Goal: Task Accomplishment & Management: Complete application form

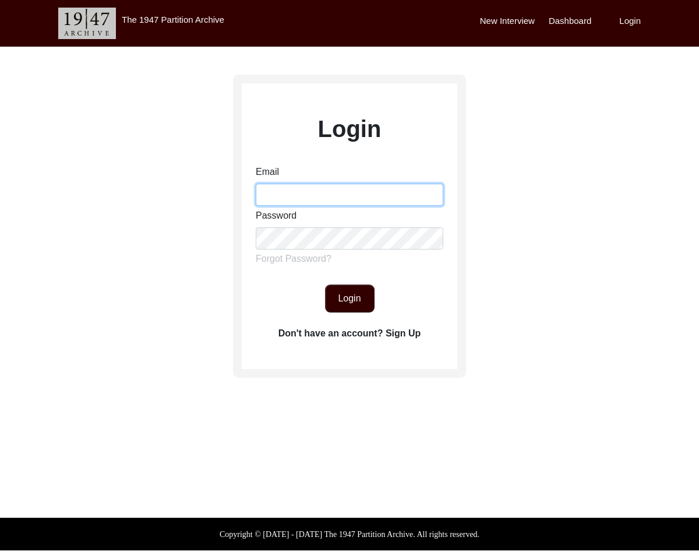
click at [306, 189] on input "Email" at bounding box center [350, 195] width 188 height 22
type input "[EMAIL_ADDRESS][DOMAIN_NAME]"
click at [358, 291] on button "Login" at bounding box center [350, 298] width 50 height 28
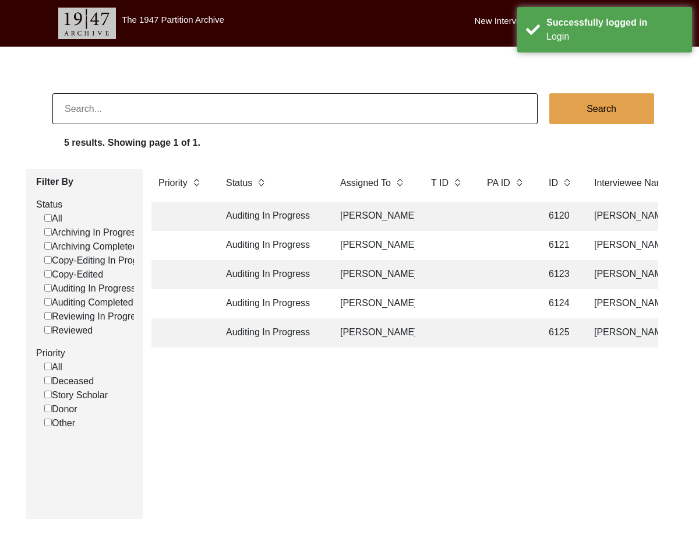
scroll to position [5, 0]
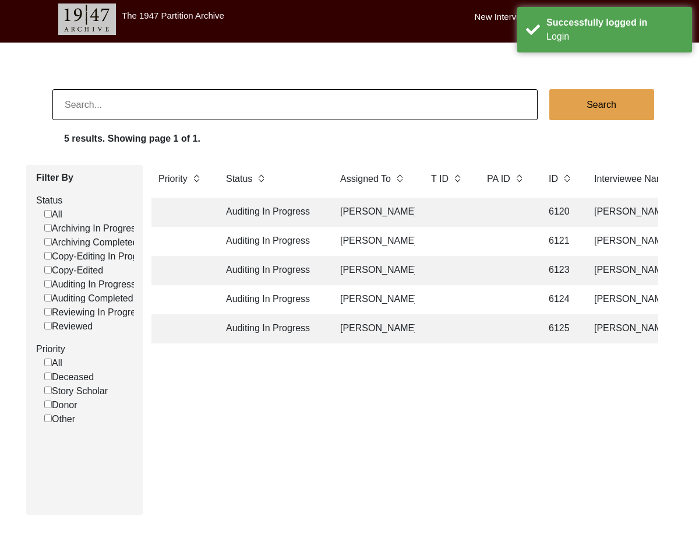
click at [293, 220] on td "Auditing In Progress" at bounding box center [271, 212] width 105 height 29
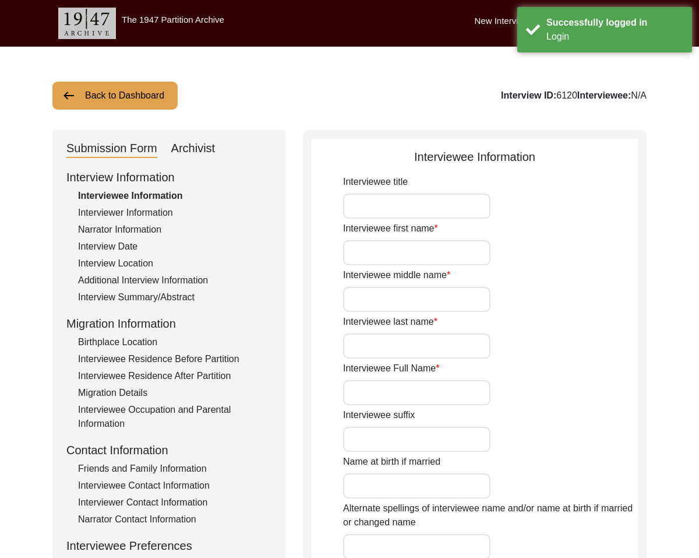
type input "Mr."
type input "[PERSON_NAME]"
type input "[DATE]"
type input "[DEMOGRAPHIC_DATA]"
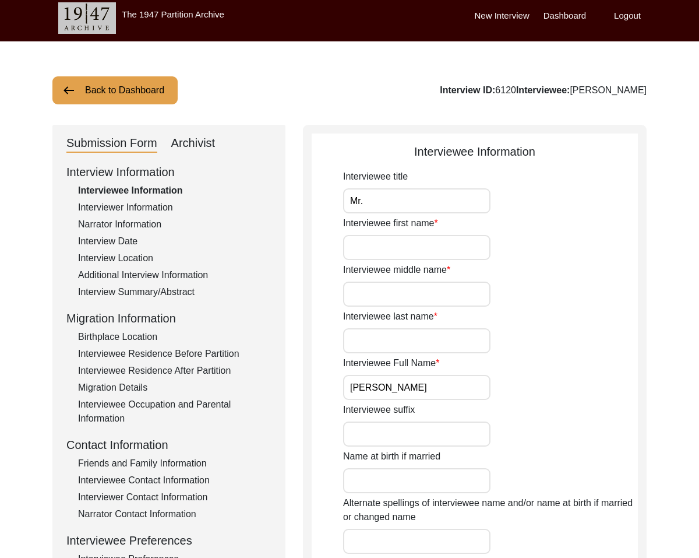
scroll to position [10, 0]
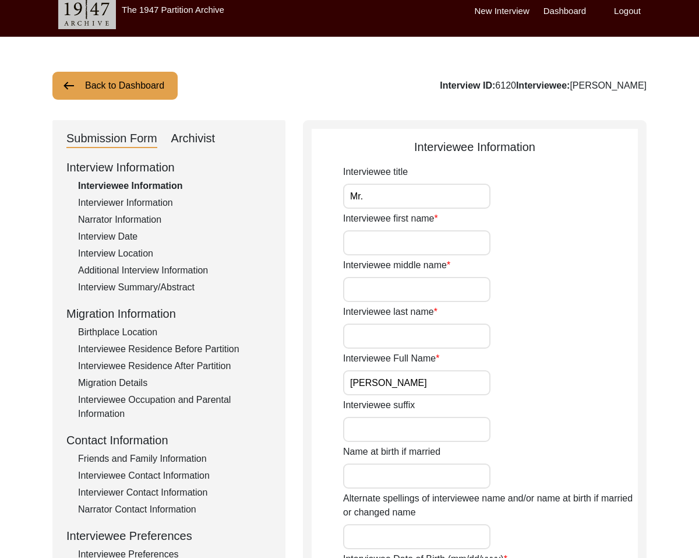
click at [184, 145] on div "Archivist" at bounding box center [193, 138] width 44 height 19
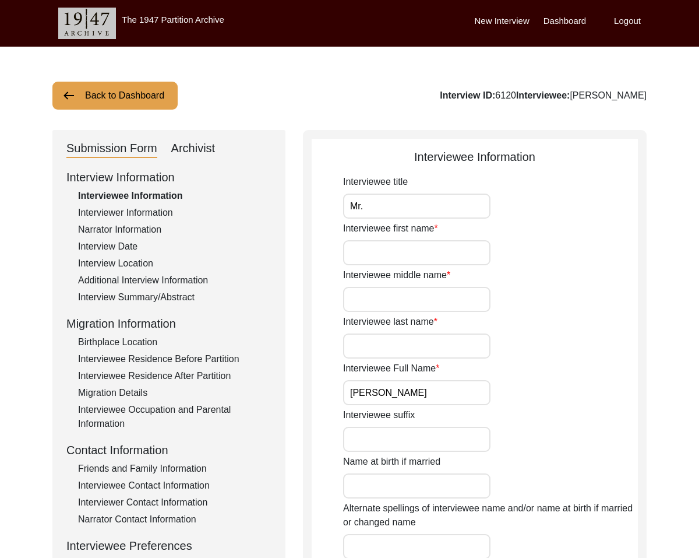
select select "556"
select select "Auditing In Progress"
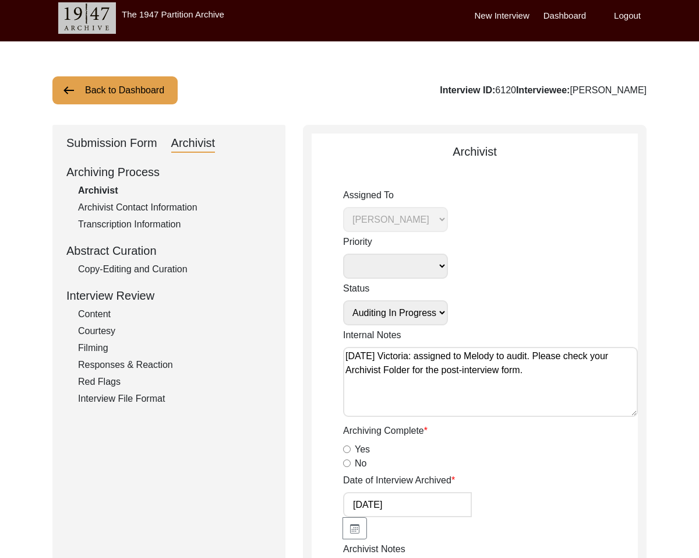
click at [133, 146] on div "Submission Form" at bounding box center [111, 143] width 91 height 19
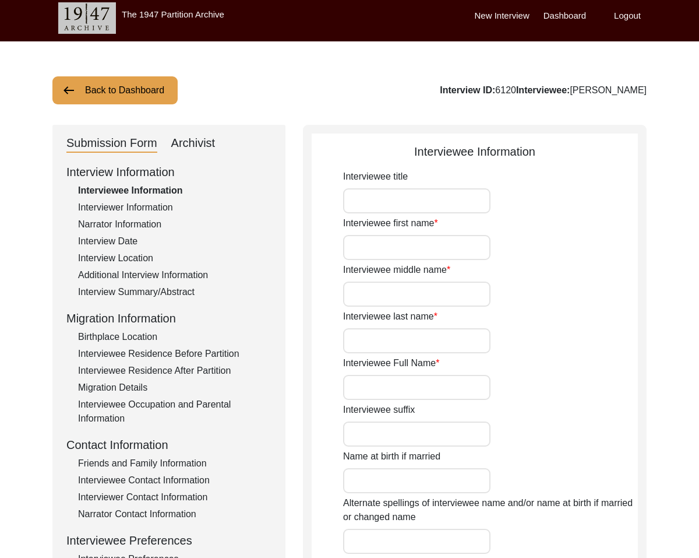
scroll to position [2, 0]
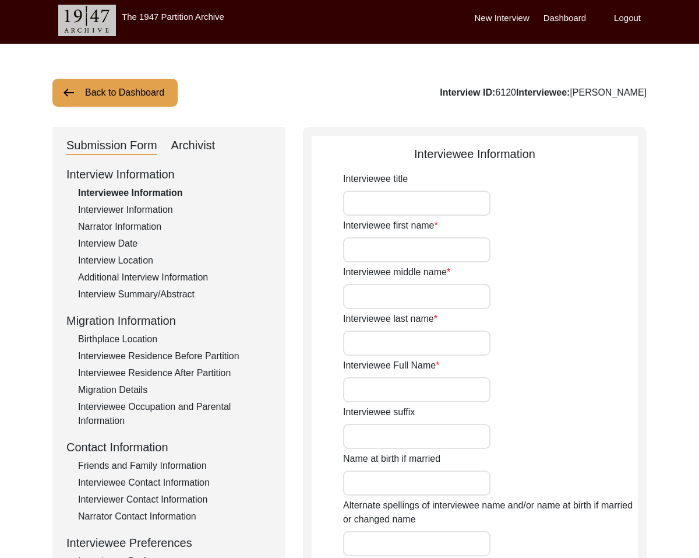
type input "Mr."
type input "[PERSON_NAME]"
type input "[DATE]"
type input "[DEMOGRAPHIC_DATA]"
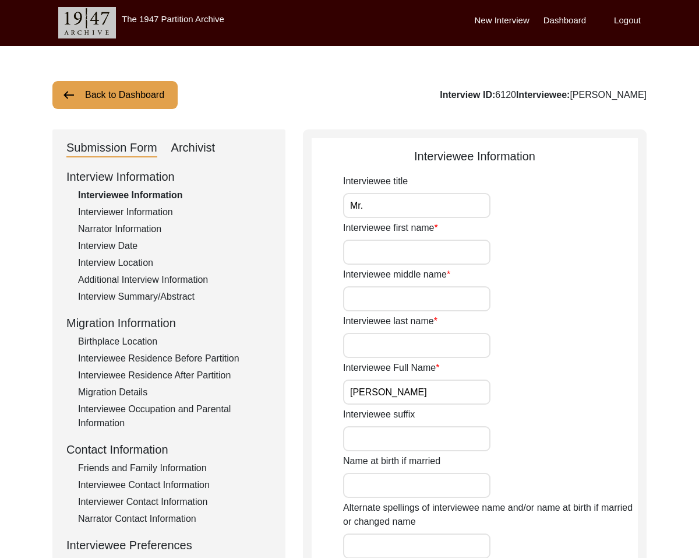
scroll to position [0, 0]
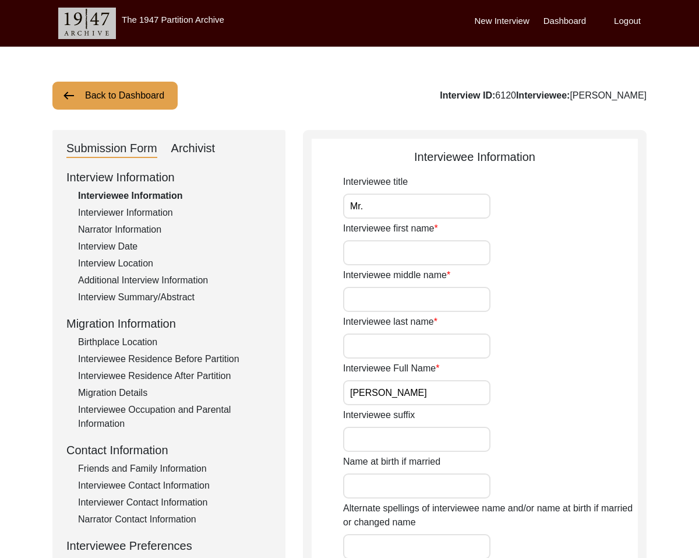
click at [431, 212] on input "Mr." at bounding box center [416, 205] width 147 height 25
click at [407, 250] on input "Interviewee first name" at bounding box center [416, 252] width 147 height 25
type input "[PERSON_NAME]"
click at [393, 305] on input "Interviewee middle name" at bounding box center [416, 299] width 147 height 25
type input "N/A"
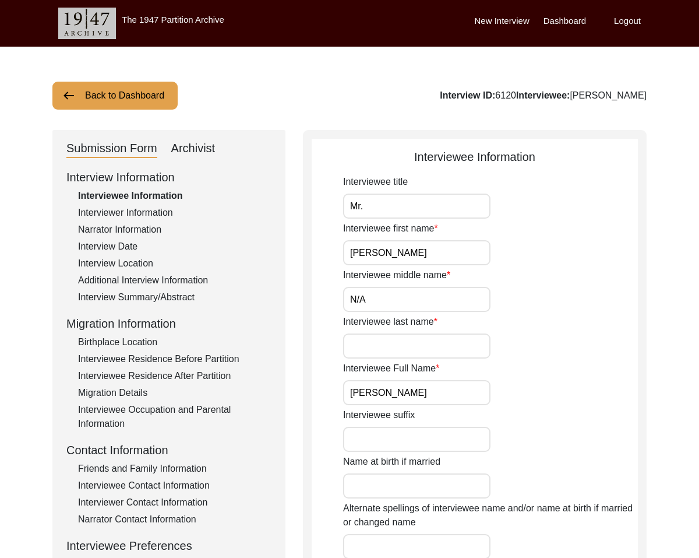
click at [387, 345] on input "Interviewee last name" at bounding box center [416, 345] width 147 height 25
type input "[PERSON_NAME]"
click at [381, 434] on input "Interviewee suffix" at bounding box center [416, 439] width 147 height 25
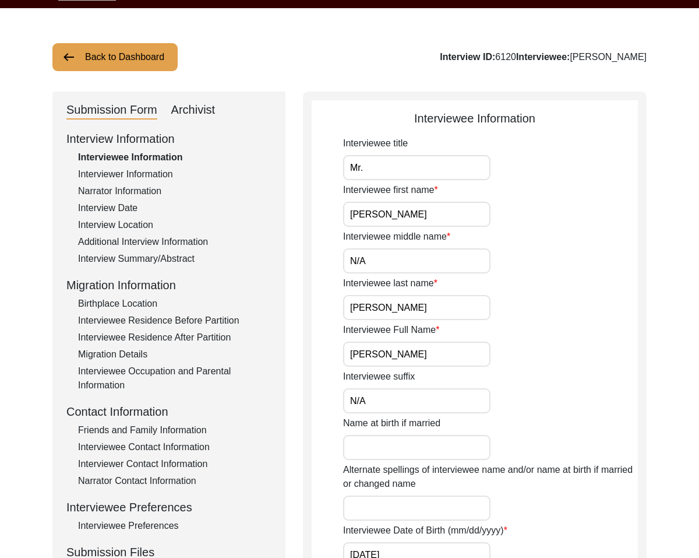
scroll to position [52, 0]
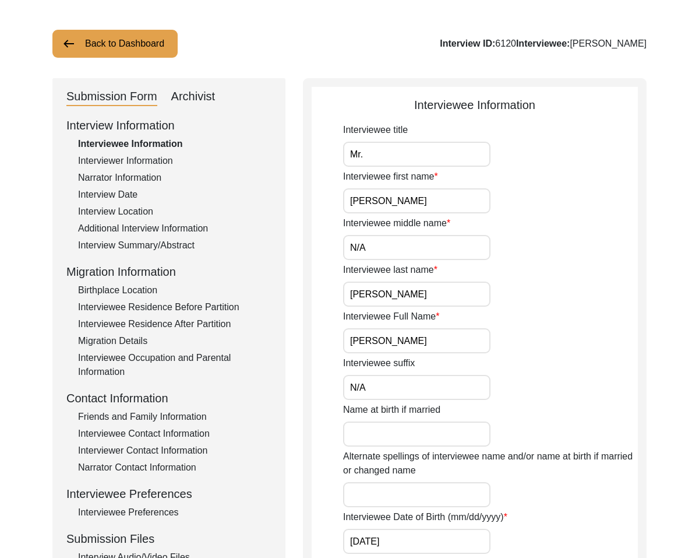
type input "N/A"
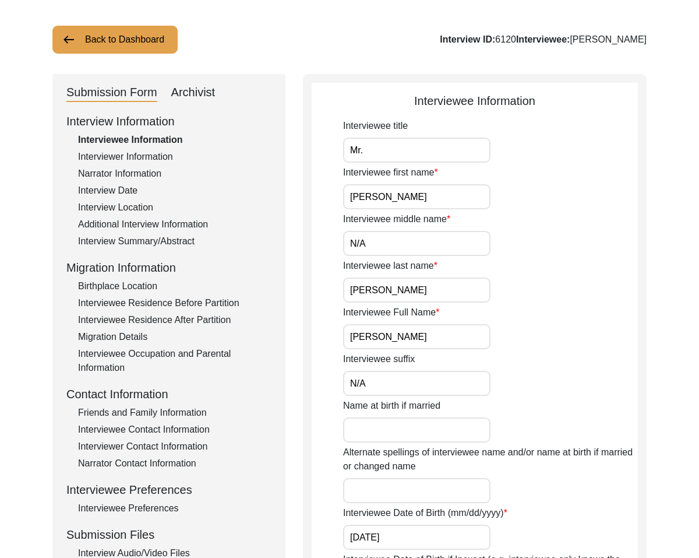
click at [402, 430] on input "Name at birth if married" at bounding box center [416, 429] width 147 height 25
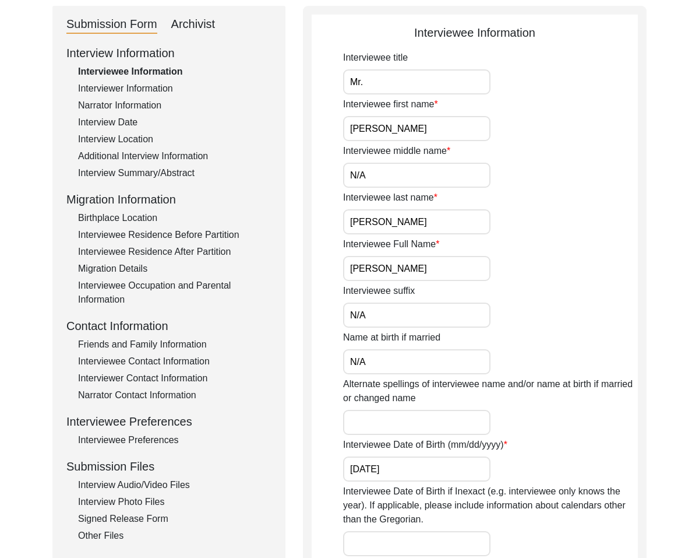
scroll to position [126, 0]
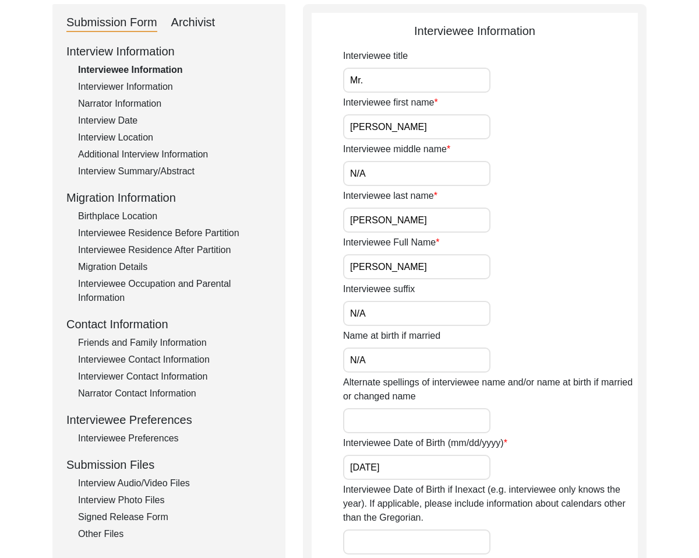
type input "N/A"
click at [395, 411] on input "Alternate spellings of interviewee name and/or name at birth if married or chan…" at bounding box center [416, 420] width 147 height 25
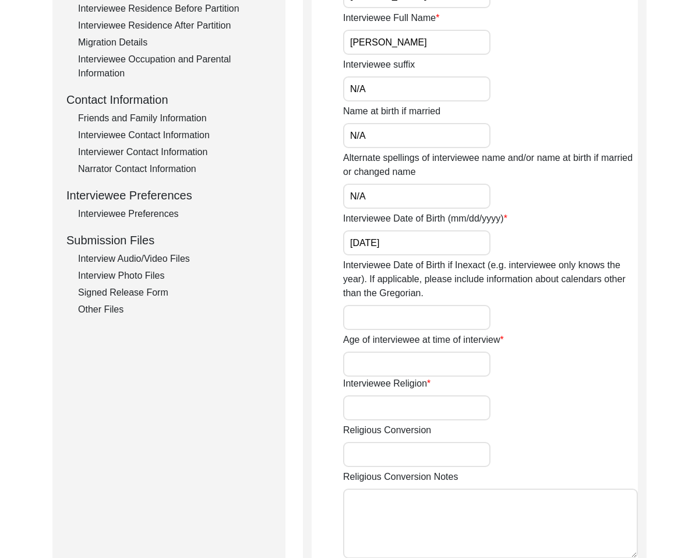
scroll to position [352, 0]
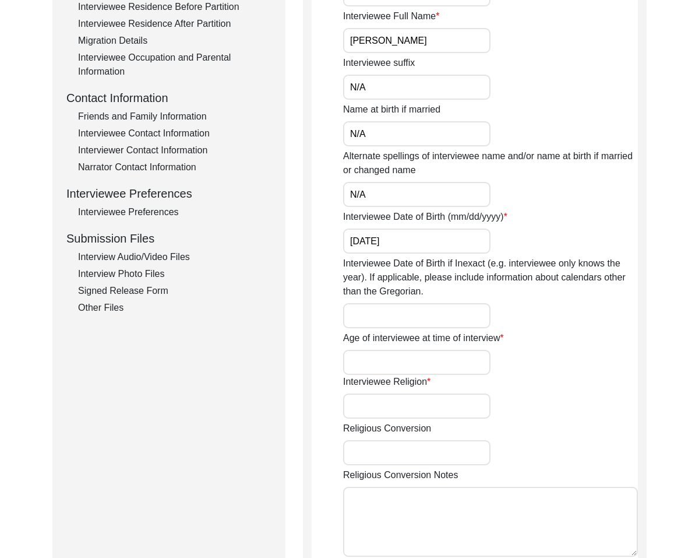
type input "N/A"
click at [447, 243] on input "[DATE]" at bounding box center [416, 240] width 147 height 25
click at [410, 315] on input "Interviewee Date of Birth if Inexact (e.g. interviewee only knows the year). If…" at bounding box center [416, 315] width 147 height 25
type input "N/A"
click at [427, 361] on input "Age of interviewee at time of interview" at bounding box center [416, 362] width 147 height 25
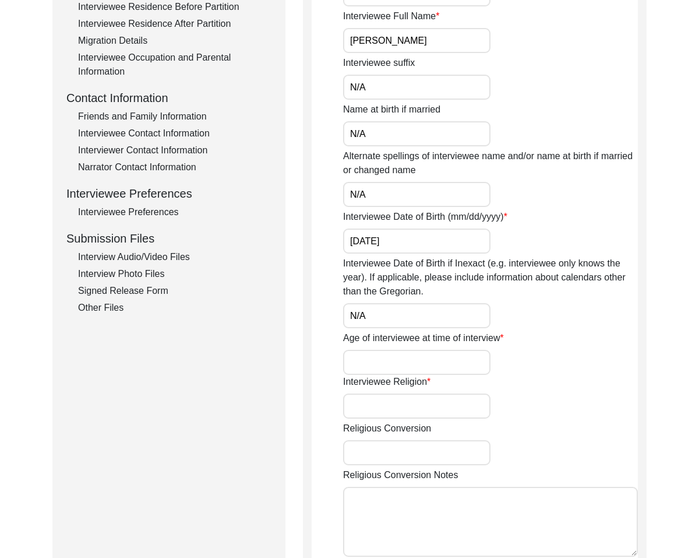
click at [409, 364] on input "Age of interviewee at time of interview" at bounding box center [416, 362] width 147 height 25
type input "81"
click at [381, 416] on input "Interviewee Religion" at bounding box center [416, 405] width 147 height 25
type input "N/A"
click at [381, 458] on input "Religious Conversion" at bounding box center [416, 452] width 147 height 25
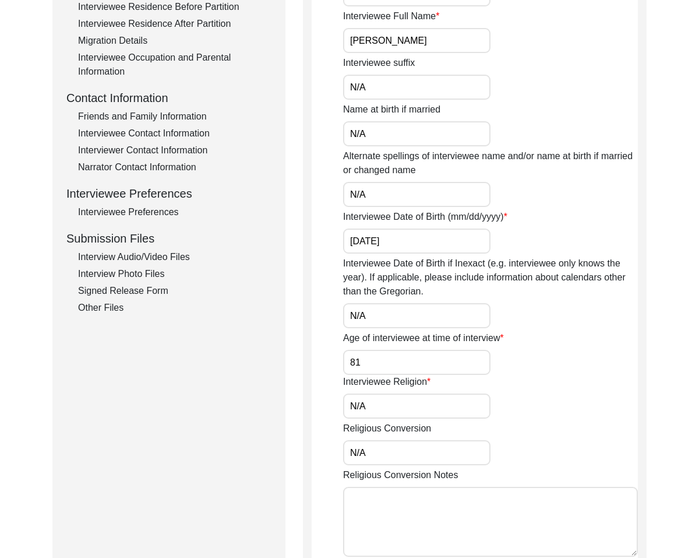
type input "N/A"
click at [378, 511] on textarea "Religious Conversion Notes" at bounding box center [490, 522] width 295 height 70
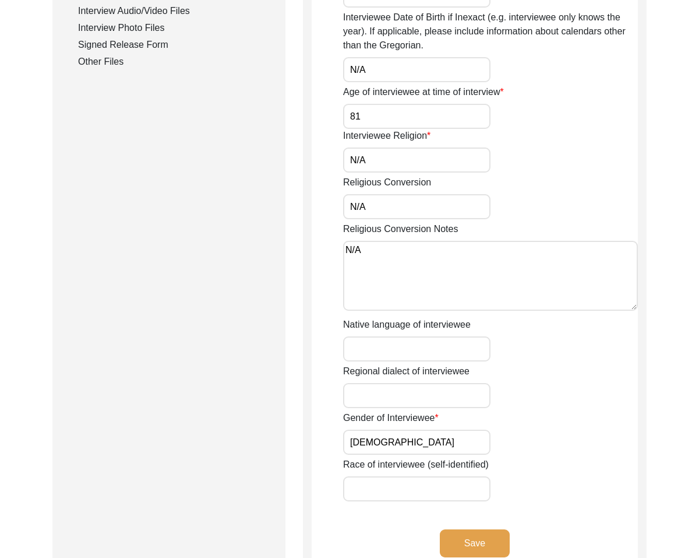
type textarea "N/A"
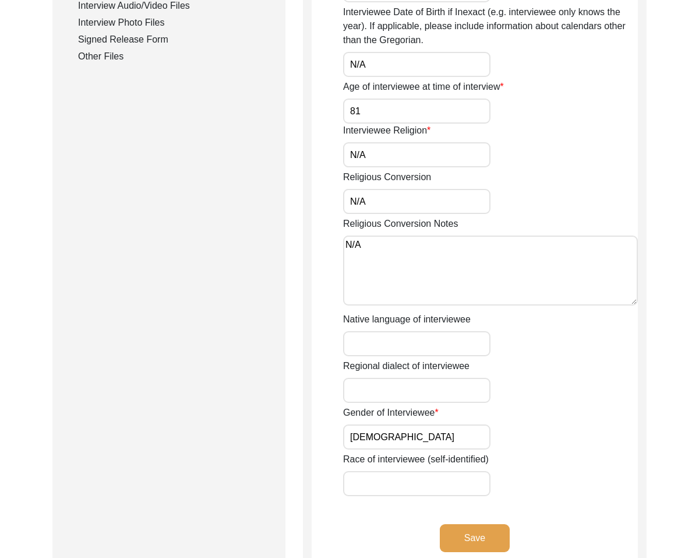
click at [448, 347] on input "Native language of interviewee" at bounding box center [416, 343] width 147 height 25
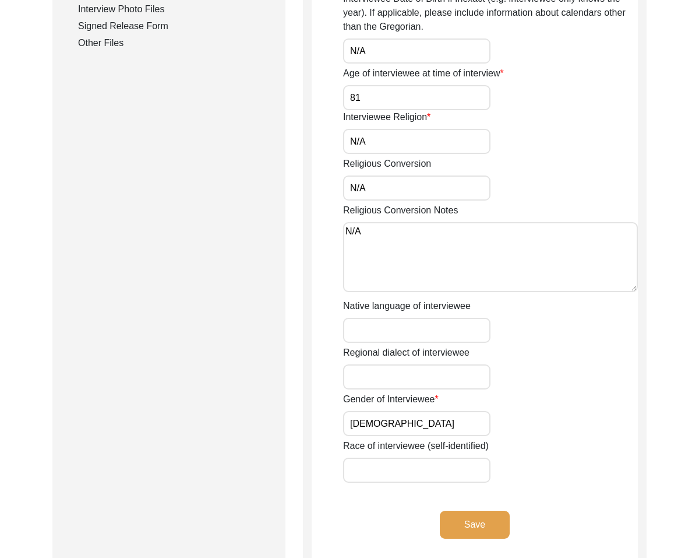
scroll to position [618, 0]
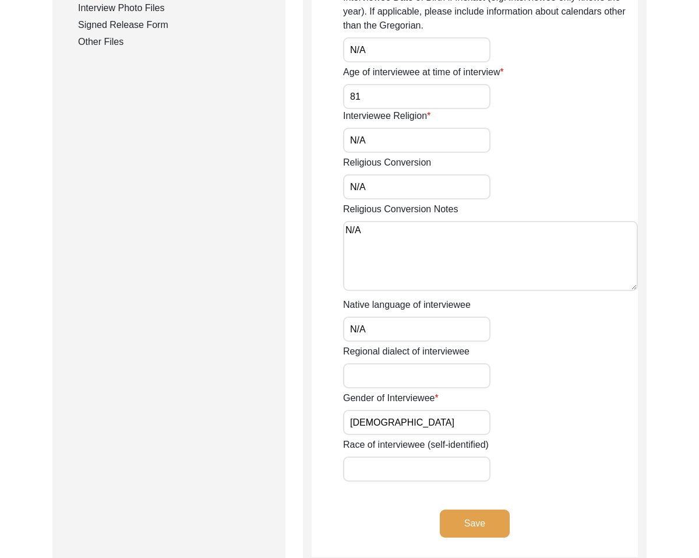
click at [386, 368] on input "Regional dialect of interviewee" at bounding box center [416, 375] width 147 height 25
click at [424, 461] on input "Race of interviewee (self-identified)" at bounding box center [416, 468] width 147 height 25
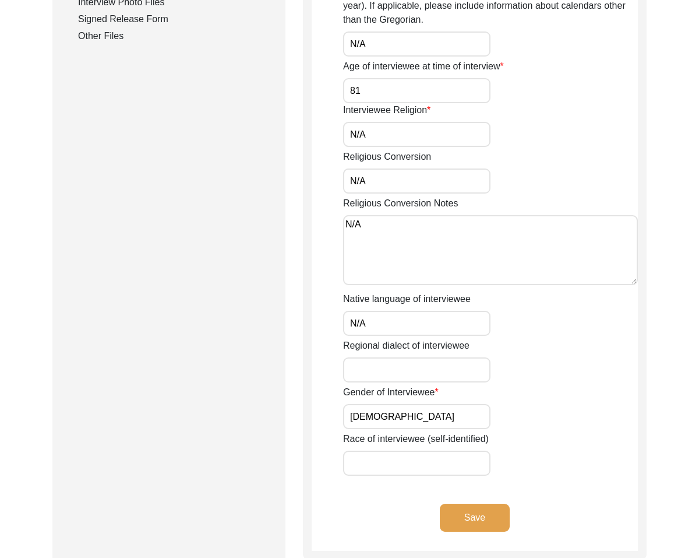
click at [355, 376] on input "Regional dialect of interviewee" at bounding box center [416, 369] width 147 height 25
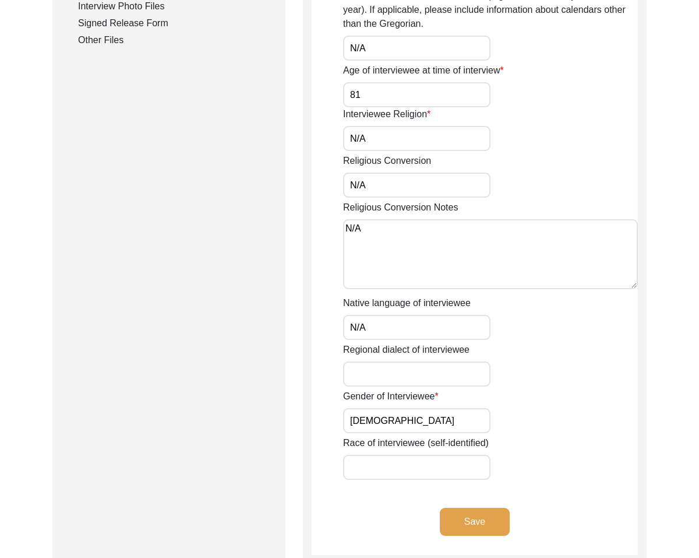
scroll to position [618, 0]
drag, startPoint x: 438, startPoint y: 330, endPoint x: 417, endPoint y: 385, distance: 58.1
click at [438, 330] on input "N/A" at bounding box center [416, 328] width 147 height 25
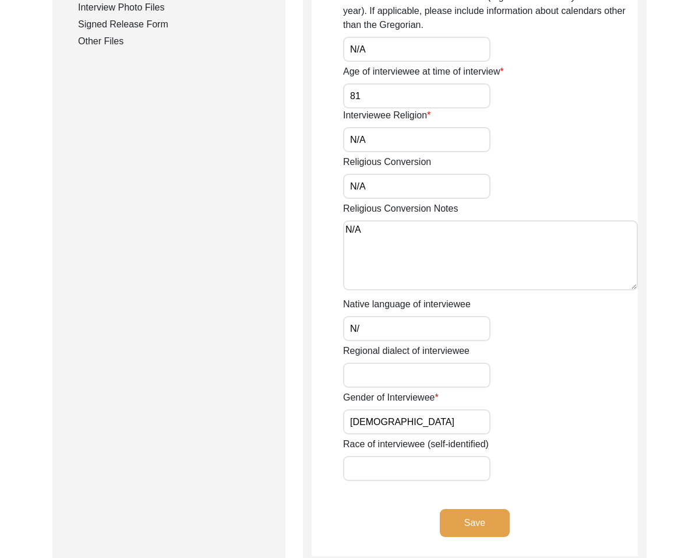
type input "N"
drag, startPoint x: 446, startPoint y: 326, endPoint x: 412, endPoint y: 326, distance: 34.4
click at [412, 326] on input "Hindi, Punjabi, English, Haryanvi" at bounding box center [416, 328] width 147 height 25
click at [353, 327] on input "Hindi, Punjabi, Haryanvi" at bounding box center [416, 328] width 147 height 25
paste input "English,"
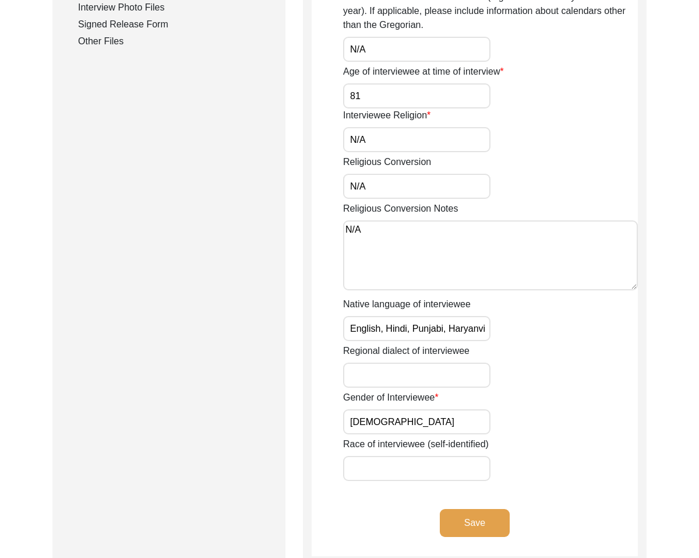
drag, startPoint x: 451, startPoint y: 330, endPoint x: 506, endPoint y: 328, distance: 55.4
click at [506, 328] on div "Native language of interviewee English, Hindi, Punjabi, Haryanvi" at bounding box center [490, 319] width 295 height 44
click at [388, 328] on input "English, Hindi, Punjabi" at bounding box center [416, 328] width 147 height 25
paste input "aryanviH"
type input "English, Haryanvi, Hindi, Punjabi"
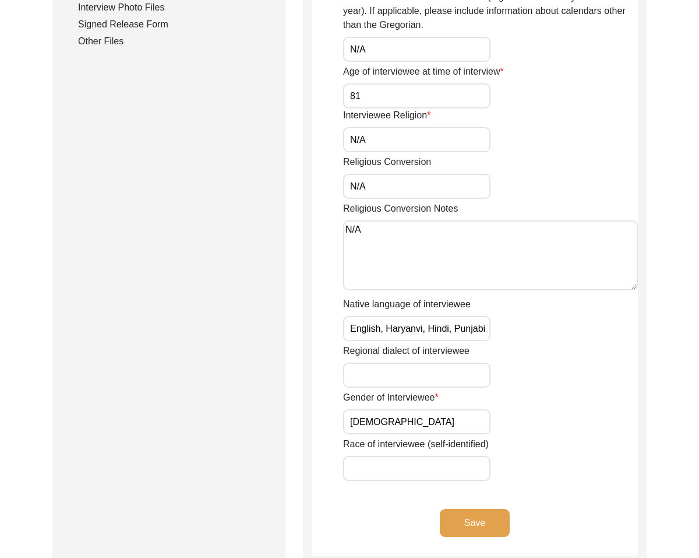
click at [387, 374] on input "Regional dialect of interviewee" at bounding box center [416, 375] width 147 height 25
type input "N/A"
click at [389, 464] on input "Race of interviewee (self-identified)" at bounding box center [416, 468] width 147 height 25
type input "N/A"
click at [446, 522] on button "Save" at bounding box center [475, 523] width 70 height 28
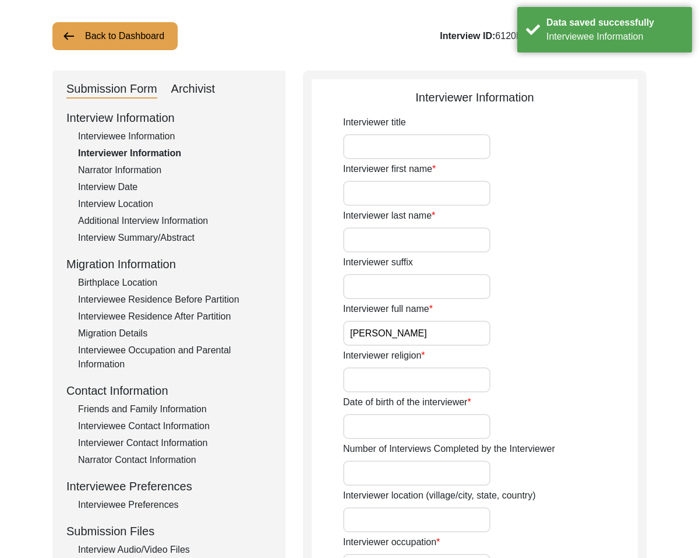
scroll to position [36, 0]
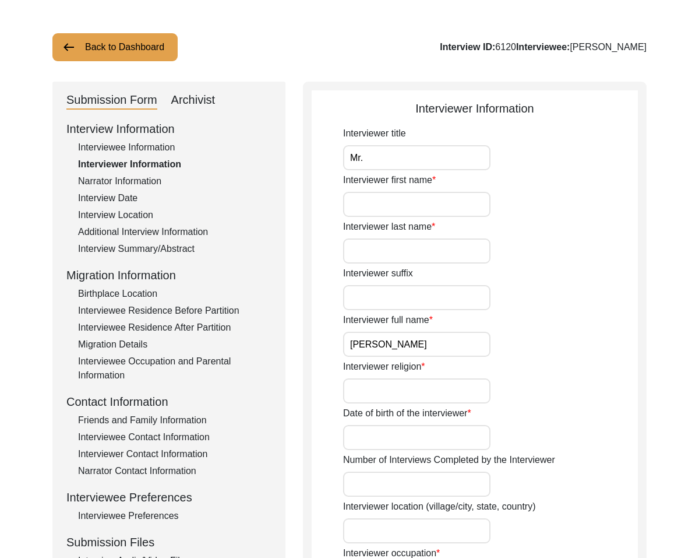
type input "Mr."
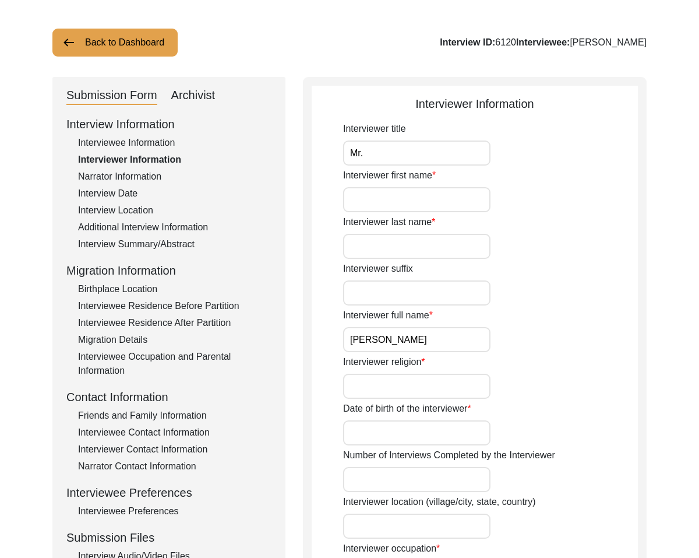
click at [386, 202] on input "Interviewer first name" at bounding box center [416, 199] width 147 height 25
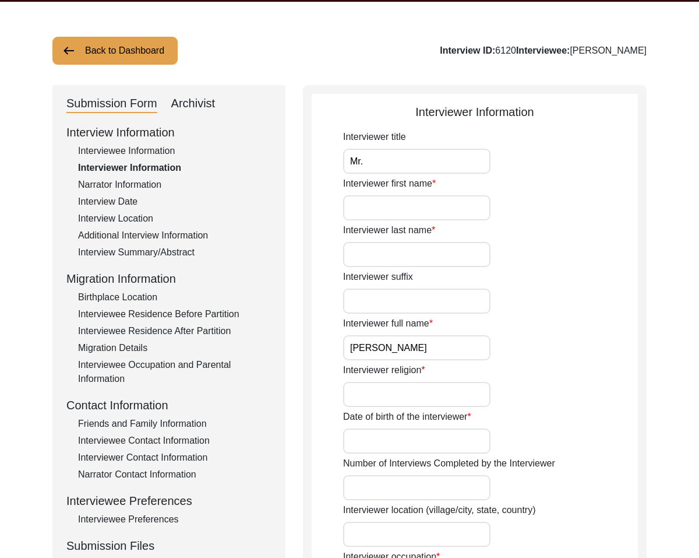
scroll to position [43, 0]
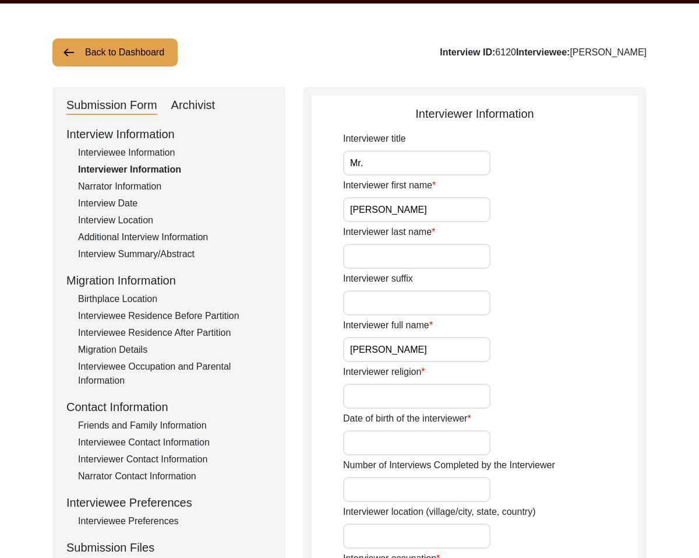
type input "[PERSON_NAME]"
click at [401, 256] on input "Interviewer last name" at bounding box center [416, 256] width 147 height 25
type input "[PERSON_NAME]"
click at [374, 301] on input "Interviewer suffix" at bounding box center [416, 302] width 147 height 25
type input "N/A"
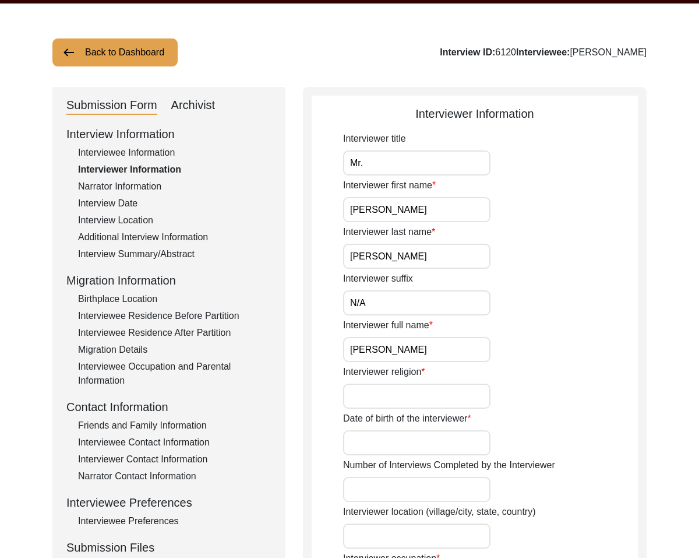
click at [400, 436] on input "Date of birth of the interviewer" at bounding box center [416, 442] width 147 height 25
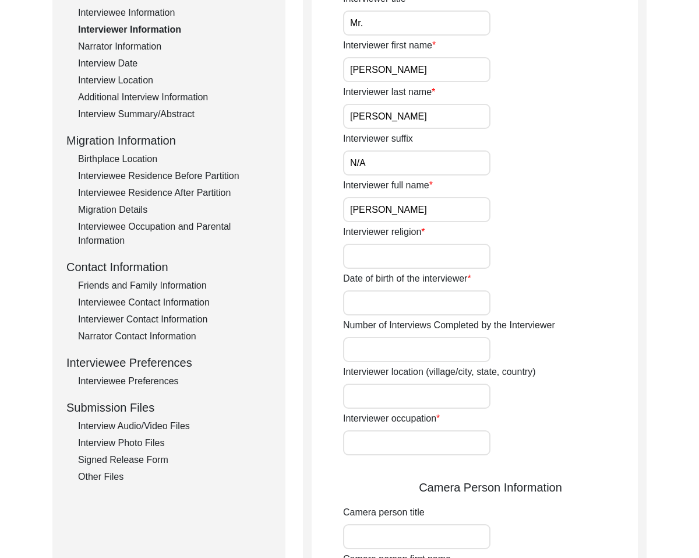
scroll to position [178, 0]
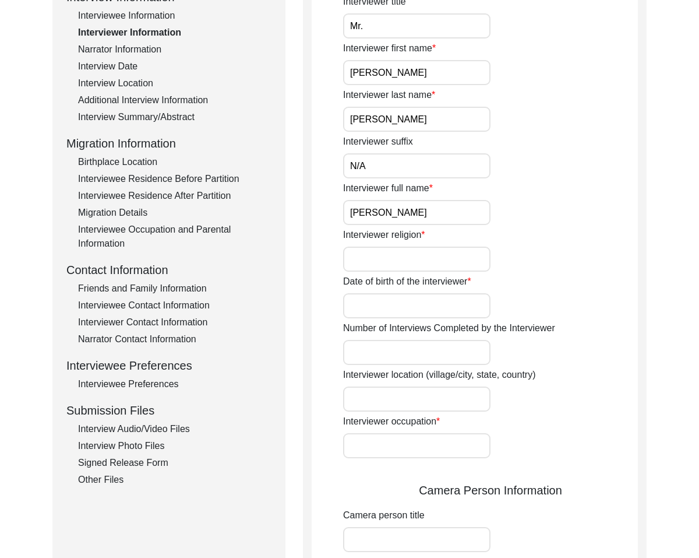
drag, startPoint x: 379, startPoint y: 270, endPoint x: 370, endPoint y: 287, distance: 18.8
click at [378, 272] on div "Interviewer title Mr. Interviewer first name [PERSON_NAME] Interviewer last nam…" at bounding box center [490, 555] width 295 height 1121
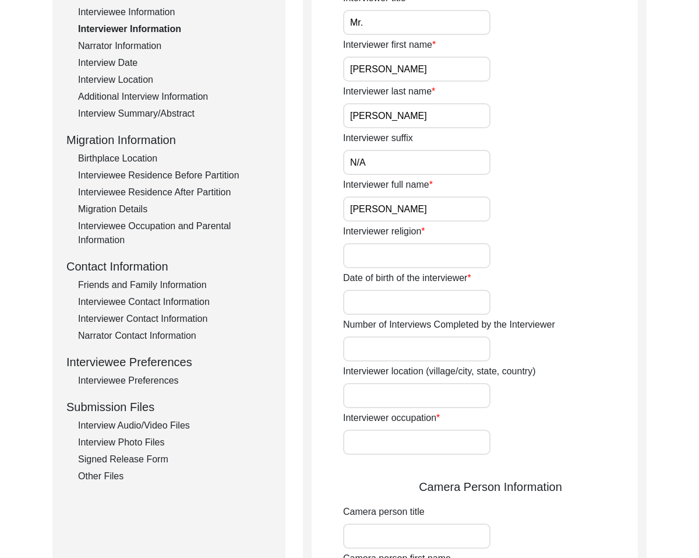
click at [367, 301] on input "Date of birth of the interviewer" at bounding box center [416, 302] width 147 height 25
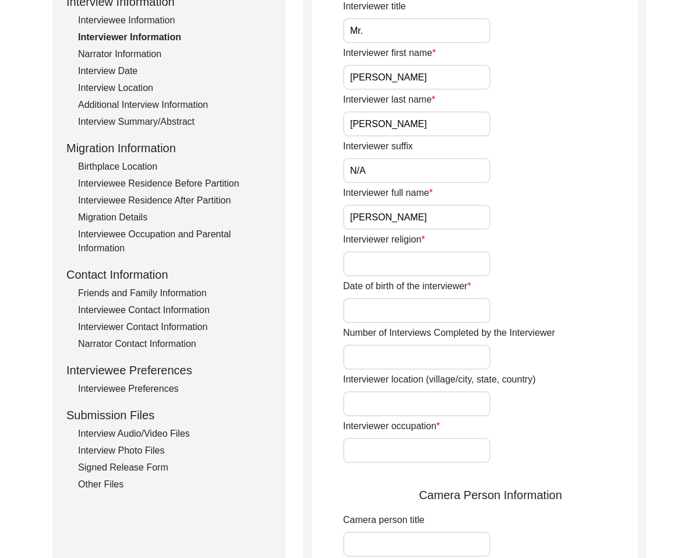
click at [391, 261] on input "Interviewer religion" at bounding box center [416, 263] width 147 height 25
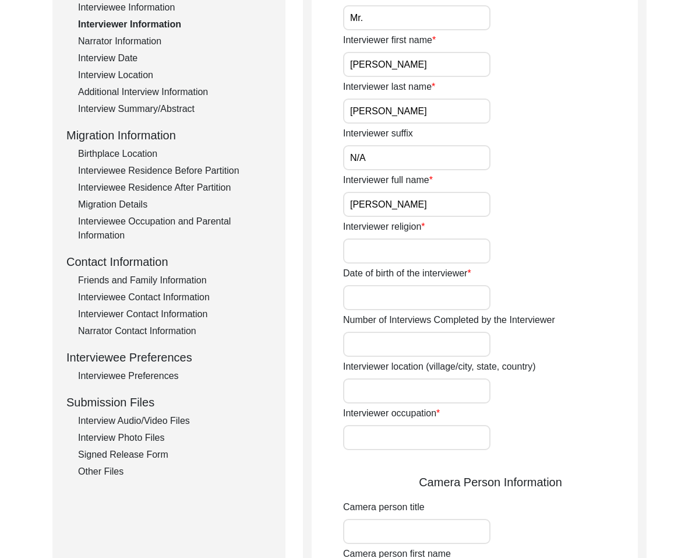
scroll to position [186, 0]
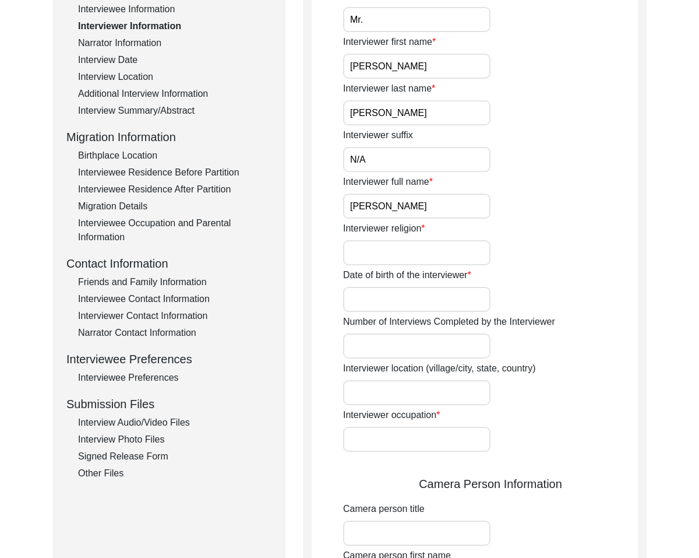
click at [389, 302] on input "Date of birth of the interviewer" at bounding box center [416, 299] width 147 height 25
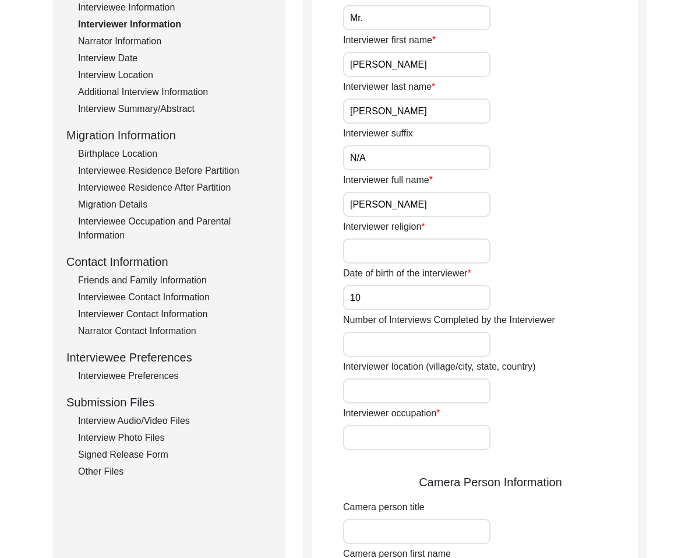
type input "1"
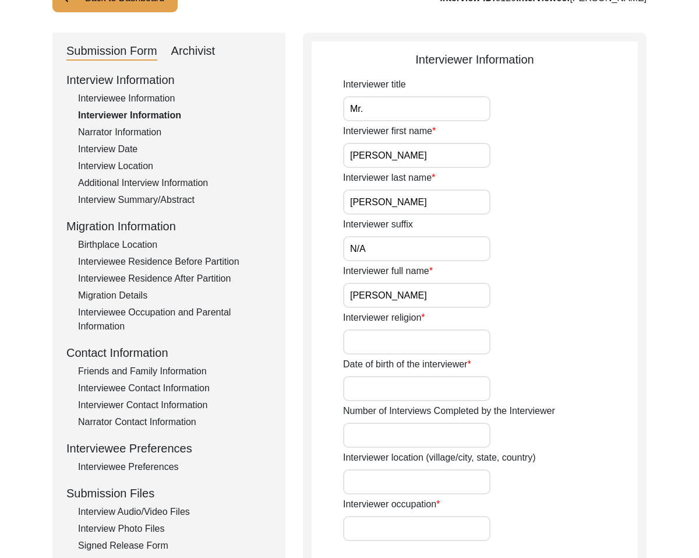
scroll to position [92, 0]
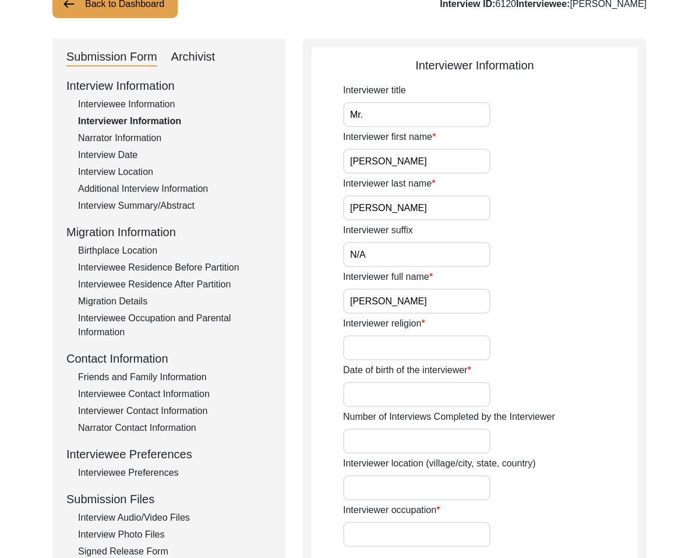
click at [377, 354] on input "Interviewer religion" at bounding box center [416, 347] width 147 height 25
type input "N/A"
click at [369, 395] on input "Date of birth of the interviewer" at bounding box center [416, 394] width 147 height 25
type input "N/A"
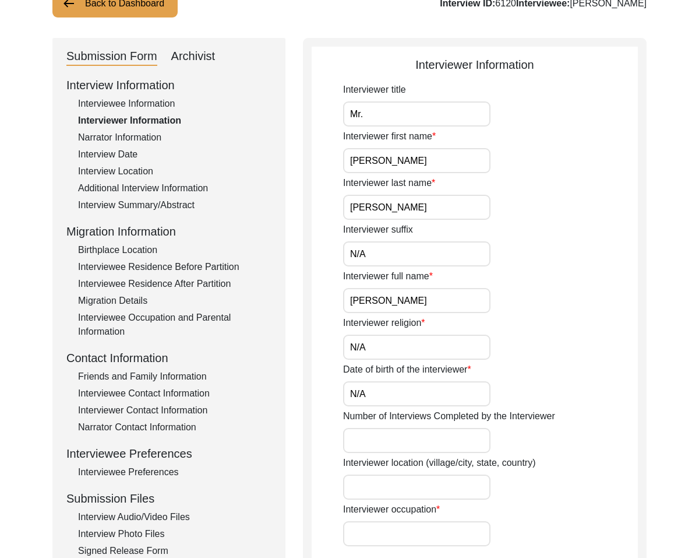
click at [392, 435] on input "Number of Interviews Completed by the Interviewer" at bounding box center [416, 440] width 147 height 25
type input "N/A"
click at [417, 490] on input "Interviewer location (village/city, state, country)" at bounding box center [416, 486] width 147 height 25
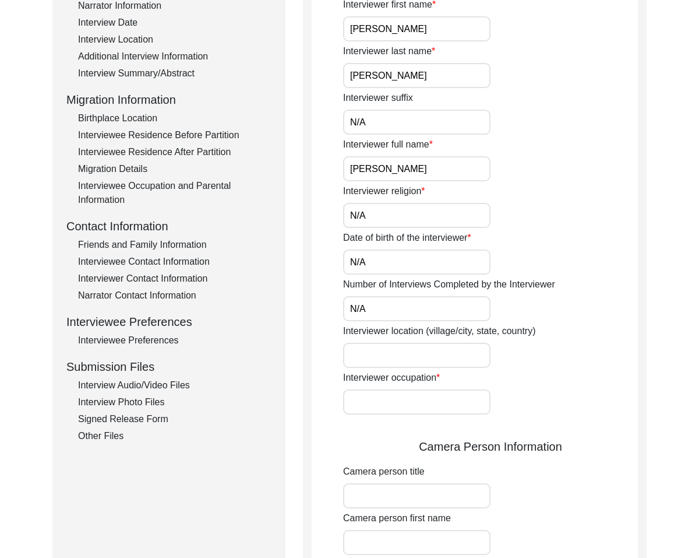
scroll to position [226, 0]
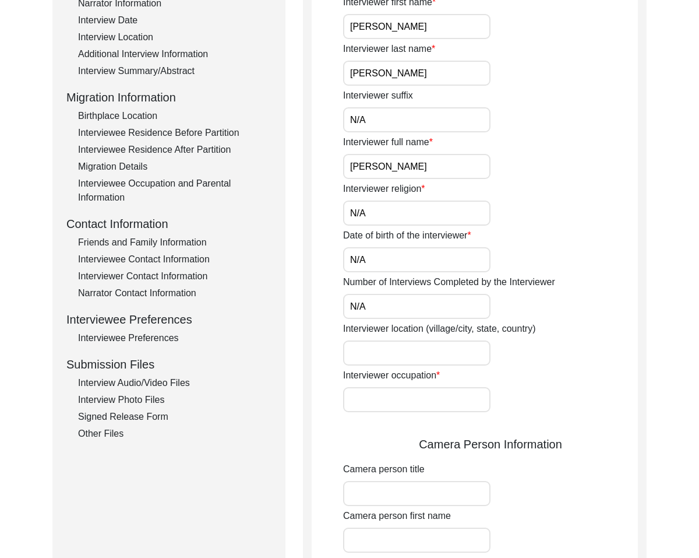
click at [399, 404] on input "Interviewer occupation" at bounding box center [416, 399] width 147 height 25
type input "Student"
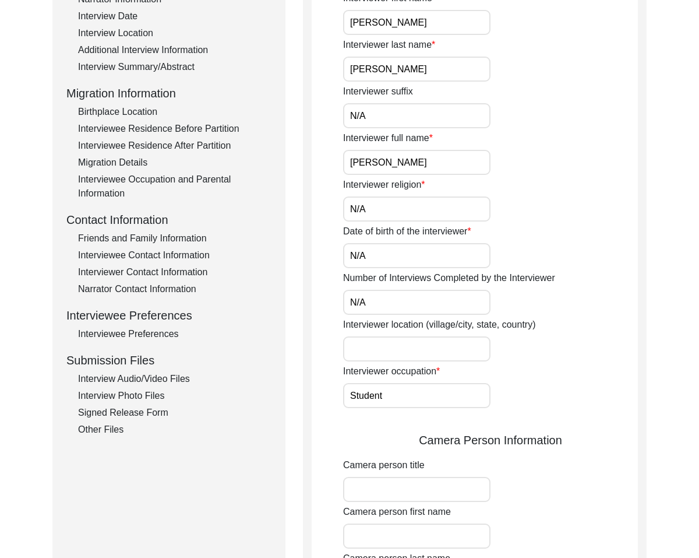
click at [405, 340] on input "Interviewer location (village/city, state, country)" at bounding box center [416, 348] width 147 height 25
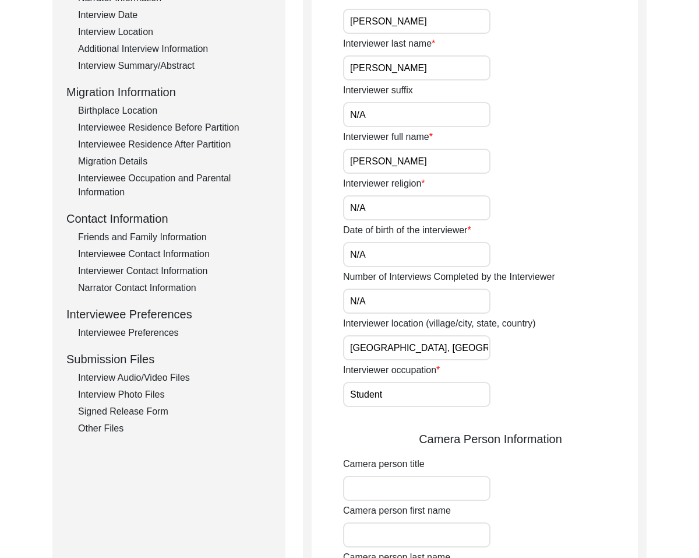
type input "[GEOGRAPHIC_DATA], [GEOGRAPHIC_DATA]"
click at [419, 485] on input "Camera person title" at bounding box center [416, 488] width 147 height 25
type input "Mr."
click at [444, 540] on input "Camera person first name" at bounding box center [416, 534] width 147 height 25
type input "[PERSON_NAME]"
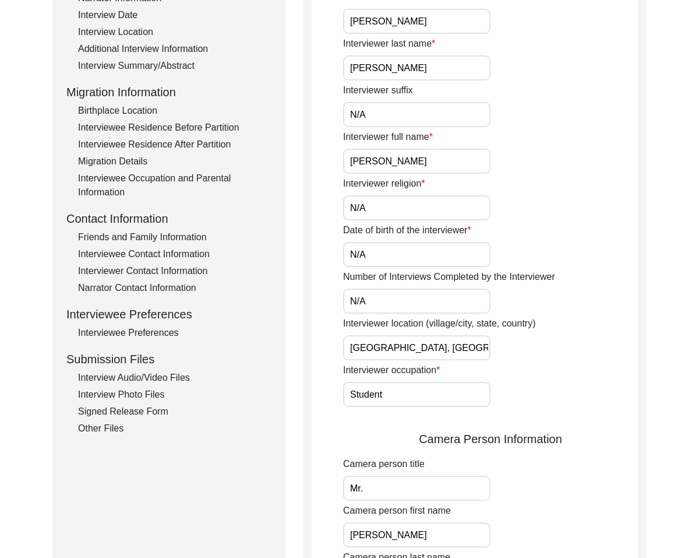
click at [498, 512] on div "Camera person first name [PERSON_NAME]" at bounding box center [490, 526] width 295 height 44
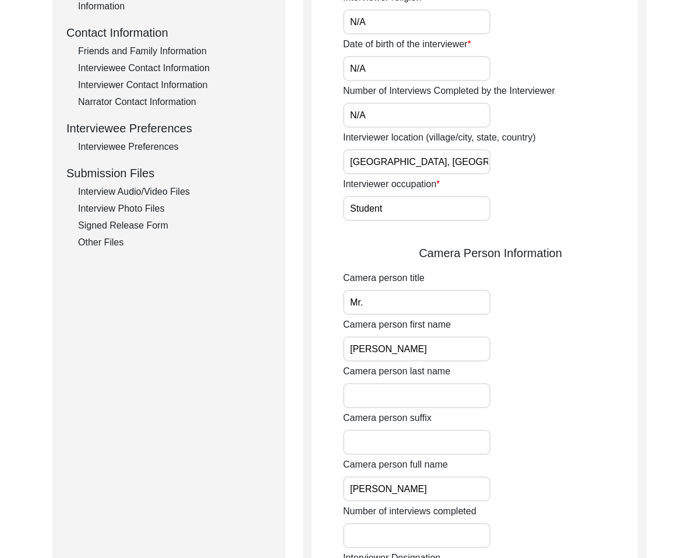
scroll to position [425, 0]
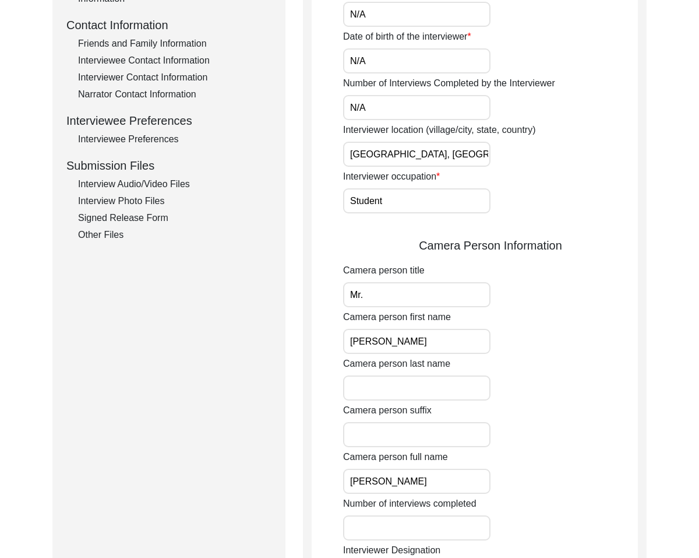
click at [439, 398] on input "Camera person last name" at bounding box center [416, 387] width 147 height 25
type input "[PERSON_NAME]"
click at [386, 442] on input "Camera person suffix" at bounding box center [416, 434] width 147 height 25
type input "N/A"
click at [399, 523] on input "Number of interviews completed" at bounding box center [416, 527] width 147 height 25
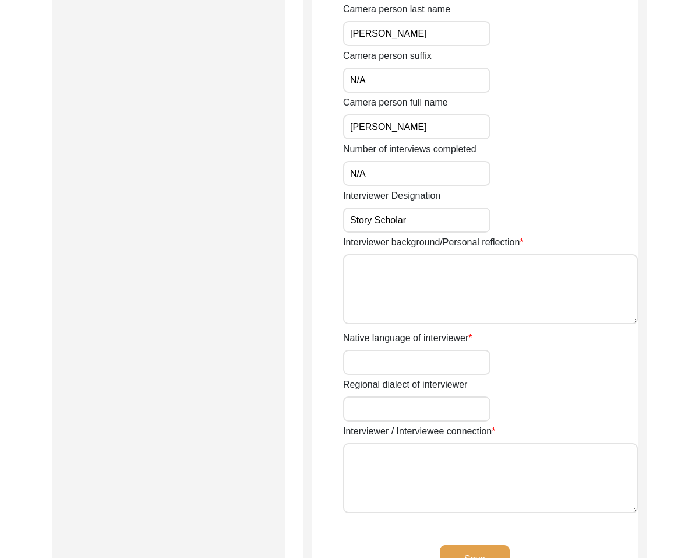
scroll to position [783, 0]
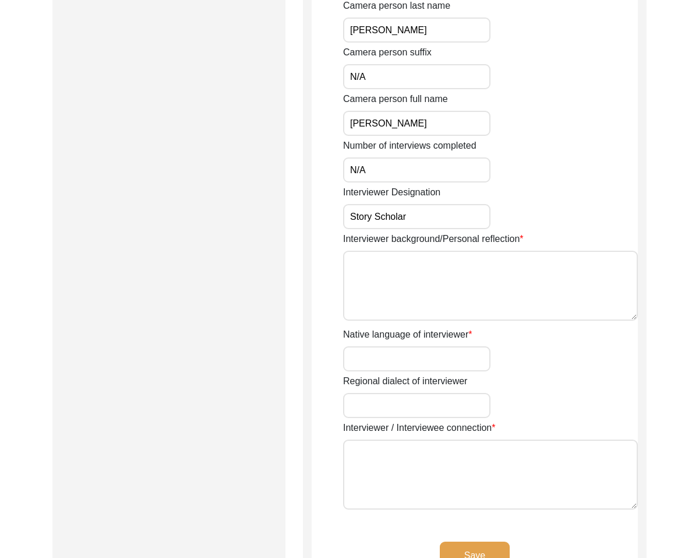
type input "N/A"
click at [409, 272] on textarea "Interviewer background/Personal reflection" at bounding box center [490, 286] width 295 height 70
type textarea "N/A"
click at [484, 360] on input "Native language of interviewer" at bounding box center [416, 358] width 147 height 25
type input "N/A"
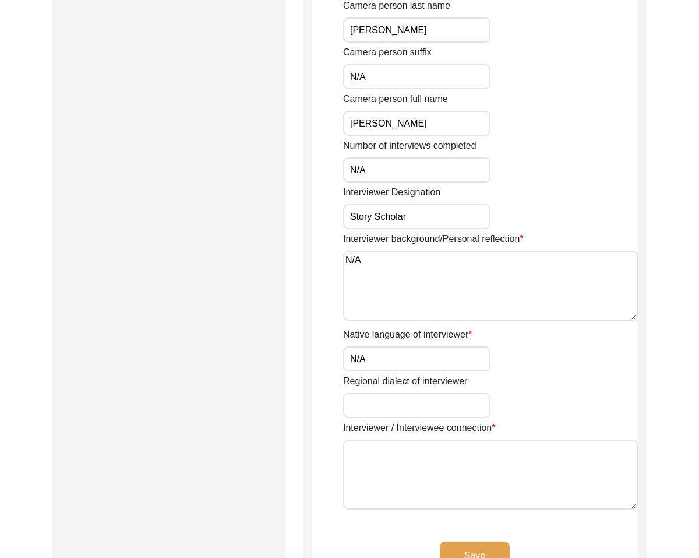
click at [431, 395] on input "Regional dialect of interviewer" at bounding box center [416, 405] width 147 height 25
type input "N/A"
click at [442, 438] on div "Interviewer / Interviewee connection" at bounding box center [490, 467] width 295 height 93
click at [428, 463] on textarea "Interviewer / Interviewee connection" at bounding box center [490, 474] width 295 height 70
type textarea "N/A"
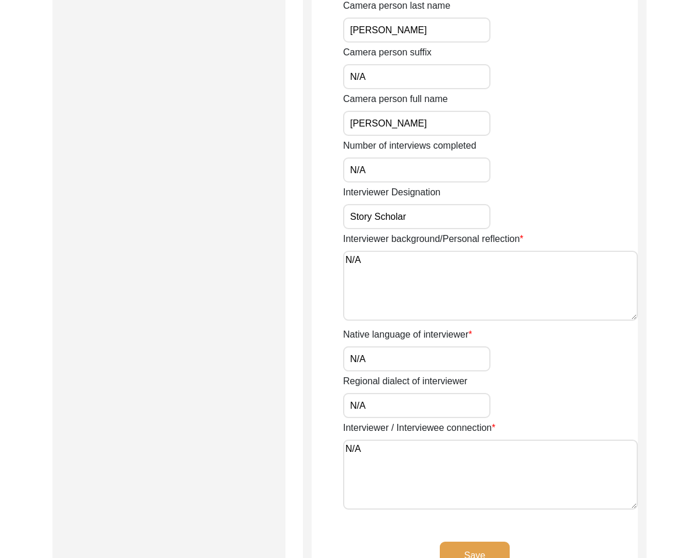
click at [485, 543] on button "Save" at bounding box center [475, 555] width 70 height 28
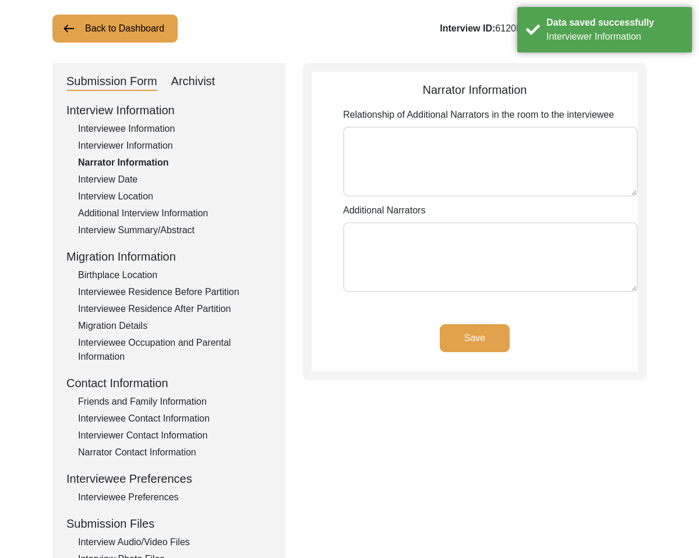
scroll to position [0, 0]
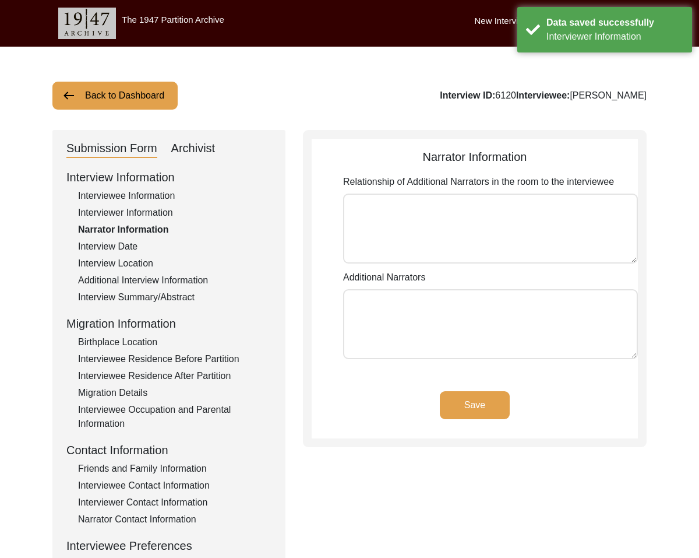
click at [406, 213] on textarea "Relationship of Additional Narrators in the room to the interviewee" at bounding box center [490, 228] width 295 height 70
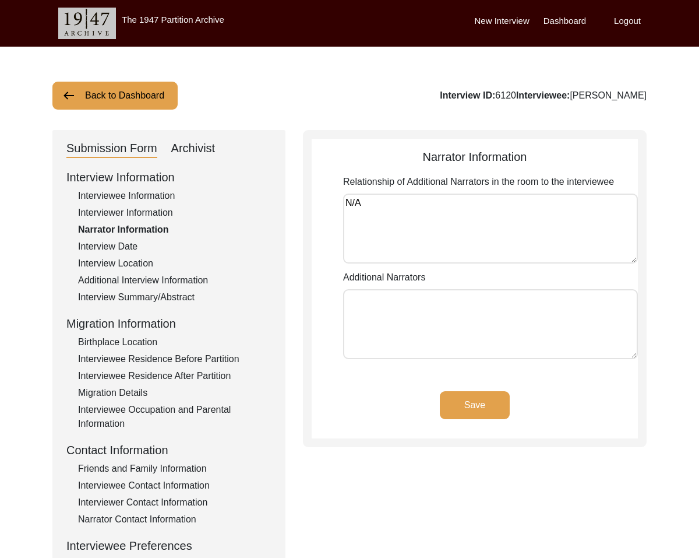
type textarea "N/A"
click at [435, 313] on textarea "Additional Narrators" at bounding box center [490, 324] width 295 height 70
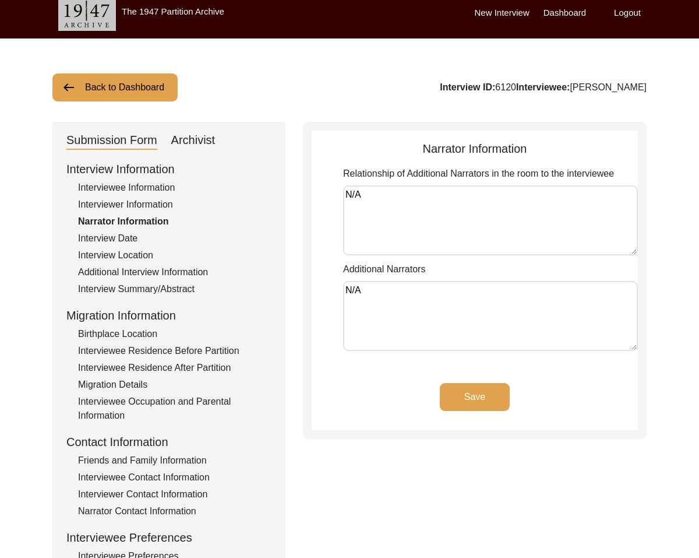
type textarea "N/A"
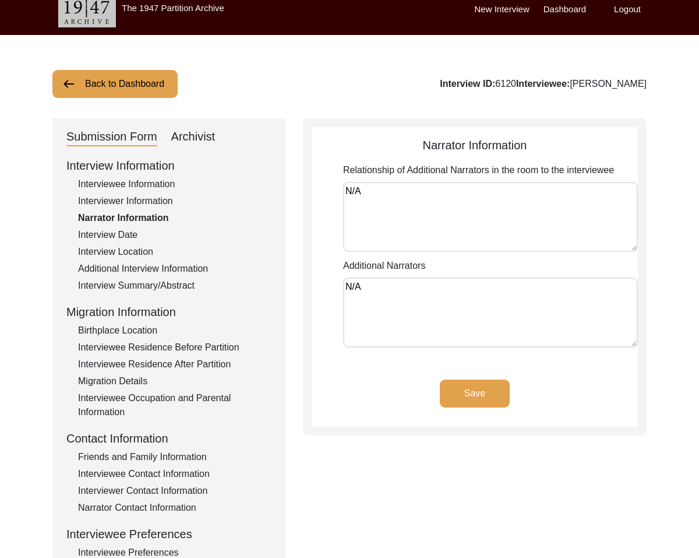
click at [481, 404] on button "Save" at bounding box center [475, 393] width 70 height 28
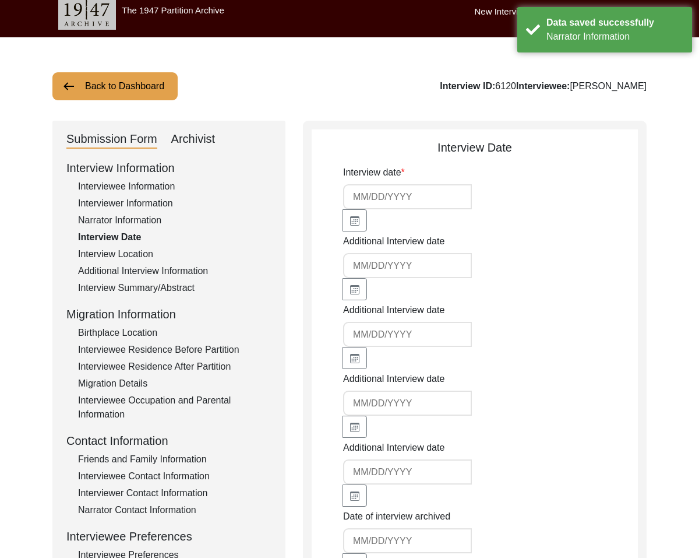
type input "[DATE]"
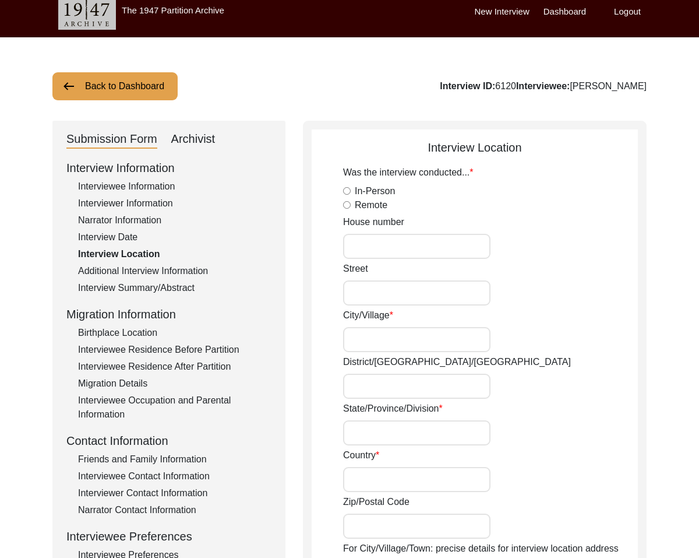
scroll to position [10, 0]
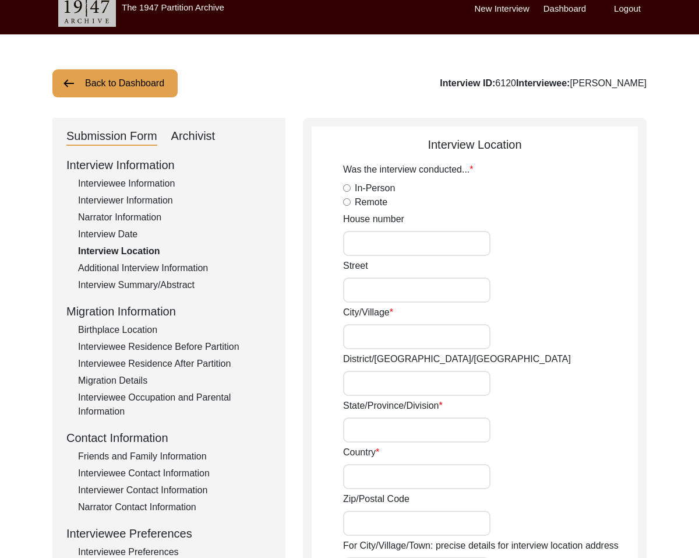
click at [346, 188] on input "In-Person" at bounding box center [347, 188] width 8 height 8
radio input "true"
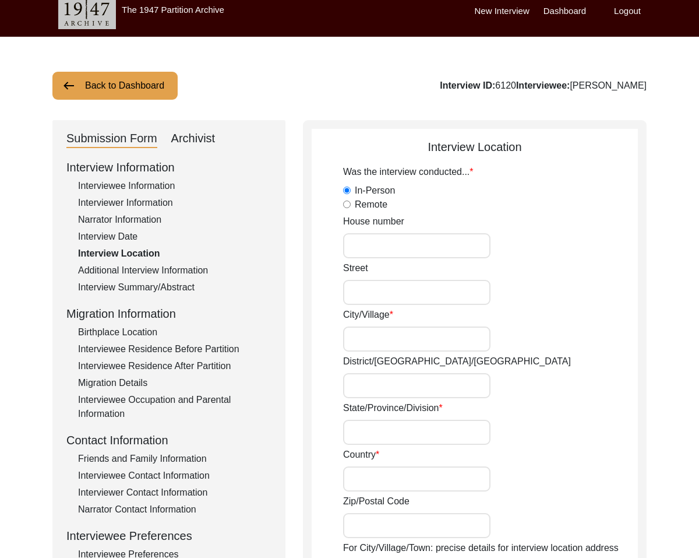
click at [356, 246] on input "House number" at bounding box center [416, 245] width 147 height 25
type input "67"
click at [371, 318] on label "City/Village" at bounding box center [368, 315] width 50 height 14
click at [371, 326] on input "City/Village" at bounding box center [416, 338] width 147 height 25
click at [376, 297] on input "Street" at bounding box center [416, 292] width 147 height 25
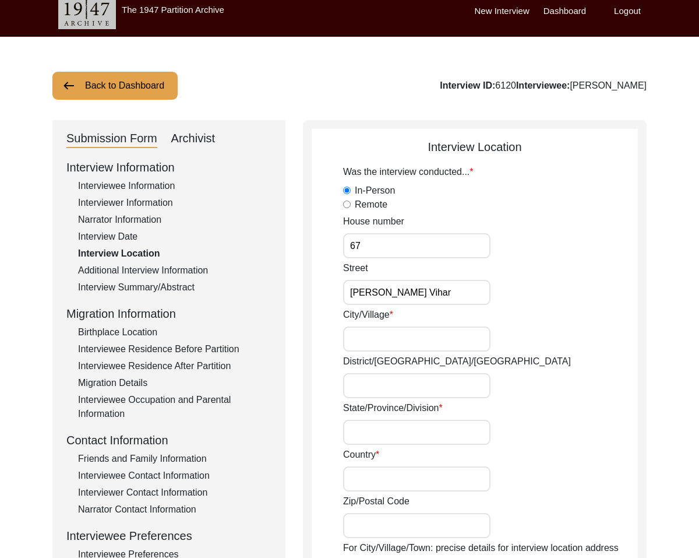
type input "[PERSON_NAME] Vihar"
click at [383, 344] on input "City/Village" at bounding box center [416, 338] width 147 height 25
type input "Ambala"
click at [371, 383] on input "District/[GEOGRAPHIC_DATA]/[GEOGRAPHIC_DATA]" at bounding box center [416, 385] width 147 height 25
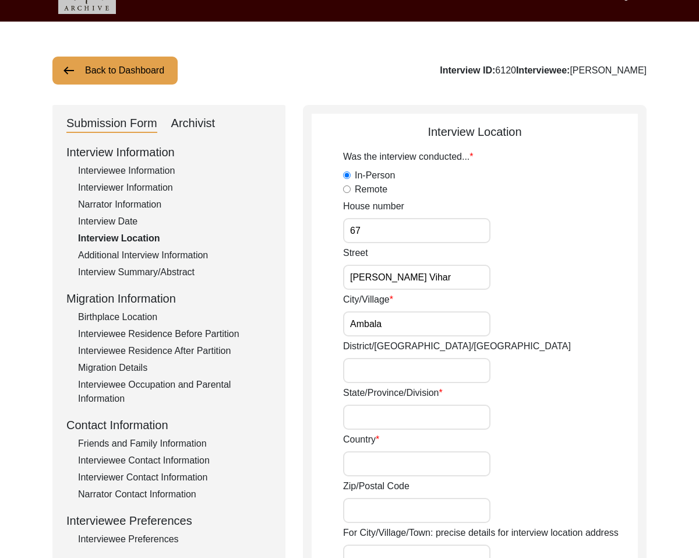
scroll to position [34, 0]
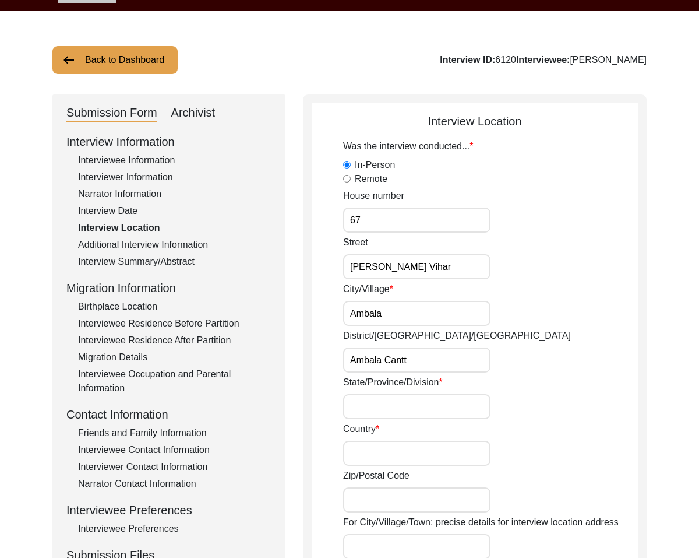
type input "Ambala Cantt"
click at [428, 403] on input "State/Province/Division" at bounding box center [416, 406] width 147 height 25
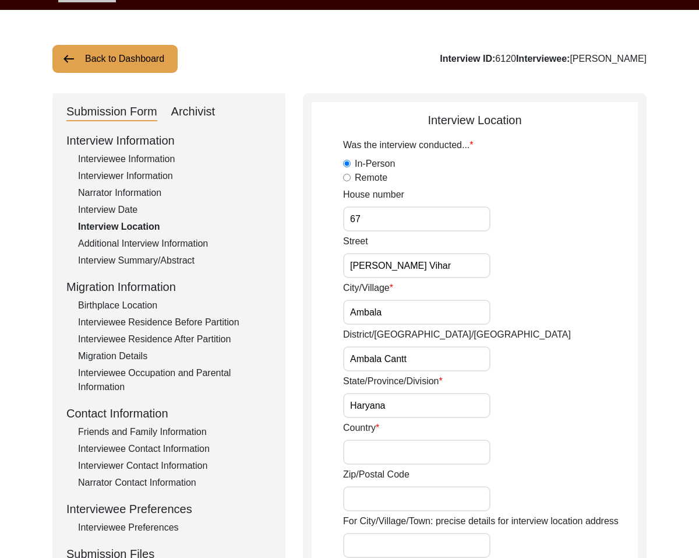
type input "Haryana"
click at [418, 459] on input "Country" at bounding box center [416, 451] width 147 height 25
type input "[GEOGRAPHIC_DATA]"
click at [410, 482] on div "Zip/Postal Code" at bounding box center [490, 489] width 295 height 44
click at [389, 500] on input "Zip/Postal Code" at bounding box center [416, 498] width 147 height 25
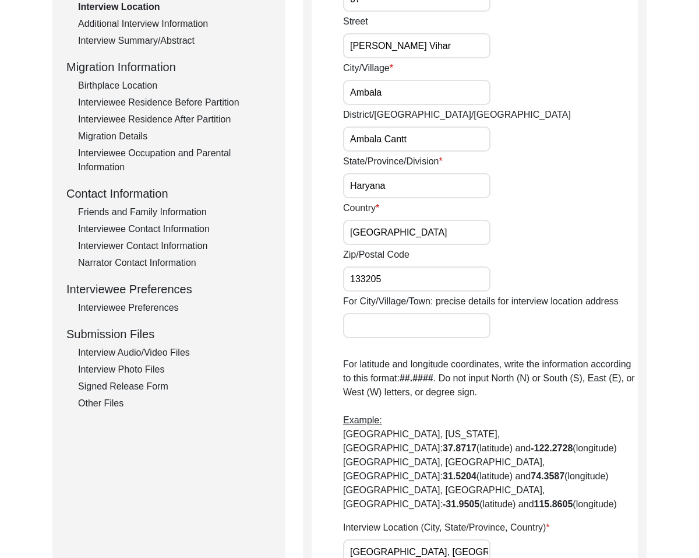
scroll to position [269, 0]
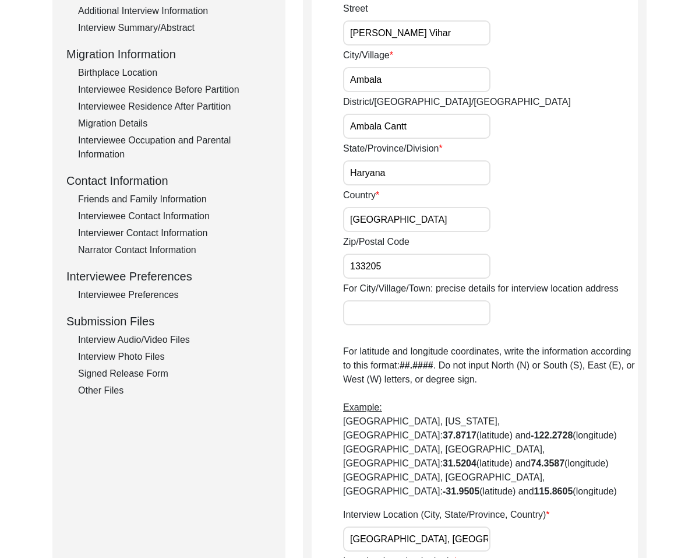
type input "133205"
click at [444, 319] on input "For City/Village/Town: precise details for interview location address" at bounding box center [416, 312] width 147 height 25
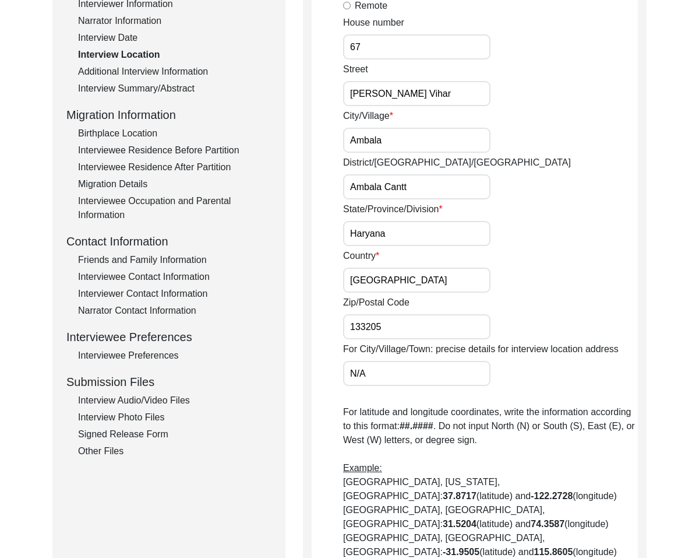
scroll to position [205, 0]
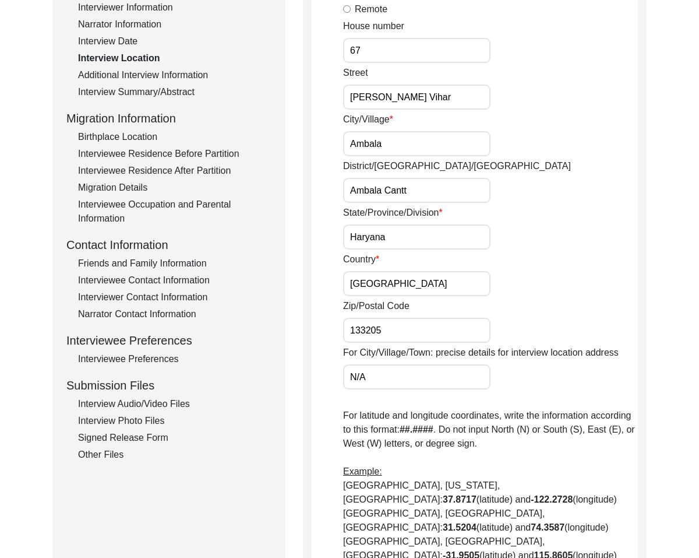
type input "N/A"
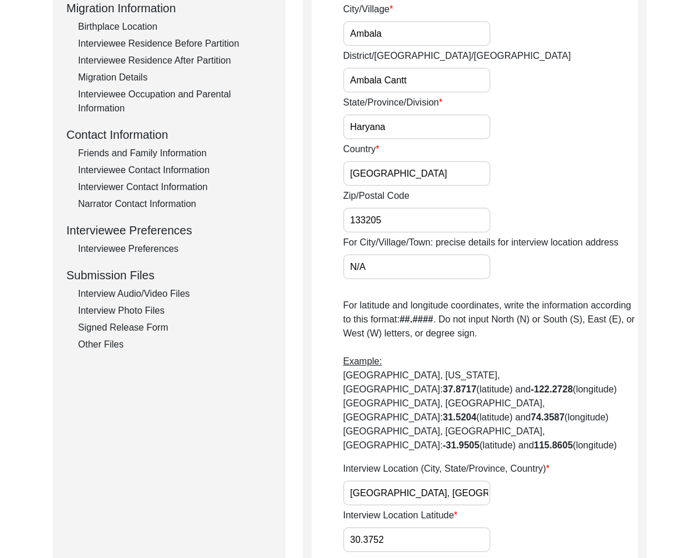
scroll to position [331, 0]
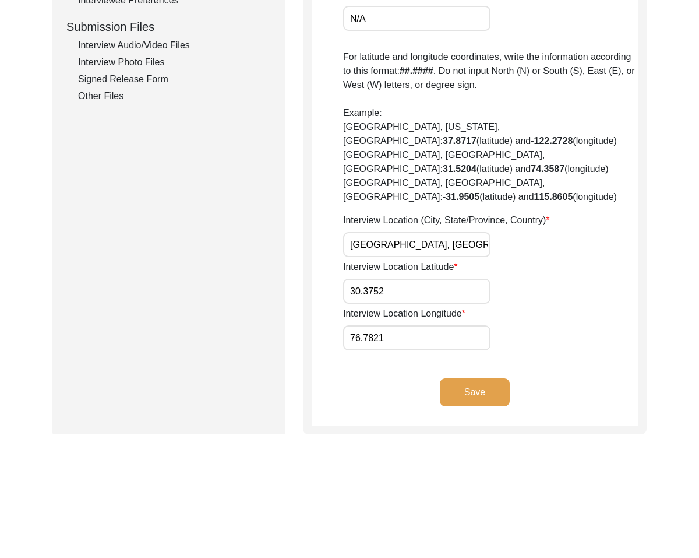
click at [487, 378] on button "Save" at bounding box center [475, 392] width 70 height 28
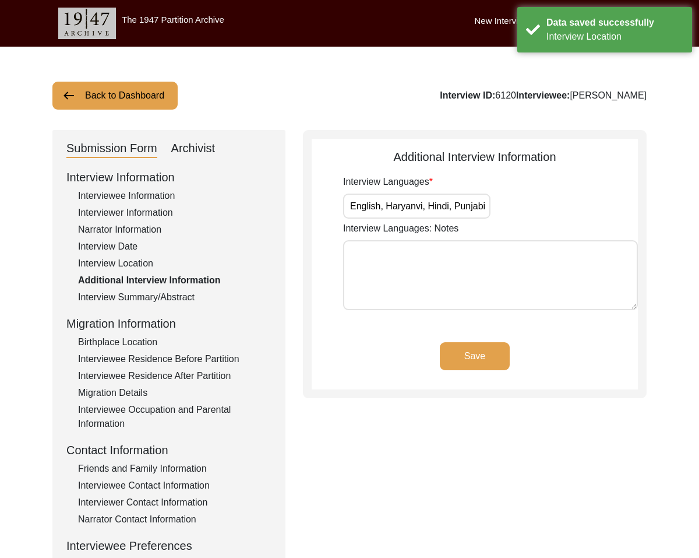
scroll to position [1, 0]
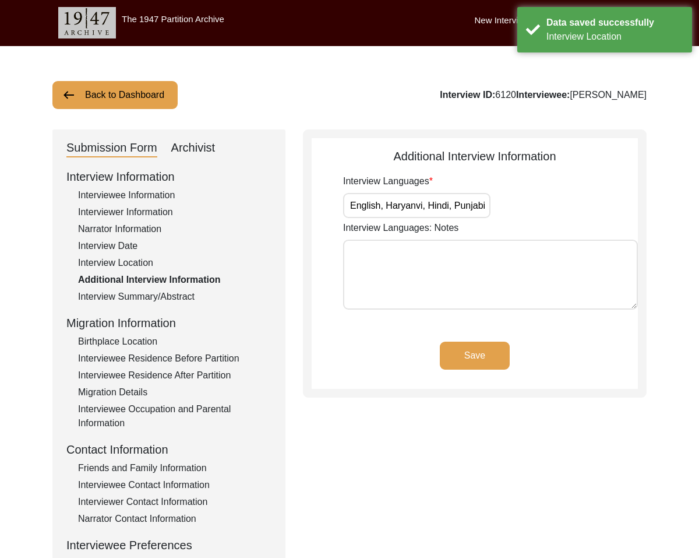
click at [460, 263] on textarea "Interview Languages: Notes" at bounding box center [490, 275] width 295 height 70
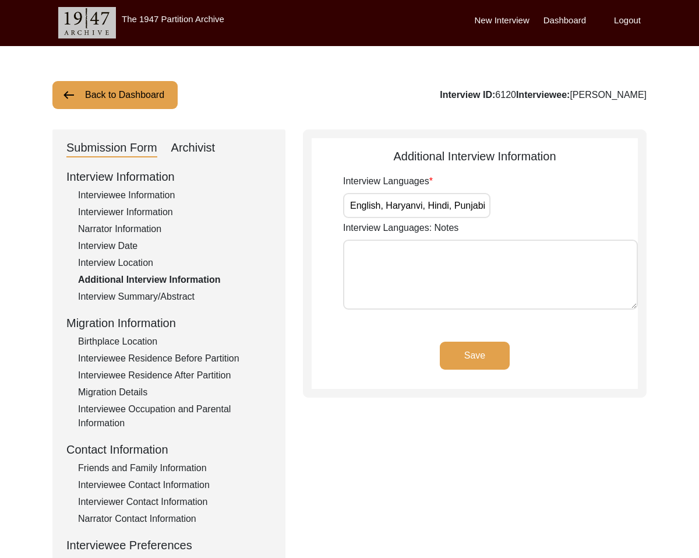
scroll to position [0, 0]
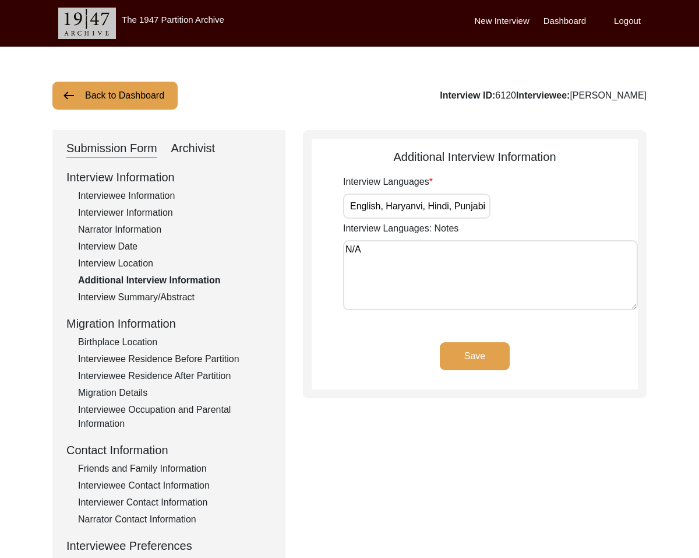
type textarea "N/A"
click at [482, 350] on button "Save" at bounding box center [475, 356] width 70 height 28
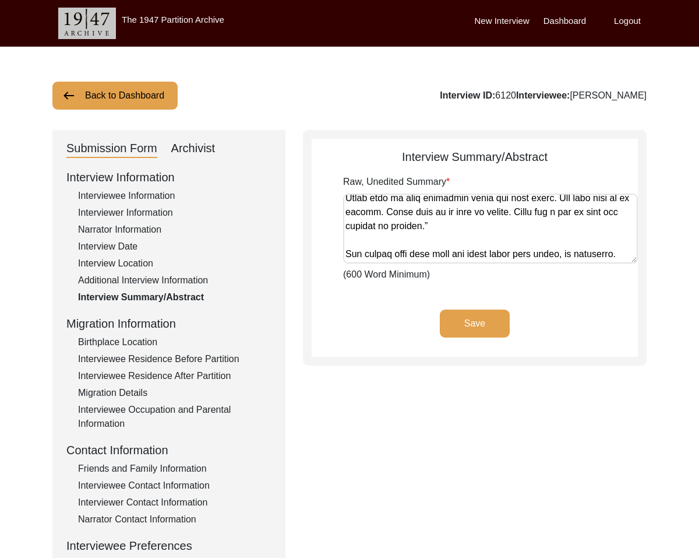
click at [492, 311] on button "Save" at bounding box center [475, 323] width 70 height 28
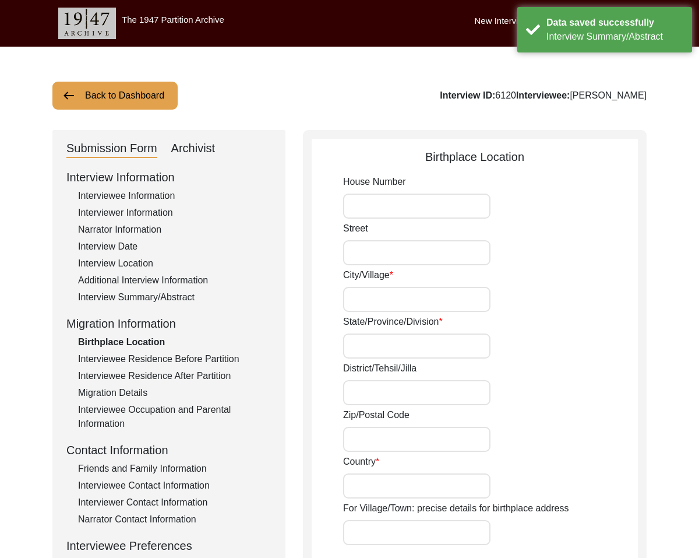
click at [426, 211] on input "House Number" at bounding box center [416, 205] width 147 height 25
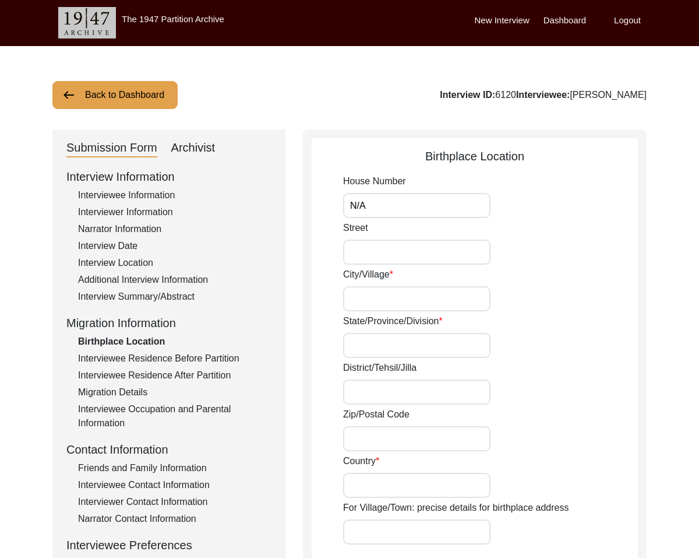
type input "N/A"
click at [417, 251] on input "Street" at bounding box center [416, 252] width 147 height 25
type input "[GEOGRAPHIC_DATA]"
click at [432, 289] on input "City/Village" at bounding box center [416, 298] width 147 height 25
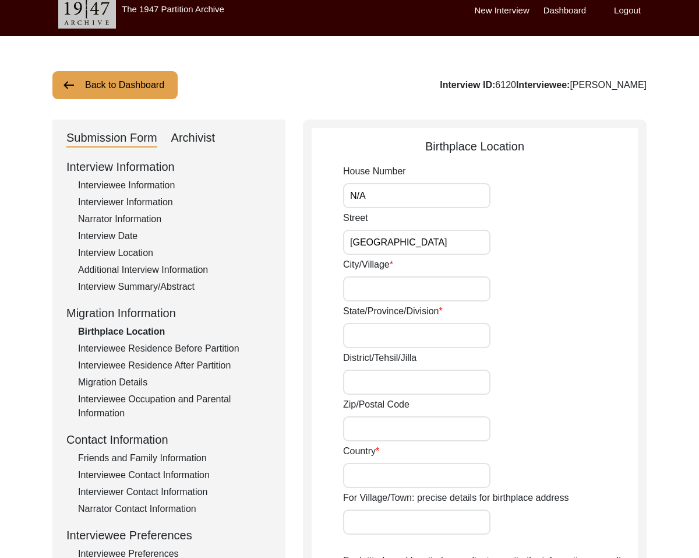
scroll to position [11, 0]
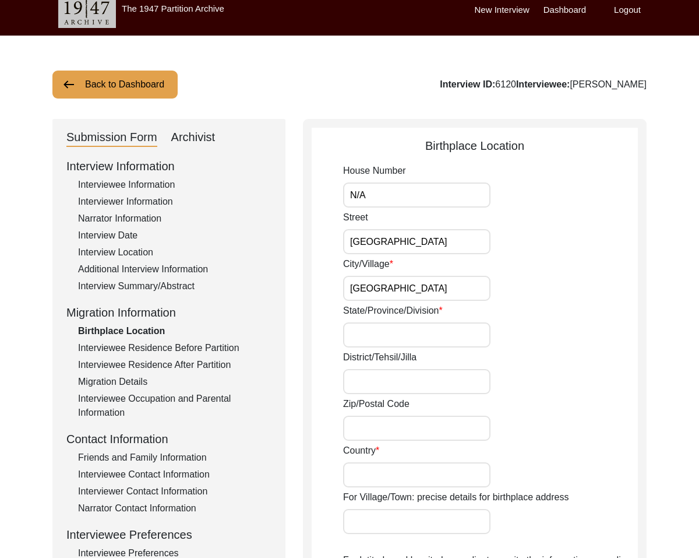
drag, startPoint x: 416, startPoint y: 286, endPoint x: 283, endPoint y: 256, distance: 136.0
click at [282, 256] on div "Submission Form Archivist Interview Information Interviewee Information Intervi…" at bounding box center [349, 528] width 594 height 818
type input "[GEOGRAPHIC_DATA]"
click at [149, 86] on button "Back to Dashboard" at bounding box center [114, 85] width 125 height 28
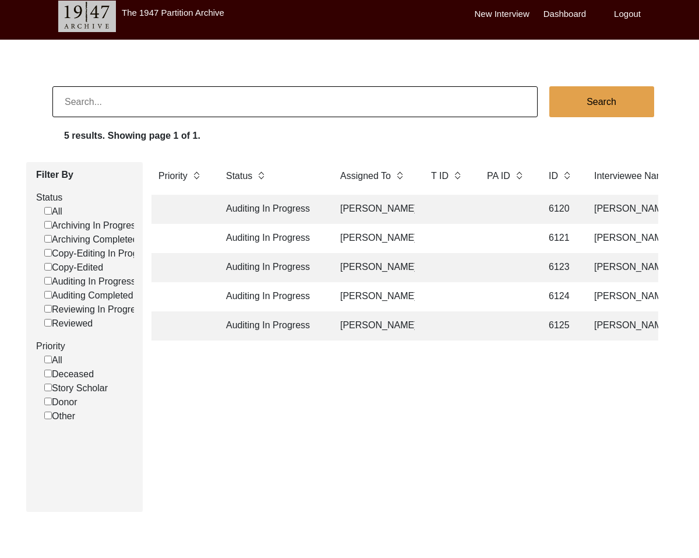
scroll to position [11, 0]
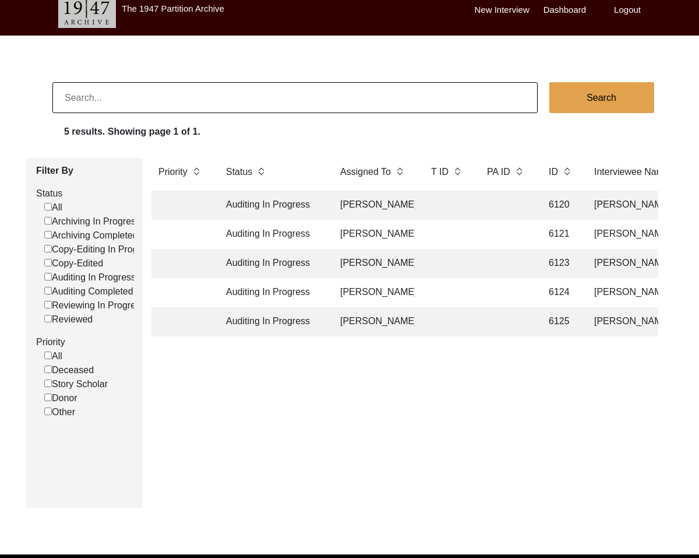
click at [276, 237] on td "Auditing In Progress" at bounding box center [271, 234] width 105 height 29
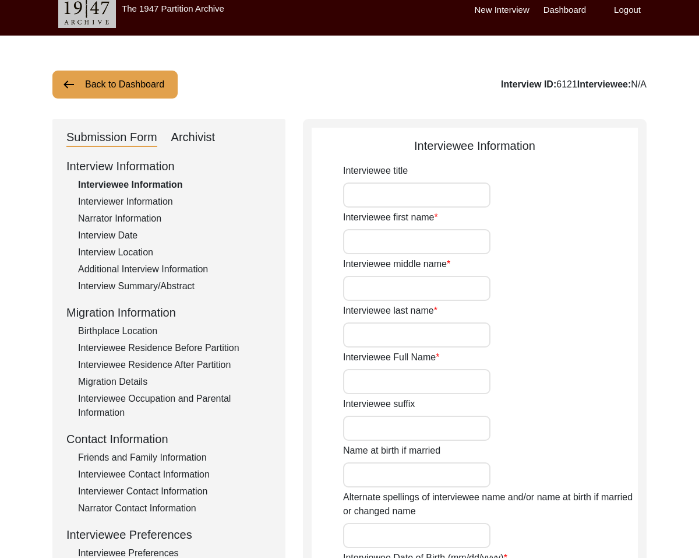
type input "Mr."
type input "[PERSON_NAME] [PERSON_NAME]"
type input "[DATE]"
type input "[DEMOGRAPHIC_DATA]"
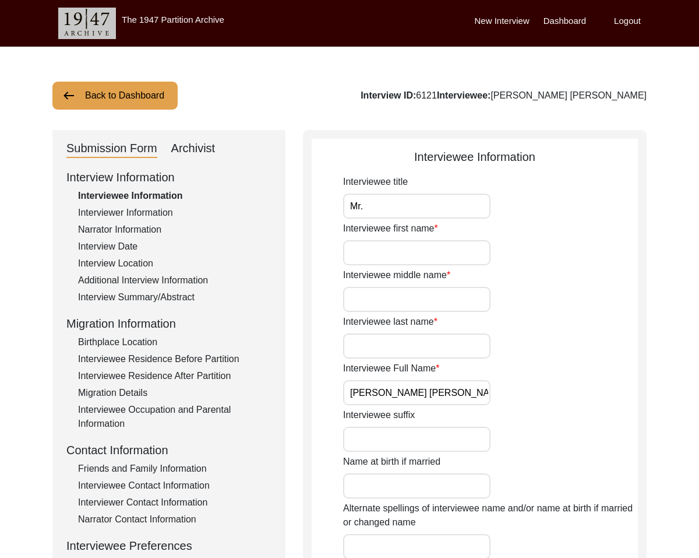
click at [104, 89] on button "Back to Dashboard" at bounding box center [114, 96] width 125 height 28
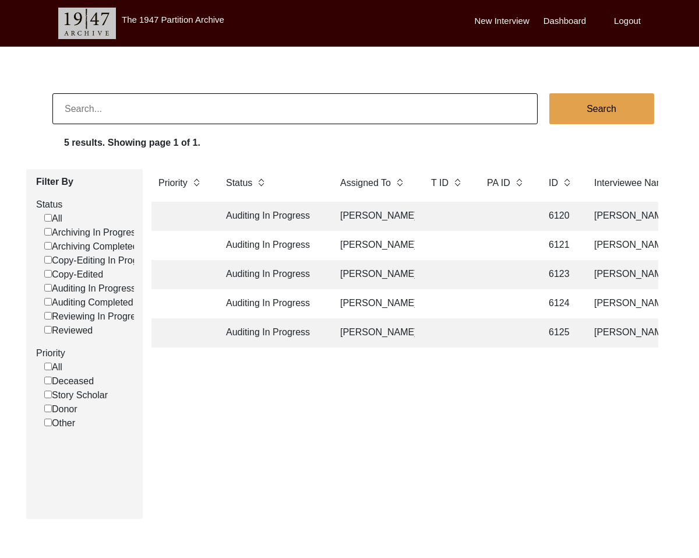
click at [262, 277] on td "Auditing In Progress" at bounding box center [271, 274] width 105 height 29
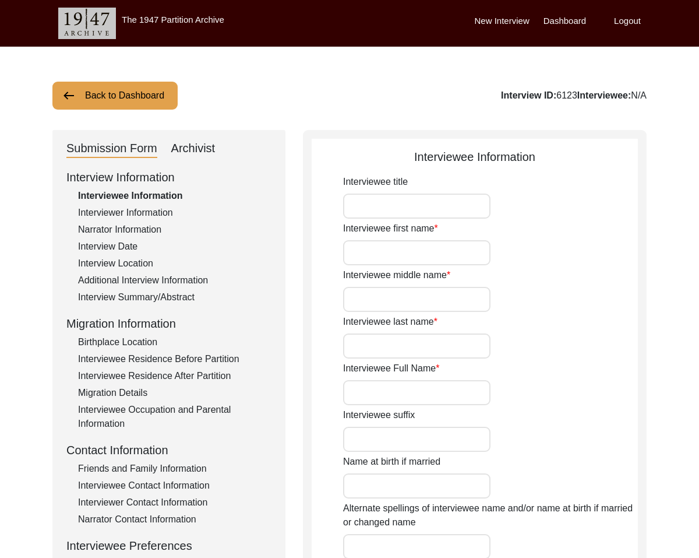
type input "Mr."
type input "[PERSON_NAME]"
type input "1945"
type input "[DEMOGRAPHIC_DATA]"
click at [103, 89] on button "Back to Dashboard" at bounding box center [114, 96] width 125 height 28
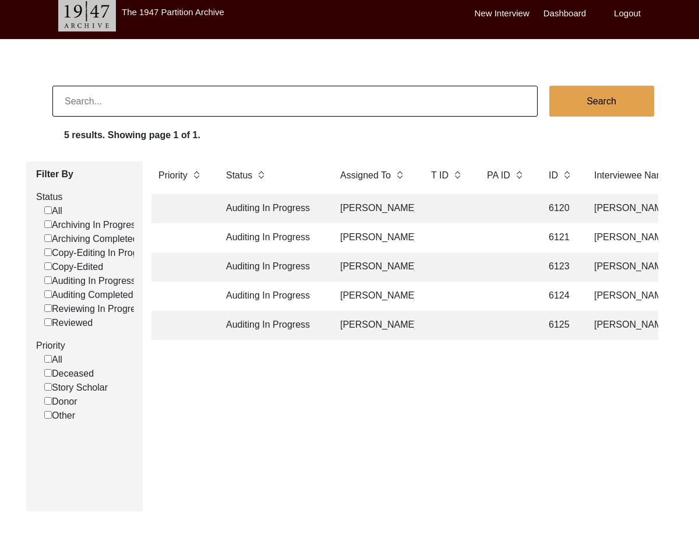
scroll to position [10, 0]
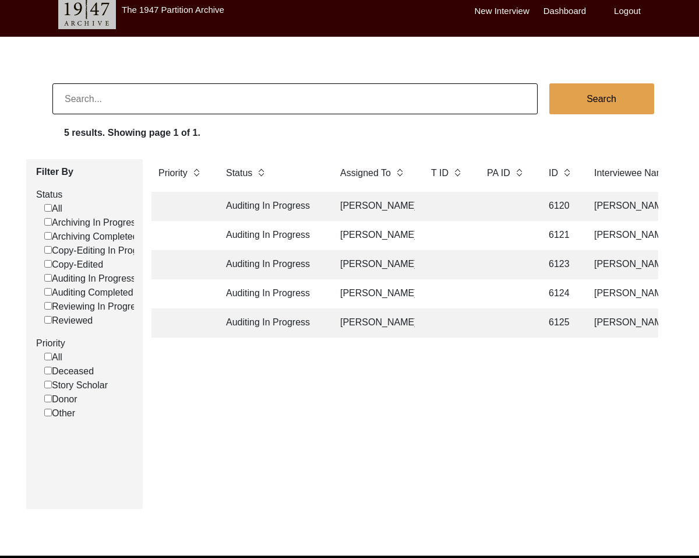
click at [248, 210] on td "Auditing In Progress" at bounding box center [271, 206] width 105 height 29
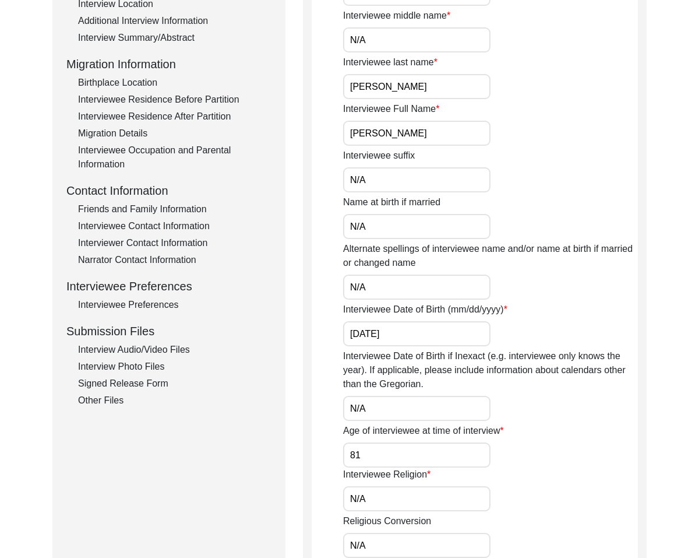
scroll to position [261, 0]
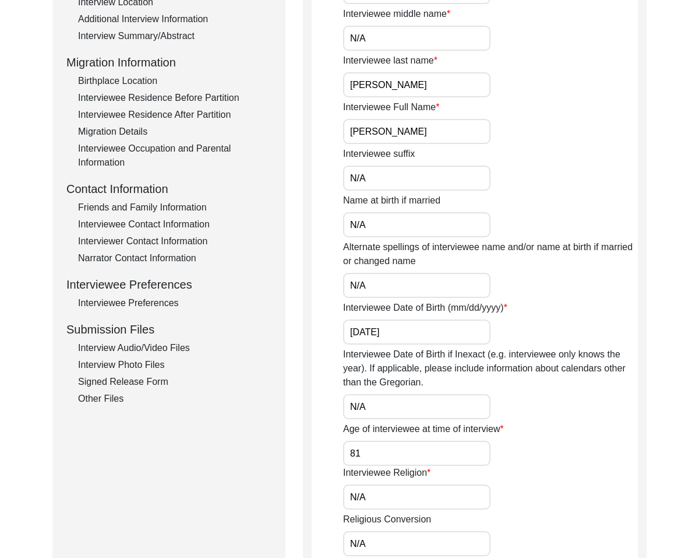
click at [132, 82] on div "Birthplace Location" at bounding box center [174, 81] width 193 height 14
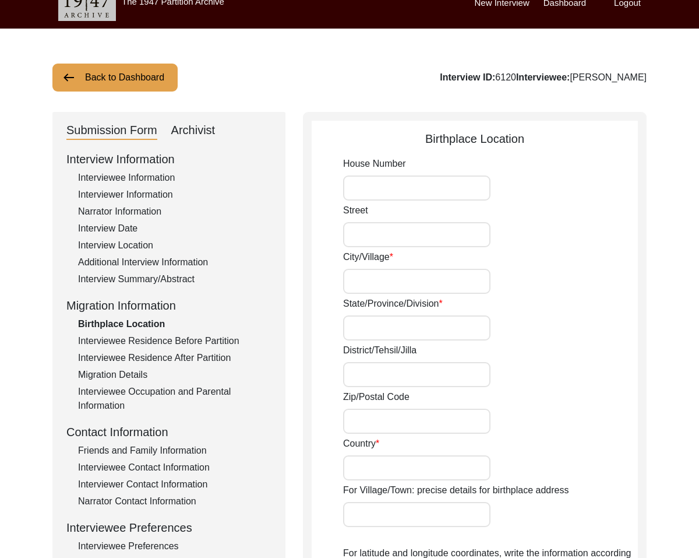
scroll to position [0, 0]
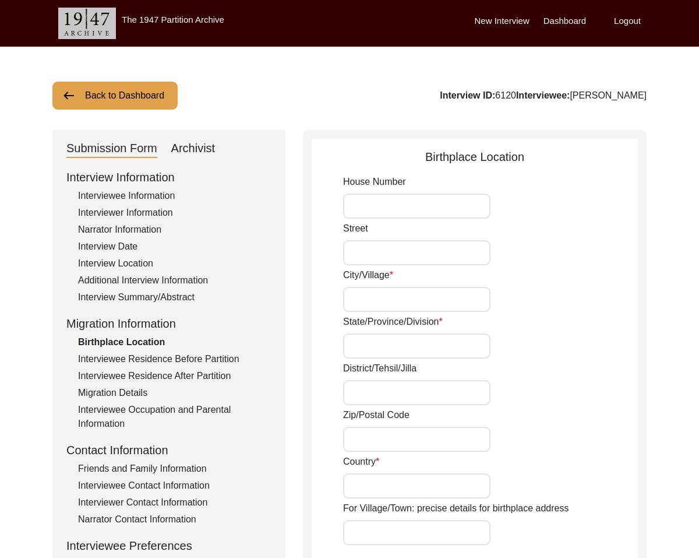
click at [424, 206] on input "House Number" at bounding box center [416, 205] width 147 height 25
click at [126, 297] on div "Interview Summary/Abstract" at bounding box center [174, 297] width 193 height 14
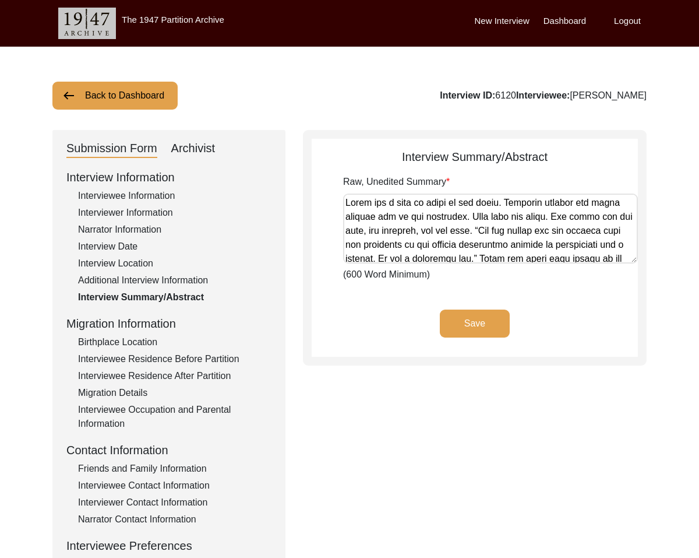
click at [108, 339] on div "Birthplace Location" at bounding box center [174, 342] width 193 height 14
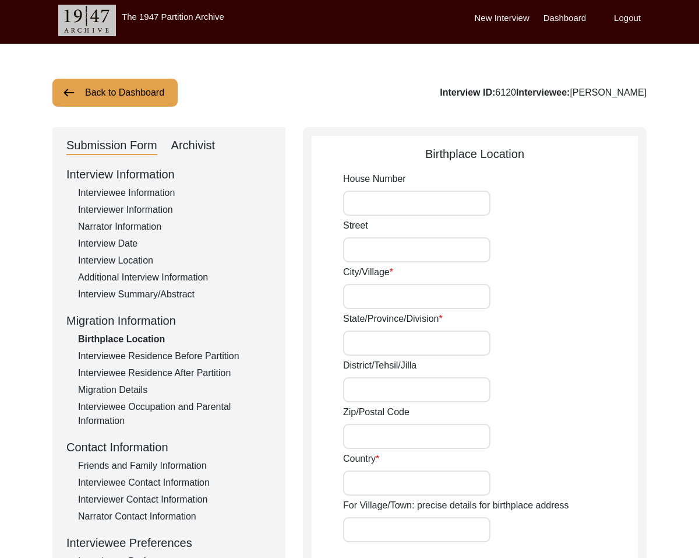
scroll to position [5, 0]
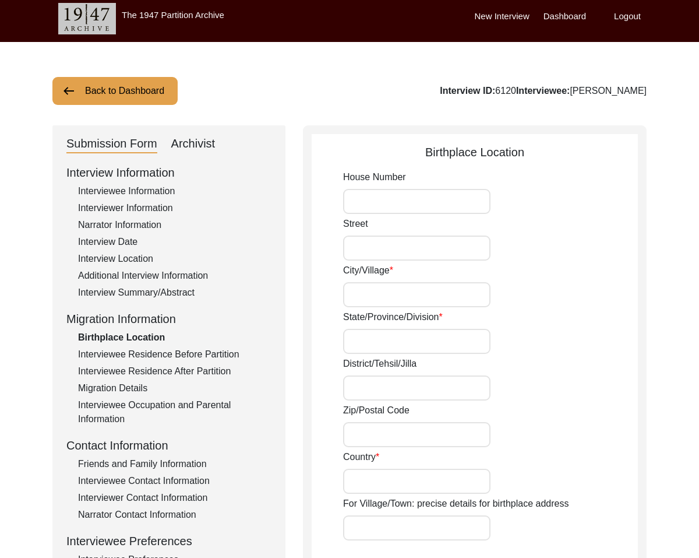
click at [151, 186] on div "Interview Information Interviewee Information Interviewer Information Narrator …" at bounding box center [168, 413] width 205 height 498
click at [150, 186] on div "Interviewee Information" at bounding box center [174, 191] width 193 height 14
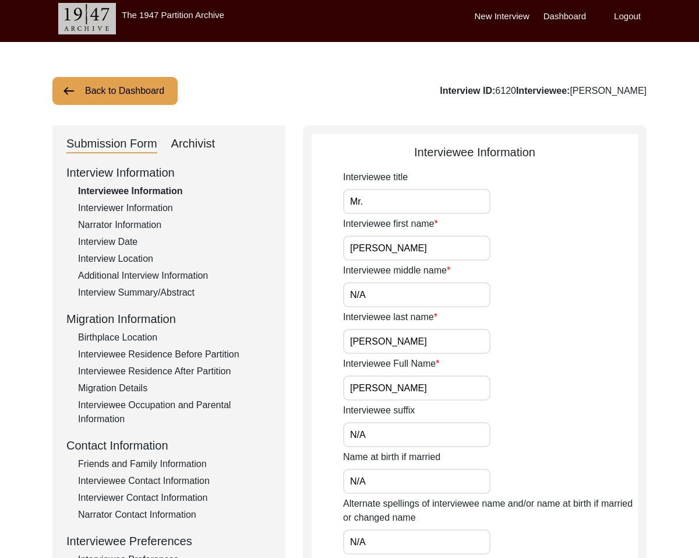
click at [131, 336] on div "Birthplace Location" at bounding box center [174, 337] width 193 height 14
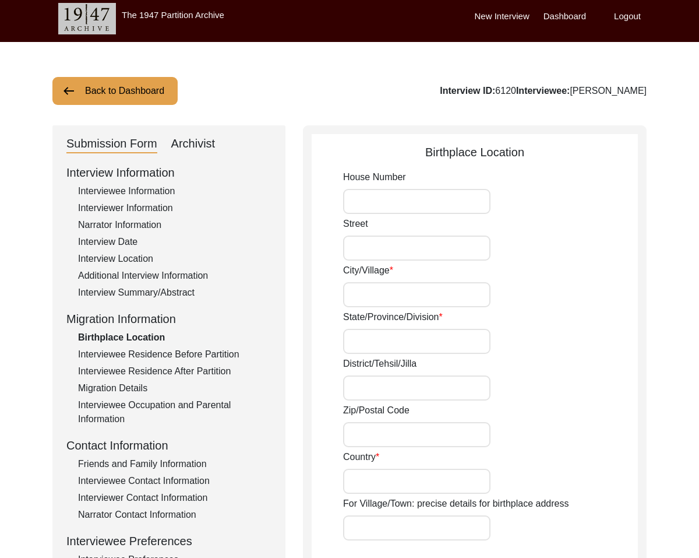
click at [416, 203] on input "House Number" at bounding box center [416, 201] width 147 height 25
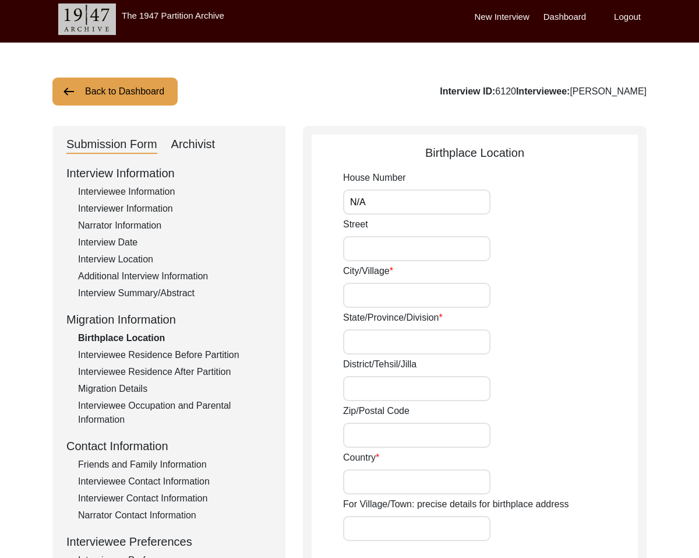
type input "N/A"
click at [400, 245] on input "Street" at bounding box center [416, 248] width 147 height 25
type input "[GEOGRAPHIC_DATA]"
click at [439, 303] on input "City/Village" at bounding box center [416, 295] width 147 height 25
type input "Gujrat"
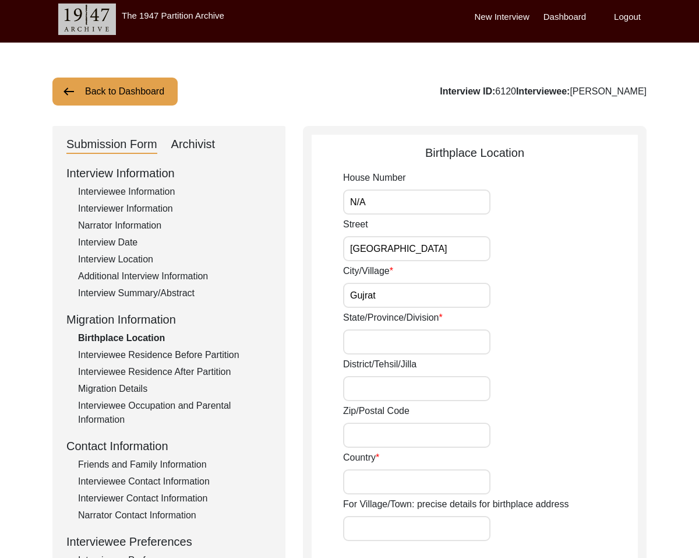
click at [383, 343] on input "State/Province/Division" at bounding box center [416, 341] width 147 height 25
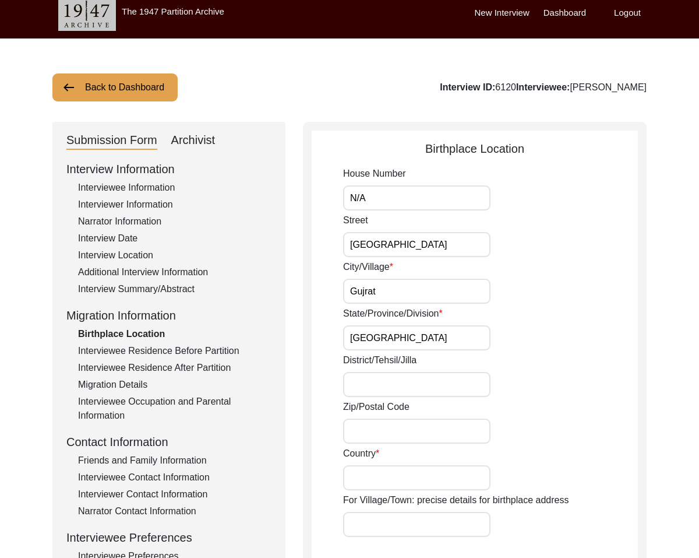
type input "[GEOGRAPHIC_DATA]"
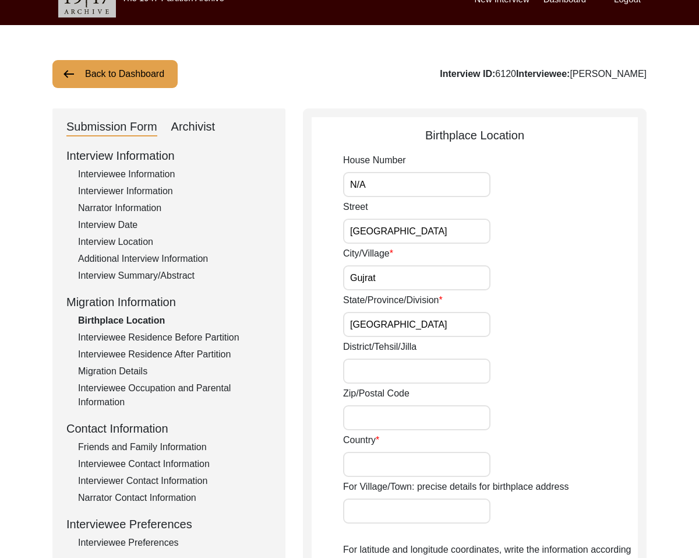
click at [395, 383] on input "District/Tehsil/Jilla" at bounding box center [416, 370] width 147 height 25
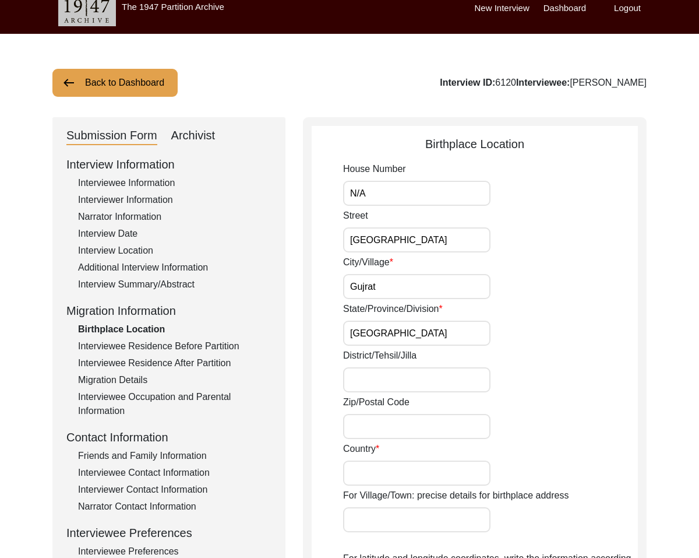
scroll to position [10, 0]
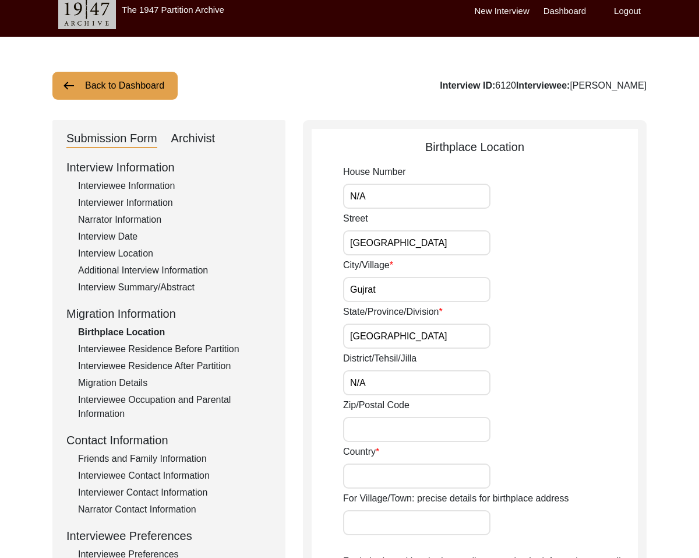
type input "N/A"
click at [384, 423] on input "Zip/Postal Code" at bounding box center [416, 429] width 147 height 25
type input "N/A"
click at [389, 468] on input "Country" at bounding box center [416, 475] width 147 height 25
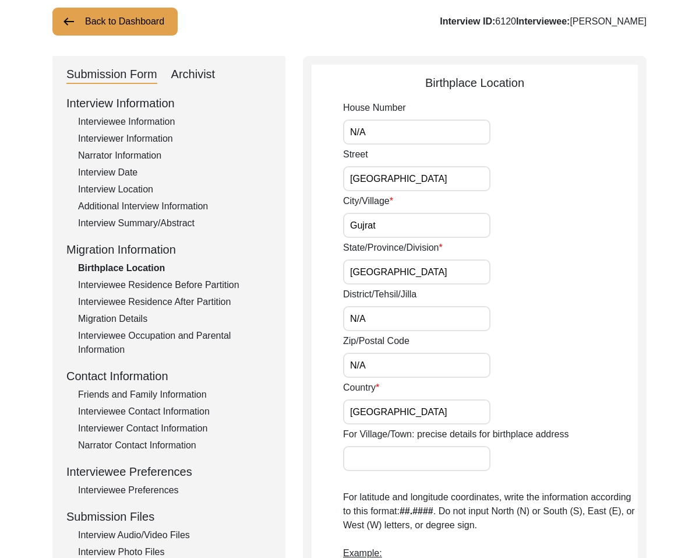
type input "[GEOGRAPHIC_DATA]"
click at [413, 460] on input "For Village/Town: precise details for birthplace address" at bounding box center [416, 458] width 147 height 25
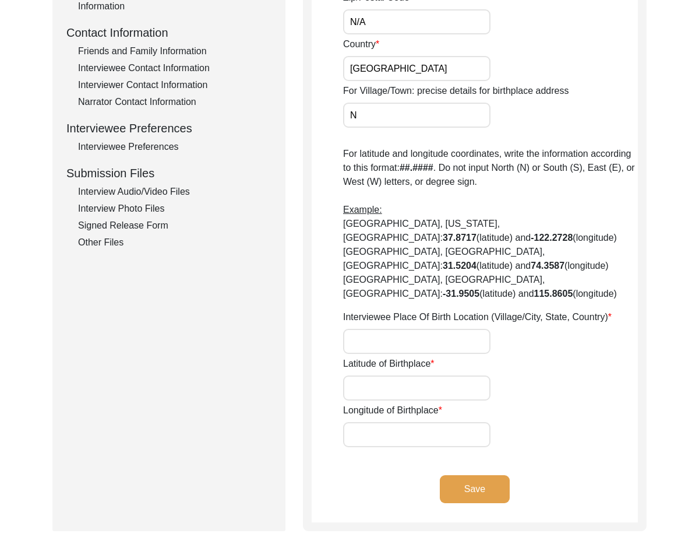
scroll to position [417, 0]
type input "N/A"
click at [443, 329] on input "Interviewee Place Of Birth Location (Village/City, State, Country)" at bounding box center [416, 341] width 147 height 25
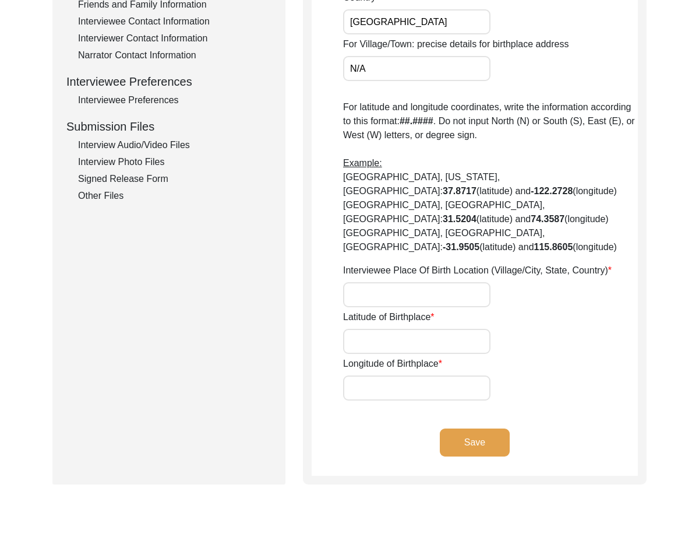
scroll to position [481, 0]
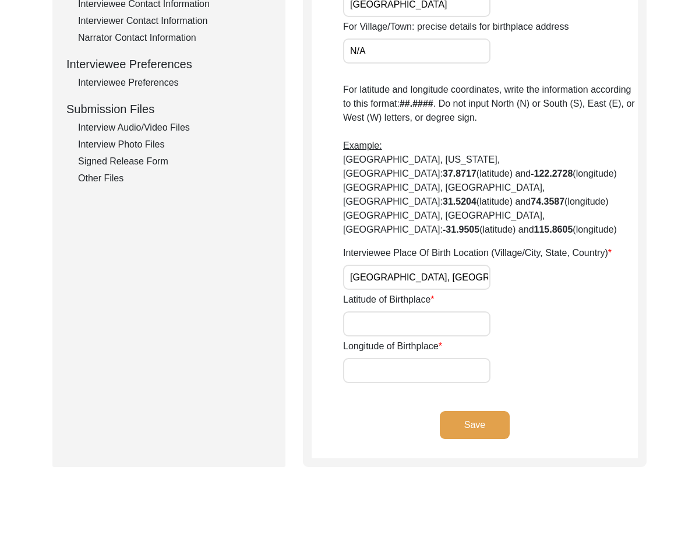
type input "[GEOGRAPHIC_DATA], [GEOGRAPHIC_DATA], [GEOGRAPHIC_DATA]"
click at [476, 309] on div "House Number N/A Street [GEOGRAPHIC_DATA]/Village [GEOGRAPHIC_DATA]/Province/Di…" at bounding box center [490, 37] width 295 height 689
click at [442, 293] on div "Latitude of Birthplace" at bounding box center [490, 315] width 295 height 44
click at [443, 311] on input "Latitude of Birthplace" at bounding box center [416, 323] width 147 height 25
type input "N/A"
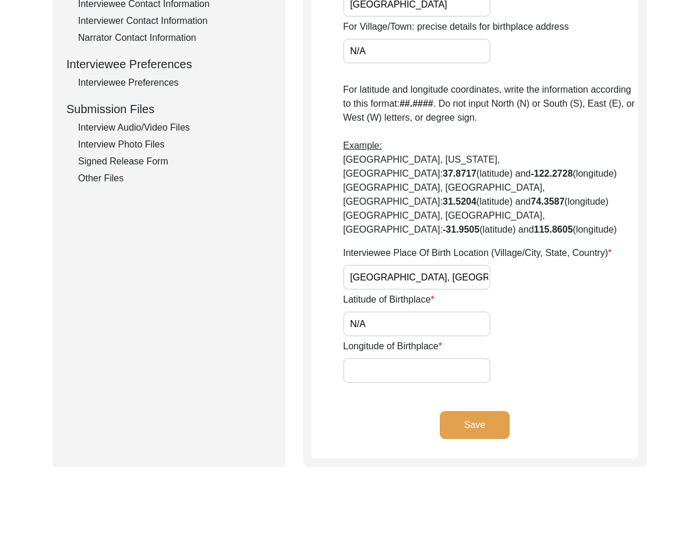
click at [454, 358] on input "Longitude of Birthplace" at bounding box center [416, 370] width 147 height 25
type input "N/A"
click at [460, 379] on app-birthplace-location "Birthplace Location House Number N/A Street [GEOGRAPHIC_DATA]/Village [GEOGRAPH…" at bounding box center [475, 62] width 326 height 791
click at [460, 411] on button "Save" at bounding box center [475, 425] width 70 height 28
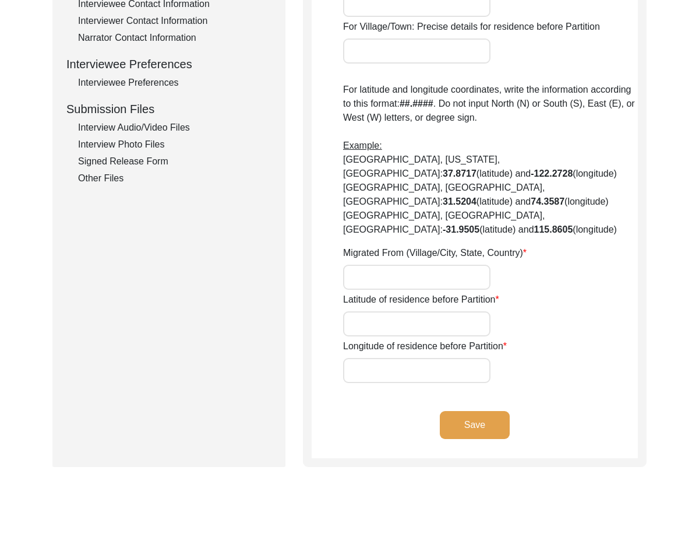
type input "[GEOGRAPHIC_DATA], [GEOGRAPHIC_DATA], [GEOGRAPHIC_DATA]"
type input "32.5731"
type input "74.1005"
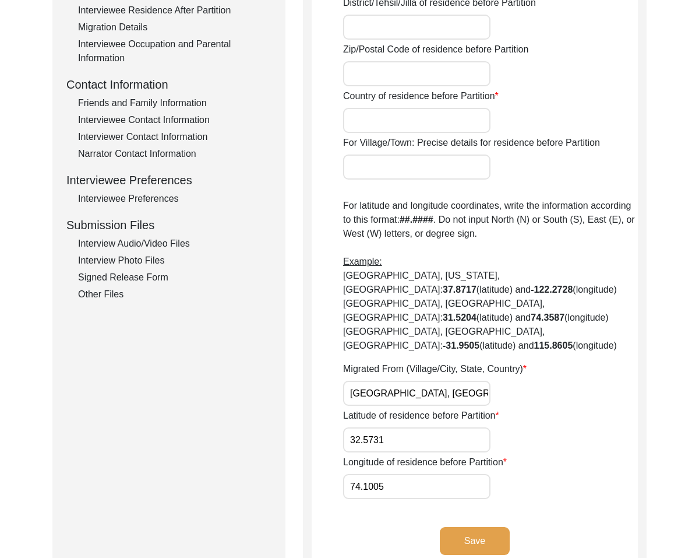
scroll to position [367, 0]
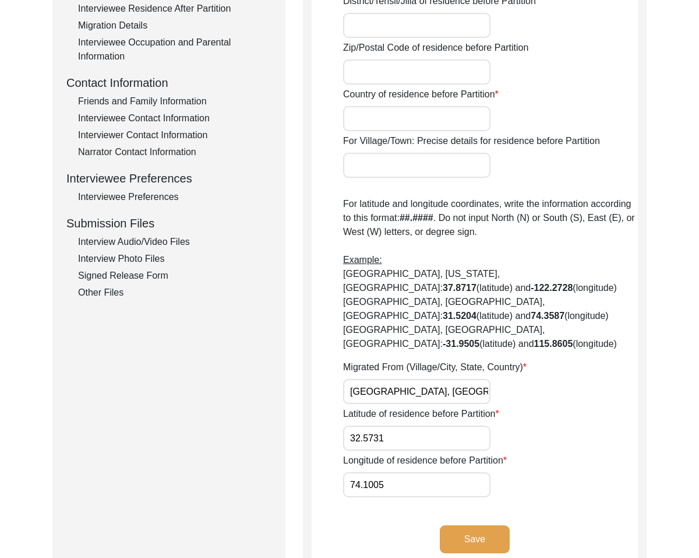
click at [562, 295] on p "For latitude and longitude coordinates, write the information according to this…" at bounding box center [490, 274] width 295 height 154
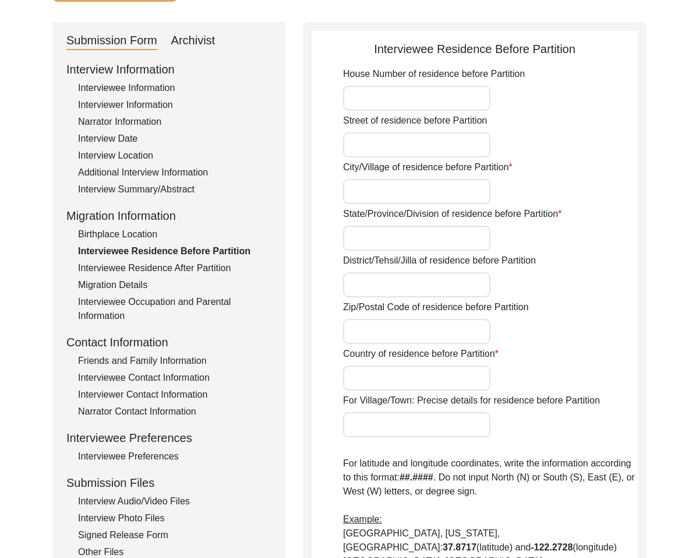
scroll to position [114, 0]
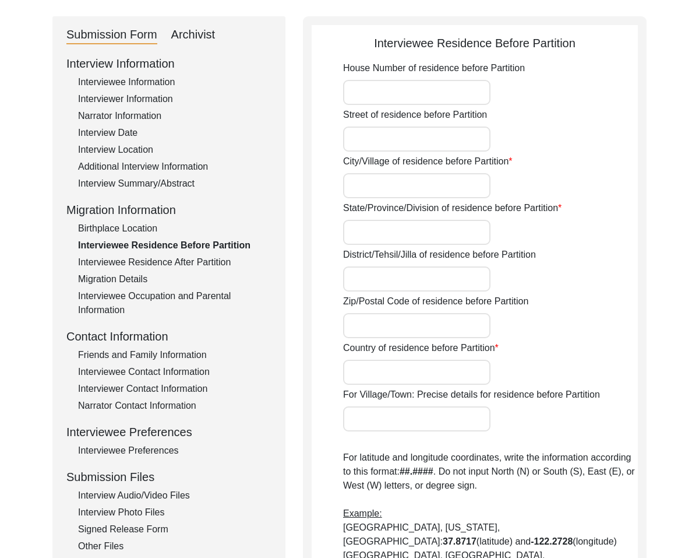
click at [403, 90] on input "House Number of residence before Partition" at bounding box center [416, 92] width 147 height 25
type input "N/A"
click at [460, 133] on input "Street of residence before Partition" at bounding box center [416, 138] width 147 height 25
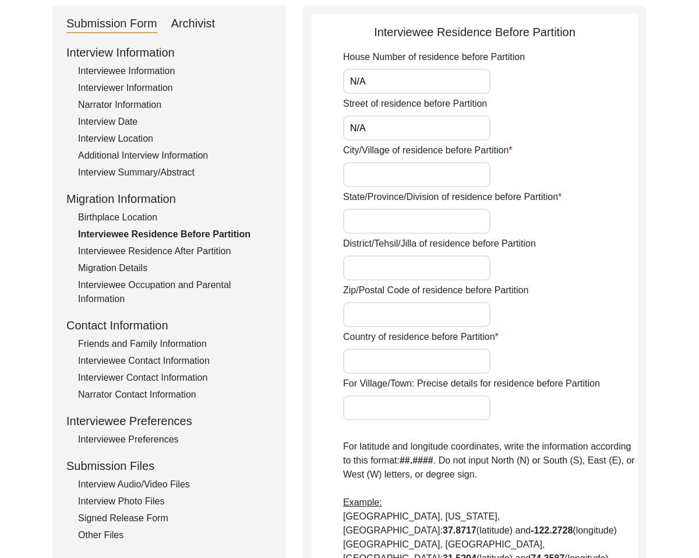
type input "N/A"
click at [465, 166] on input "City/Village of residence before Partition" at bounding box center [416, 174] width 147 height 25
type input "Gujrat"
click at [455, 210] on input "State/Province/Division of residence before Partition" at bounding box center [416, 221] width 147 height 25
type input "[GEOGRAPHIC_DATA]"
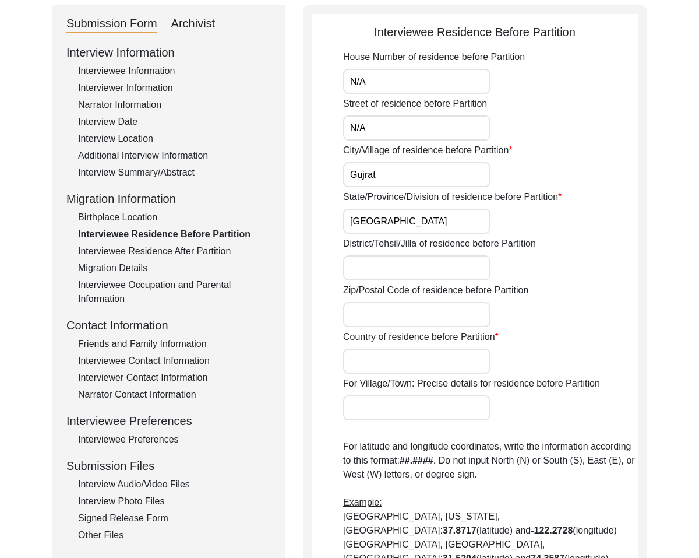
click at [365, 271] on input "District/Tehsil/Jilla of residence before Partition" at bounding box center [416, 267] width 147 height 25
type input "N/A"
click at [350, 318] on input "Zip/Postal Code of residence before Partition" at bounding box center [416, 314] width 147 height 25
type input "N/A"
click at [368, 354] on input "Country of residence before Partition" at bounding box center [416, 361] width 147 height 25
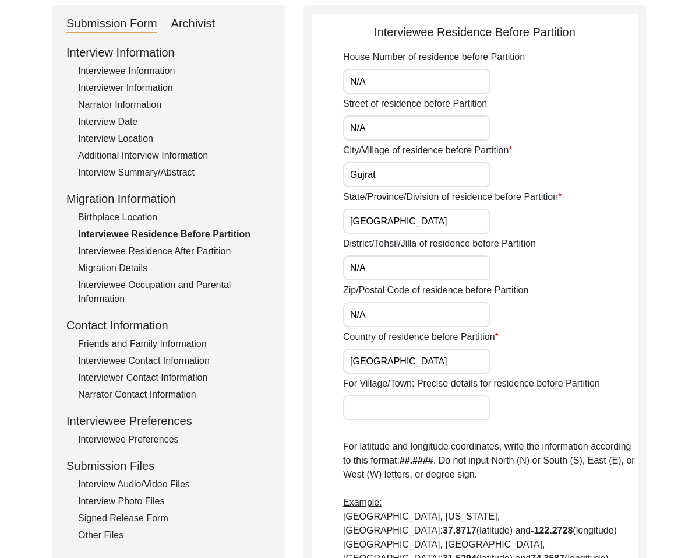
type input "[GEOGRAPHIC_DATA]"
click at [388, 420] on input "For Village/Town: Precise details for residence before Partition" at bounding box center [416, 407] width 147 height 25
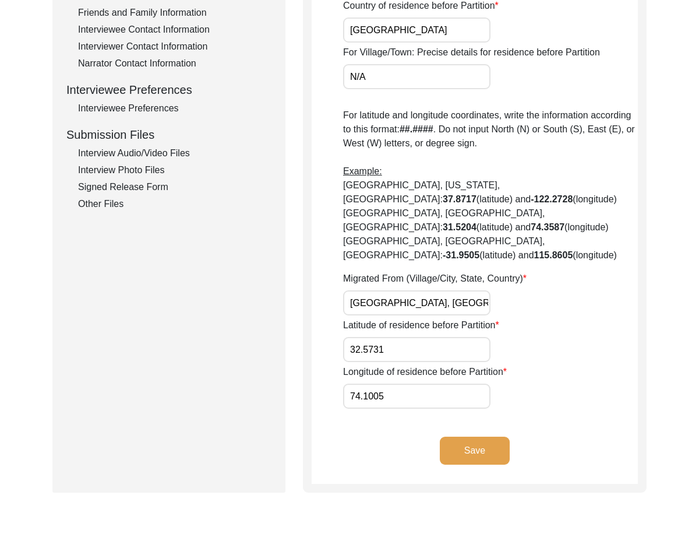
type input "N/A"
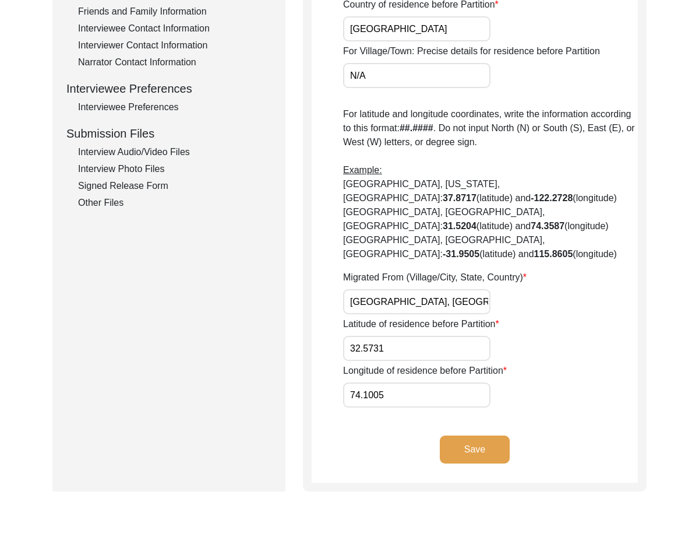
click at [495, 435] on button "Save" at bounding box center [475, 449] width 70 height 28
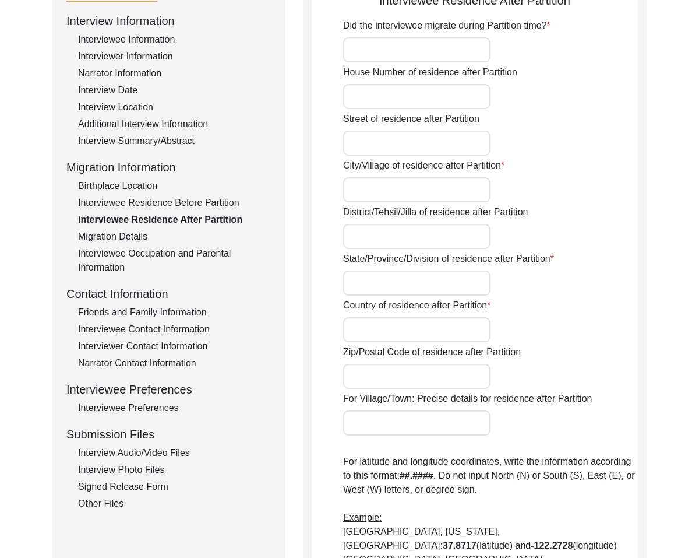
scroll to position [0, 0]
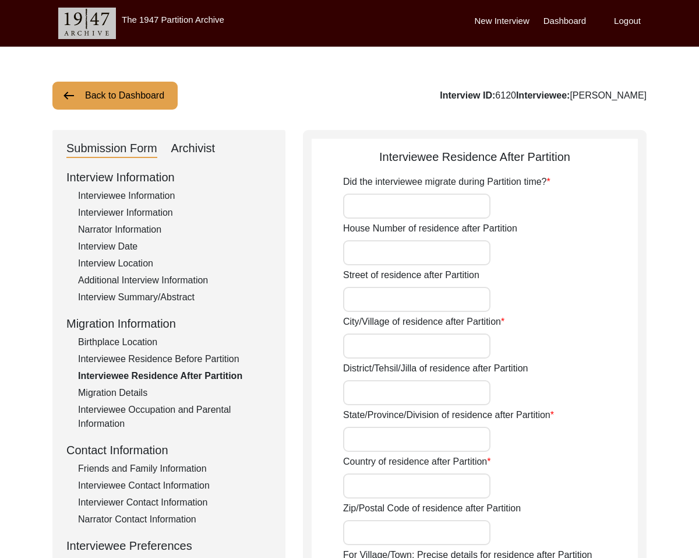
click at [435, 195] on input "Did the interviewee migrate during Partition time?" at bounding box center [416, 205] width 147 height 25
type input "Yes"
click at [427, 249] on input "House Number of residence after Partition" at bounding box center [416, 252] width 147 height 25
type input "N/A"
click at [422, 288] on input "Street of residence after Partition" at bounding box center [416, 299] width 147 height 25
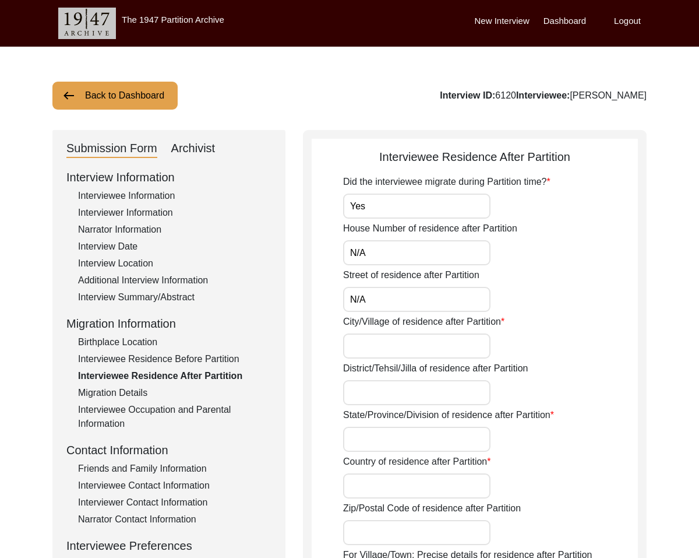
type input "N/A"
click at [411, 340] on input "City/Village of residence after Partition" at bounding box center [416, 345] width 147 height 25
type input "Ambala"
click at [453, 393] on input "District/Tehsil/Jilla of residence after Partition" at bounding box center [416, 392] width 147 height 25
type input "Ambala Cantt"
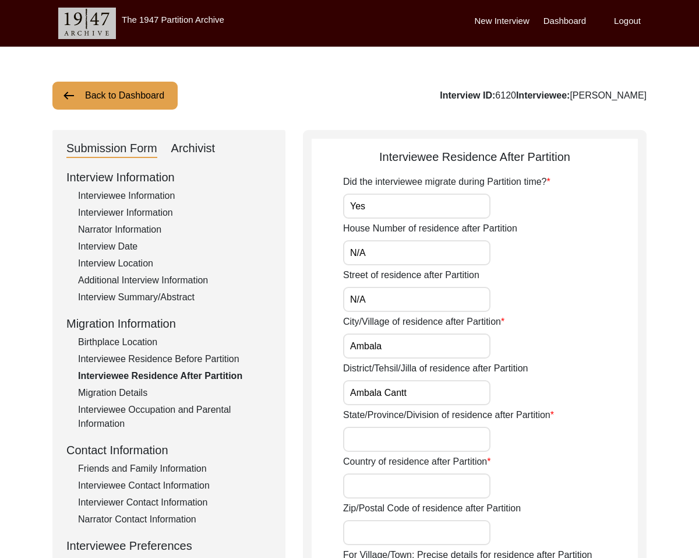
click at [434, 436] on input "State/Province/Division of residence after Partition" at bounding box center [416, 439] width 147 height 25
type input "Haryana"
click at [409, 478] on input "Country of residence after Partition" at bounding box center [416, 485] width 147 height 25
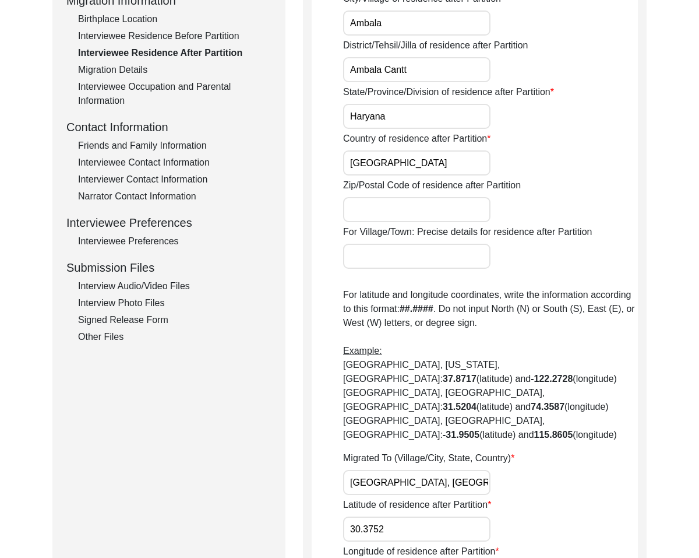
scroll to position [326, 0]
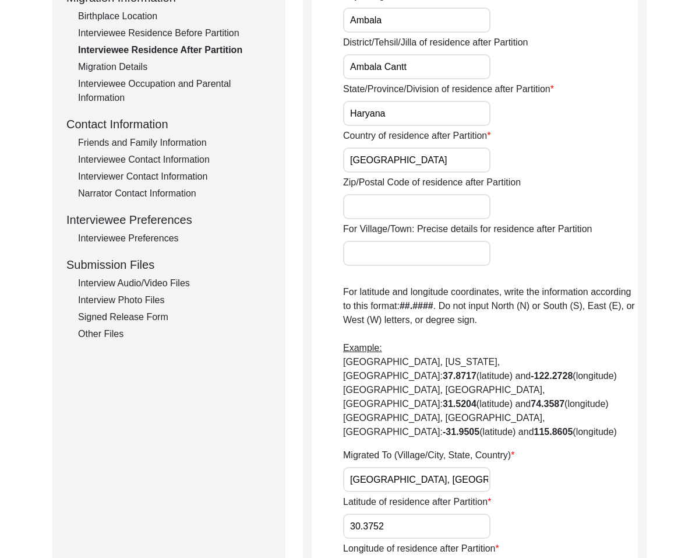
type input "[GEOGRAPHIC_DATA]"
click at [416, 205] on input "Zip/Postal Code of residence after Partition" at bounding box center [416, 206] width 147 height 25
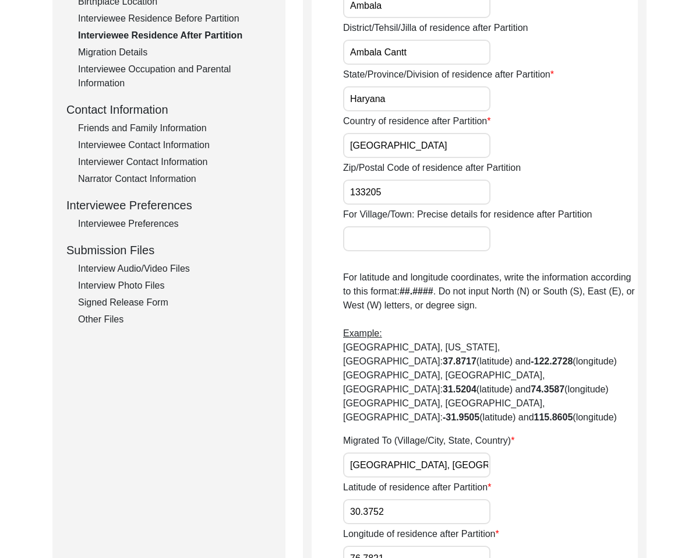
type input "133205"
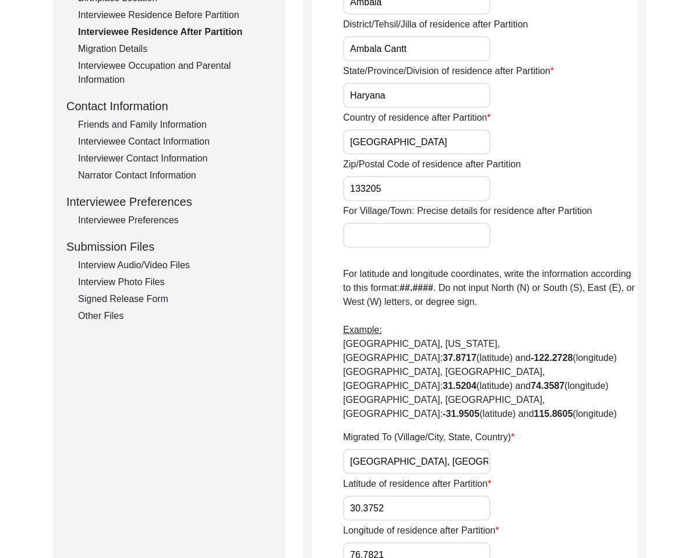
click at [411, 247] on input "For Village/Town: Precise details for residence after Partition" at bounding box center [416, 235] width 147 height 25
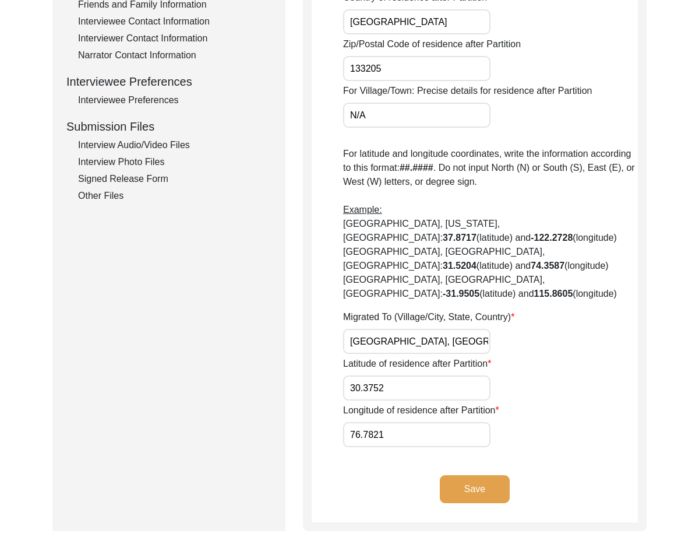
scroll to position [468, 0]
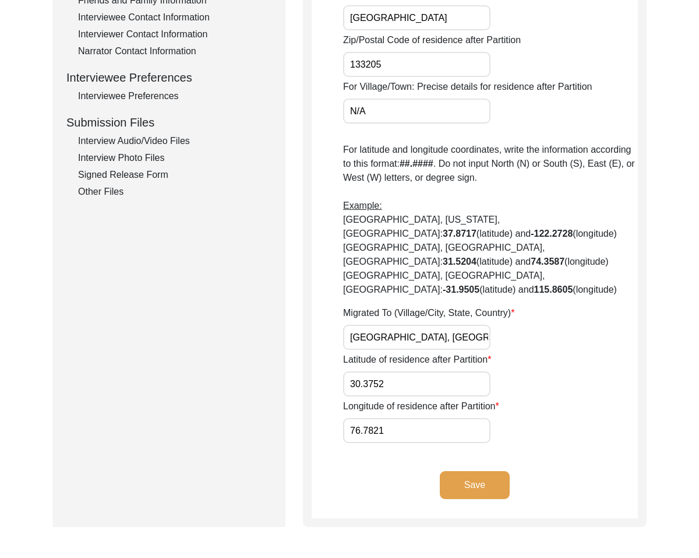
type input "N/A"
click at [477, 471] on button "Save" at bounding box center [475, 485] width 70 height 28
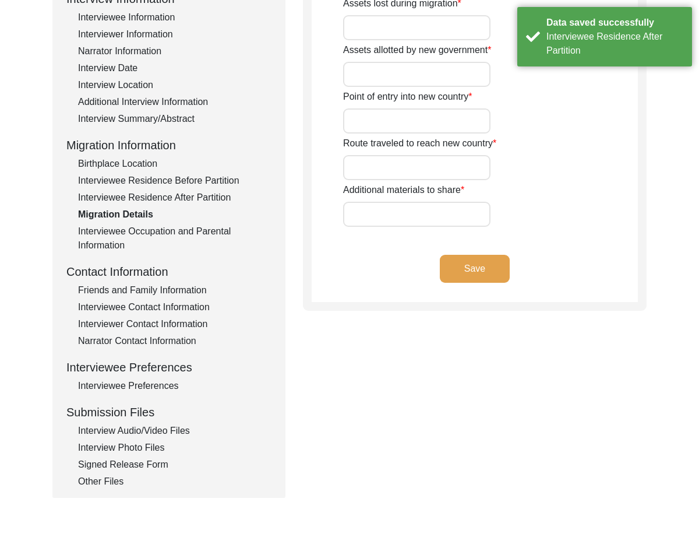
scroll to position [0, 0]
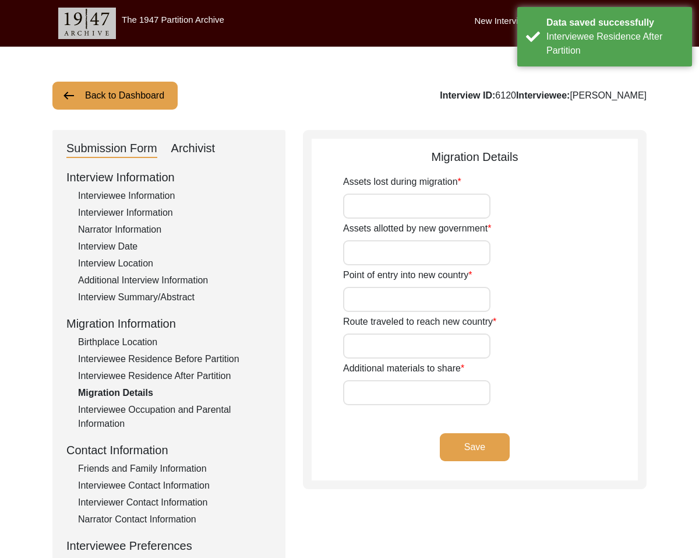
click at [438, 203] on input "Assets lost during migration" at bounding box center [416, 205] width 147 height 25
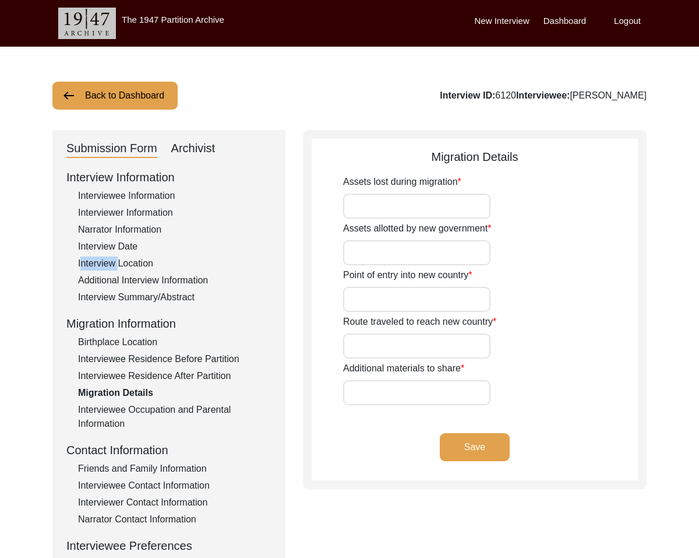
click at [410, 201] on input "Assets lost during migration" at bounding box center [416, 205] width 147 height 25
type input "N/A"
click at [428, 260] on input "Assets allotted by new government" at bounding box center [416, 252] width 147 height 25
type input "N/A"
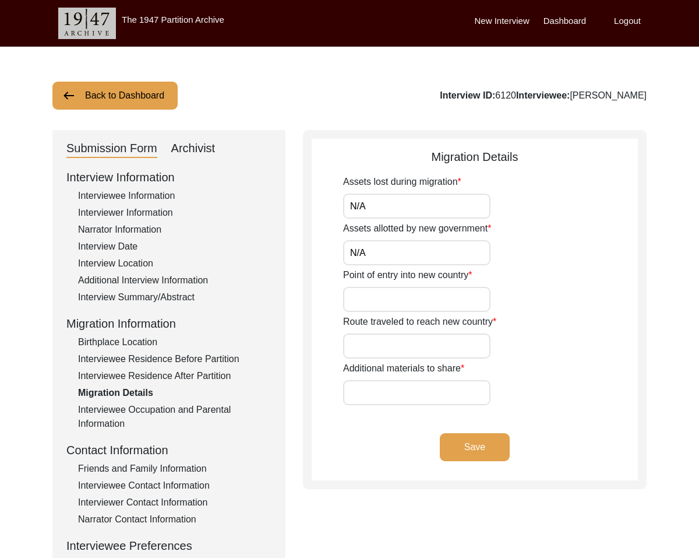
click at [400, 299] on input "Point of entry into new country" at bounding box center [416, 299] width 147 height 25
type input "N/A"
click at [389, 342] on input "Route traveled to reach new country" at bounding box center [416, 345] width 147 height 25
type input "N/A"
click at [389, 380] on input "Additional materials to share" at bounding box center [416, 392] width 147 height 25
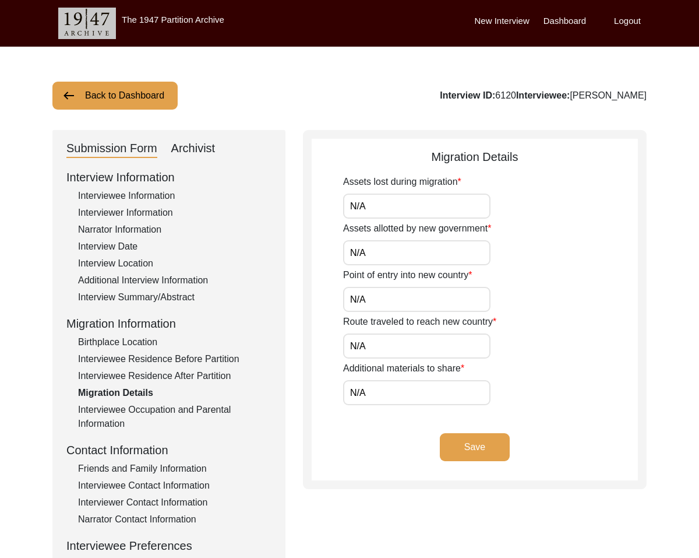
type input "N/A"
click at [475, 447] on button "Save" at bounding box center [475, 447] width 70 height 28
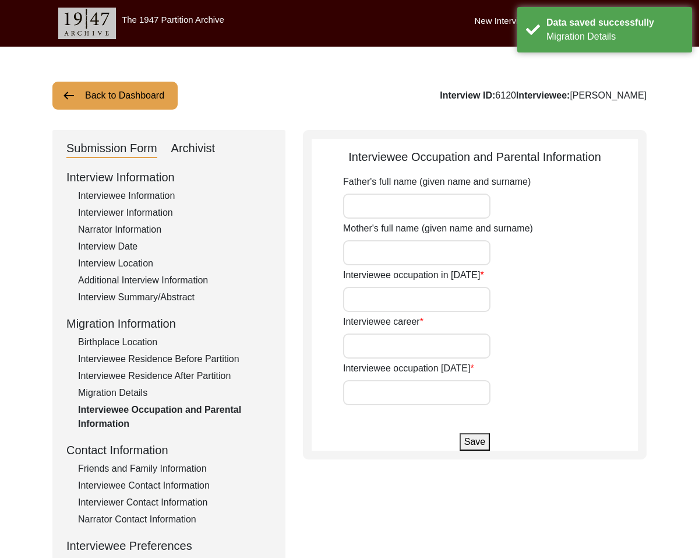
click at [417, 200] on input "Father's full name (given name and surname)" at bounding box center [416, 205] width 147 height 25
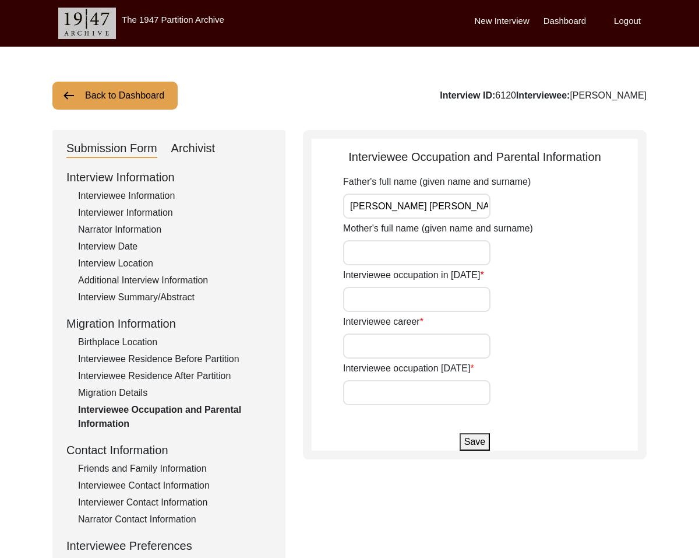
type input "[PERSON_NAME] [PERSON_NAME]"
click at [389, 254] on input "Mother's full name (given name and surname)" at bounding box center [416, 252] width 147 height 25
type input "[PERSON_NAME]"
click at [383, 301] on input "Interviewee occupation in [DATE]" at bounding box center [416, 299] width 147 height 25
type input "Student"
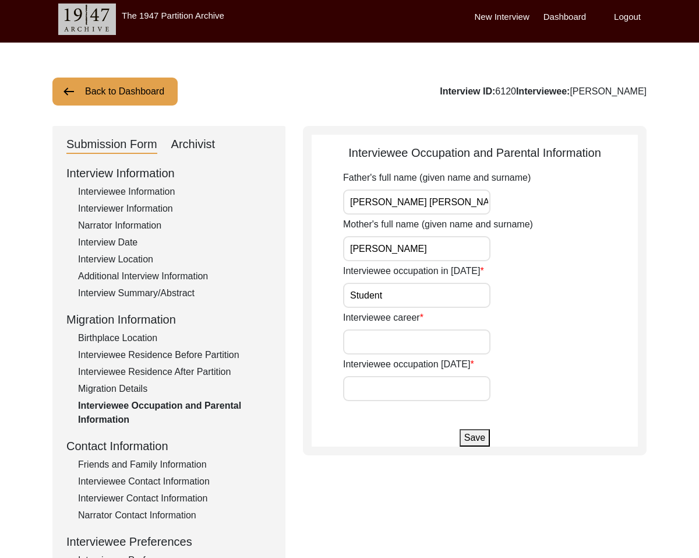
click at [409, 357] on div "Father's full name (given name and surname) [PERSON_NAME] [PERSON_NAME] Mother'…" at bounding box center [490, 286] width 295 height 230
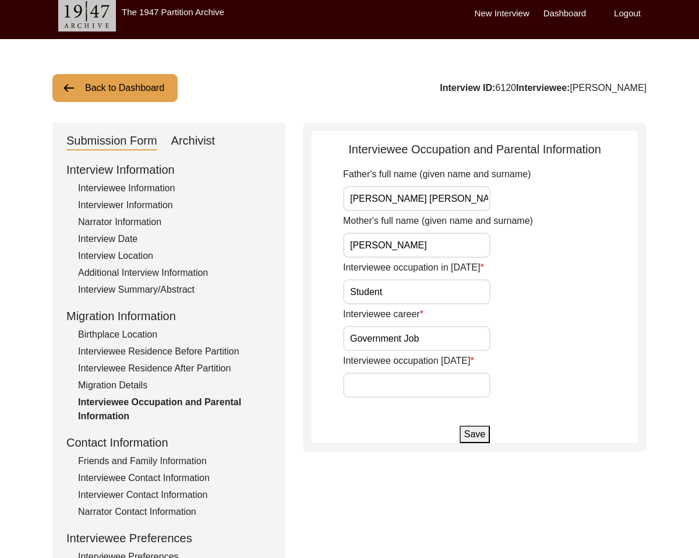
type input "Government Job"
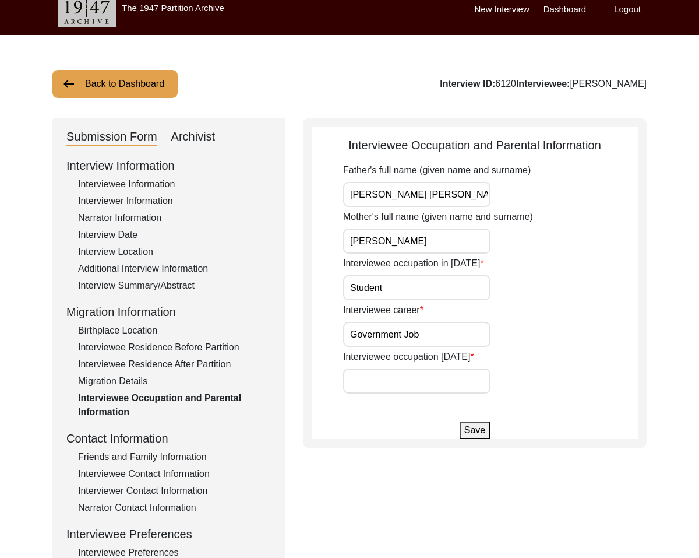
click at [403, 384] on input "Interviewee occupation [DATE]" at bounding box center [416, 380] width 147 height 25
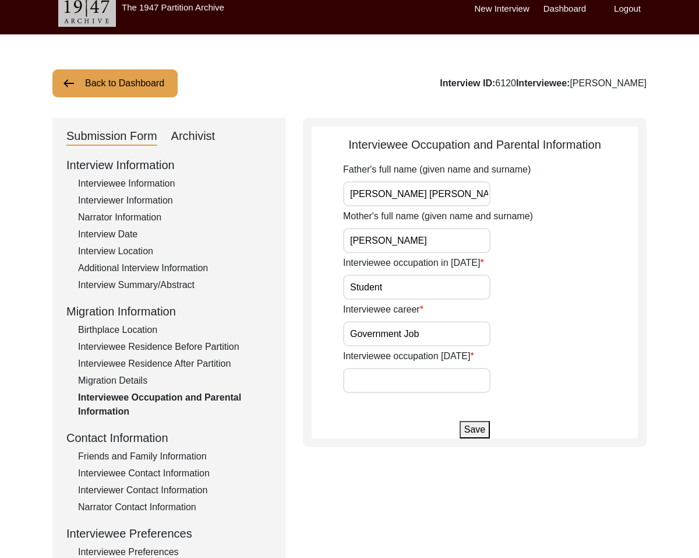
scroll to position [9, 0]
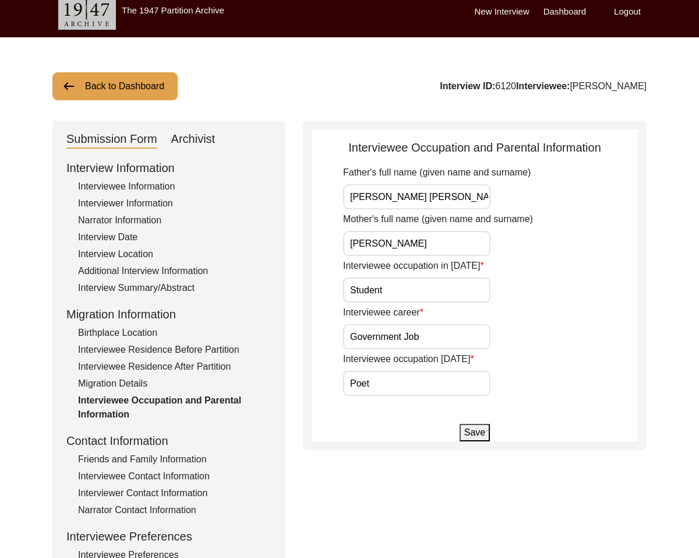
type input "Poet"
click at [487, 438] on button "Save" at bounding box center [475, 432] width 30 height 17
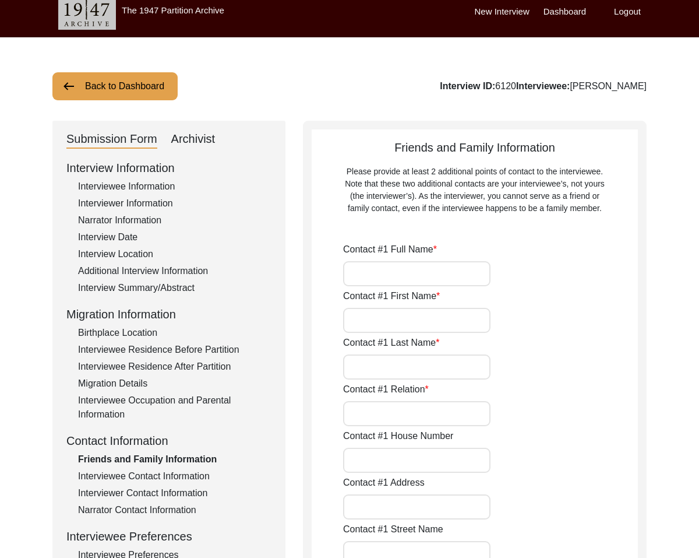
type input "[PERSON_NAME] [PERSON_NAME]"
type input "Friend"
type input "[STREET_ADDRESS]"
type input "Ambala Cantt"
type input "Haryana"
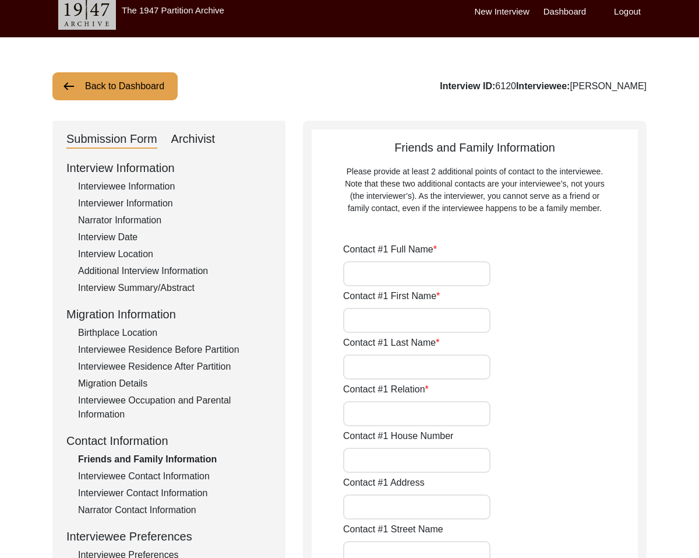
type input "133205"
type input "[GEOGRAPHIC_DATA]"
type input "9315425728"
type input "n/a"
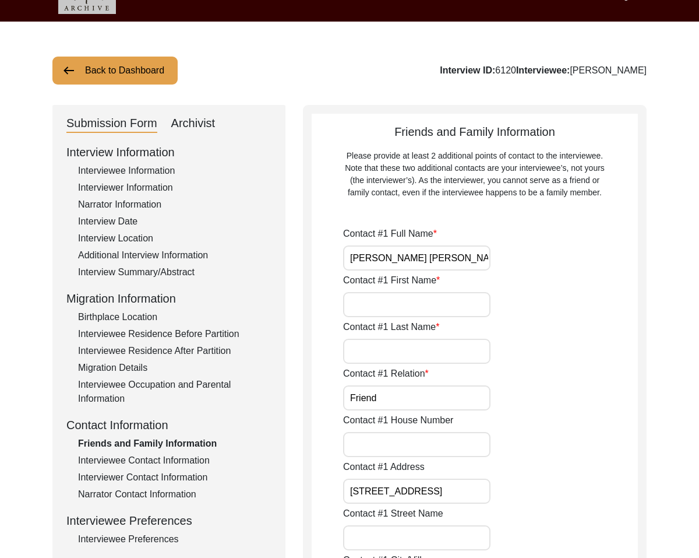
click at [381, 307] on input "Contact #1 First Name" at bounding box center [416, 304] width 147 height 25
type input "[PERSON_NAME]"
click at [413, 349] on input "Contact #1 Last Name" at bounding box center [416, 351] width 147 height 25
type input "[PERSON_NAME]"
click at [426, 426] on label "Contact #1 House Number" at bounding box center [398, 420] width 110 height 14
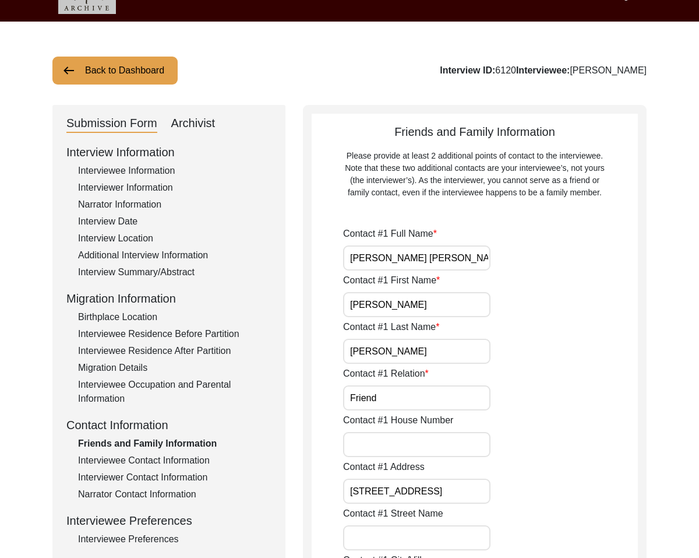
click at [426, 432] on input "Contact #1 House Number" at bounding box center [416, 444] width 147 height 25
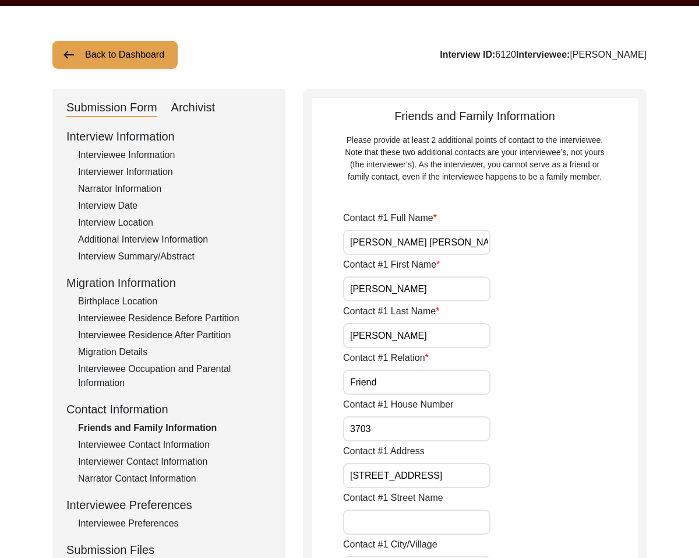
scroll to position [51, 0]
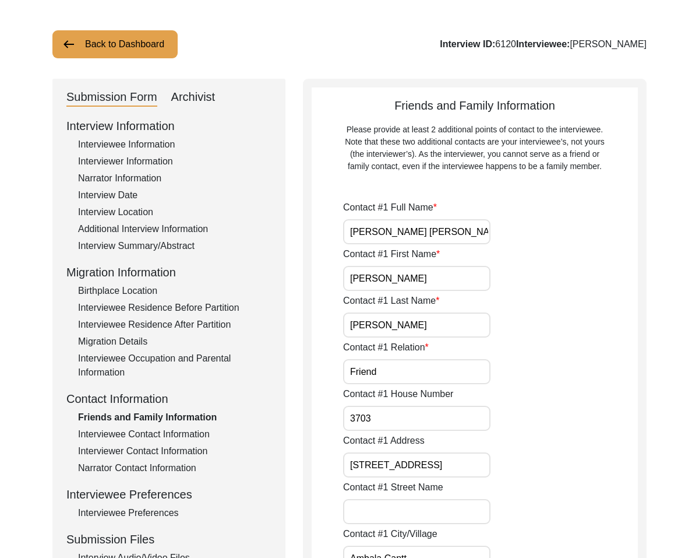
type input "3703"
click at [377, 464] on input "[STREET_ADDRESS]" at bounding box center [416, 464] width 147 height 25
type input "[STREET_ADDRESS]"
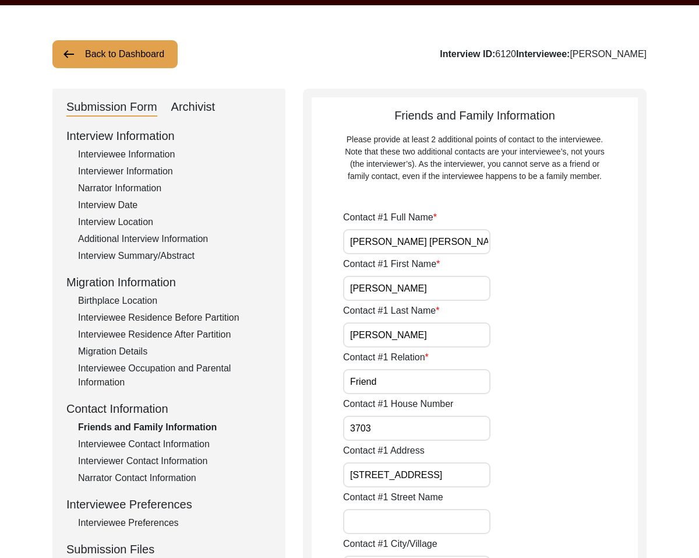
click at [413, 504] on div "Contact #1 Street Name" at bounding box center [490, 512] width 295 height 44
click at [412, 517] on input "Contact #1 Street Name" at bounding box center [416, 521] width 147 height 25
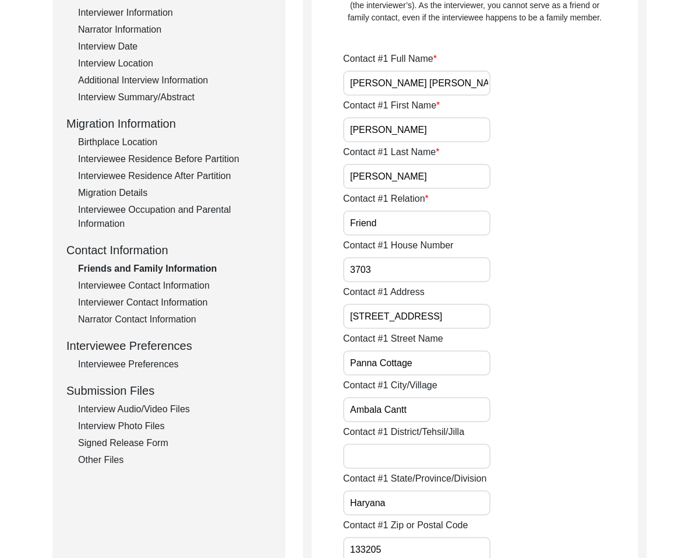
scroll to position [201, 0]
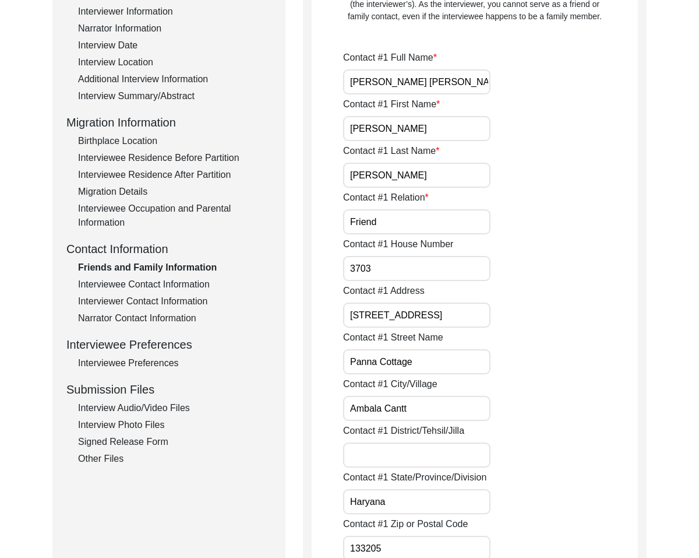
type input "Panna Cottage"
click at [436, 409] on input "Ambala Cantt" at bounding box center [416, 408] width 147 height 25
type input "Ambala"
click at [404, 455] on input "Contact #1 District/Tehsil/Jilla" at bounding box center [416, 454] width 147 height 25
type input "Ambala Cantt"
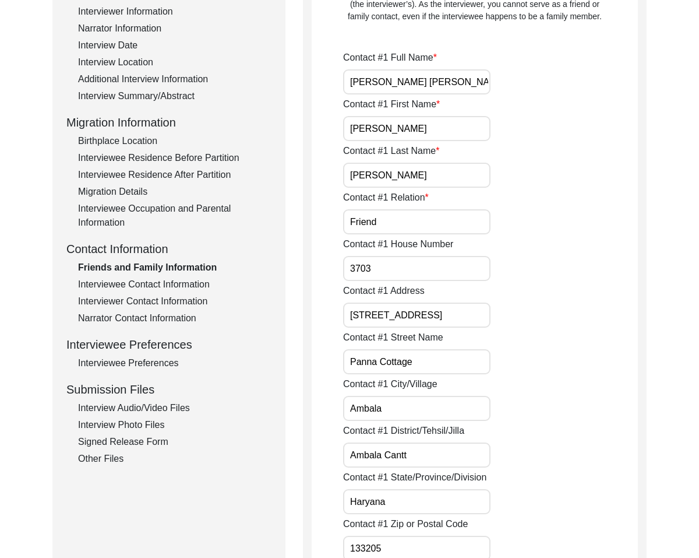
click at [242, 374] on div "Interview Information Interviewee Information Interviewer Information Narrator …" at bounding box center [168, 216] width 205 height 498
drag, startPoint x: 410, startPoint y: 406, endPoint x: 108, endPoint y: 346, distance: 307.7
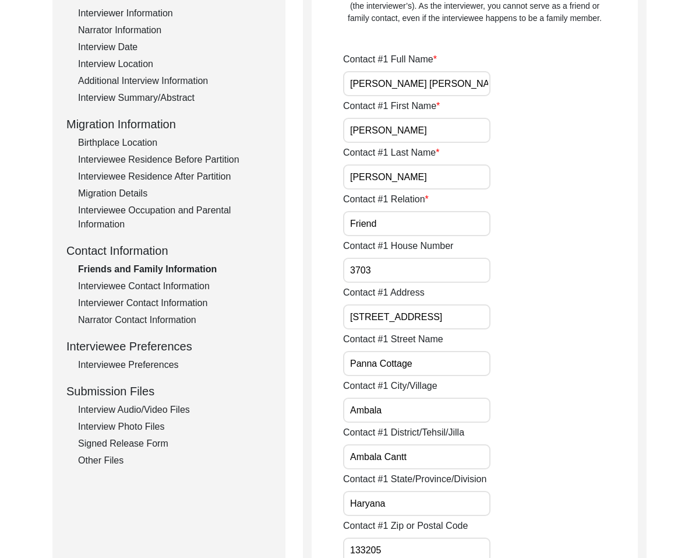
click at [420, 459] on input "Ambala Cantt" at bounding box center [416, 456] width 147 height 25
click at [421, 505] on input "Haryana" at bounding box center [416, 503] width 147 height 25
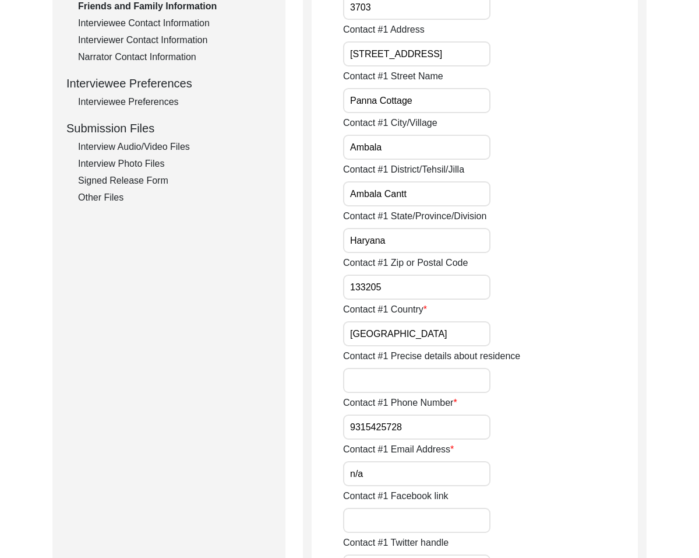
scroll to position [463, 0]
click at [402, 388] on input "Contact #1 Precise details about residence" at bounding box center [416, 379] width 147 height 25
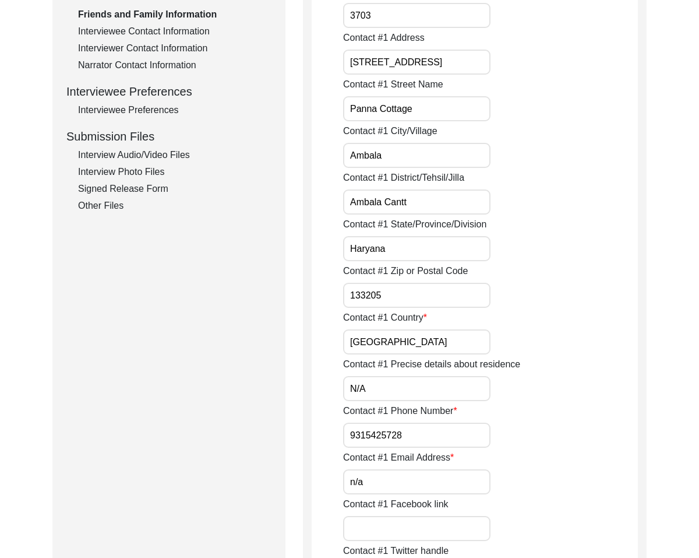
scroll to position [456, 0]
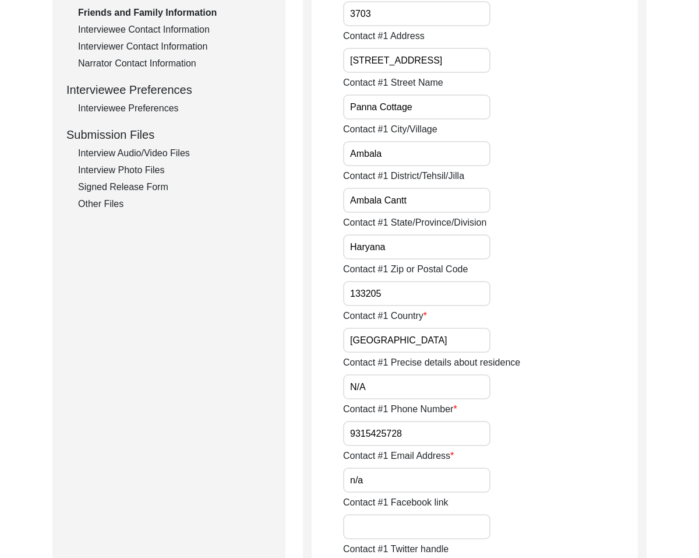
type input "N/A"
drag, startPoint x: 353, startPoint y: 430, endPoint x: 413, endPoint y: 439, distance: 60.7
click at [414, 439] on input "9315425728" at bounding box center [416, 433] width 147 height 25
click at [349, 435] on input "9315425728" at bounding box center [416, 433] width 147 height 25
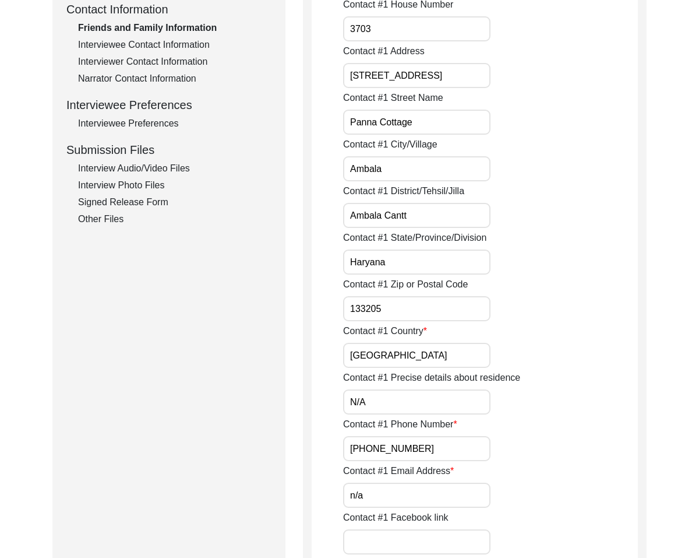
scroll to position [439, 0]
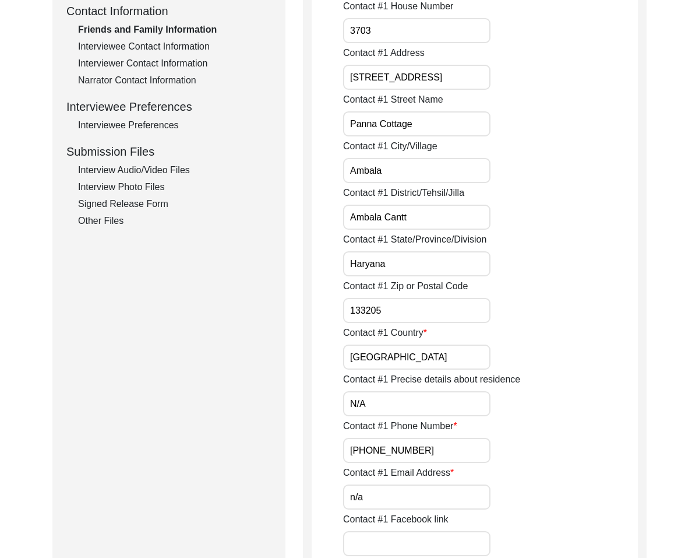
type input "[PHONE_NUMBER]"
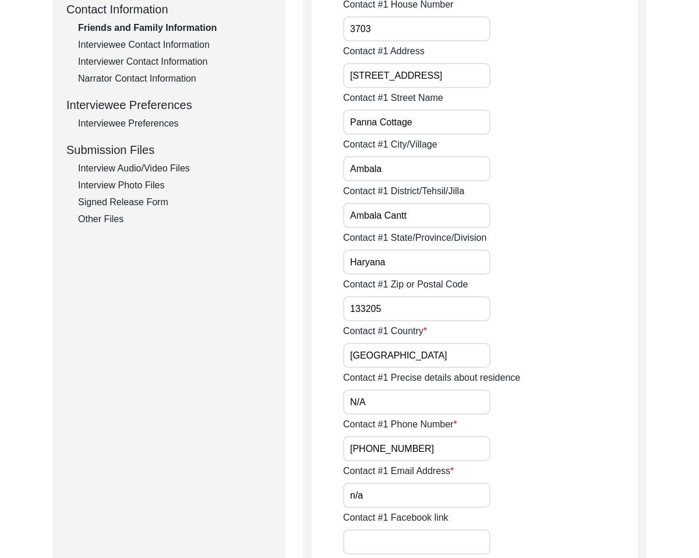
click at [355, 492] on input "n/a" at bounding box center [416, 495] width 147 height 25
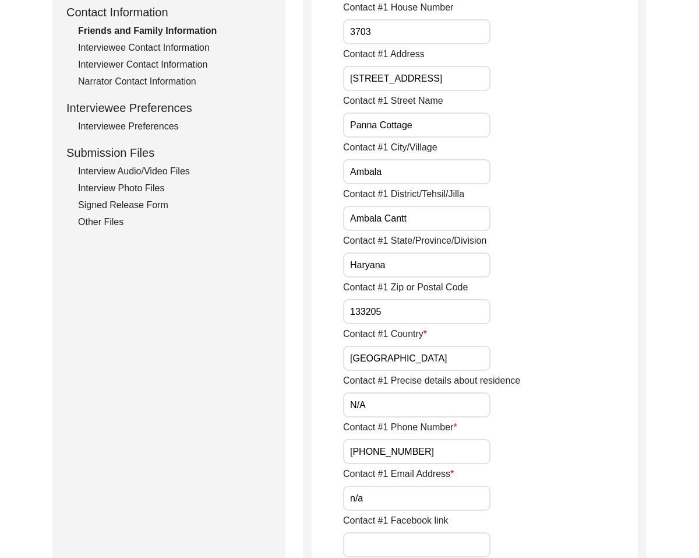
drag, startPoint x: 373, startPoint y: 494, endPoint x: 275, endPoint y: 489, distance: 98.0
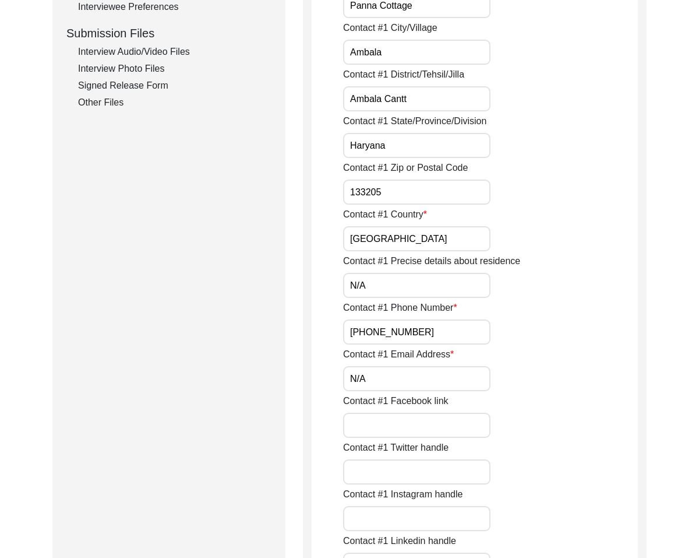
scroll to position [558, 0]
type input "N/A"
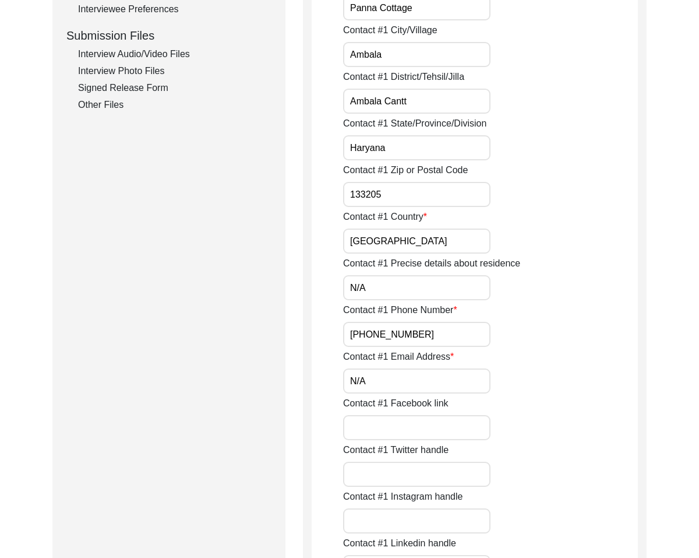
click at [457, 427] on input "Contact #1 Facebook link" at bounding box center [416, 427] width 147 height 25
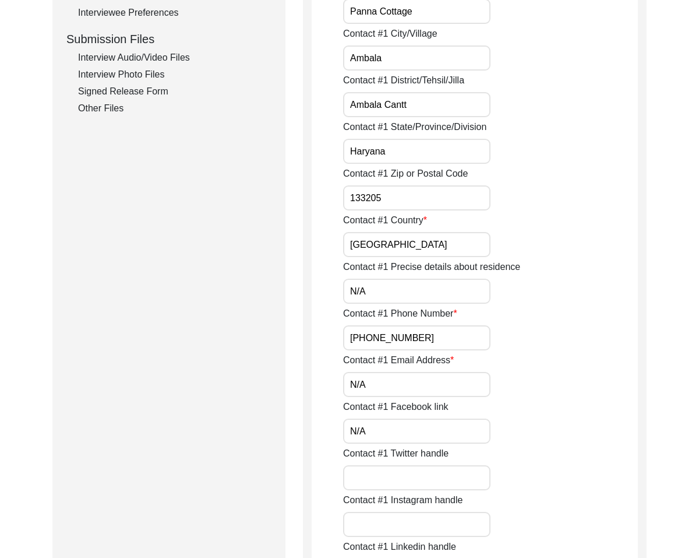
type input "N/A"
click at [421, 476] on input "Contact #1 Twitter handle" at bounding box center [416, 477] width 147 height 25
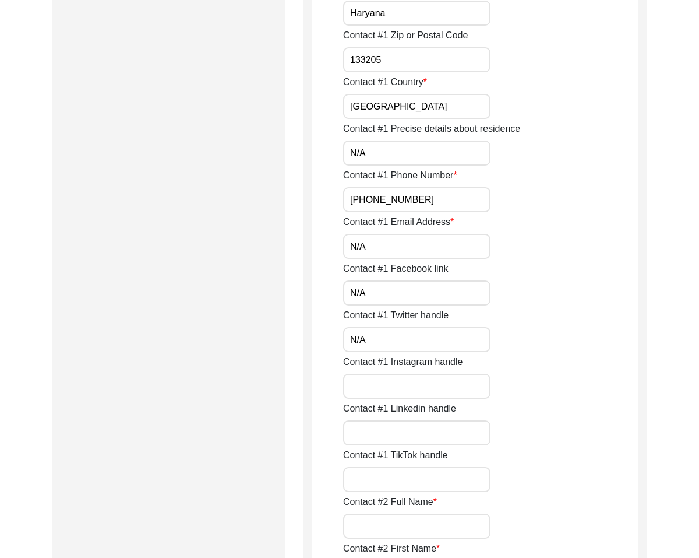
scroll to position [696, 0]
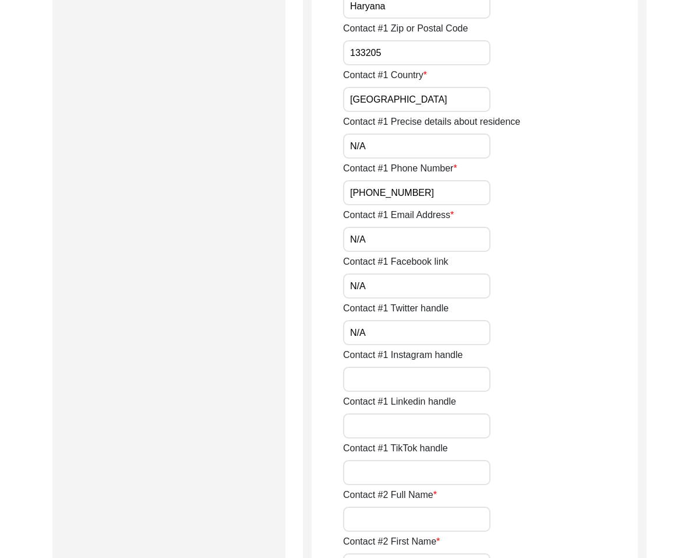
type input "N/A"
click at [396, 371] on input "Contact #1 Instagram handle" at bounding box center [416, 379] width 147 height 25
type input "N/A"
click at [392, 421] on input "Contact #1 Linkedin handle" at bounding box center [416, 425] width 147 height 25
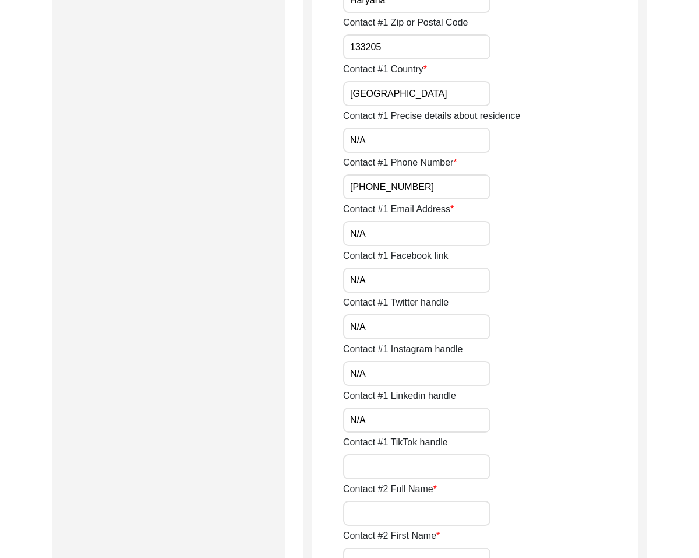
type input "N/A"
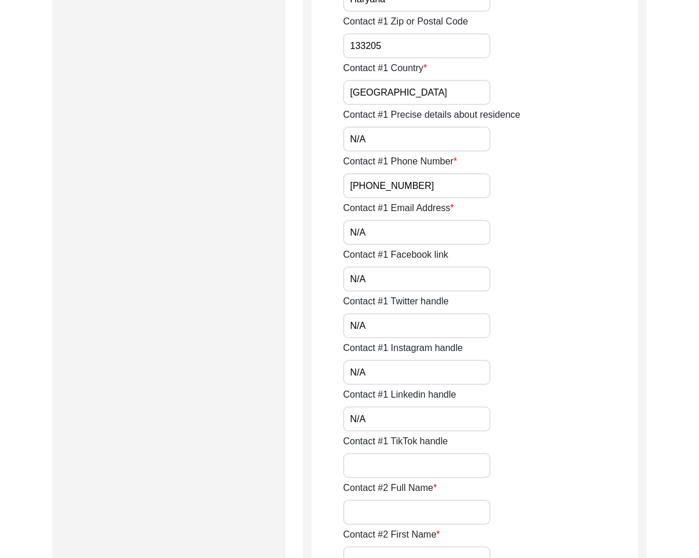
click at [376, 466] on input "Contact #1 TikTok handle" at bounding box center [416, 465] width 147 height 25
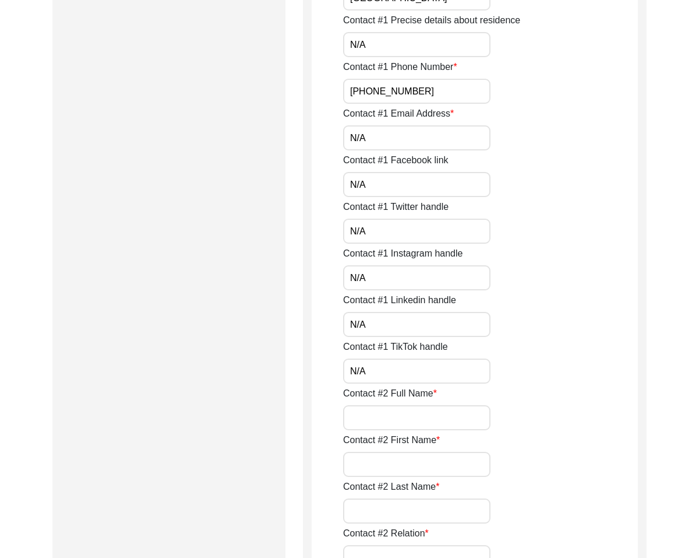
scroll to position [822, 0]
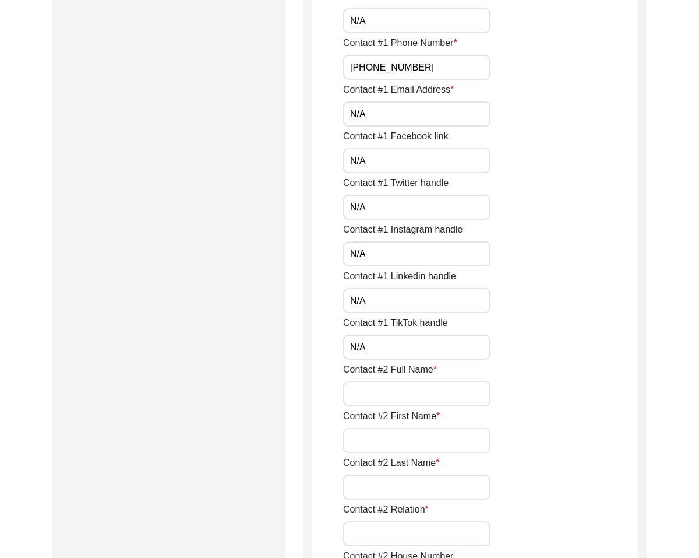
type input "N/A"
click at [418, 382] on input "Contact #2 Full Name" at bounding box center [416, 393] width 147 height 25
type input "N/A"
click at [371, 443] on input "Contact #2 First Name" at bounding box center [416, 440] width 147 height 25
type input "N/A"
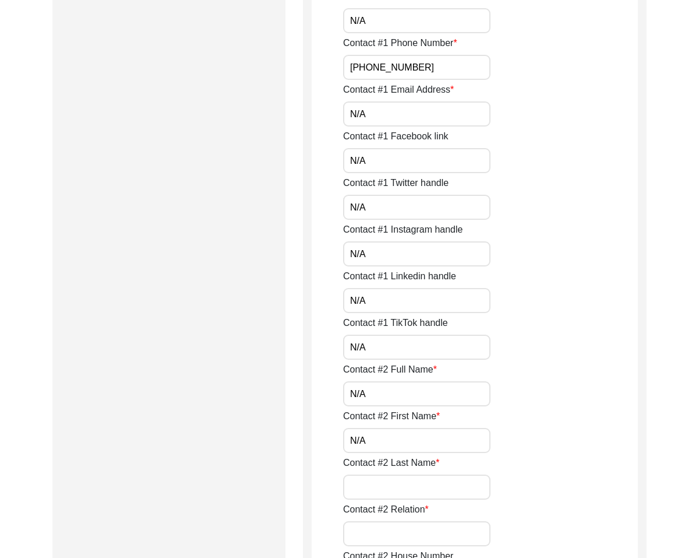
click at [372, 487] on input "Contact #2 Last Name" at bounding box center [416, 486] width 147 height 25
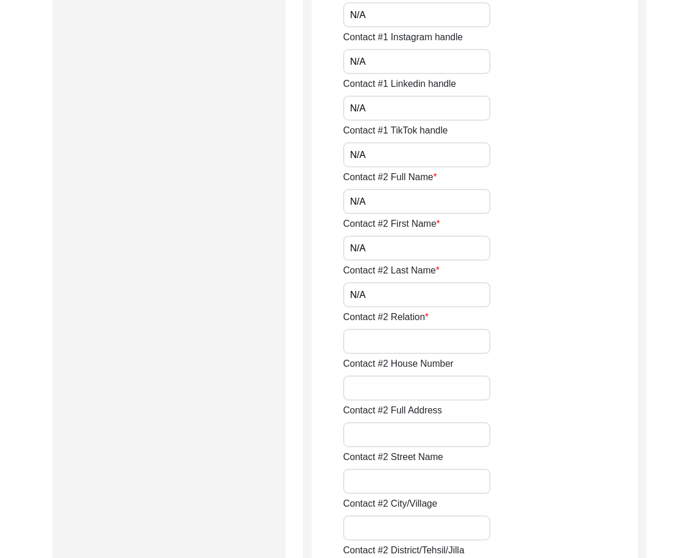
scroll to position [1020, 0]
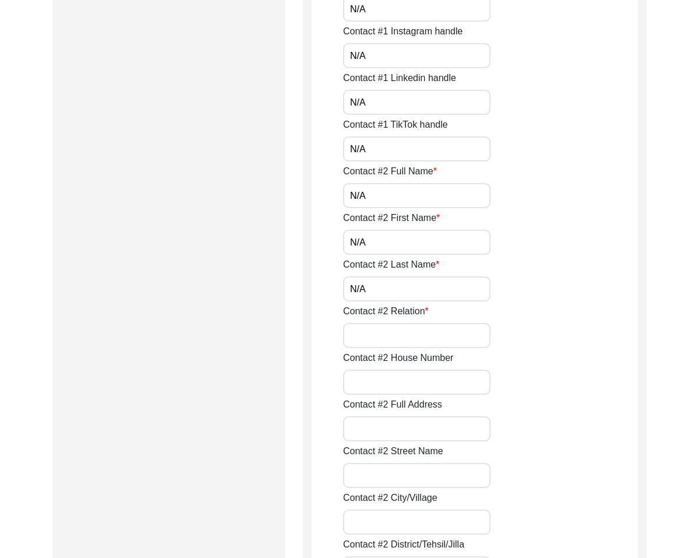
type input "N/A"
click at [386, 341] on input "Contact #2 Relation" at bounding box center [416, 335] width 147 height 25
type input "N"
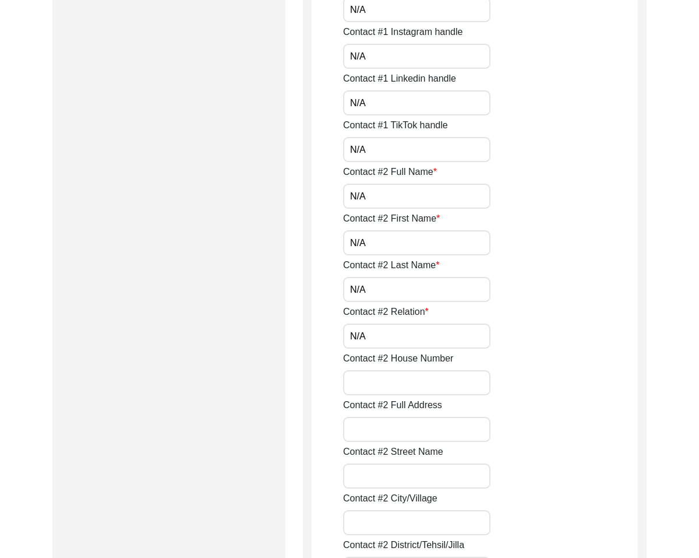
type input "N/A"
click at [366, 395] on input "Contact #2 House Number" at bounding box center [416, 382] width 147 height 25
type input "N/A"
click at [360, 435] on input "Contact #2 Full Address" at bounding box center [416, 429] width 147 height 25
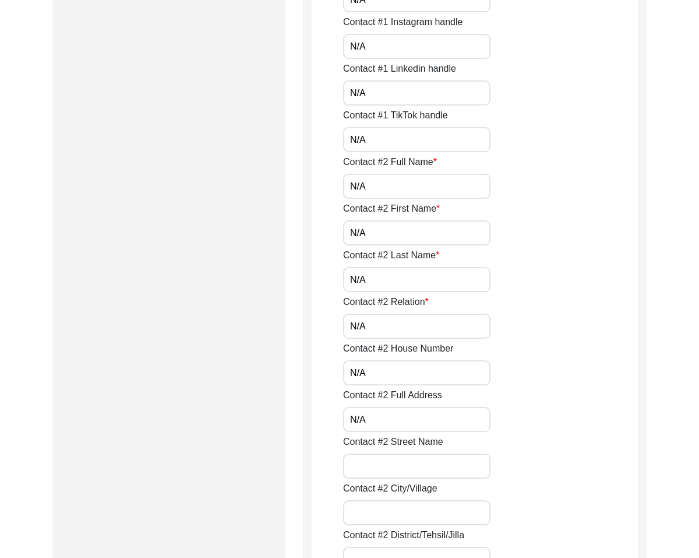
type input "N/A"
click at [400, 484] on label "Contact #2 City/Village" at bounding box center [390, 487] width 94 height 14
click at [400, 499] on input "Contact #2 City/Village" at bounding box center [416, 511] width 147 height 25
click at [379, 460] on input "Contact #2 Street Name" at bounding box center [416, 467] width 147 height 25
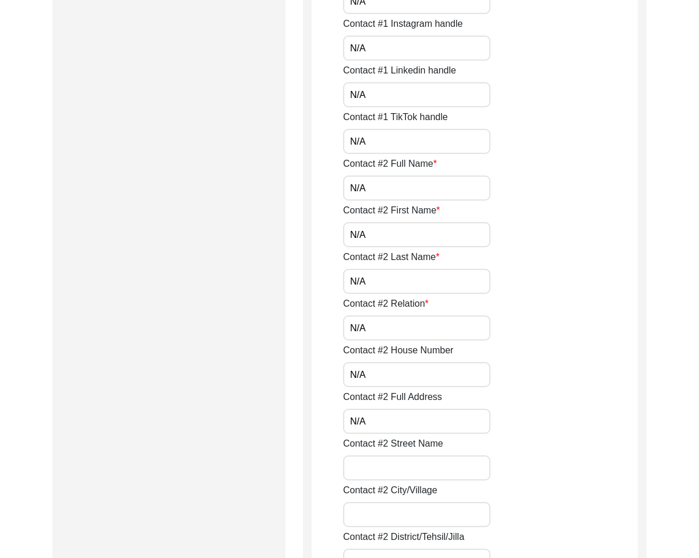
scroll to position [1026, 0]
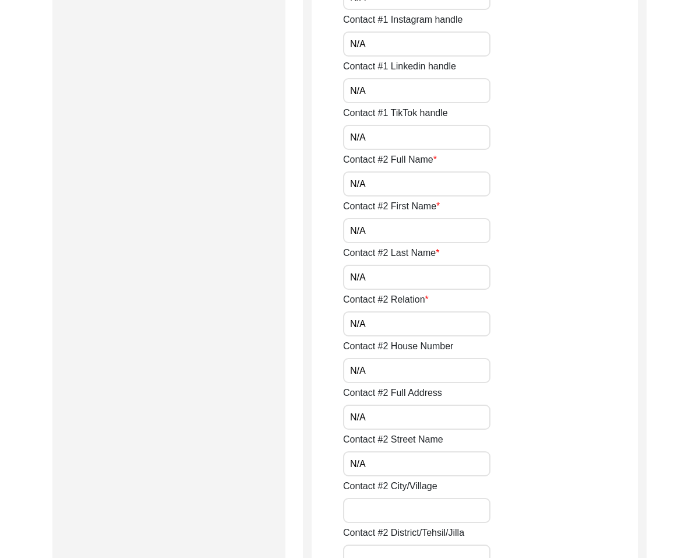
type input "N/A"
click at [360, 503] on input "Contact #2 City/Village" at bounding box center [416, 510] width 147 height 25
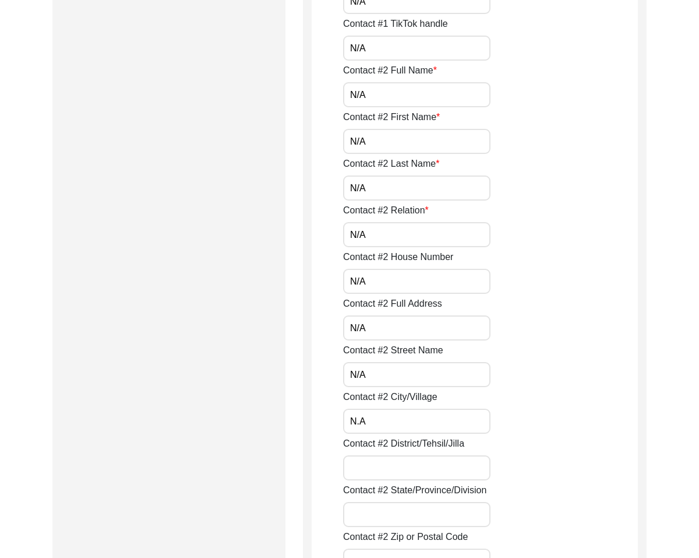
scroll to position [1128, 0]
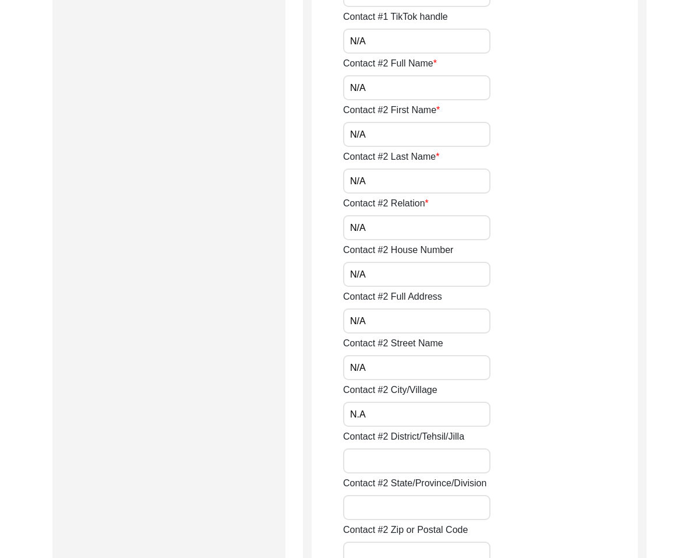
type input "N.A"
click at [367, 453] on input "Contact #2 District/Tehsil/Jilla" at bounding box center [416, 460] width 147 height 25
type input "N.A"
drag, startPoint x: 414, startPoint y: 417, endPoint x: 420, endPoint y: 405, distance: 13.6
click at [420, 406] on input "N.A" at bounding box center [416, 414] width 147 height 25
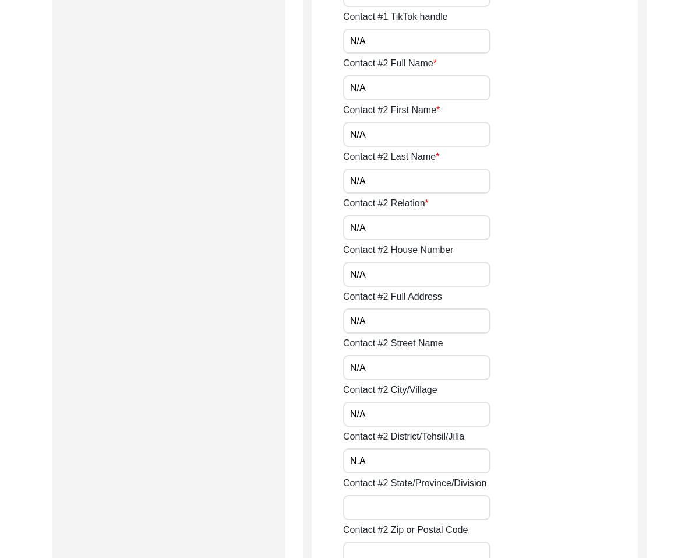
type input "N/A"
click at [395, 459] on input "N.A" at bounding box center [416, 460] width 147 height 25
type input "N"
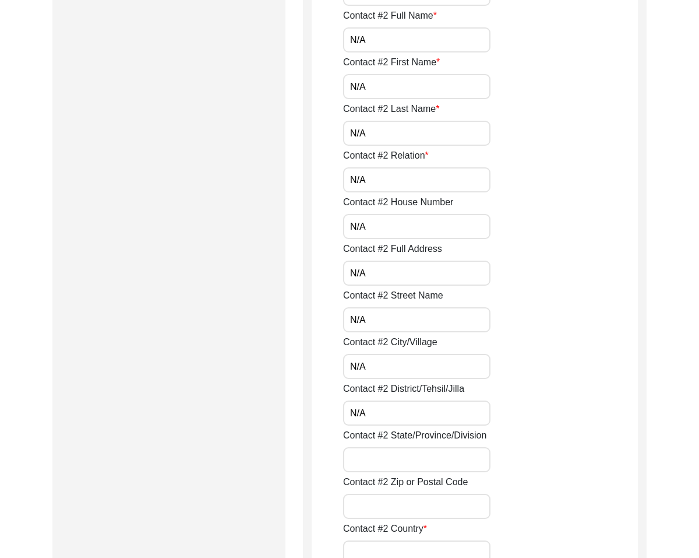
scroll to position [1209, 0]
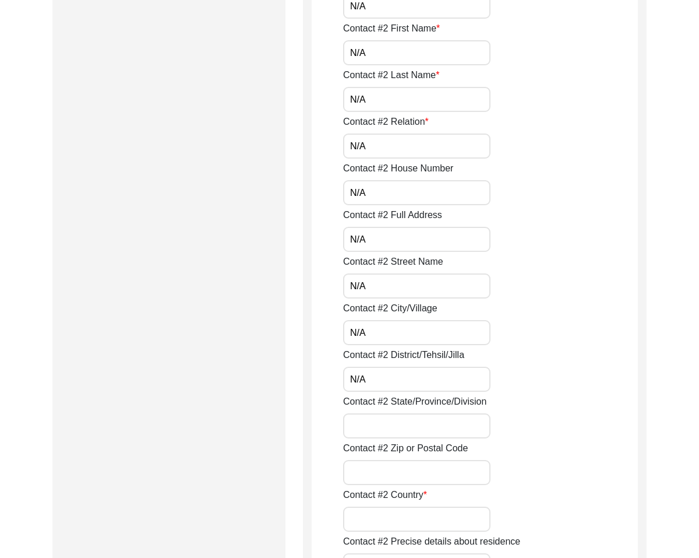
type input "N/A"
click at [404, 430] on input "Contact #2 State/Province/Division" at bounding box center [416, 425] width 147 height 25
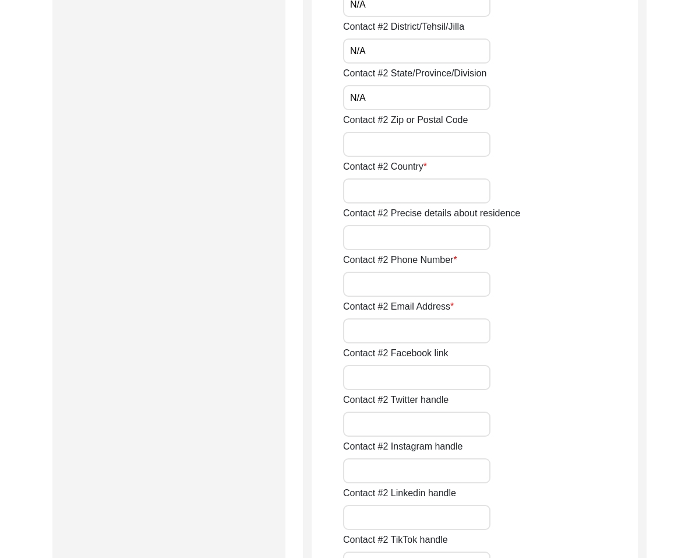
scroll to position [1556, 0]
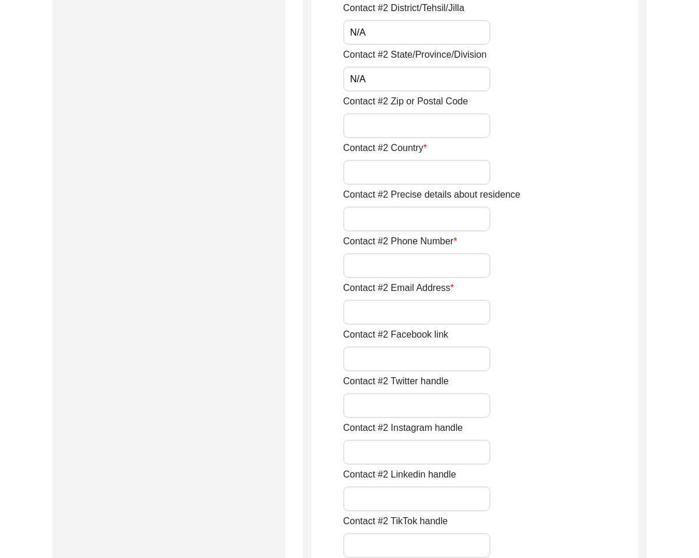
type input "N/A"
click at [390, 126] on input "Contact #2 Zip or Postal Code" at bounding box center [416, 125] width 147 height 25
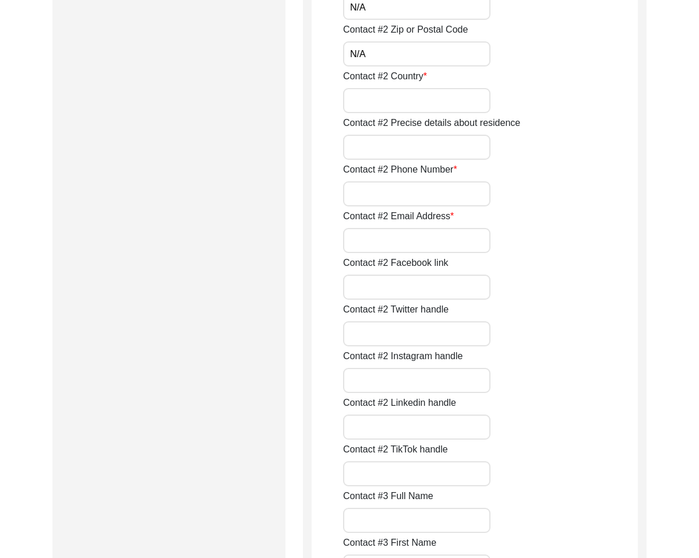
scroll to position [1630, 0]
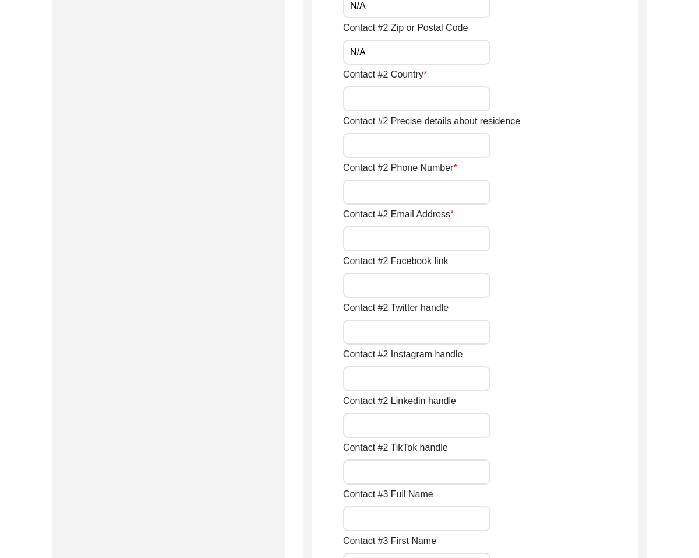
type input "N/A"
click at [391, 91] on input "Contact #2 Country" at bounding box center [416, 98] width 147 height 25
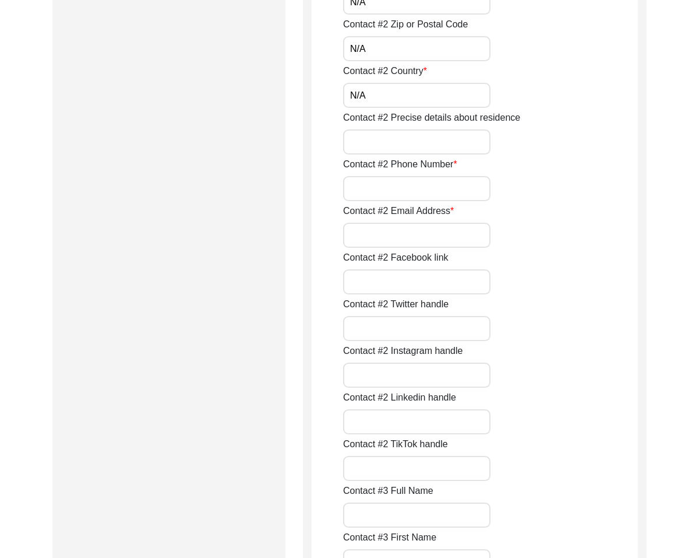
type input "N/A"
click at [364, 145] on input "Contact #2 Precise details about residence" at bounding box center [416, 141] width 147 height 25
type input "N/A"
click at [381, 188] on input "Contact #2 Phone Number" at bounding box center [416, 188] width 147 height 25
type input "N/A"
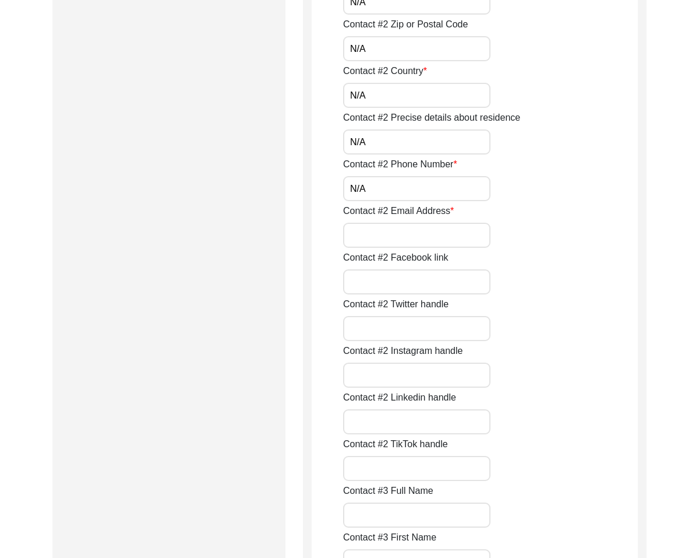
click at [399, 231] on input "Contact #2 Email Address" at bounding box center [416, 235] width 147 height 25
type input "N/A"
click at [393, 268] on div "Contact #2 Facebook link" at bounding box center [490, 273] width 295 height 44
type input "N/A"
click at [390, 328] on input "Contact #2 Twitter handle" at bounding box center [416, 328] width 147 height 25
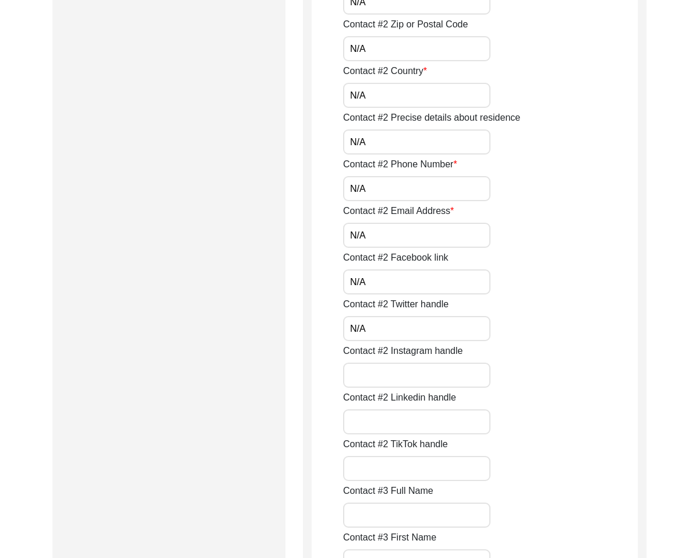
scroll to position [1640, 0]
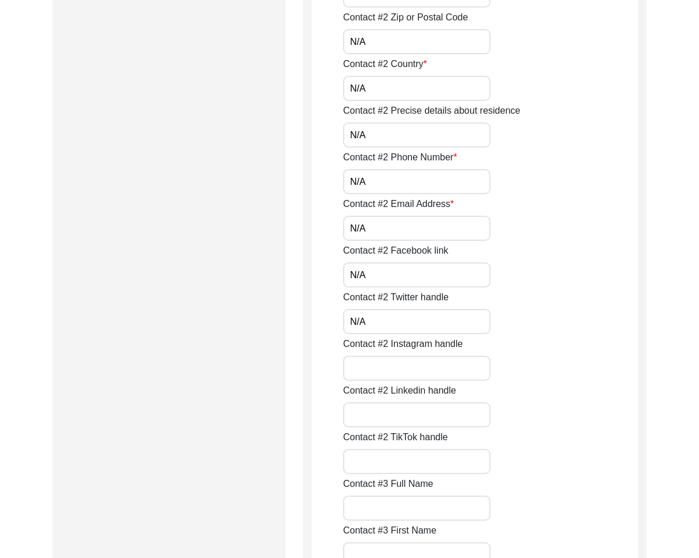
type input "N/A"
click at [394, 365] on input "Contact #2 Instagram handle" at bounding box center [416, 368] width 147 height 25
type input "N/A"
click at [409, 404] on input "Contact #2 Linkedin handle" at bounding box center [416, 414] width 147 height 25
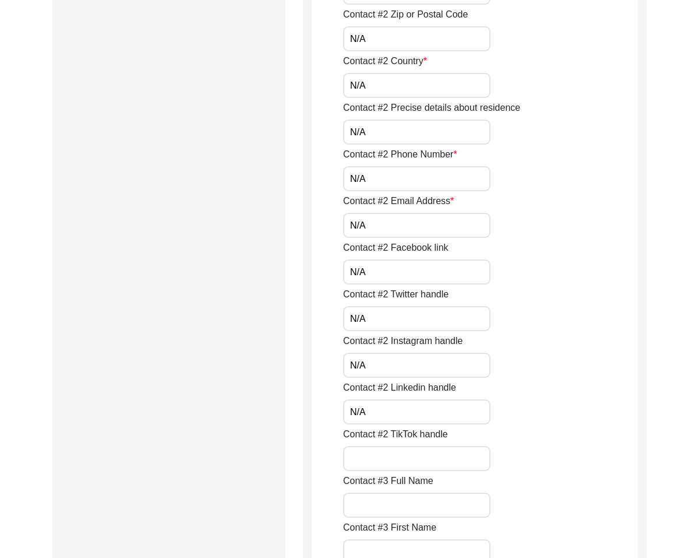
type input "N/A"
click at [375, 460] on input "Contact #2 TikTok handle" at bounding box center [416, 458] width 147 height 25
type input "N/A"
click at [382, 493] on input "Contact #3 Full Name" at bounding box center [416, 504] width 147 height 25
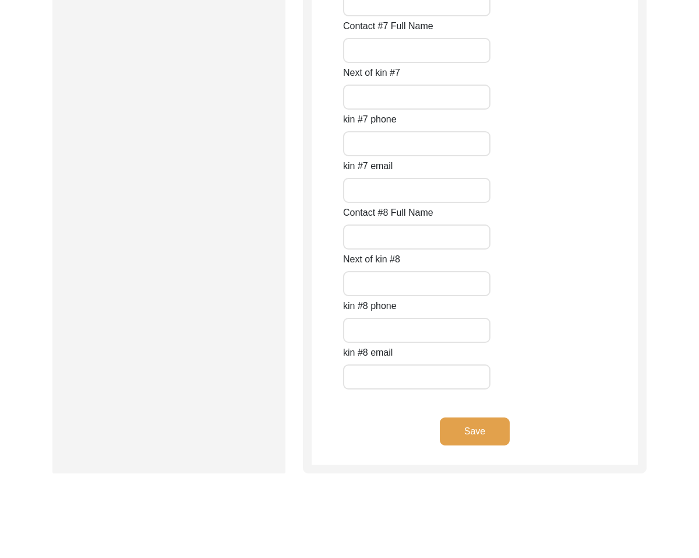
scroll to position [5164, 0]
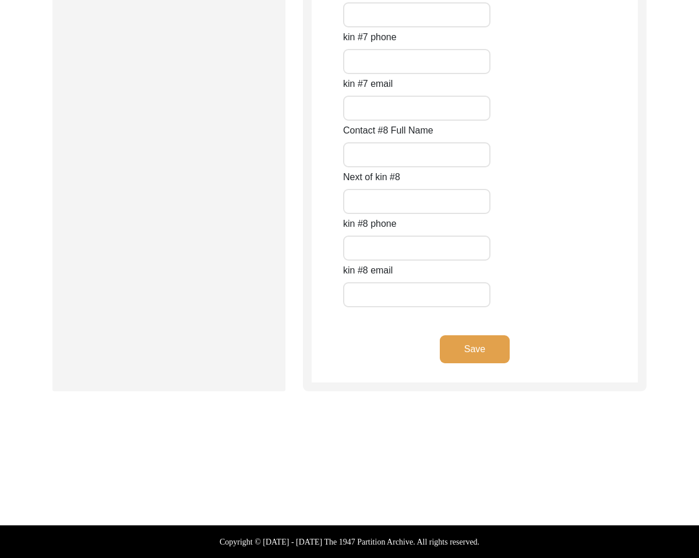
type input "N/A"
click at [462, 354] on button "Save" at bounding box center [475, 349] width 70 height 28
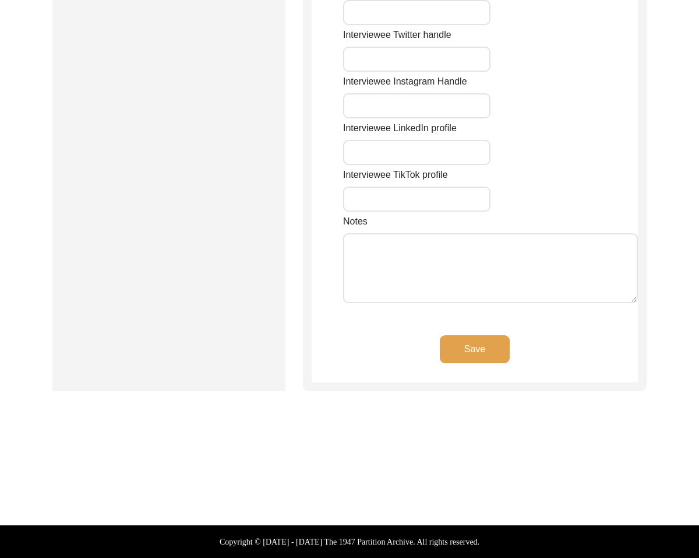
scroll to position [949, 0]
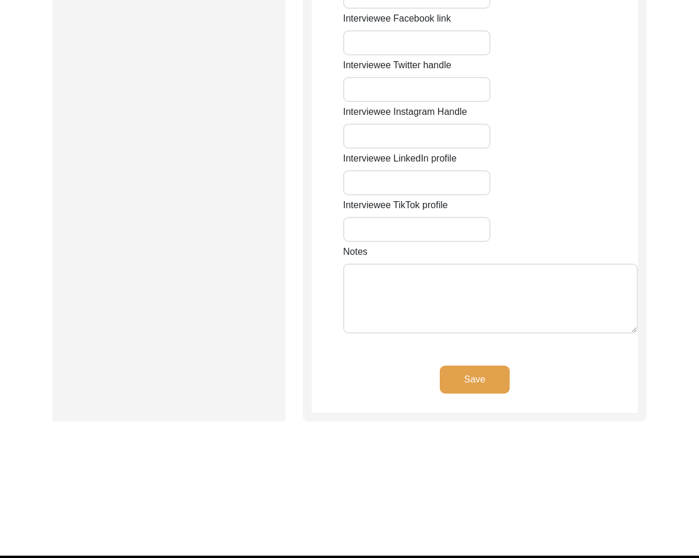
type input "67"
type input "[PERSON_NAME] Vihar"
type input "Ambala Cantt"
type input "Haryana"
type input "133205"
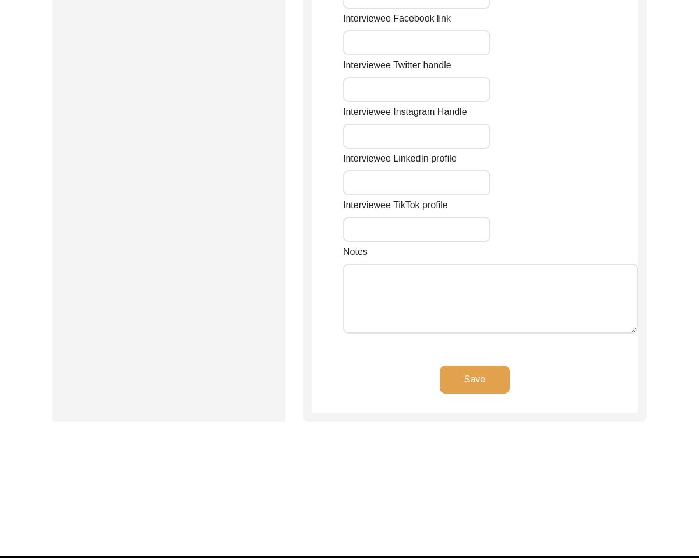
type input "[GEOGRAPHIC_DATA]"
type input "[GEOGRAPHIC_DATA], [GEOGRAPHIC_DATA], [GEOGRAPHIC_DATA]"
type input "30.3752"
type input "76.7821"
type input "9896732807"
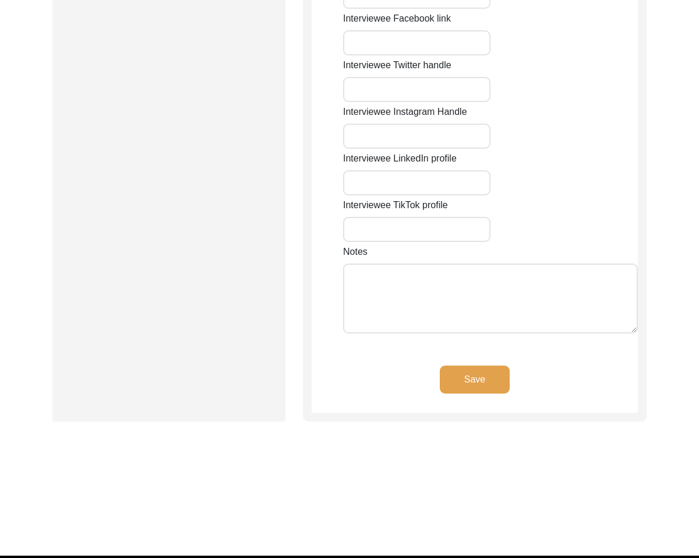
type input "[EMAIL_ADDRESS][DOMAIN_NAME]"
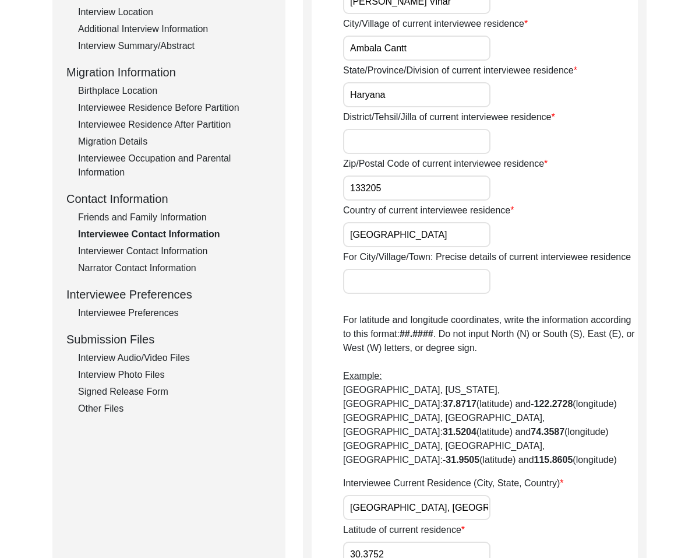
scroll to position [28, 0]
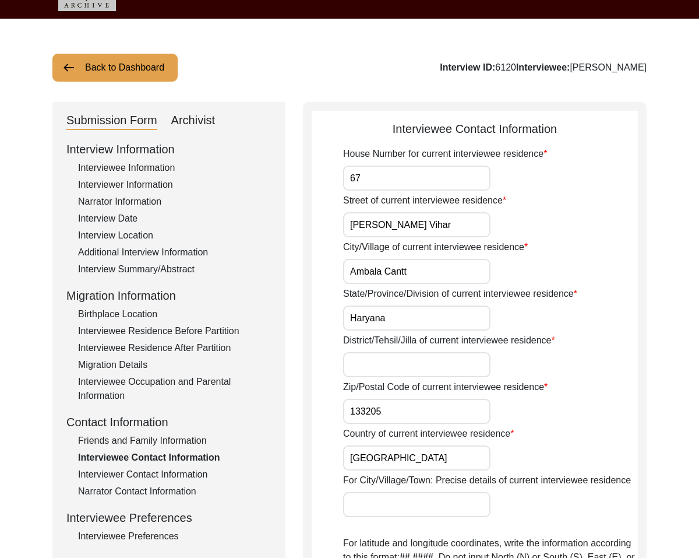
click at [416, 222] on input "[PERSON_NAME] Vihar" at bounding box center [416, 224] width 147 height 25
drag, startPoint x: 425, startPoint y: 272, endPoint x: 308, endPoint y: 268, distance: 117.8
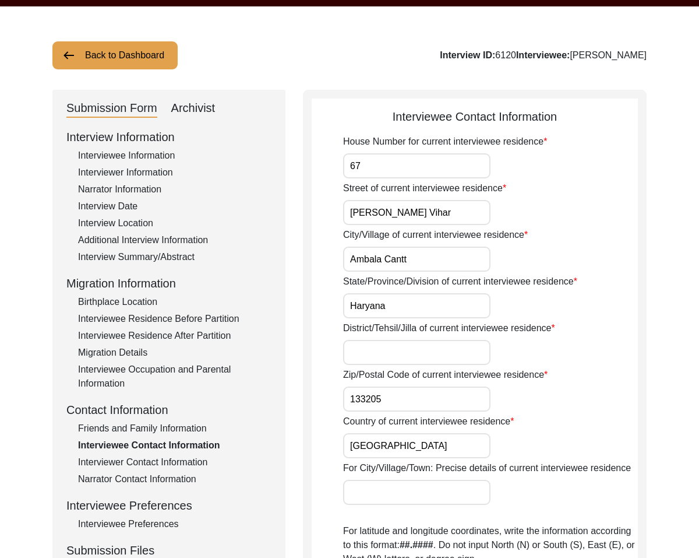
click at [393, 353] on input "District/Tehsil/Jilla of current interviewee residence" at bounding box center [416, 352] width 147 height 25
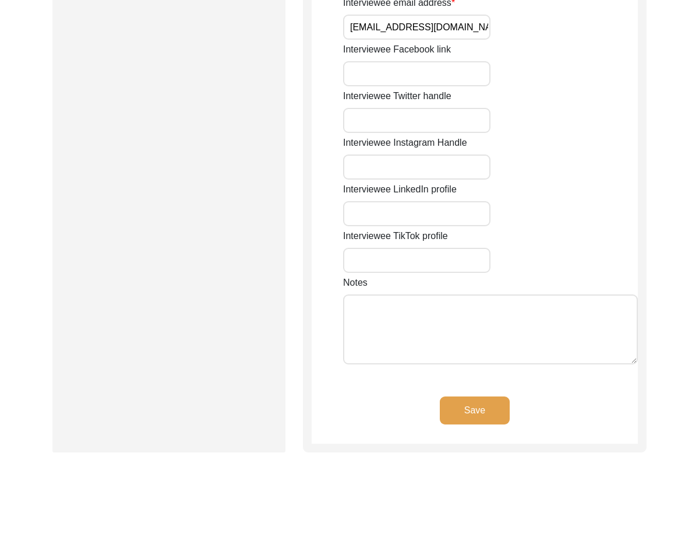
scroll to position [951, 0]
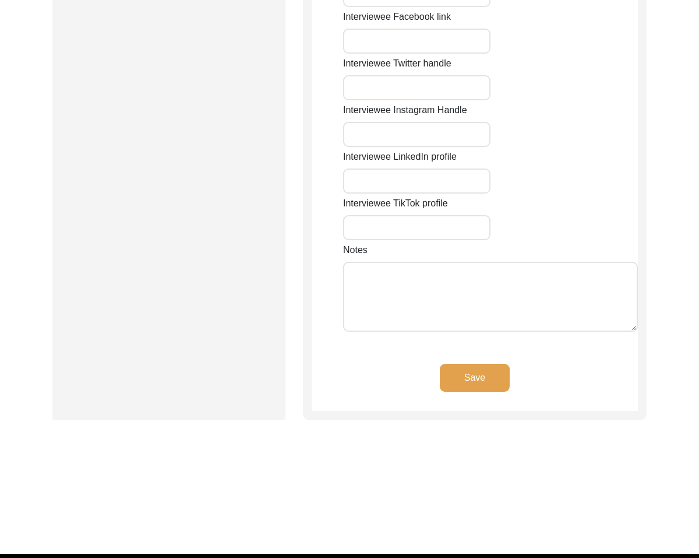
type input "Ambala"
click at [472, 364] on button "Save" at bounding box center [475, 378] width 70 height 28
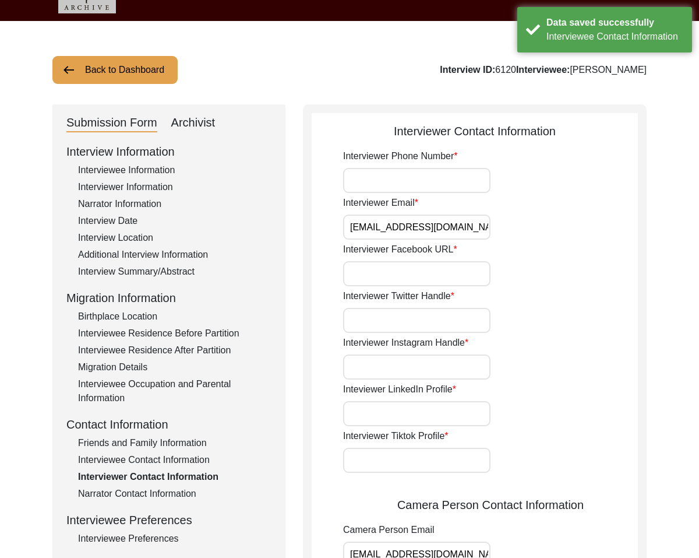
scroll to position [0, 0]
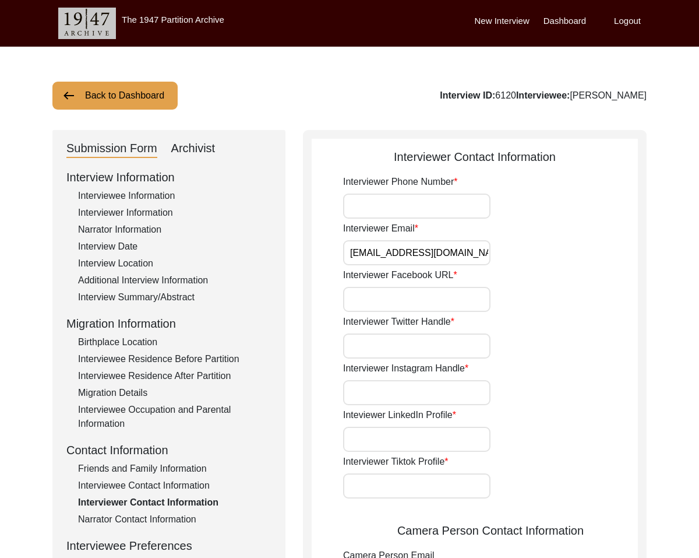
drag, startPoint x: 160, startPoint y: 195, endPoint x: 147, endPoint y: 196, distance: 12.3
click at [157, 195] on div "Interviewee Information" at bounding box center [174, 196] width 193 height 14
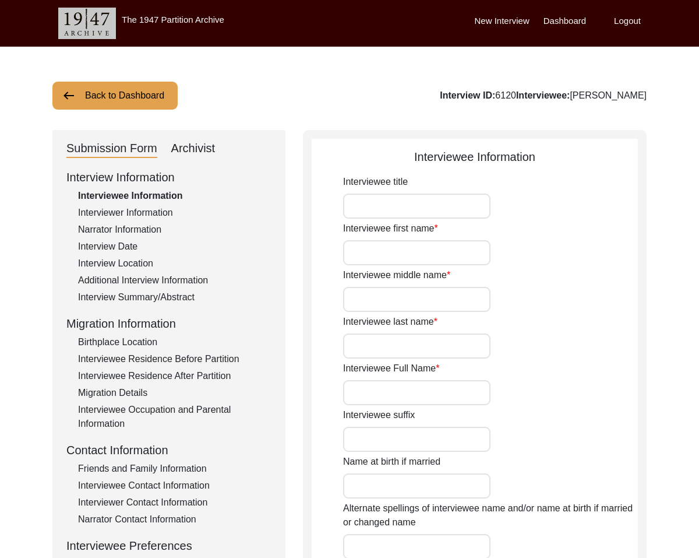
type input "Mr."
type input "[PERSON_NAME]"
type input "N/A"
type input "[PERSON_NAME]"
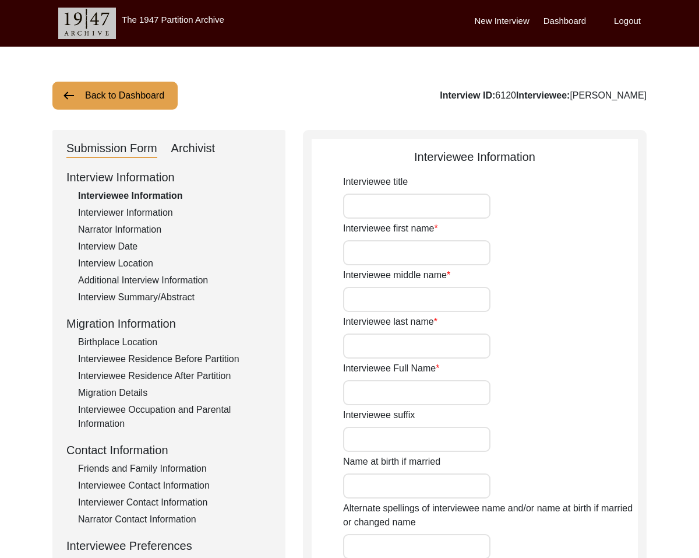
type input "N/A"
type input "[DATE]"
type input "N/A"
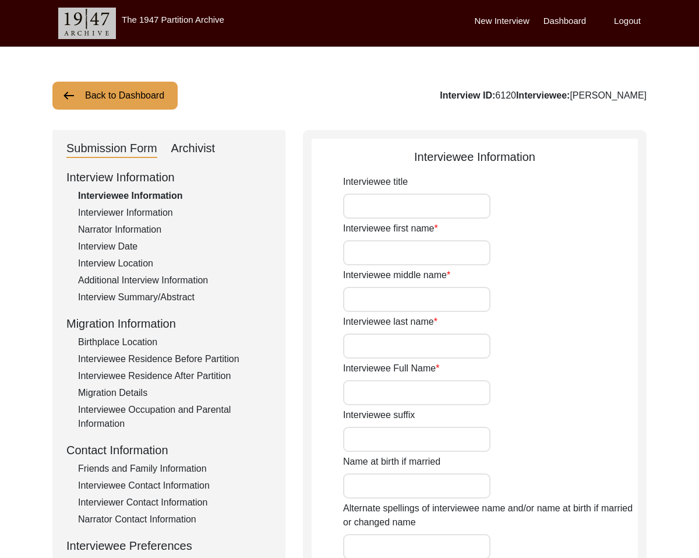
type input "81"
type input "N/A"
type textarea "N/A"
type input "English, Haryanvi, Hindi, Punjabi"
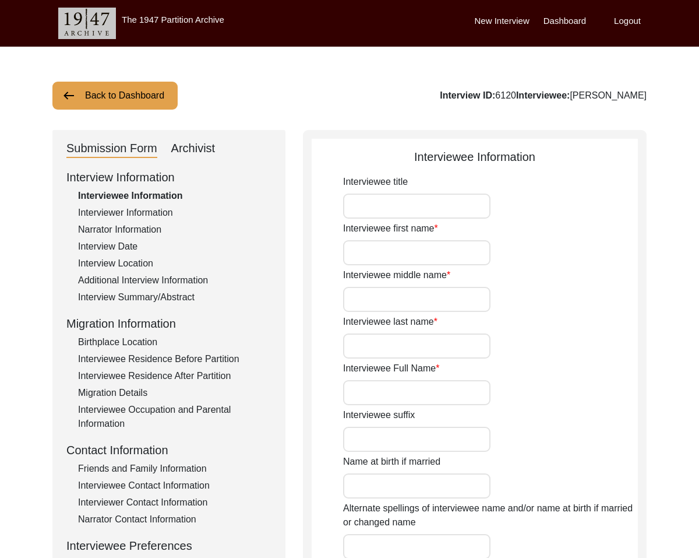
type input "N/A"
type input "[DEMOGRAPHIC_DATA]"
type input "N/A"
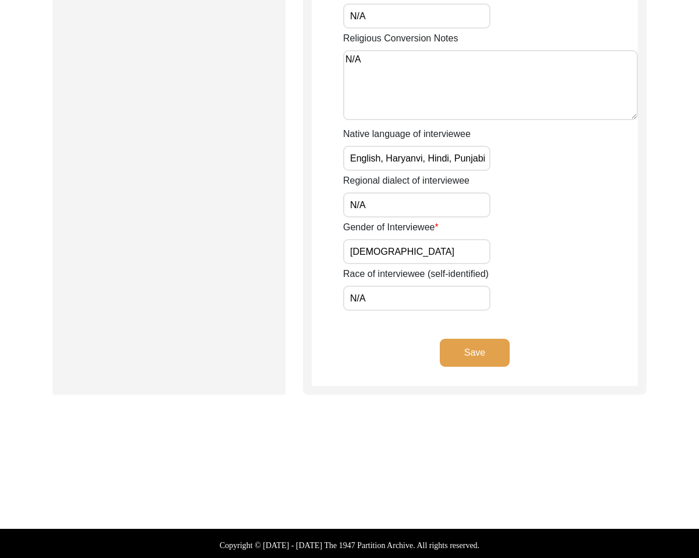
scroll to position [791, 0]
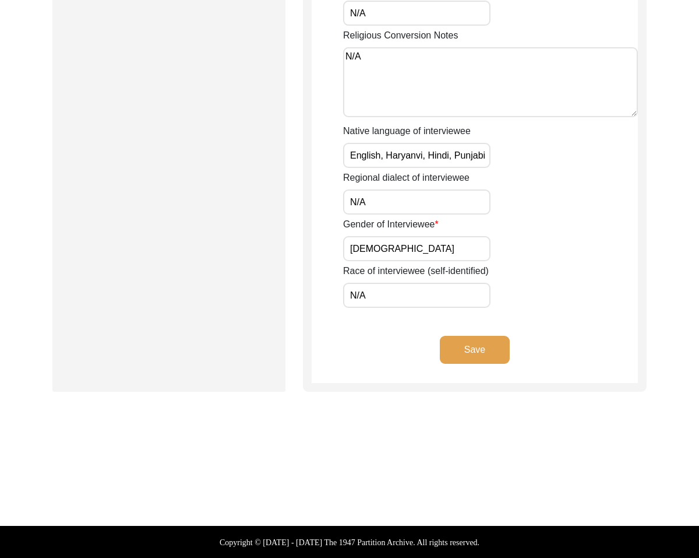
click at [488, 343] on button "Save" at bounding box center [475, 350] width 70 height 28
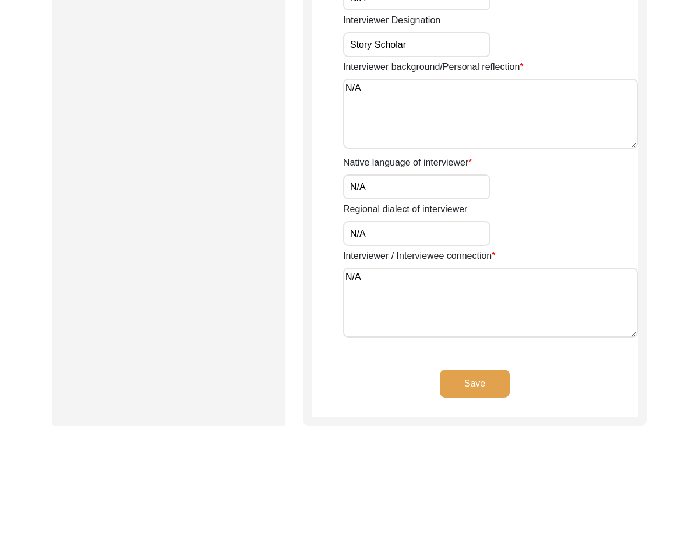
scroll to position [971, 0]
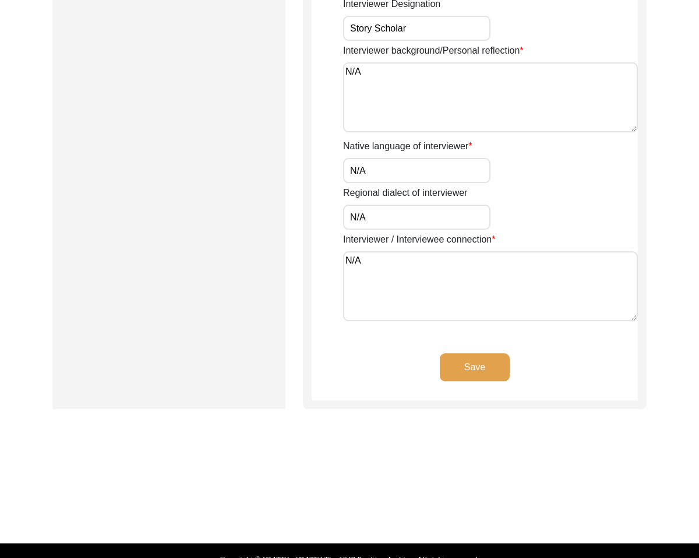
click at [478, 369] on button "Save" at bounding box center [475, 367] width 70 height 28
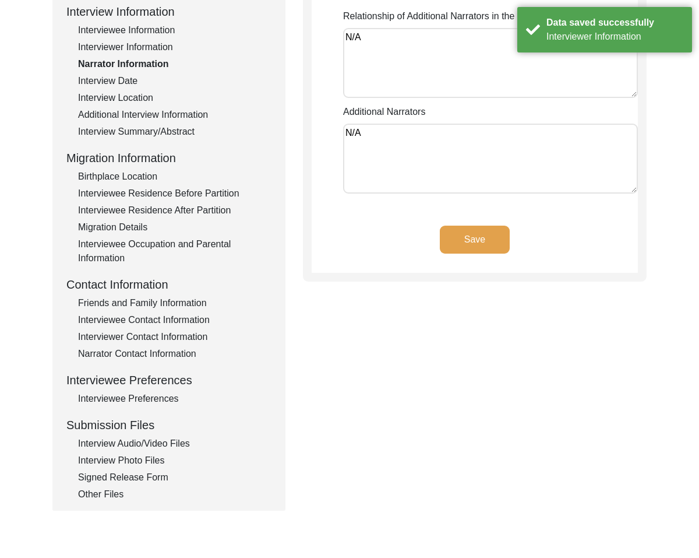
scroll to position [0, 0]
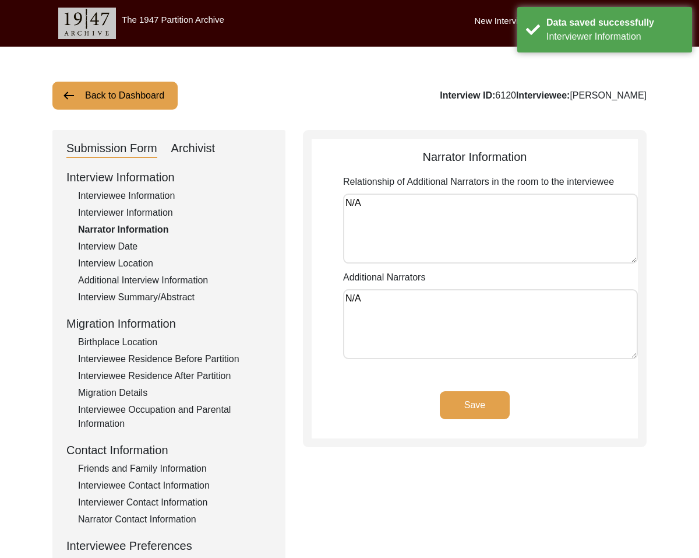
click at [470, 406] on button "Save" at bounding box center [475, 405] width 70 height 28
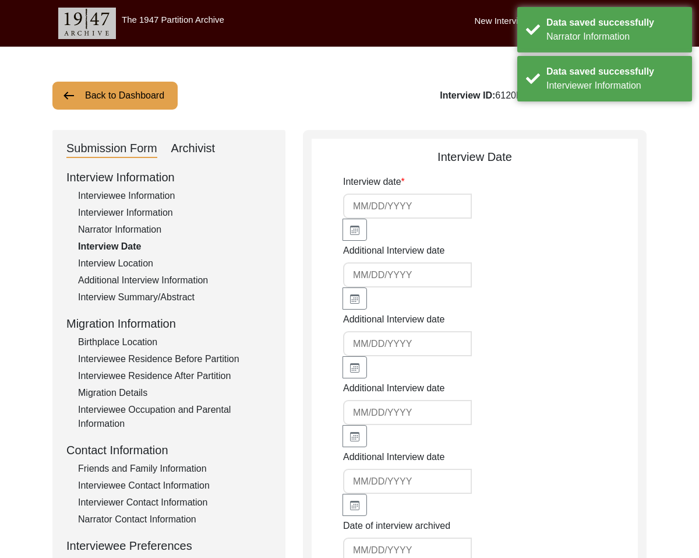
type input "[DATE]"
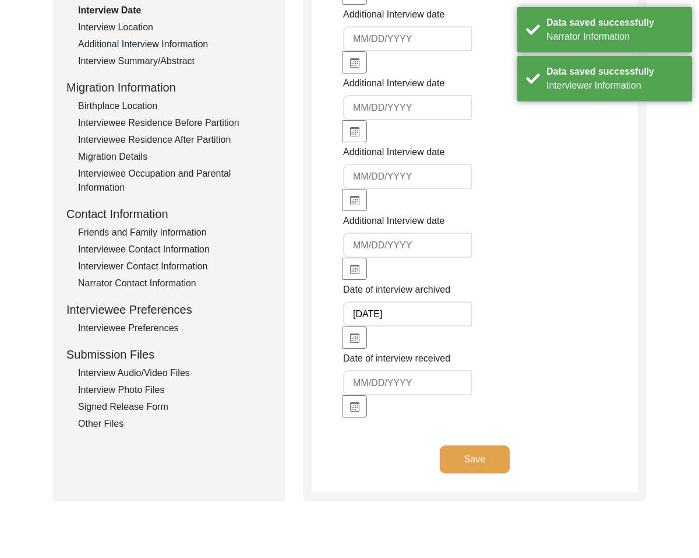
scroll to position [254, 0]
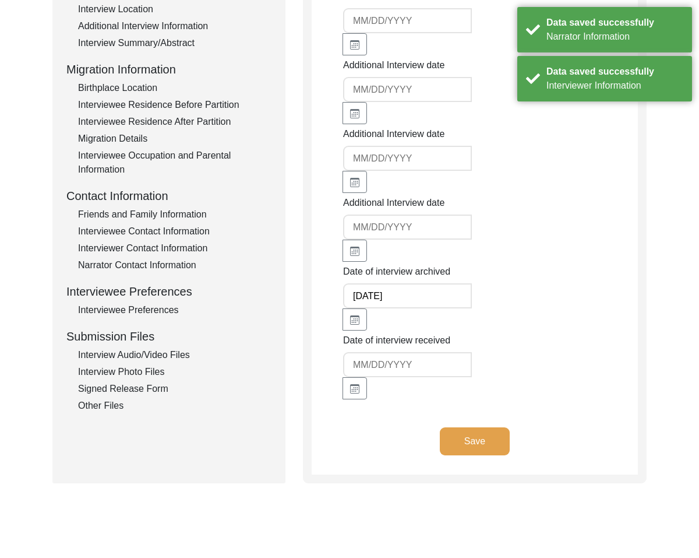
click at [498, 427] on button "Save" at bounding box center [475, 441] width 70 height 28
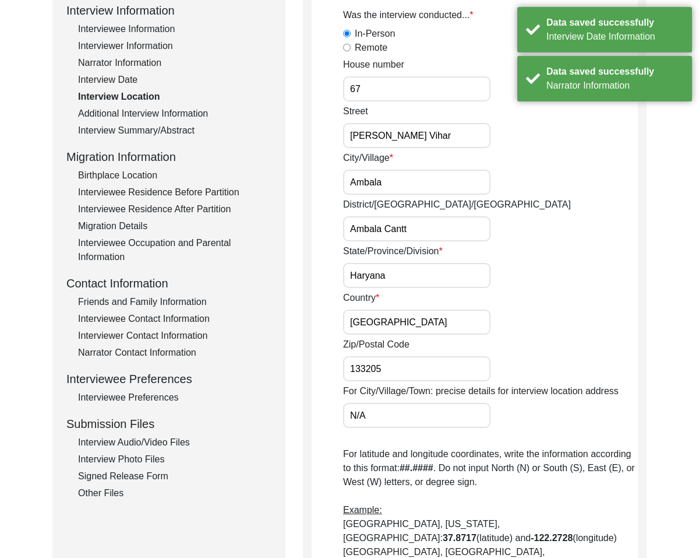
scroll to position [164, 0]
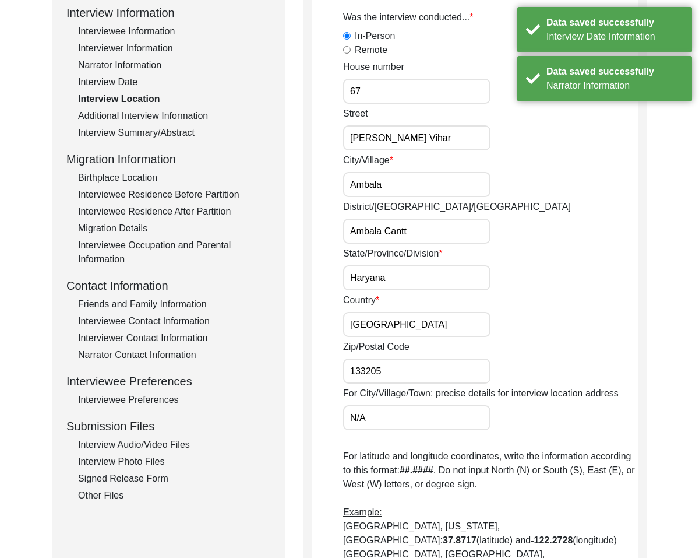
click at [417, 188] on input "Ambala" at bounding box center [416, 184] width 147 height 25
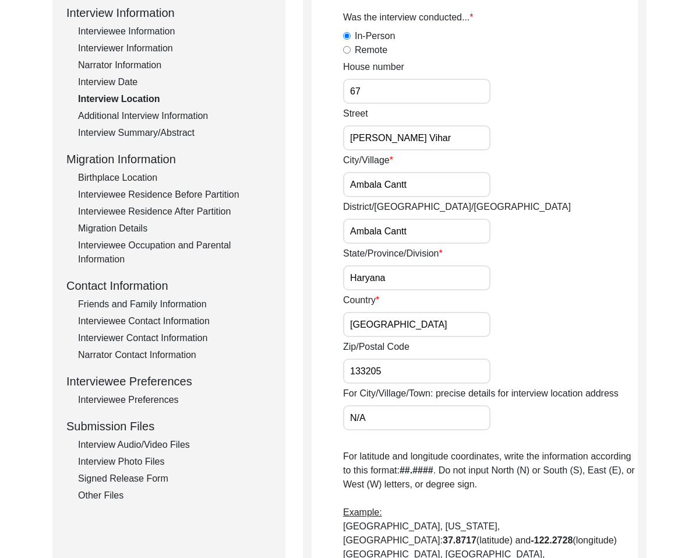
scroll to position [181, 0]
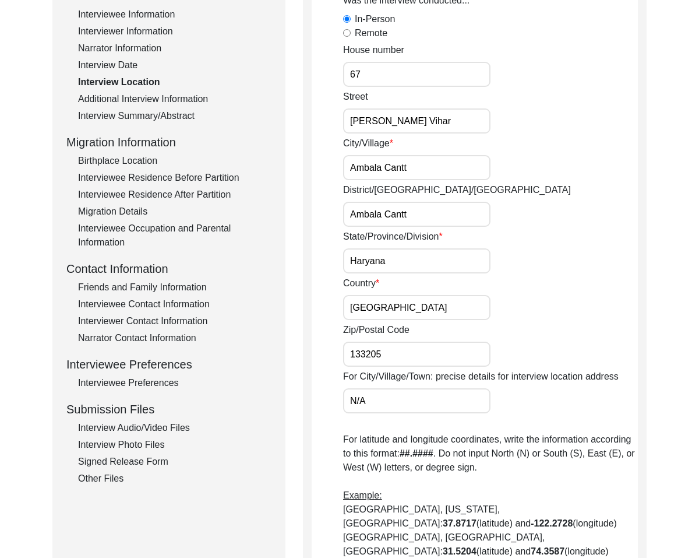
type input "Ambala Cantt"
click at [393, 213] on input "Ambala Cantt" at bounding box center [416, 214] width 147 height 25
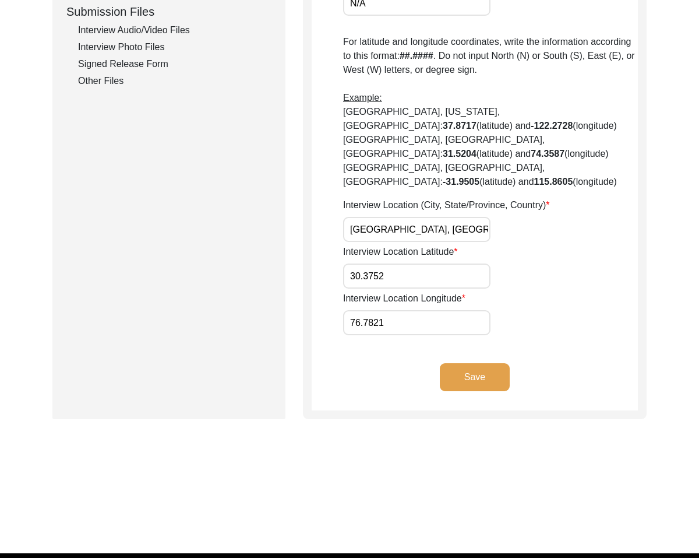
type input "Ambala"
click at [469, 363] on button "Save" at bounding box center [475, 377] width 70 height 28
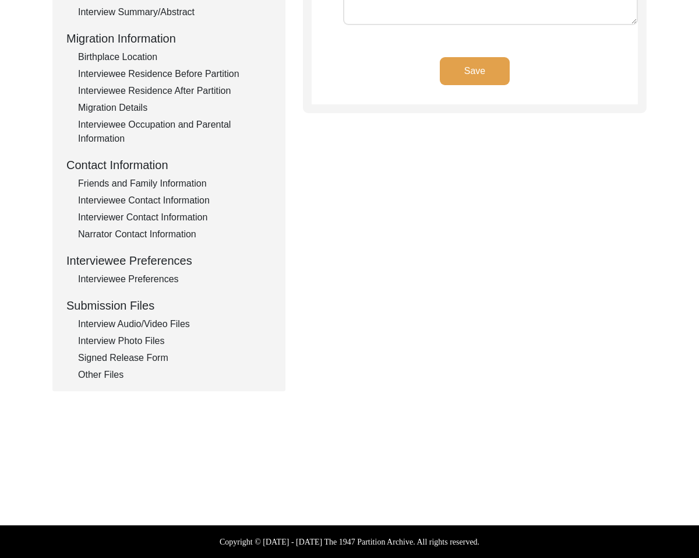
scroll to position [285, 0]
type input "English, Haryanvi, Hindi, Punjabi"
type textarea "N/A"
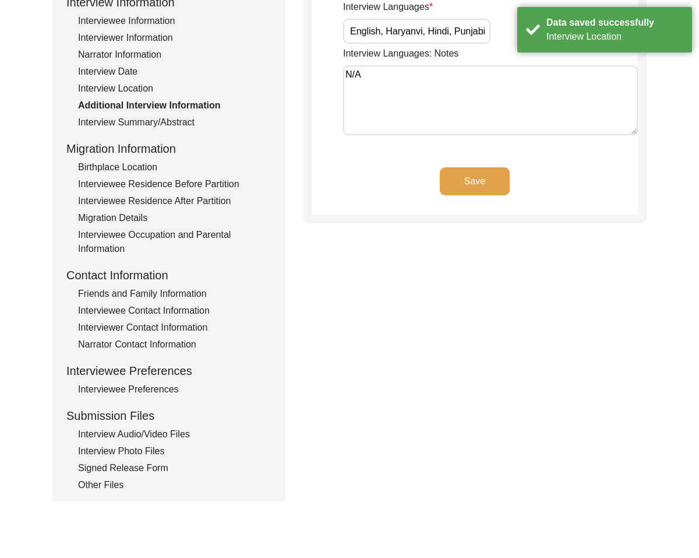
scroll to position [0, 0]
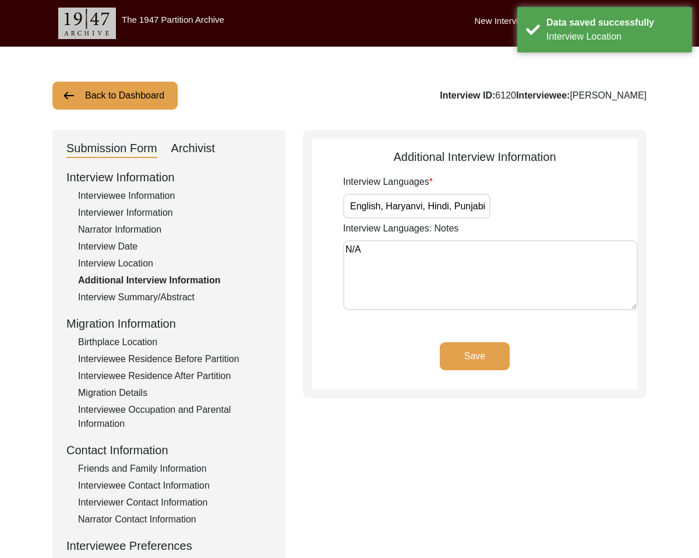
click at [455, 347] on button "Save" at bounding box center [475, 356] width 70 height 28
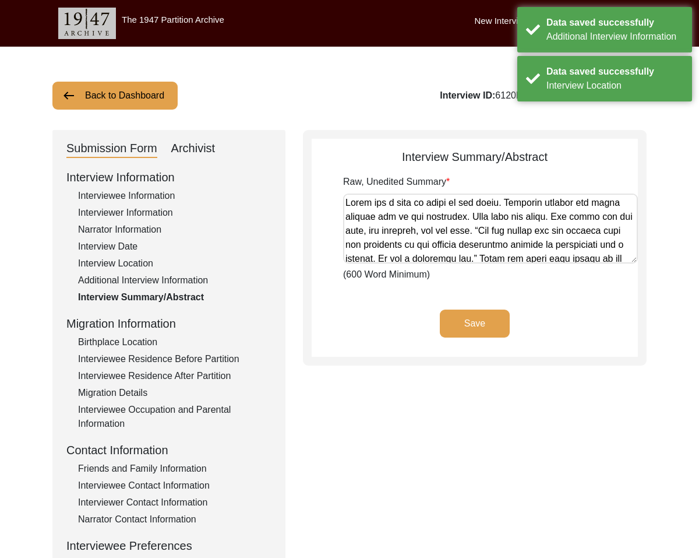
click at [497, 319] on button "Save" at bounding box center [475, 323] width 70 height 28
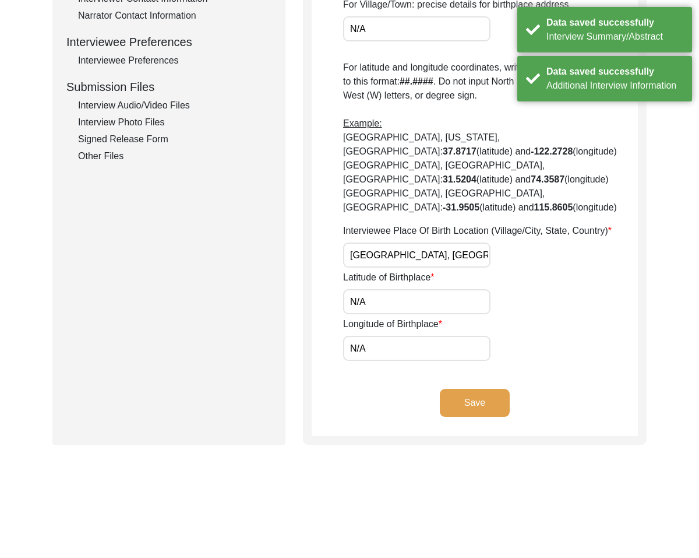
scroll to position [529, 0]
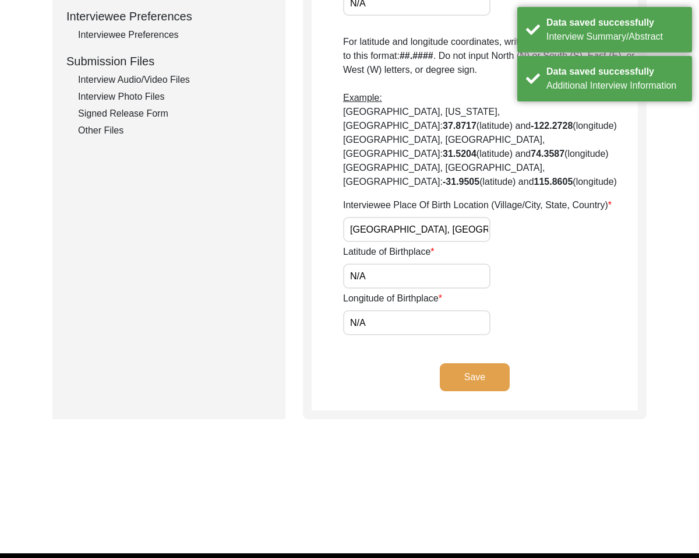
click at [469, 363] on button "Save" at bounding box center [475, 377] width 70 height 28
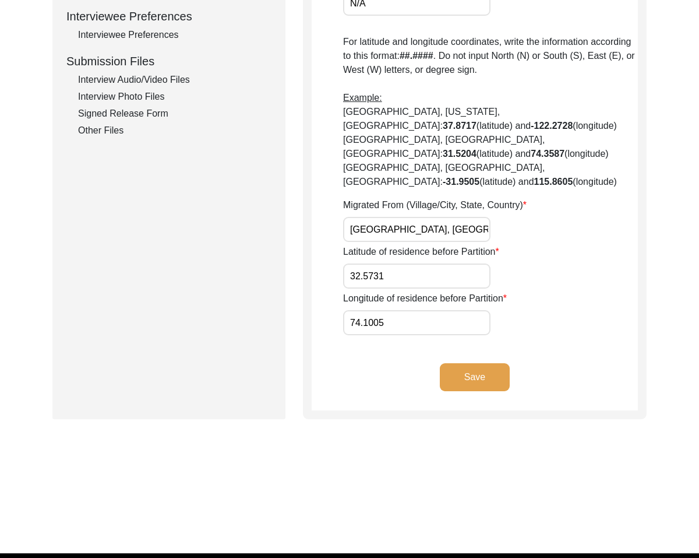
click at [474, 363] on button "Save" at bounding box center [475, 377] width 70 height 28
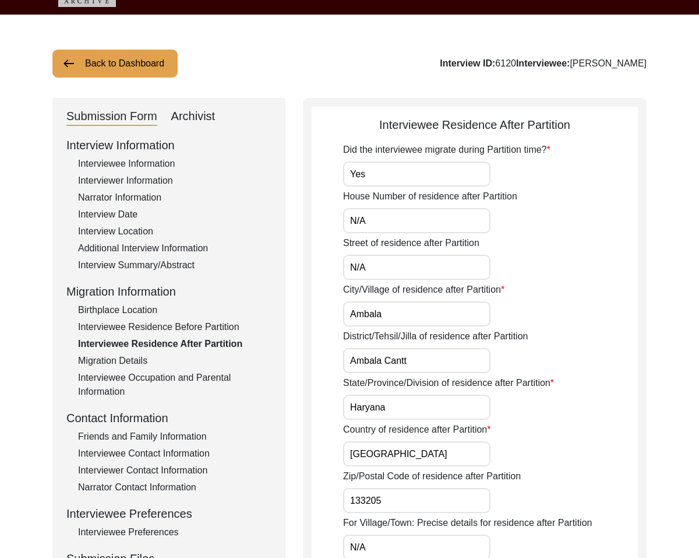
scroll to position [0, 0]
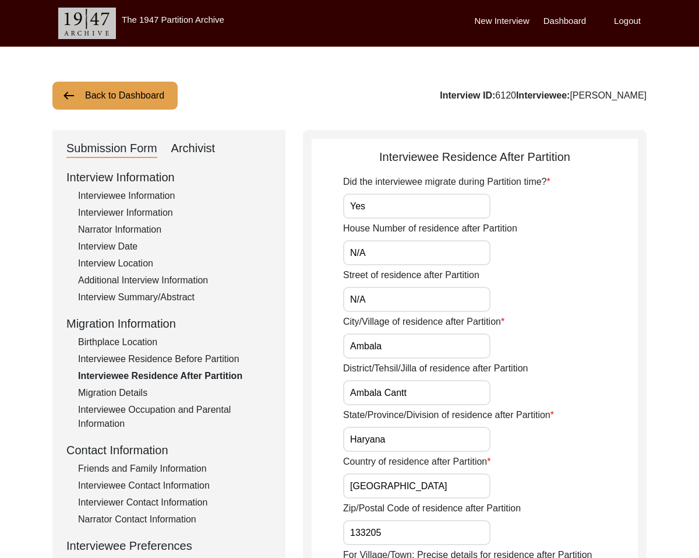
click at [416, 342] on input "Ambala" at bounding box center [416, 345] width 147 height 25
type input "Ambala Cantt"
click at [406, 388] on input "Ambala Cantt" at bounding box center [416, 392] width 147 height 25
click at [407, 388] on input "Ambala Cantt" at bounding box center [416, 392] width 147 height 25
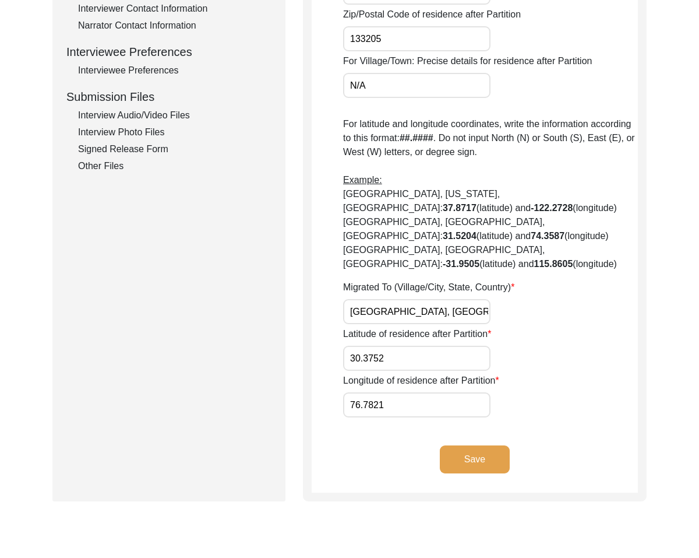
type input "Ambala"
click at [482, 445] on button "Save" at bounding box center [475, 459] width 70 height 28
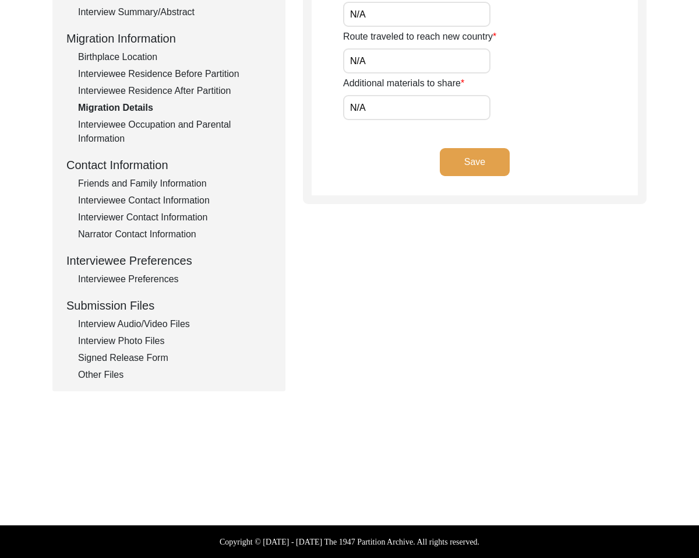
scroll to position [285, 0]
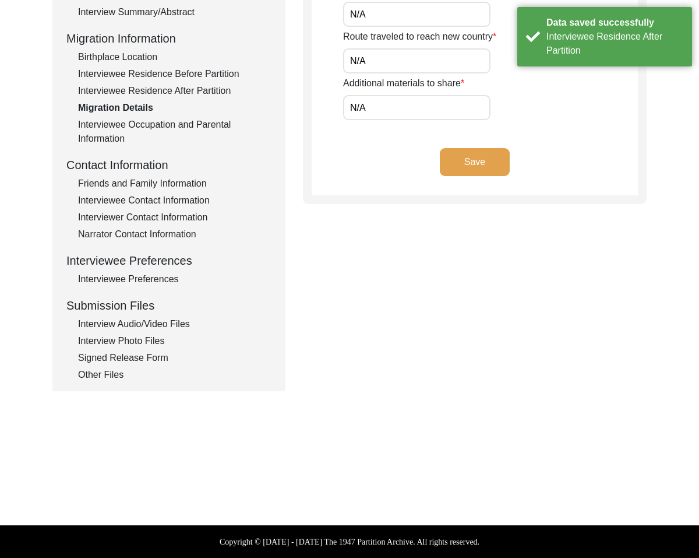
click at [470, 173] on button "Save" at bounding box center [475, 162] width 70 height 28
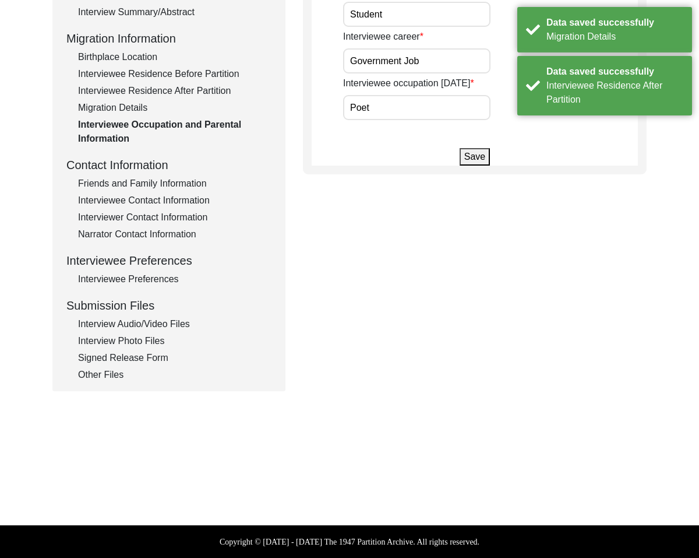
click at [470, 173] on div "Interviewee Occupation and Parental Information Father's full name (given name …" at bounding box center [475, 9] width 344 height 329
click at [474, 168] on div "Interviewee Occupation and Parental Information Father's full name (given name …" at bounding box center [475, 9] width 344 height 329
click at [479, 161] on button "Save" at bounding box center [475, 156] width 30 height 17
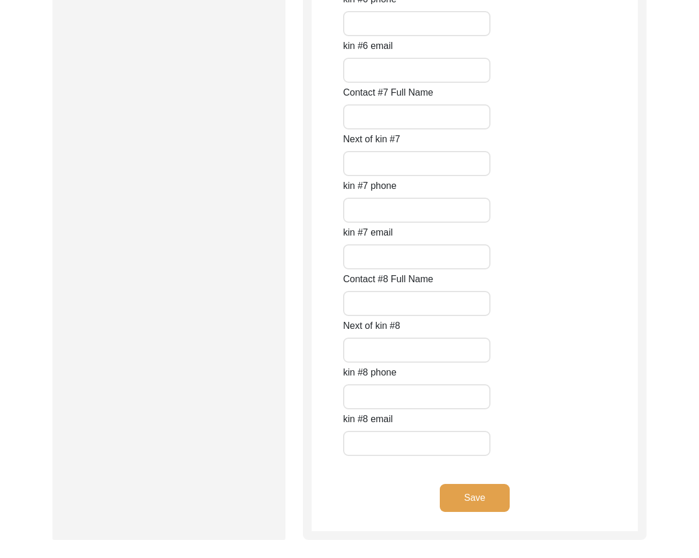
scroll to position [5030, 0]
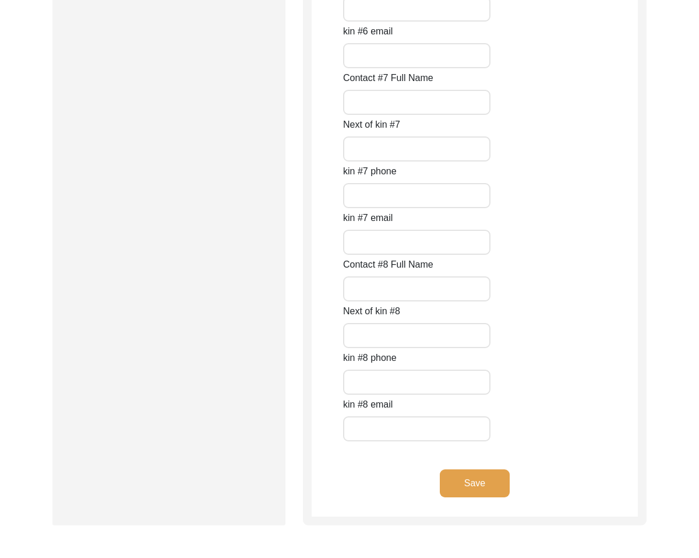
click at [492, 475] on button "Save" at bounding box center [475, 483] width 70 height 28
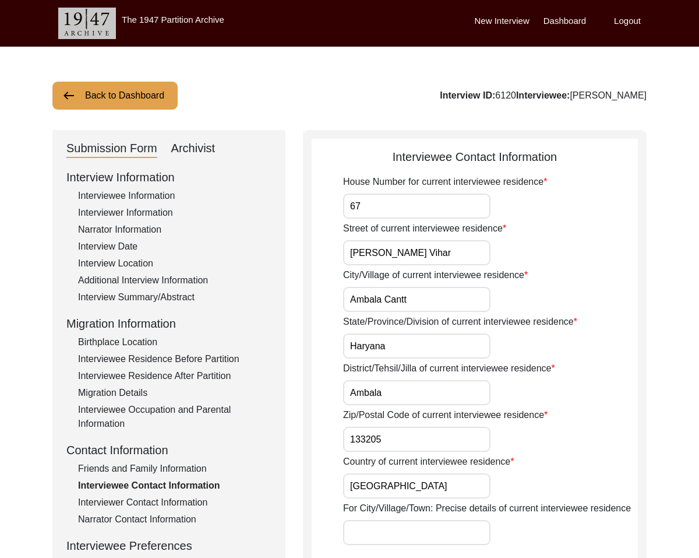
scroll to position [1, 0]
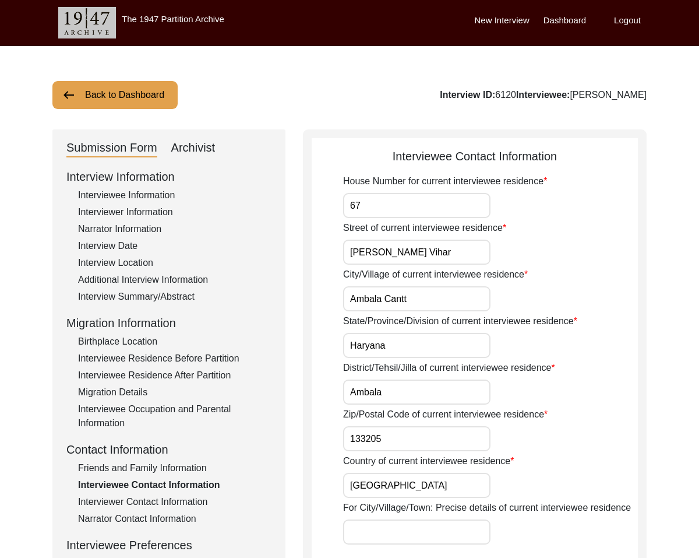
click at [122, 467] on div "Friends and Family Information" at bounding box center [174, 468] width 193 height 14
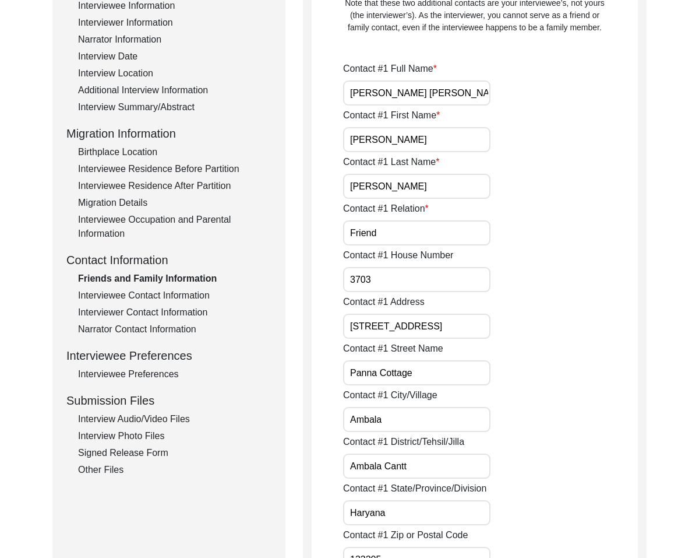
scroll to position [192, 0]
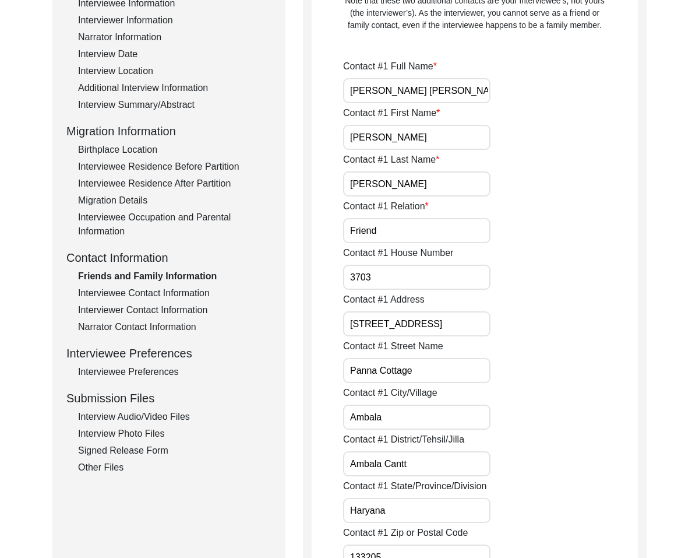
click at [175, 284] on div "Interview Information Interviewee Information Interviewer Information Narrator …" at bounding box center [168, 225] width 205 height 498
click at [418, 413] on input "Ambala" at bounding box center [416, 416] width 147 height 25
click at [393, 456] on input "Ambala Cantt" at bounding box center [416, 463] width 147 height 25
click at [393, 460] on input "Ambala Cantt" at bounding box center [416, 463] width 147 height 25
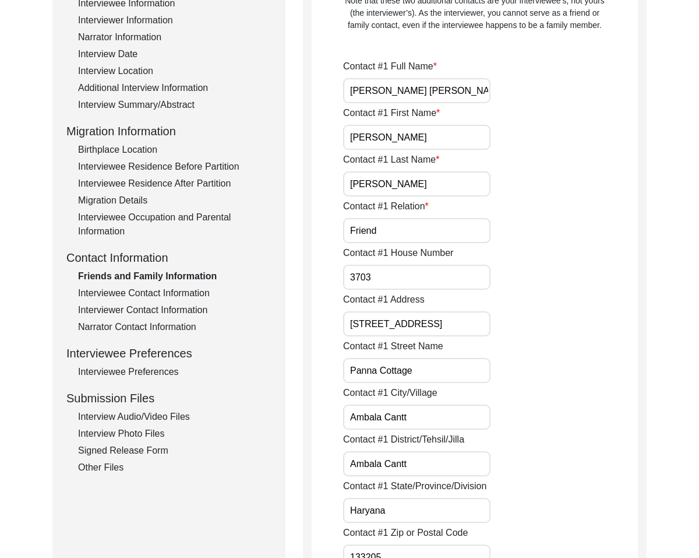
click at [393, 460] on input "Ambala Cantt" at bounding box center [416, 463] width 147 height 25
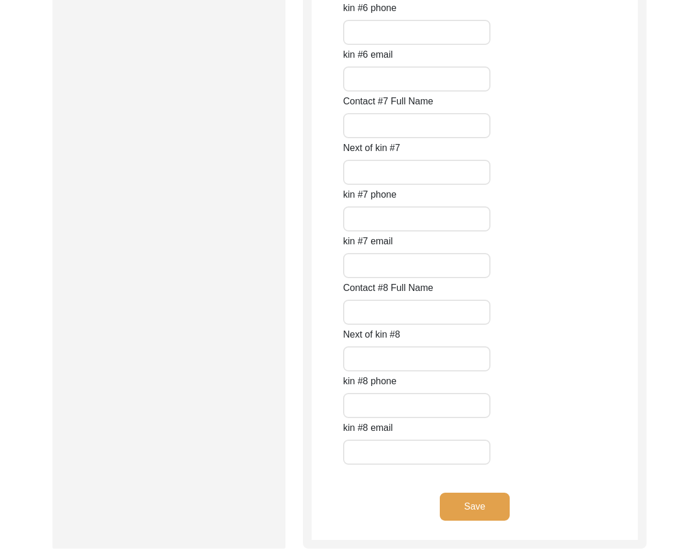
scroll to position [5004, 0]
click at [473, 514] on button "Save" at bounding box center [475, 507] width 70 height 28
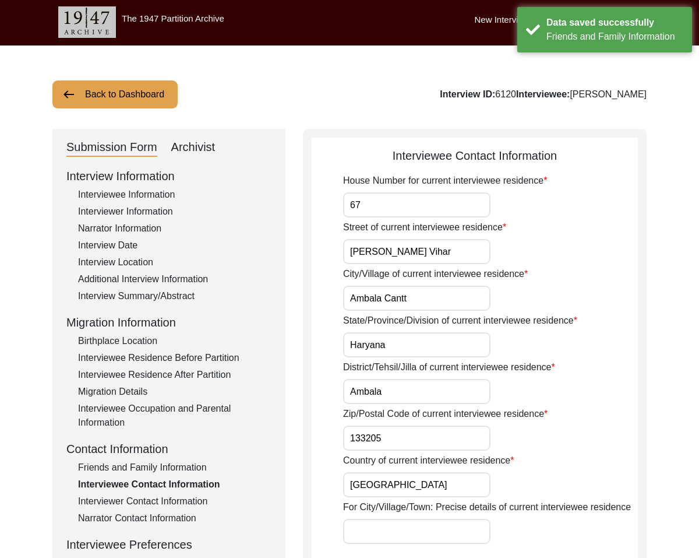
scroll to position [0, 0]
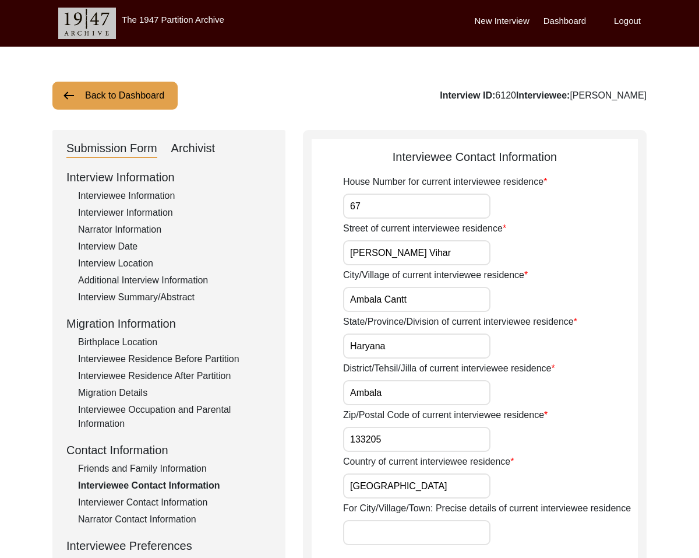
click at [424, 342] on input "Haryana" at bounding box center [416, 345] width 147 height 25
drag, startPoint x: 404, startPoint y: 425, endPoint x: 401, endPoint y: 436, distance: 11.5
click at [404, 425] on div "Zip/Postal Code of current interviewee residence 133205" at bounding box center [490, 430] width 295 height 44
click at [400, 442] on input "133205" at bounding box center [416, 439] width 147 height 25
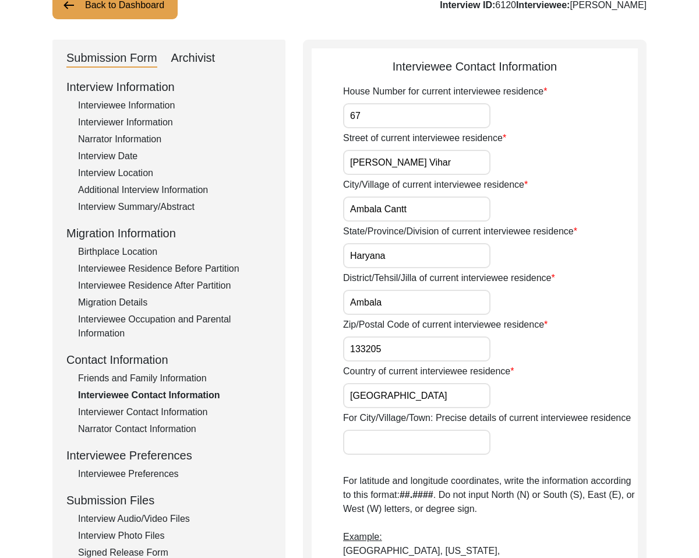
scroll to position [97, 0]
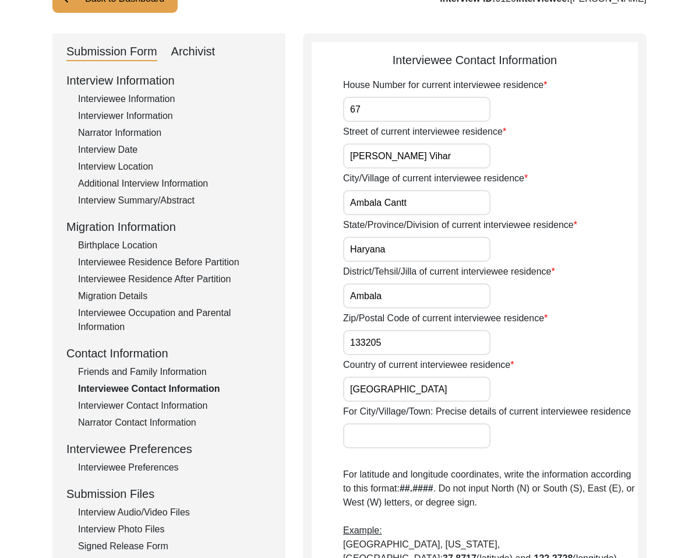
click at [420, 431] on input "For City/Village/Town: Precise details of current interviewee residence" at bounding box center [416, 435] width 147 height 25
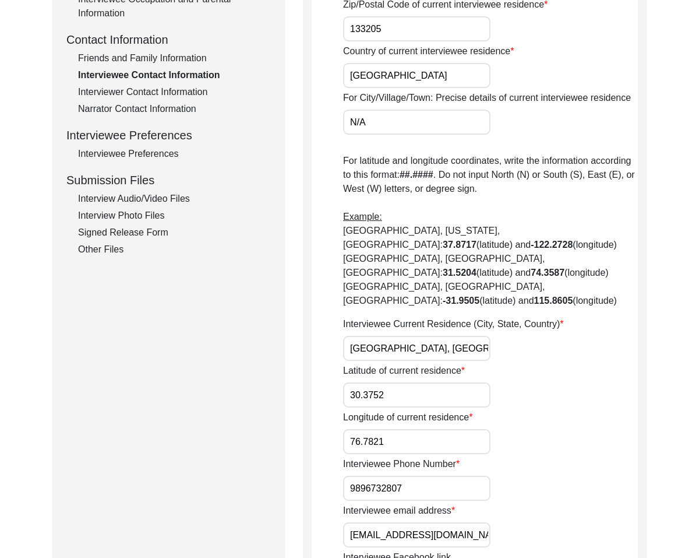
scroll to position [433, 0]
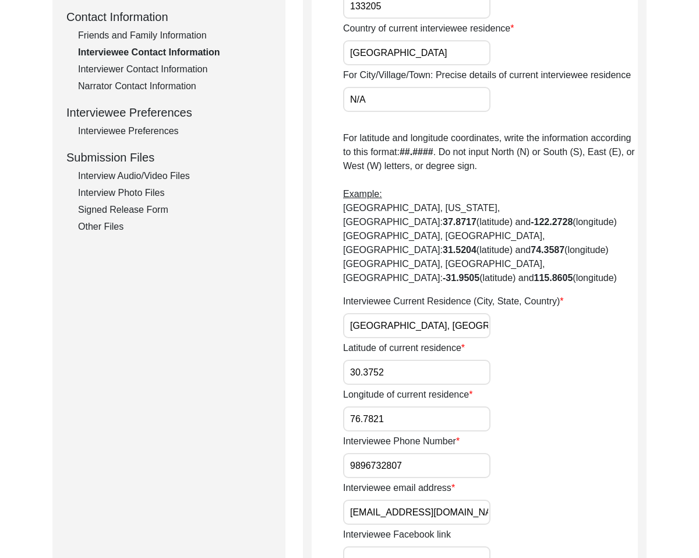
click at [379, 313] on input "[GEOGRAPHIC_DATA], [GEOGRAPHIC_DATA], [GEOGRAPHIC_DATA]" at bounding box center [416, 325] width 147 height 25
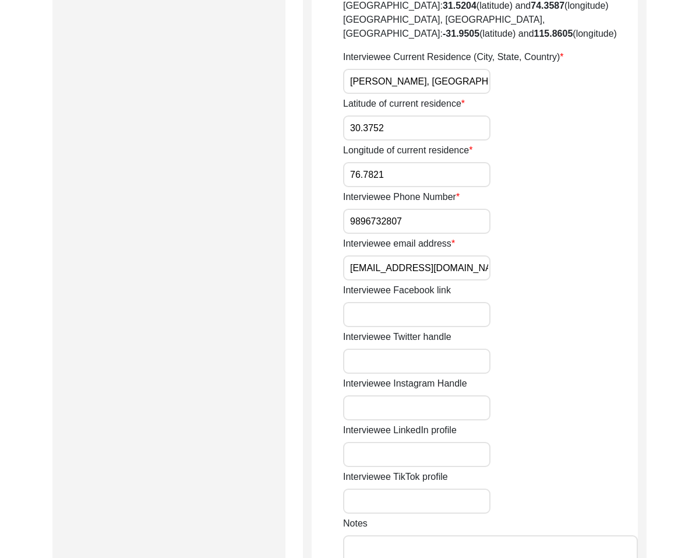
scroll to position [678, 0]
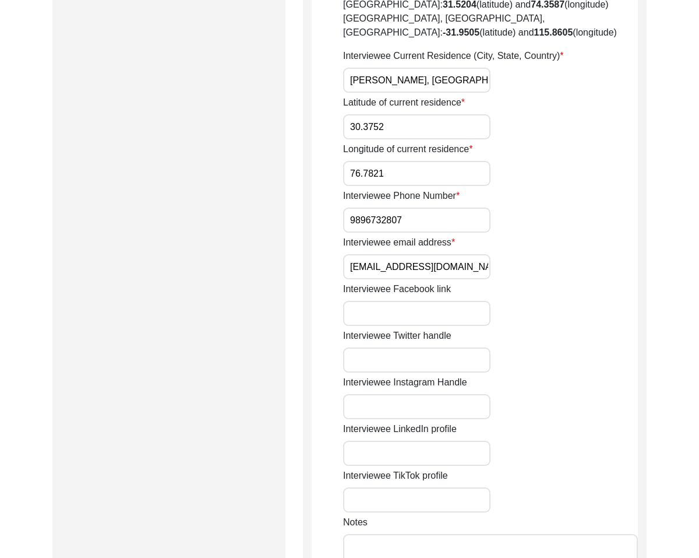
click at [351, 207] on input "9896732807" at bounding box center [416, 219] width 147 height 25
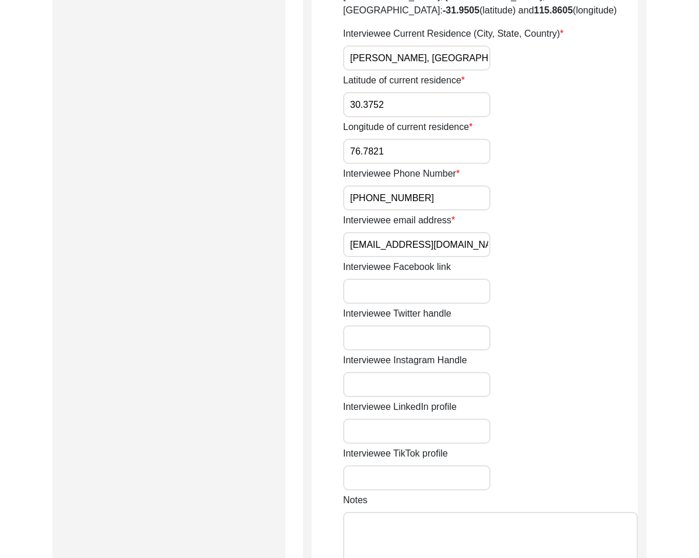
scroll to position [703, 0]
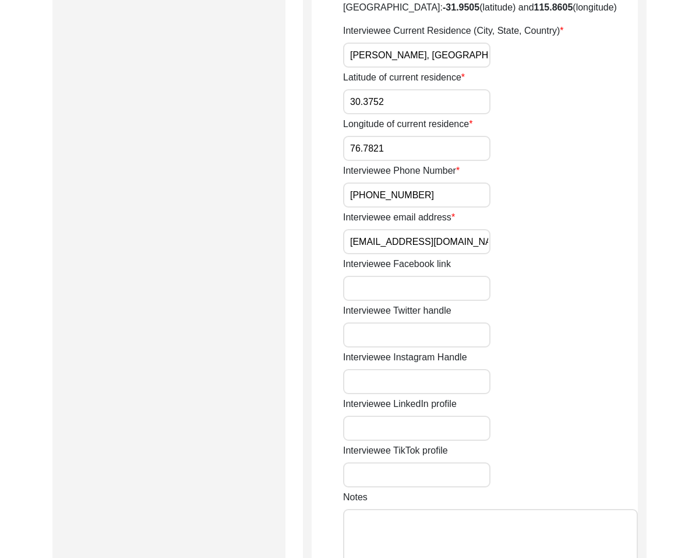
click at [456, 276] on input "Interviewee Facebook link" at bounding box center [416, 288] width 147 height 25
click at [407, 322] on input "Interviewee Twitter handle" at bounding box center [416, 334] width 147 height 25
click at [427, 367] on div "House Number for current interviewee residence 67 Street of current interviewee…" at bounding box center [490, 26] width 295 height 1111
click at [428, 369] on input "Interviewee Instagram Handle" at bounding box center [416, 381] width 147 height 25
click at [414, 416] on input "Interviewee LinkedIn profile" at bounding box center [416, 428] width 147 height 25
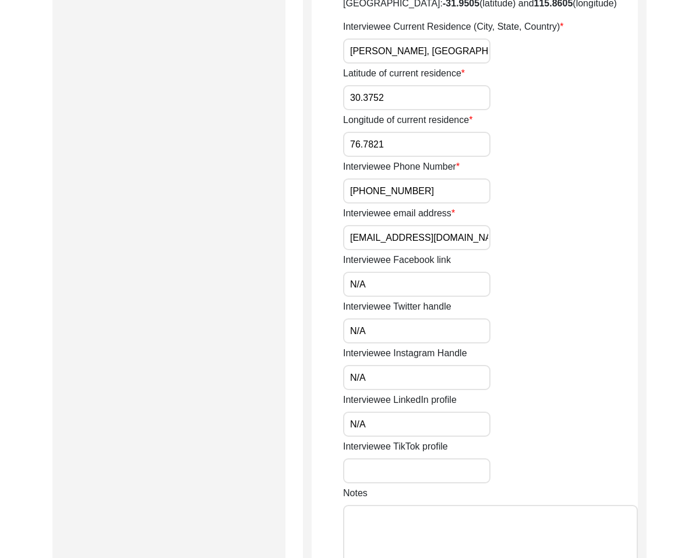
click at [408, 458] on input "Interviewee TikTok profile" at bounding box center [416, 470] width 147 height 25
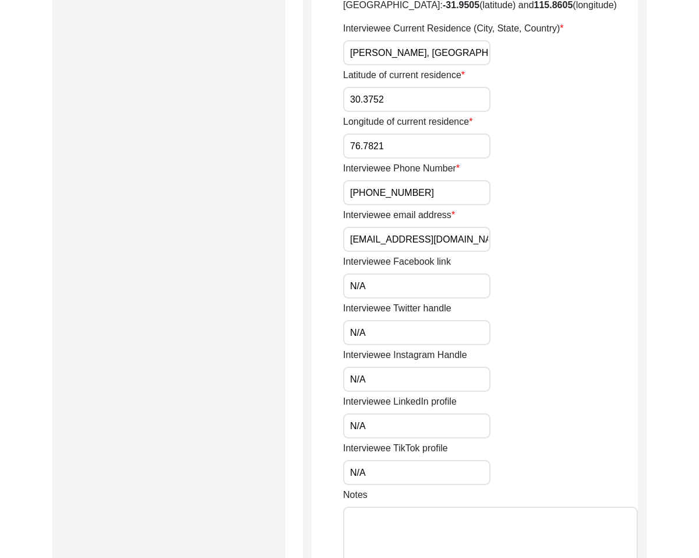
click at [404, 506] on textarea "Notes" at bounding box center [490, 541] width 295 height 70
click at [489, 414] on input "N/A" at bounding box center [416, 426] width 147 height 25
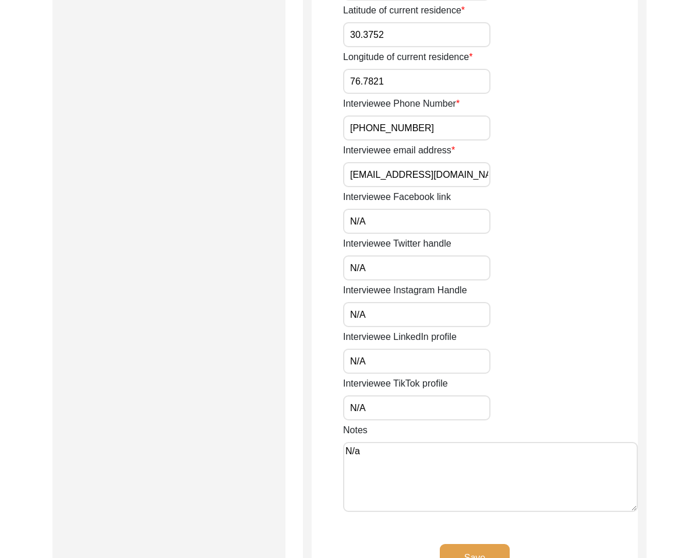
scroll to position [951, 0]
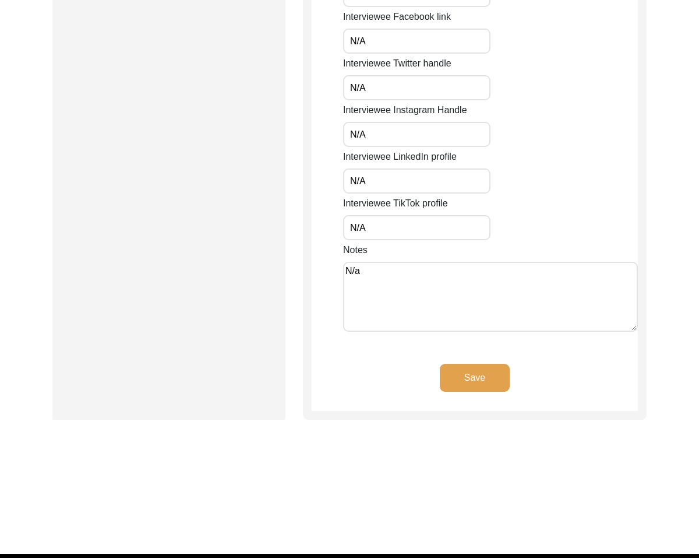
click at [482, 364] on button "Save" at bounding box center [475, 378] width 70 height 28
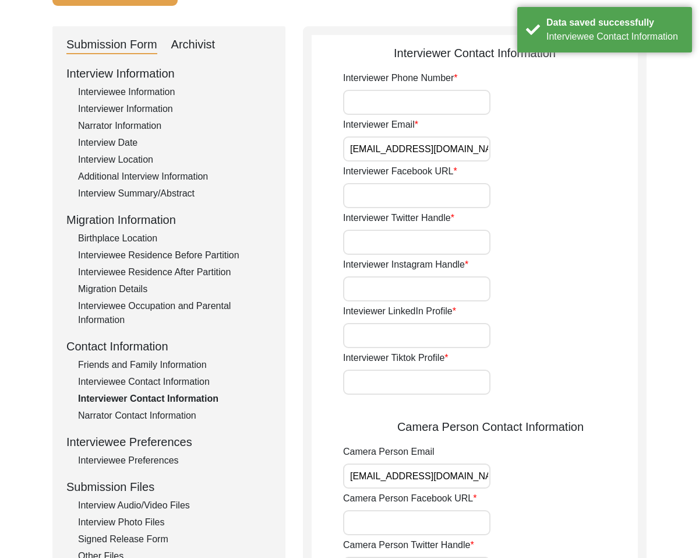
scroll to position [0, 0]
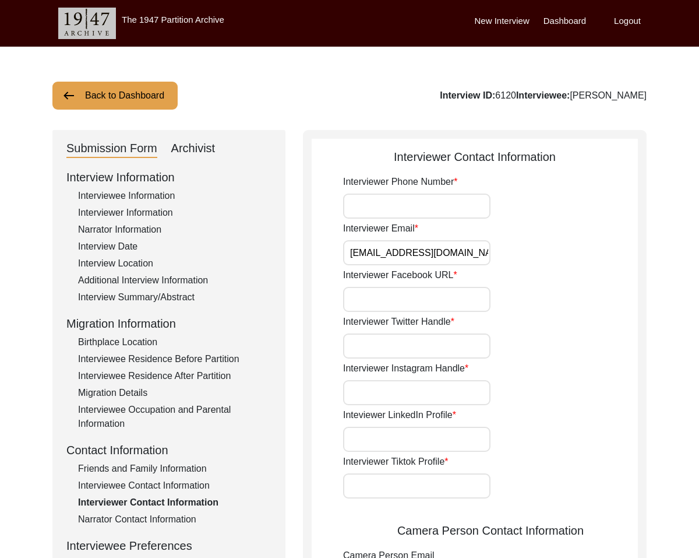
click at [430, 201] on input "Interviewer Phone Number" at bounding box center [416, 205] width 147 height 25
paste input "9888983288"
click at [384, 318] on label "Interviewer Twitter Handle" at bounding box center [398, 322] width 111 height 14
click at [384, 333] on input "Interviewer Twitter Handle" at bounding box center [416, 345] width 147 height 25
click at [380, 289] on input "Interviewer Facebook URL" at bounding box center [416, 299] width 147 height 25
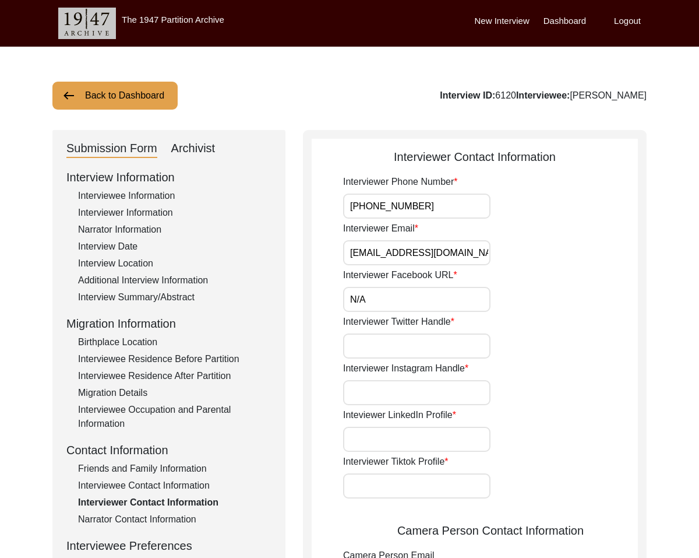
click at [391, 350] on input "Interviewer Twitter Handle" at bounding box center [416, 345] width 147 height 25
click at [436, 400] on input "Interviewer Instagram Handle" at bounding box center [416, 392] width 147 height 25
click at [448, 431] on input "Inteviewer LinkedIn Profile" at bounding box center [416, 439] width 147 height 25
click at [473, 488] on input "Interviewer Tiktok Profile" at bounding box center [416, 485] width 147 height 25
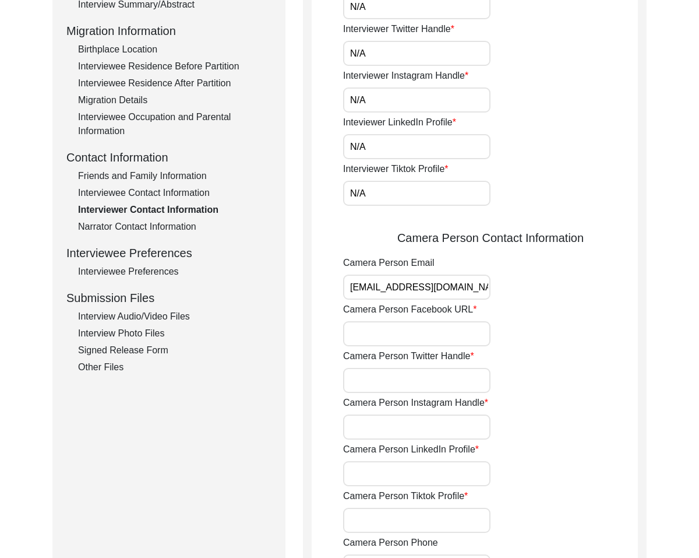
scroll to position [325, 0]
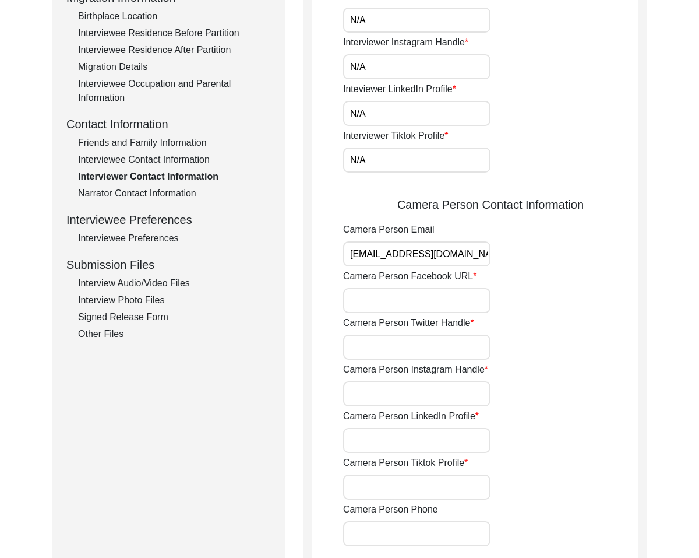
click at [443, 304] on input "Camera Person Facebook URL" at bounding box center [416, 300] width 147 height 25
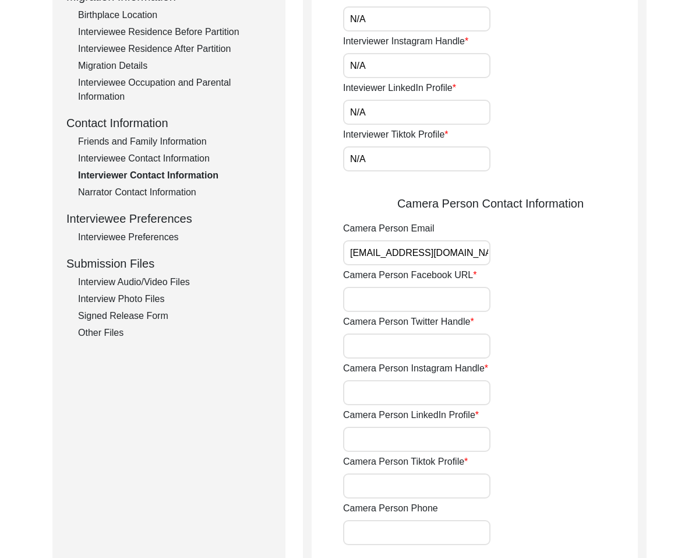
scroll to position [323, 0]
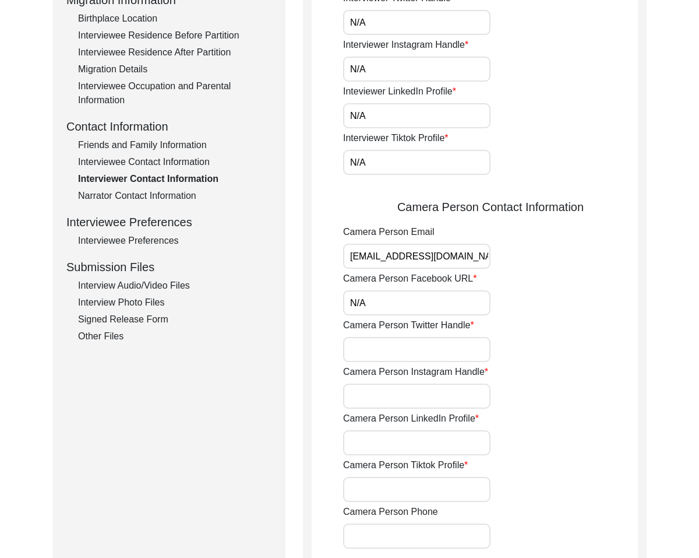
click at [451, 353] on input "Camera Person Twitter Handle" at bounding box center [416, 349] width 147 height 25
click at [439, 385] on input "Camera Person Instagram Handle" at bounding box center [416, 395] width 147 height 25
click at [429, 431] on input "Camera Person LinkedIn Profile" at bounding box center [416, 442] width 147 height 25
click at [462, 498] on input "Camera Person Tiktok Profile" at bounding box center [416, 489] width 147 height 25
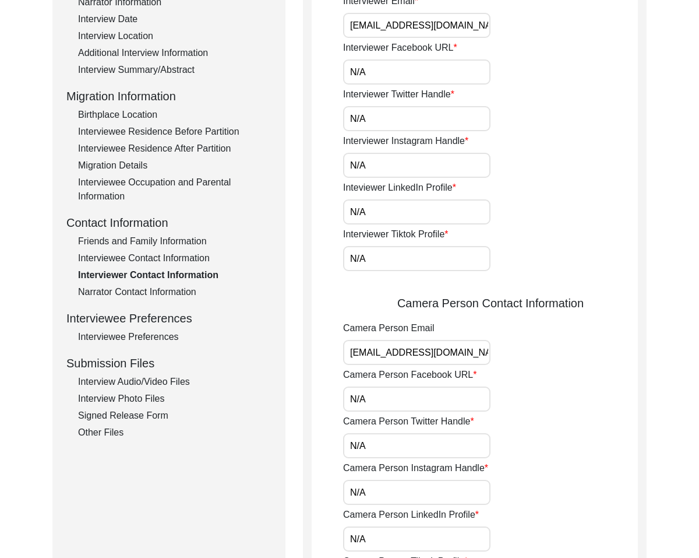
scroll to position [0, 0]
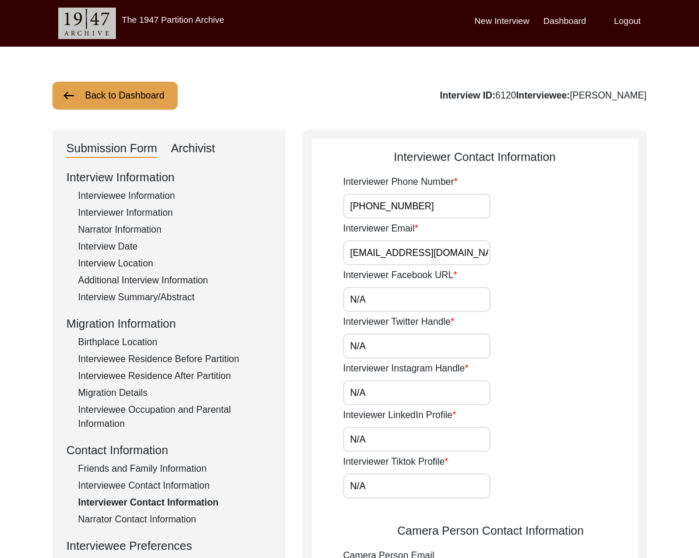
drag, startPoint x: 442, startPoint y: 209, endPoint x: 166, endPoint y: 180, distance: 277.7
click at [166, 180] on div "Submission Form Archivist Interview Information Interviewee Information Intervi…" at bounding box center [349, 543] width 594 height 826
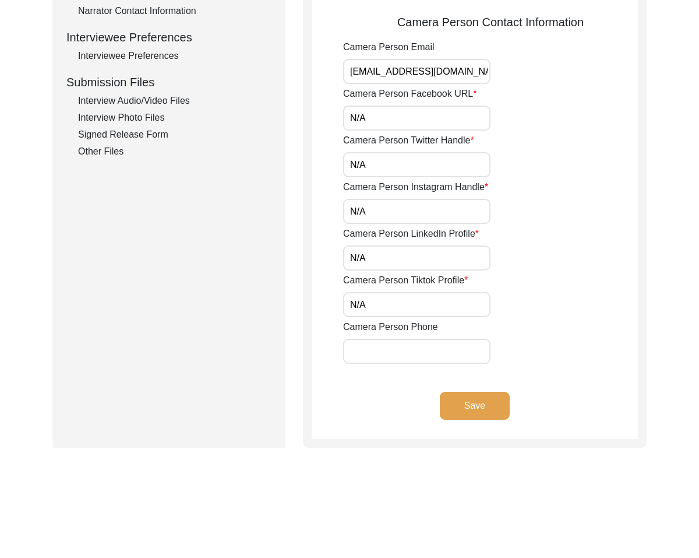
scroll to position [515, 0]
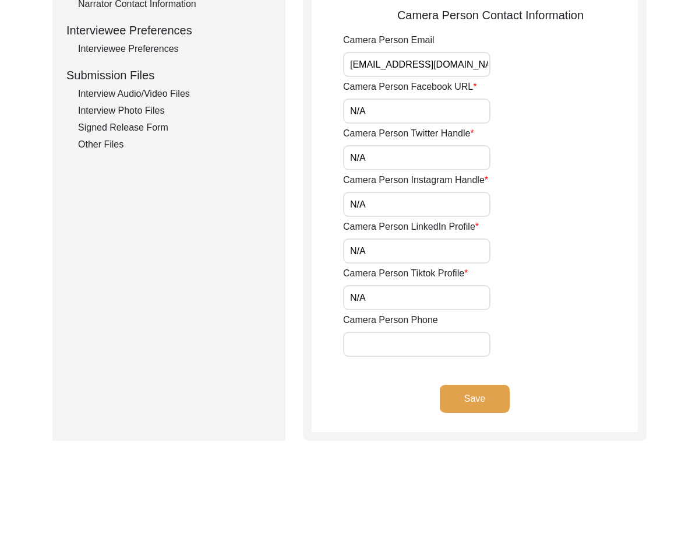
click at [464, 354] on input "Camera Person Phone" at bounding box center [416, 344] width 147 height 25
paste input "[PHONE_NUMBER]"
click at [476, 390] on button "Save" at bounding box center [475, 399] width 70 height 28
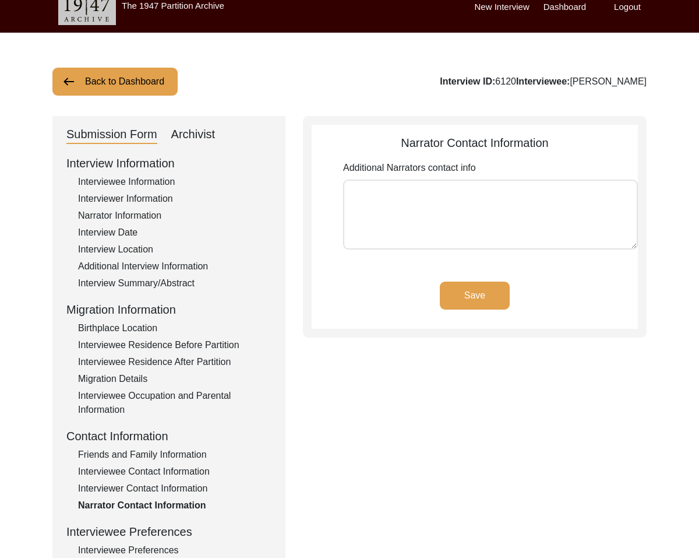
scroll to position [0, 0]
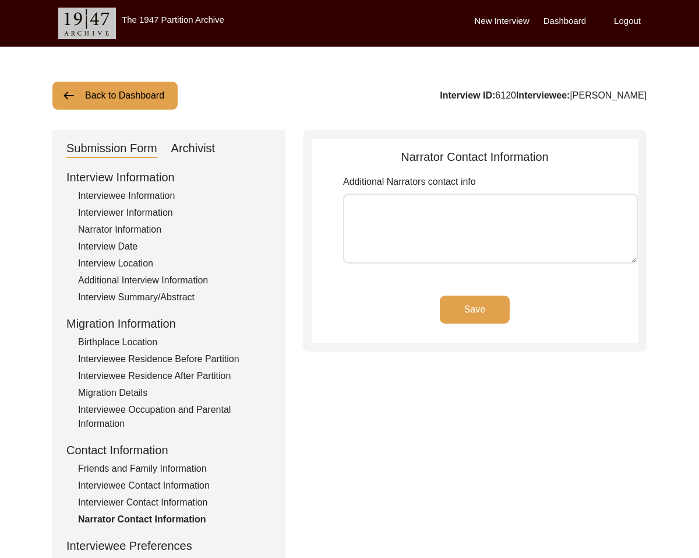
click at [424, 213] on textarea "Additional Narrators contact info" at bounding box center [490, 228] width 295 height 70
click at [484, 303] on button "Save" at bounding box center [475, 309] width 70 height 28
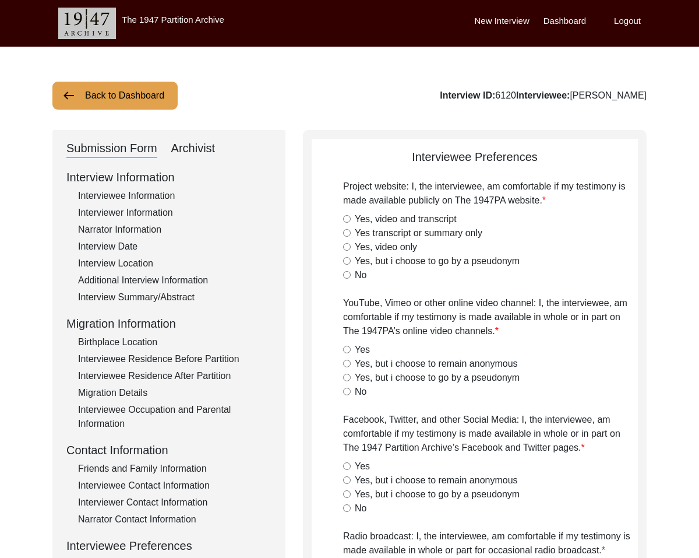
click at [351, 217] on div "Yes, video and transcript" at bounding box center [490, 219] width 295 height 14
click at [344, 217] on input "Yes, video and transcript" at bounding box center [347, 219] width 8 height 8
click at [346, 349] on input "Yes" at bounding box center [347, 350] width 8 height 8
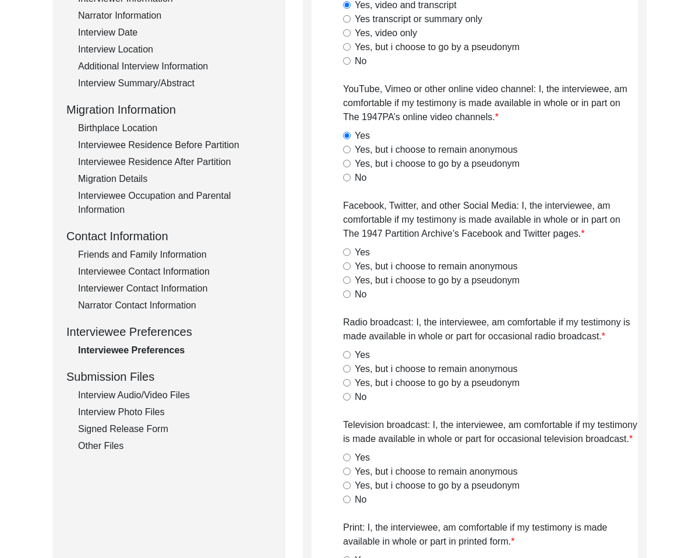
scroll to position [217, 0]
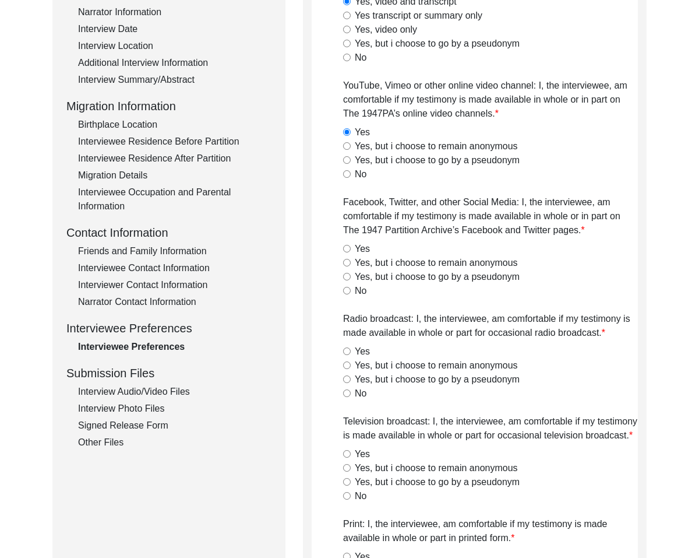
click at [343, 247] on input "Yes" at bounding box center [347, 249] width 8 height 8
click at [350, 347] on input "Yes" at bounding box center [347, 351] width 8 height 8
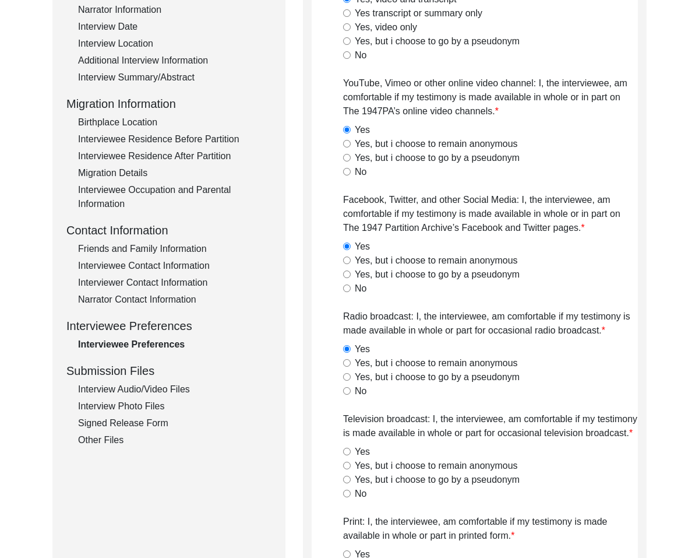
scroll to position [216, 0]
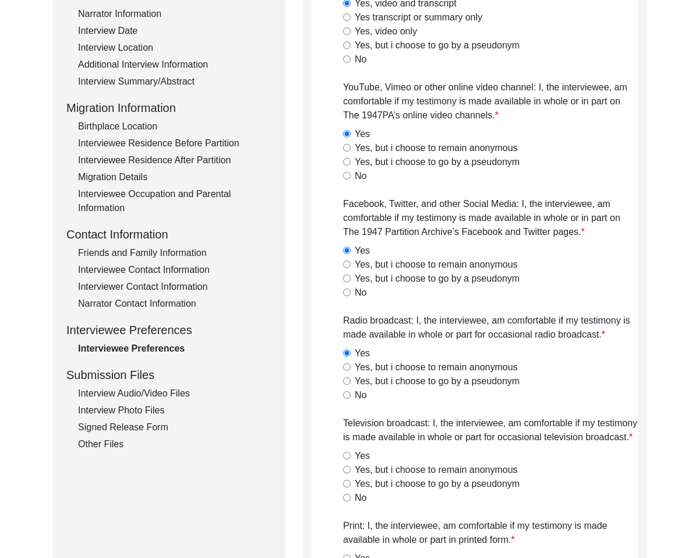
click at [346, 458] on input "Yes" at bounding box center [347, 456] width 8 height 8
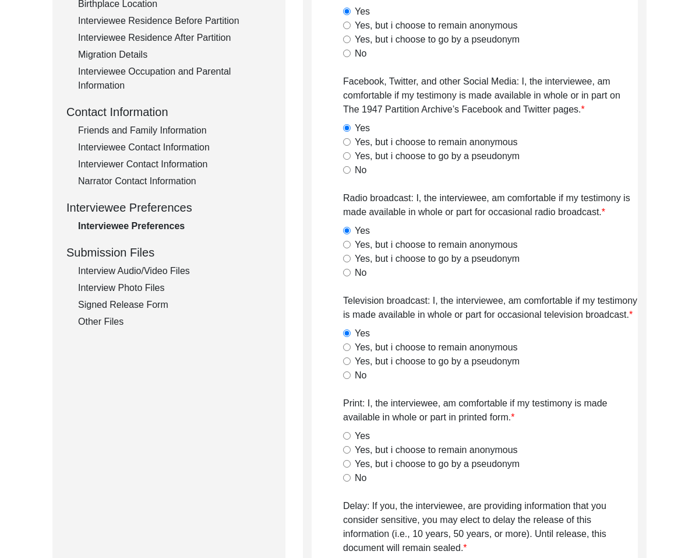
scroll to position [344, 0]
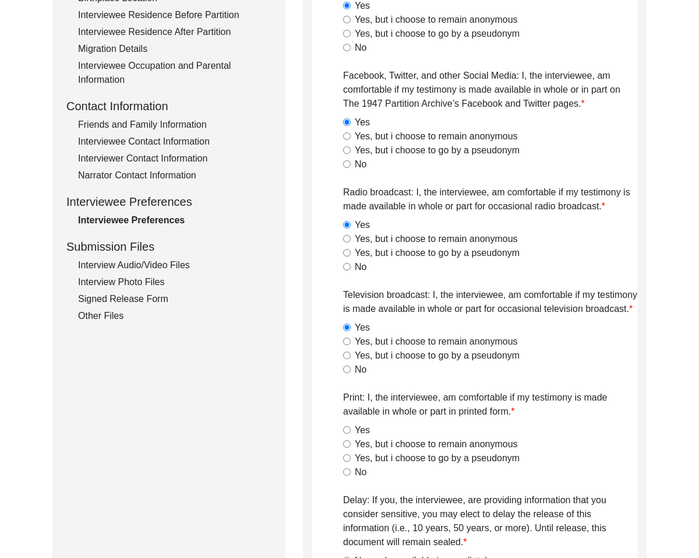
click at [347, 428] on input "Yes" at bounding box center [347, 430] width 8 height 8
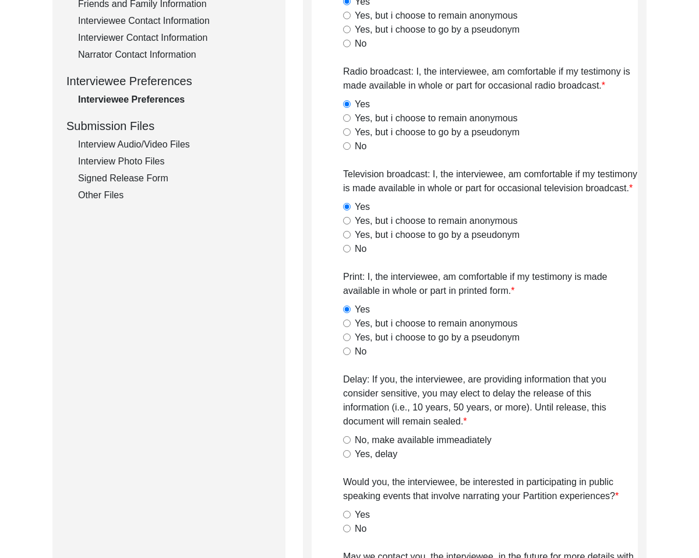
scroll to position [481, 0]
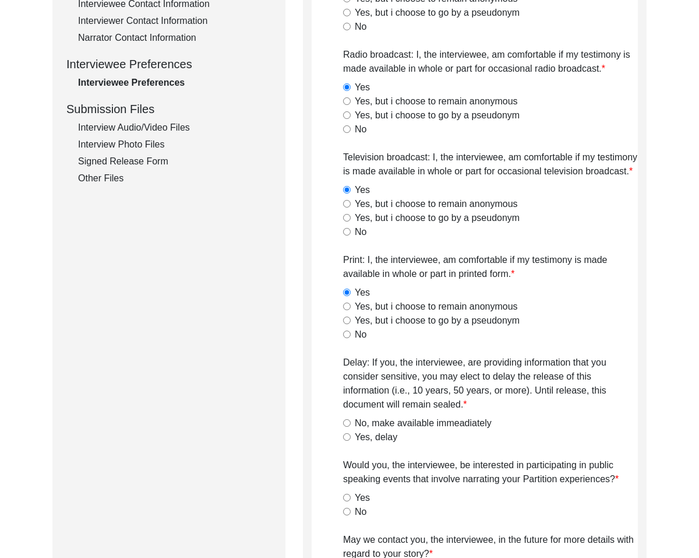
click at [347, 425] on input "No, make available immeadiately" at bounding box center [347, 423] width 8 height 8
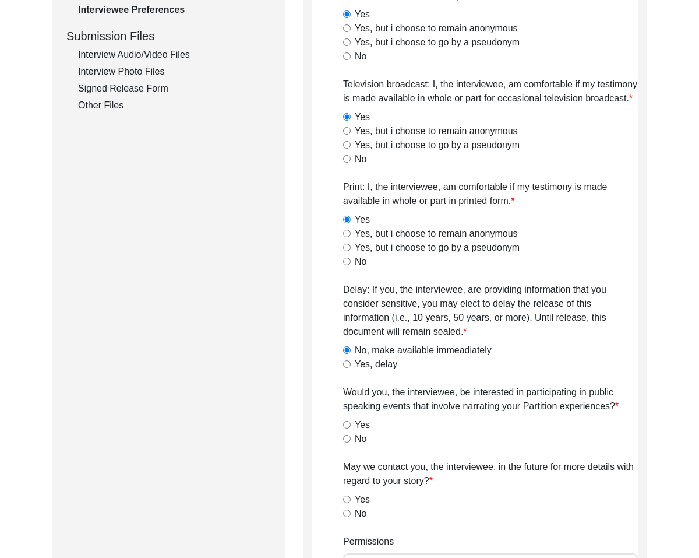
scroll to position [578, 0]
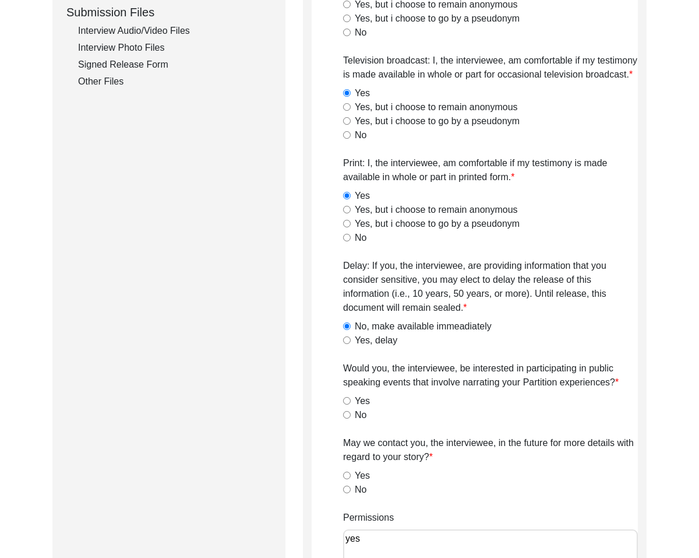
drag, startPoint x: 348, startPoint y: 401, endPoint x: 347, endPoint y: 413, distance: 11.7
click at [348, 402] on input "Yes" at bounding box center [347, 401] width 8 height 8
click at [344, 470] on div "Yes" at bounding box center [490, 476] width 295 height 14
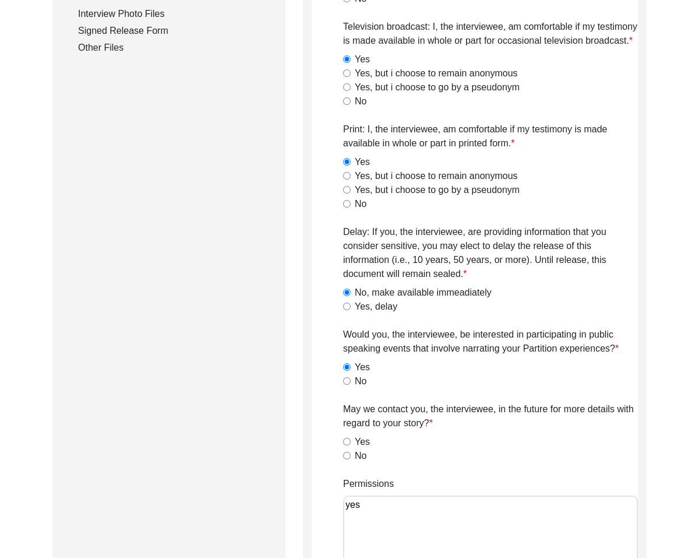
click at [347, 442] on input "Yes" at bounding box center [347, 442] width 8 height 8
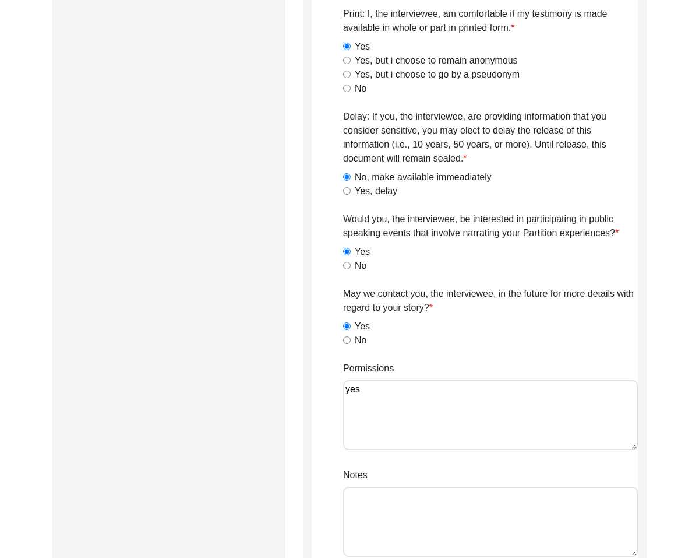
scroll to position [729, 0]
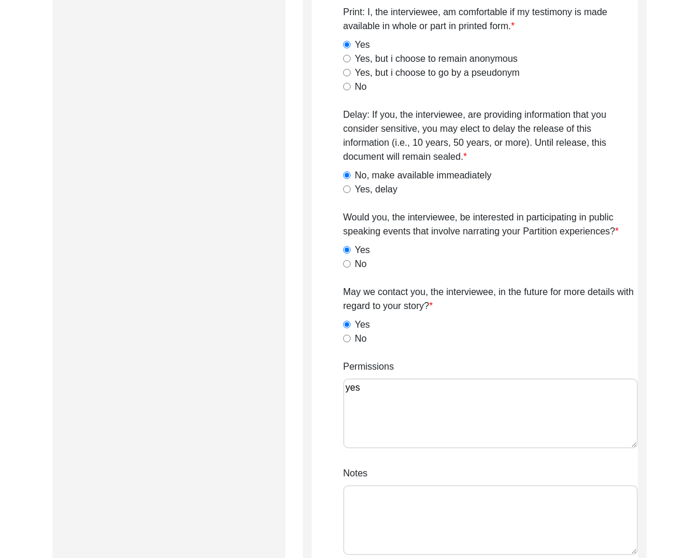
click at [499, 388] on textarea "yes" at bounding box center [490, 413] width 295 height 70
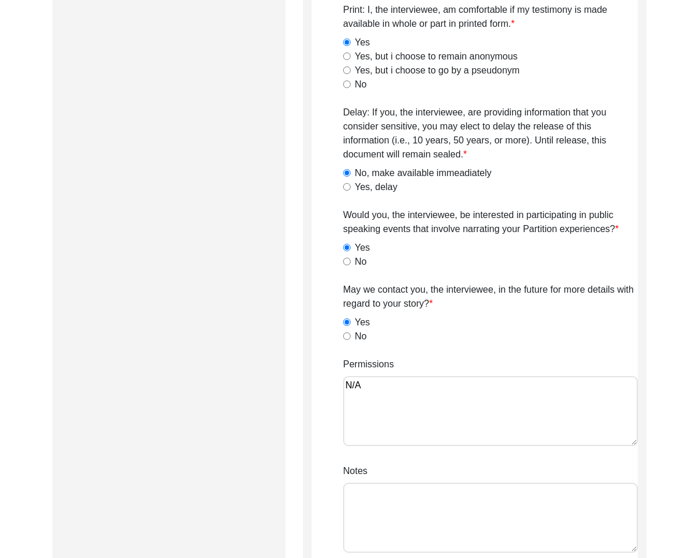
click at [521, 493] on textarea "Notes" at bounding box center [490, 518] width 295 height 70
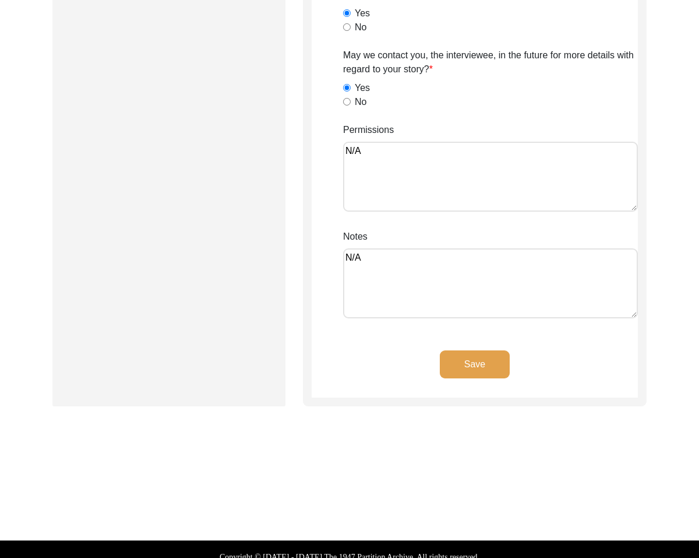
scroll to position [980, 0]
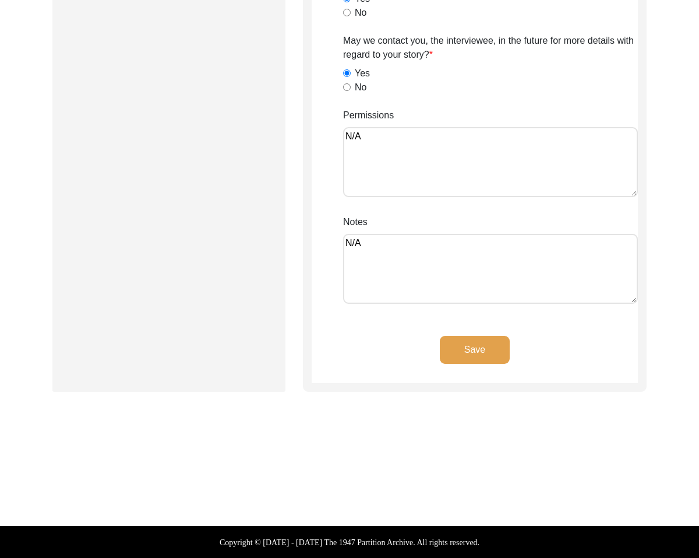
click at [464, 346] on button "Save" at bounding box center [475, 350] width 70 height 28
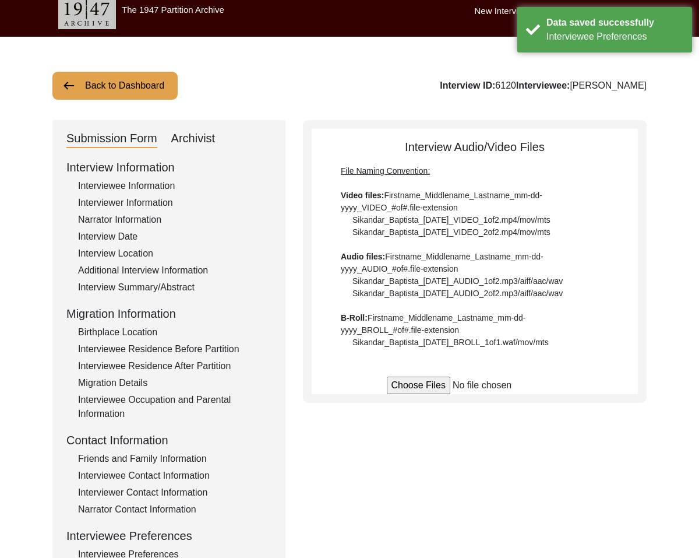
scroll to position [0, 0]
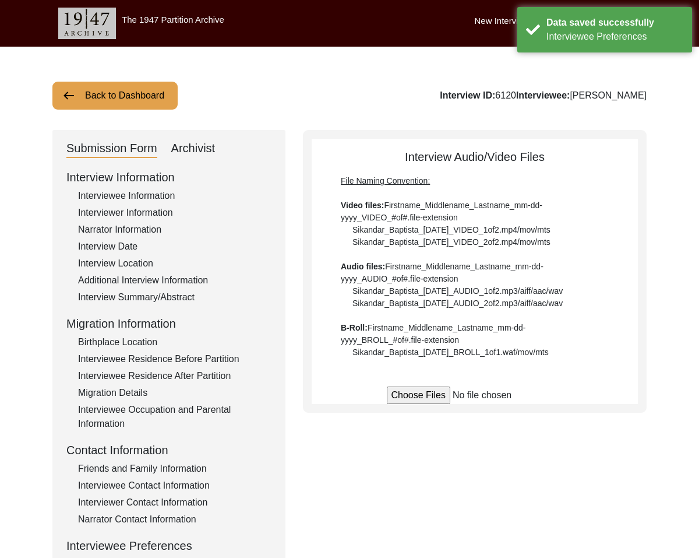
click at [136, 189] on div "Interviewee Information" at bounding box center [174, 196] width 193 height 14
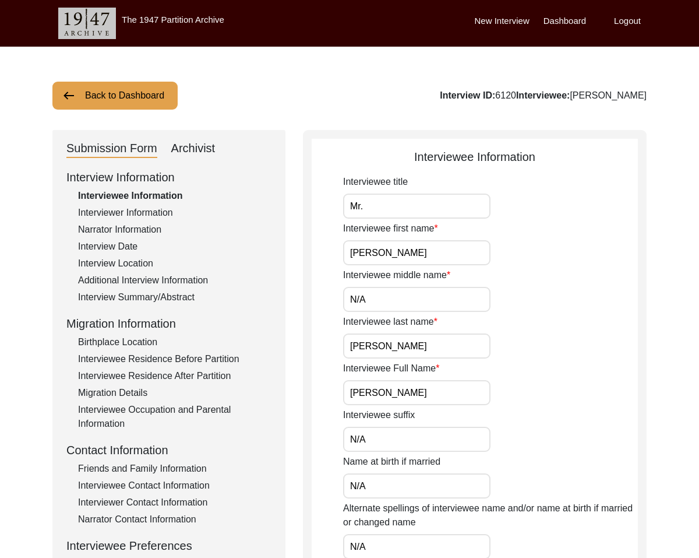
scroll to position [1, 0]
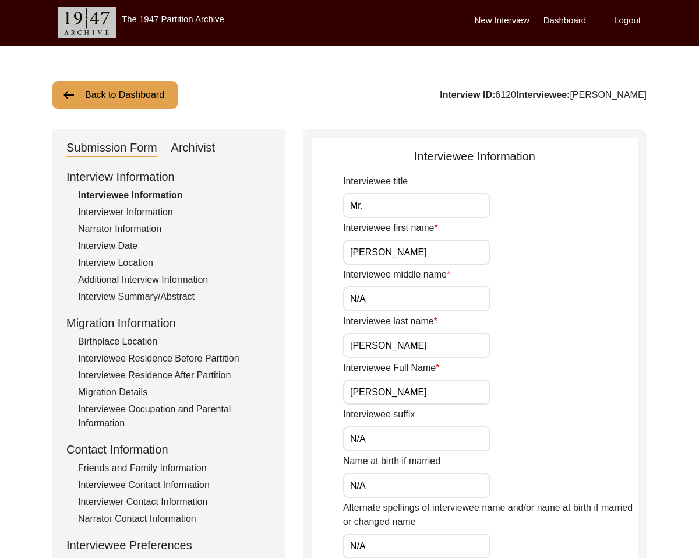
drag, startPoint x: 364, startPoint y: 205, endPoint x: 342, endPoint y: 203, distance: 22.8
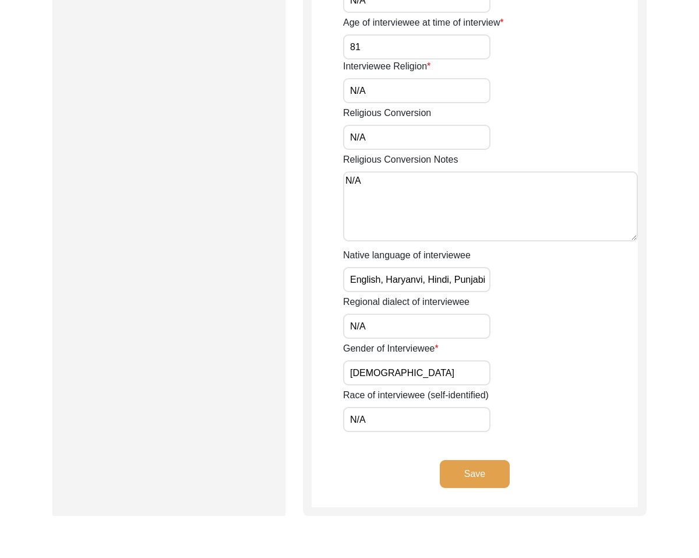
scroll to position [0, 0]
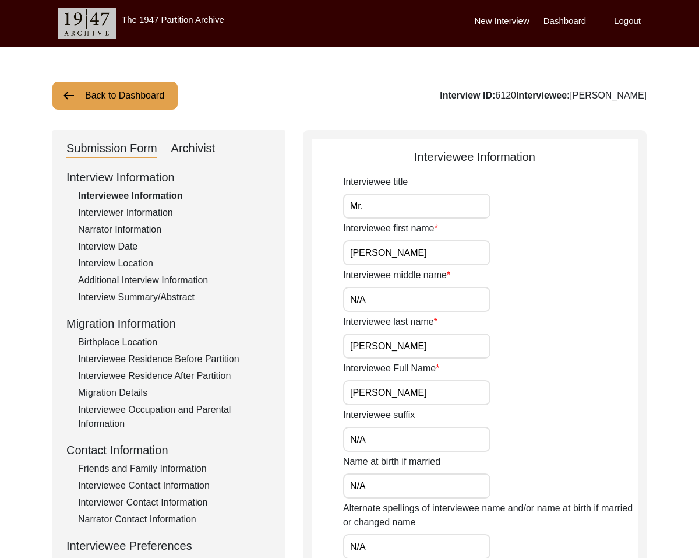
click at [145, 212] on div "Interviewer Information" at bounding box center [174, 213] width 193 height 14
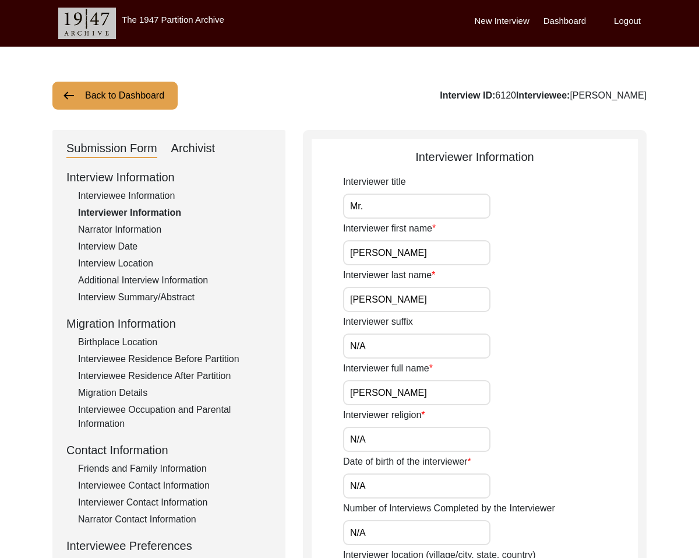
drag, startPoint x: 372, startPoint y: 207, endPoint x: 295, endPoint y: 200, distance: 77.9
click at [126, 230] on div "Narrator Information" at bounding box center [174, 230] width 193 height 14
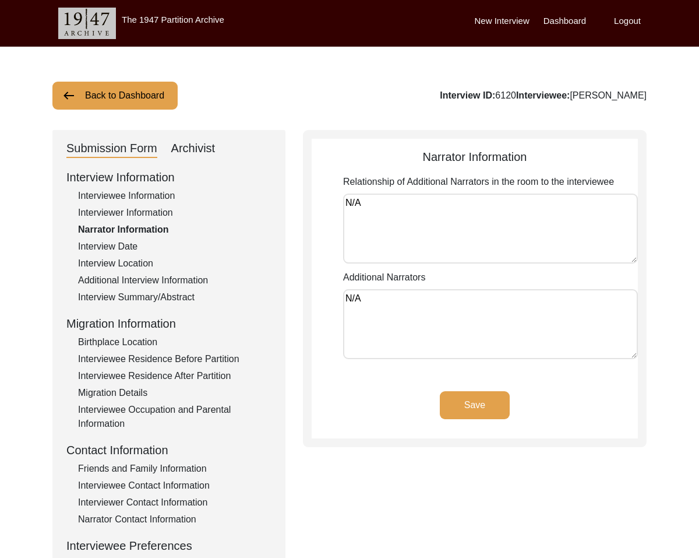
drag, startPoint x: 388, startPoint y: 199, endPoint x: 197, endPoint y: 142, distance: 199.5
click at [197, 142] on div "Submission Form Archivist Interview Information Interviewee Information Intervi…" at bounding box center [349, 403] width 594 height 546
click at [139, 237] on div "Interview Information Interviewee Information Interviewer Information Narrator …" at bounding box center [168, 417] width 205 height 498
click at [134, 245] on div "Interview Date" at bounding box center [174, 247] width 193 height 14
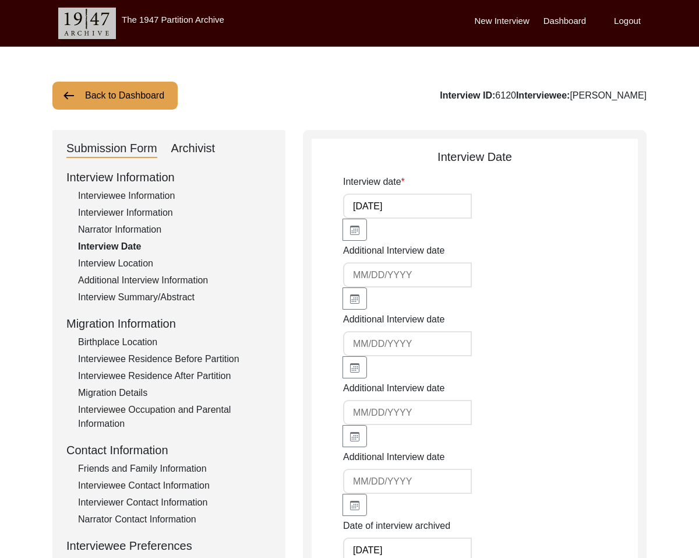
click at [104, 261] on div "Interview Location" at bounding box center [174, 263] width 193 height 14
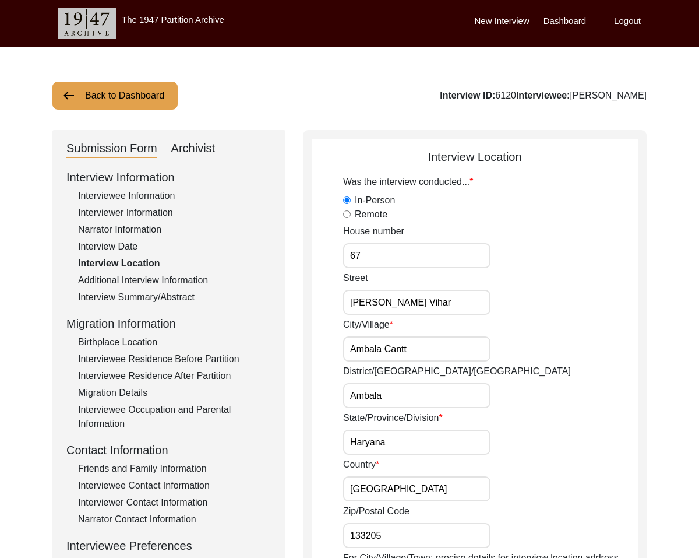
drag, startPoint x: 376, startPoint y: 254, endPoint x: 317, endPoint y: 249, distance: 59.1
click at [317, 249] on app-interview-location "Interview Location Was the interview conducted... In-Person Remote House number…" at bounding box center [475, 568] width 326 height 841
click at [162, 283] on div "Additional Interview Information" at bounding box center [174, 280] width 193 height 14
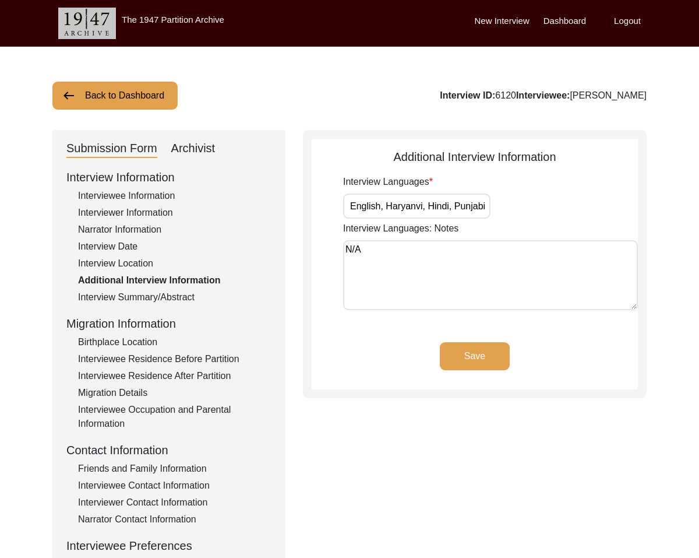
drag, startPoint x: 353, startPoint y: 209, endPoint x: 572, endPoint y: 233, distance: 220.5
click at [589, 232] on div "Interview Languages English, Haryanvi, Hindi, Punjabi Interview Languages: Note…" at bounding box center [490, 244] width 295 height 139
drag, startPoint x: 446, startPoint y: 256, endPoint x: 160, endPoint y: 242, distance: 286.5
click at [222, 226] on div "Submission Form Archivist Interview Information Interviewee Information Intervi…" at bounding box center [349, 403] width 594 height 546
click at [124, 300] on div "Interview Summary/Abstract" at bounding box center [174, 297] width 193 height 14
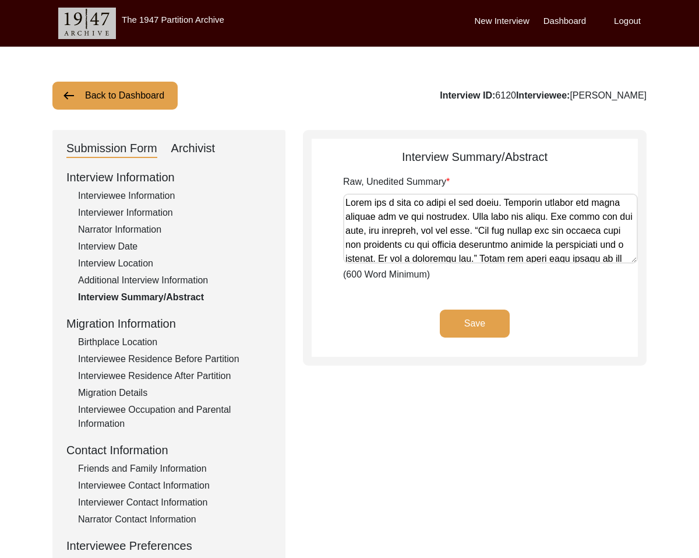
drag, startPoint x: 140, startPoint y: 337, endPoint x: 183, endPoint y: 327, distance: 44.3
click at [142, 335] on div "Birthplace Location" at bounding box center [174, 342] width 193 height 14
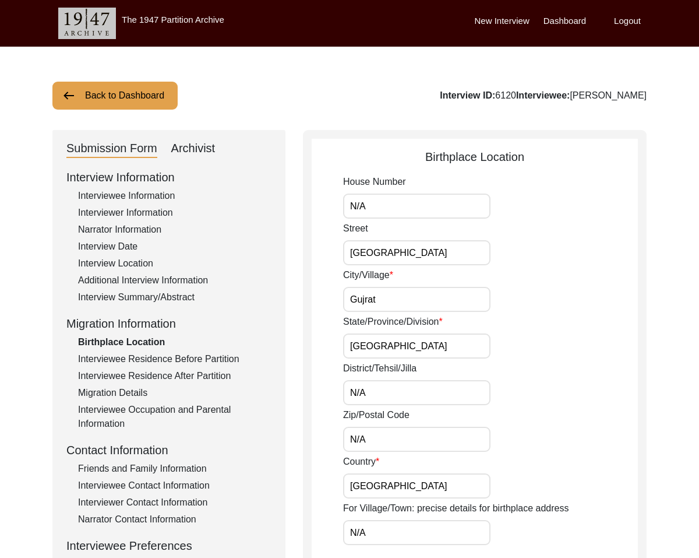
drag, startPoint x: 351, startPoint y: 206, endPoint x: 515, endPoint y: 279, distance: 179.2
click at [516, 279] on div "House Number N/A Street [GEOGRAPHIC_DATA]/Village [GEOGRAPHIC_DATA]/Province/Di…" at bounding box center [490, 519] width 295 height 689
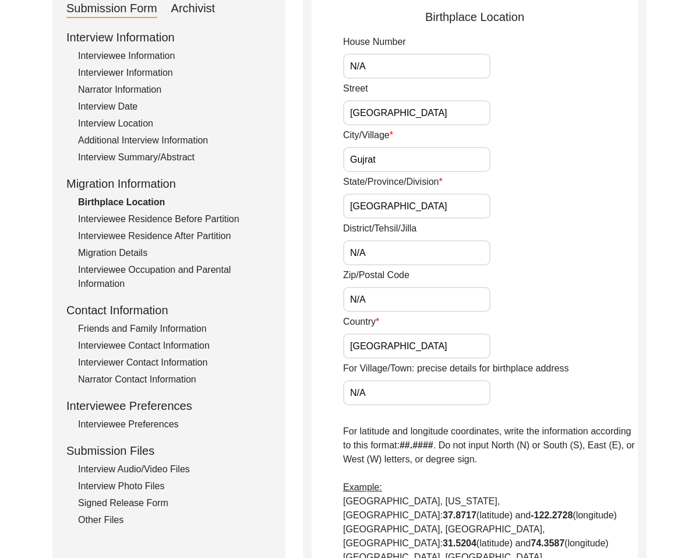
scroll to position [199, 0]
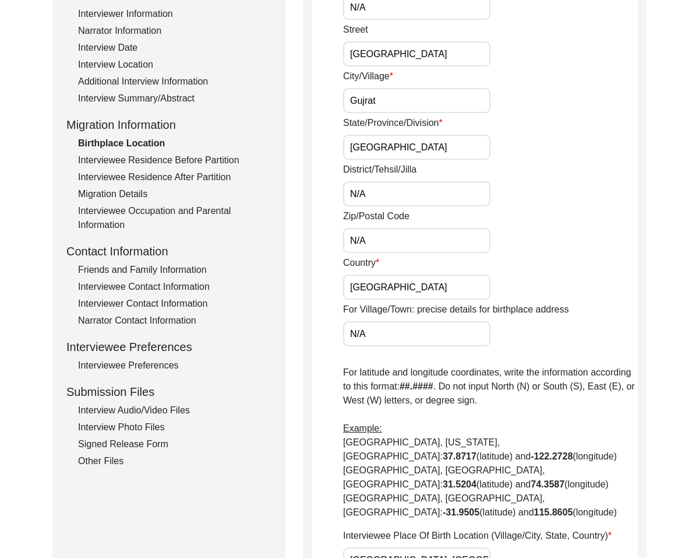
click at [313, 217] on app-birthplace-location "Birthplace Location House Number N/A Street [GEOGRAPHIC_DATA]/Village [GEOGRAPH…" at bounding box center [475, 344] width 326 height 791
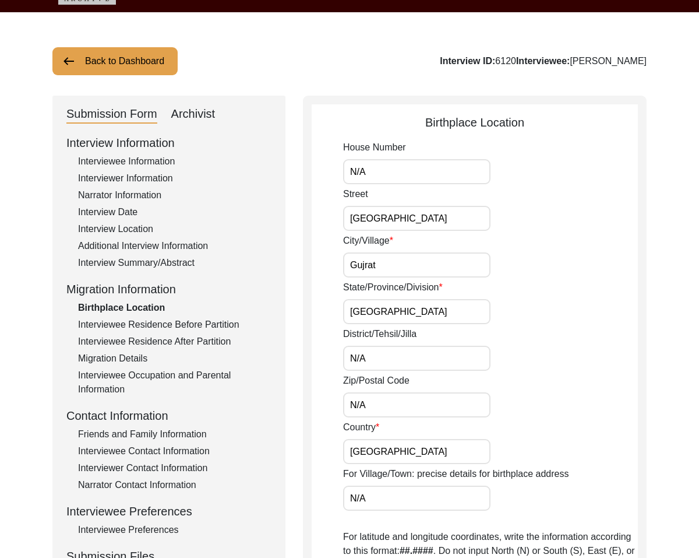
scroll to position [0, 0]
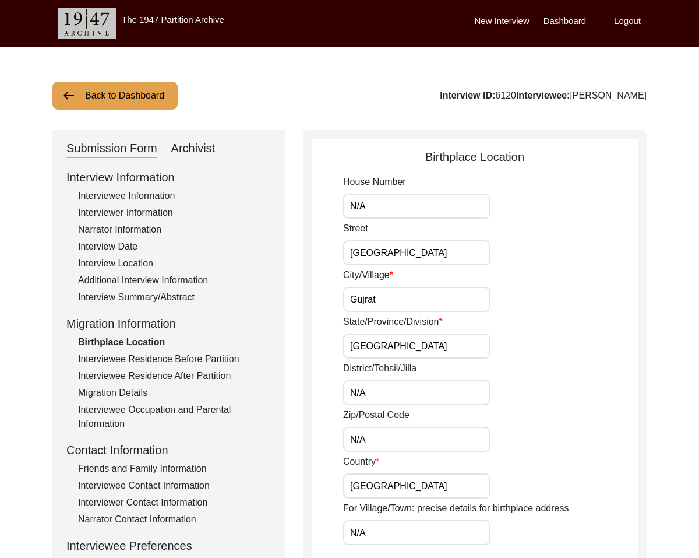
click at [131, 355] on div "Interviewee Residence Before Partition" at bounding box center [174, 359] width 193 height 14
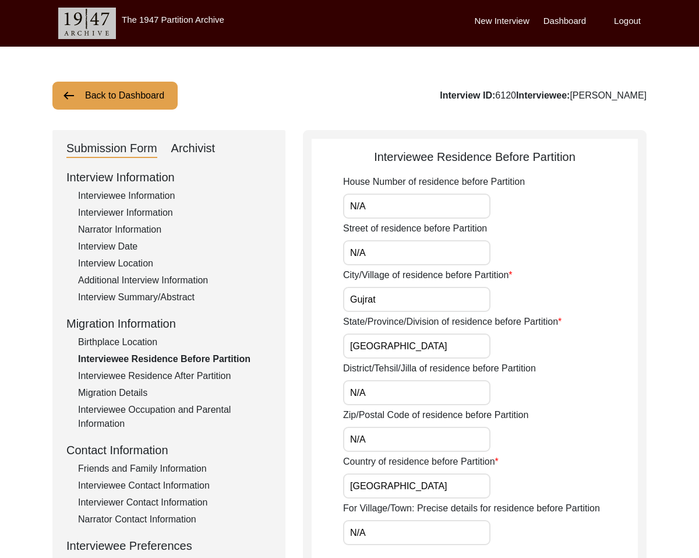
drag, startPoint x: 442, startPoint y: 208, endPoint x: 308, endPoint y: 181, distance: 136.7
click at [308, 181] on div "Interviewee Residence Before Partition House Number of residence before Partiti…" at bounding box center [475, 539] width 344 height 818
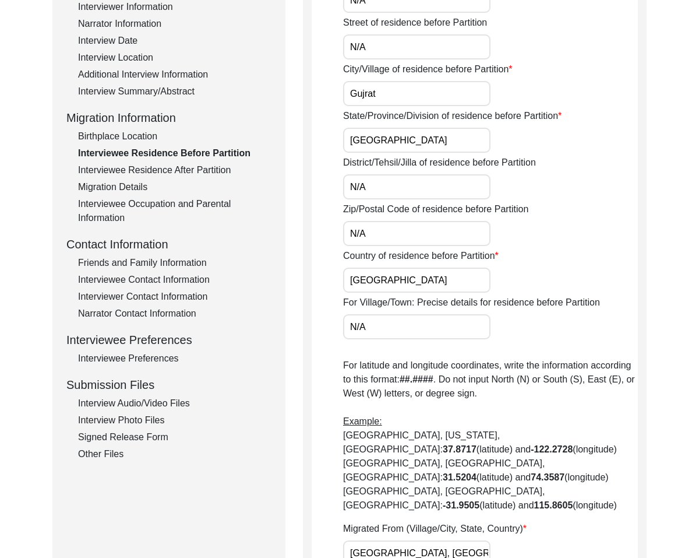
scroll to position [202, 0]
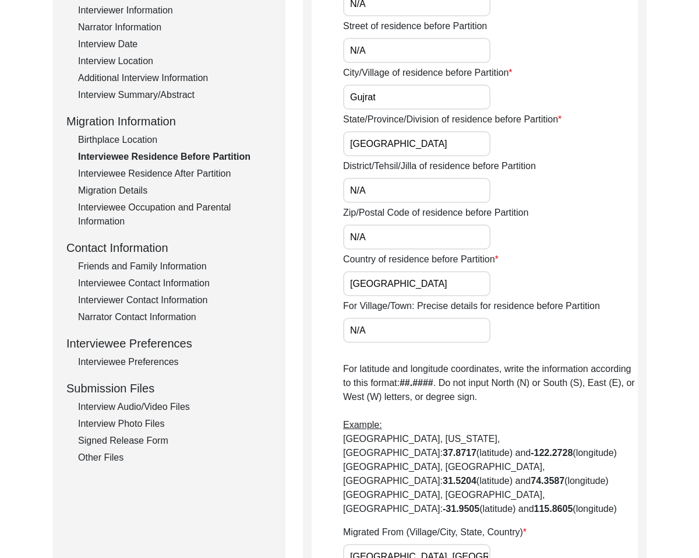
click at [221, 174] on div "Interviewee Residence After Partition" at bounding box center [174, 174] width 193 height 14
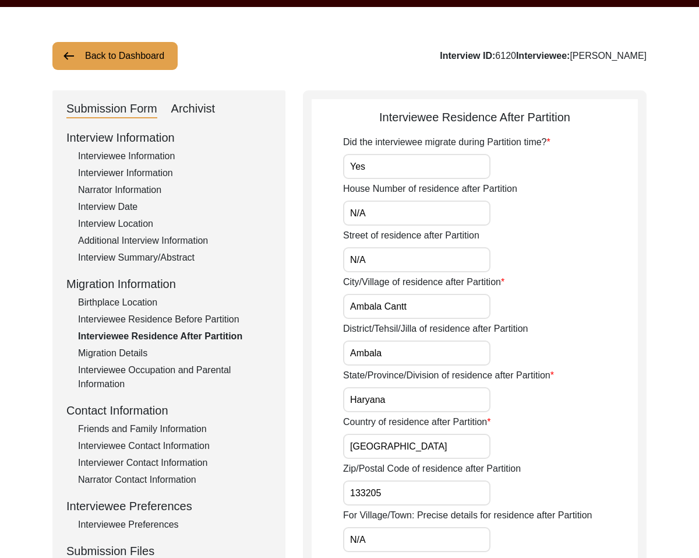
scroll to position [0, 0]
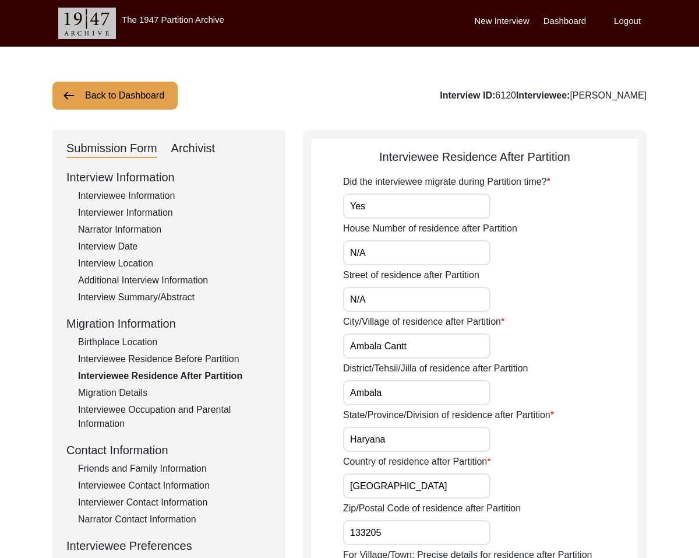
drag, startPoint x: 351, startPoint y: 208, endPoint x: 469, endPoint y: 236, distance: 121.0
click at [469, 236] on div "Did the interviewee migrate during Partition time? Yes House Number of residenc…" at bounding box center [490, 543] width 295 height 736
click at [154, 393] on div "Migration Details" at bounding box center [174, 393] width 193 height 14
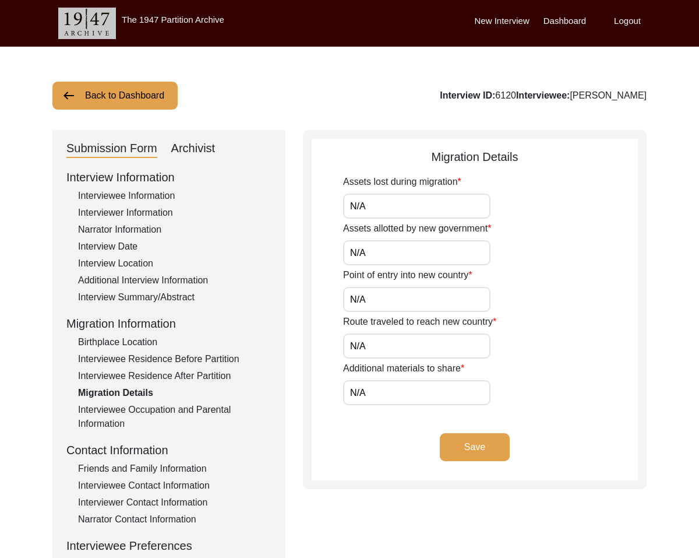
drag, startPoint x: 411, startPoint y: 212, endPoint x: 353, endPoint y: 205, distance: 58.7
click at [353, 205] on input "N/A" at bounding box center [416, 205] width 147 height 25
drag, startPoint x: 199, startPoint y: 410, endPoint x: 402, endPoint y: 298, distance: 231.9
click at [233, 392] on div "Interview Information Interviewee Information Interviewer Information Narrator …" at bounding box center [168, 417] width 205 height 498
drag, startPoint x: 449, startPoint y: 201, endPoint x: 152, endPoint y: 330, distance: 323.9
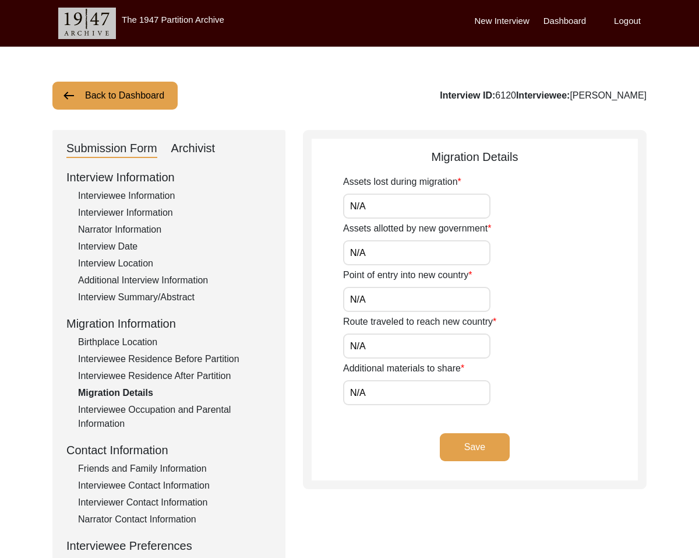
click at [170, 314] on div "Submission Form Archivist Interview Information Interviewee Information Intervi…" at bounding box center [349, 403] width 594 height 546
click at [145, 411] on div "Interviewee Occupation and Parental Information" at bounding box center [174, 417] width 193 height 28
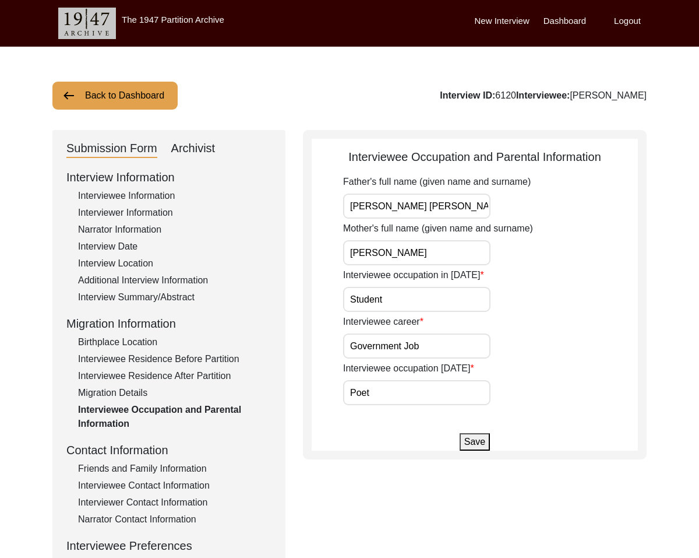
drag, startPoint x: 448, startPoint y: 210, endPoint x: 340, endPoint y: 206, distance: 107.9
click at [340, 206] on app-parental-information "Interviewee Occupation and Parental Information Father's full name (given name …" at bounding box center [475, 299] width 326 height 302
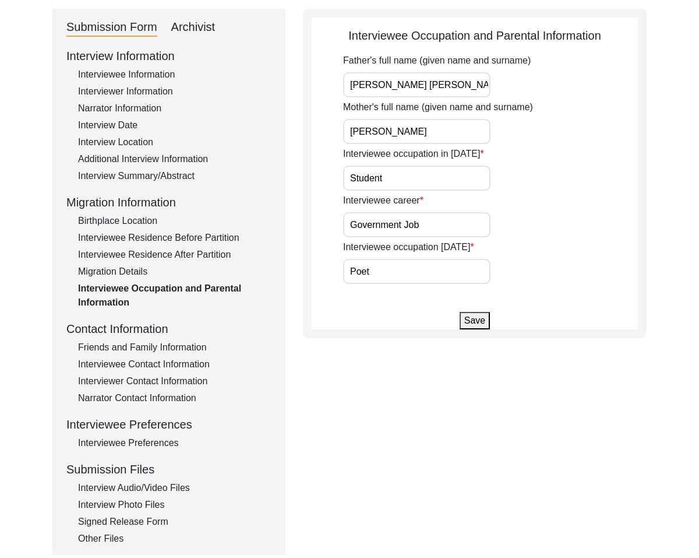
scroll to position [127, 0]
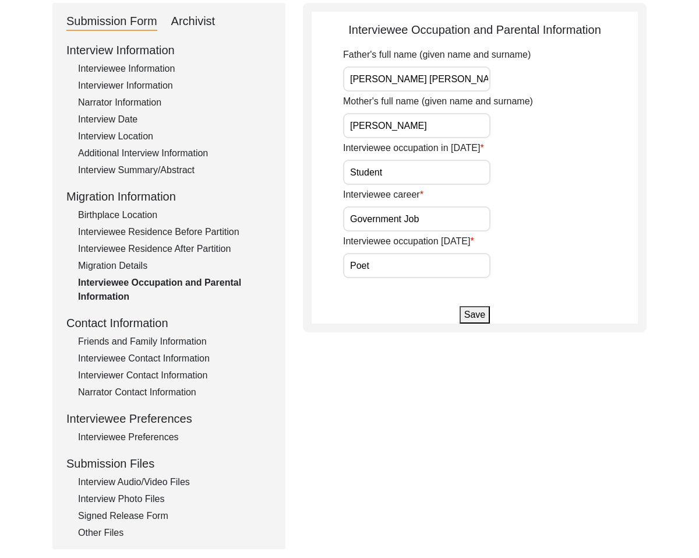
click at [153, 341] on div "Friends and Family Information" at bounding box center [174, 342] width 193 height 14
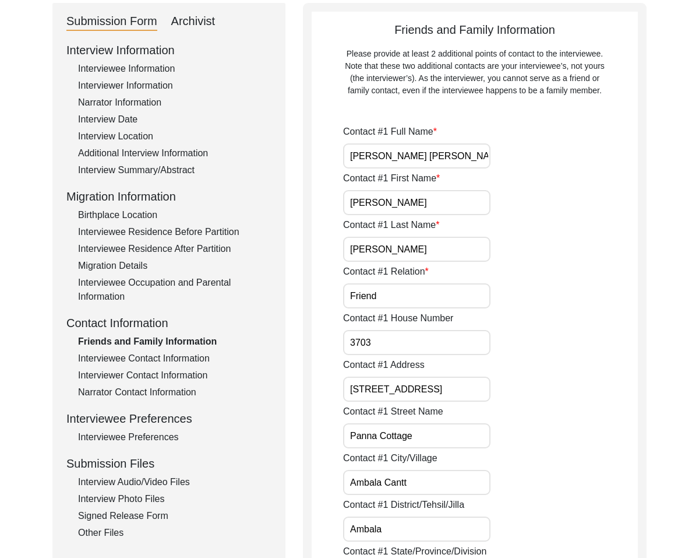
scroll to position [128, 0]
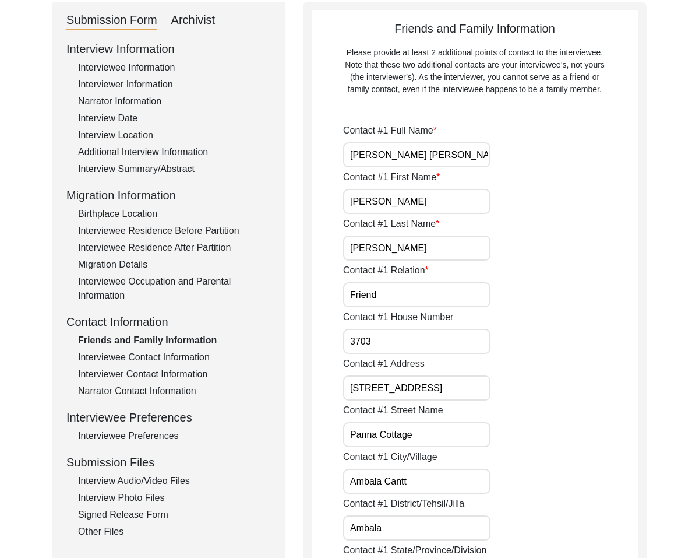
drag, startPoint x: 481, startPoint y: 160, endPoint x: 297, endPoint y: 142, distance: 184.5
click at [401, 246] on input "[PERSON_NAME]" at bounding box center [416, 247] width 147 height 25
drag, startPoint x: 398, startPoint y: 248, endPoint x: 332, endPoint y: 236, distance: 67.0
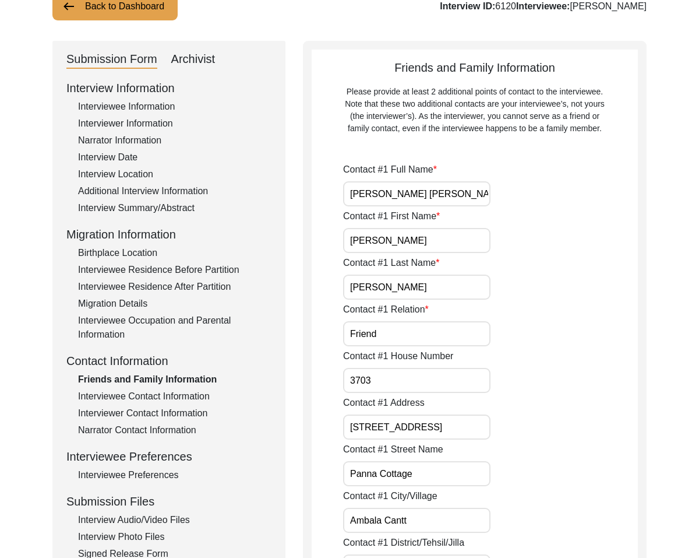
scroll to position [85, 0]
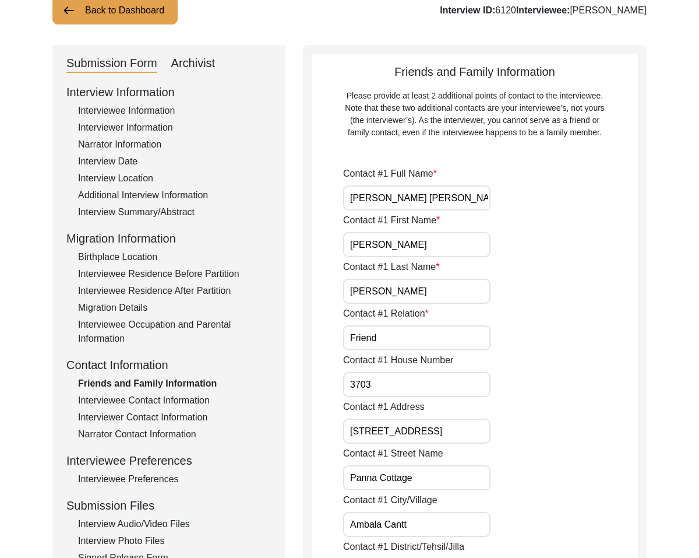
click at [208, 400] on div "Interviewee Contact Information" at bounding box center [174, 400] width 193 height 14
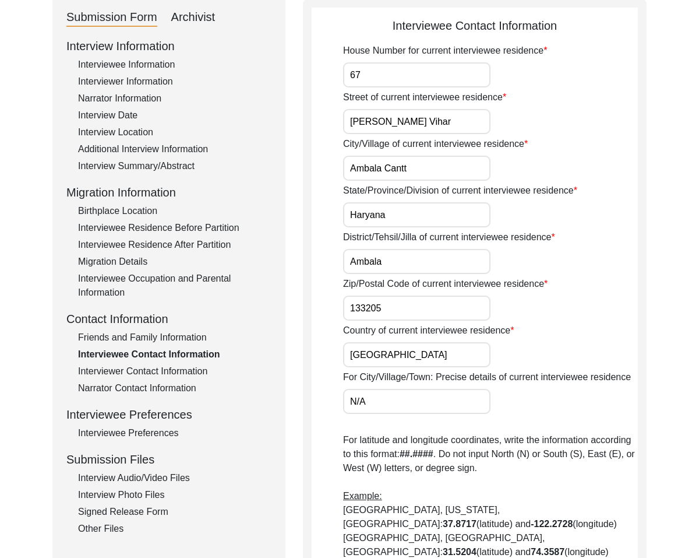
scroll to position [133, 0]
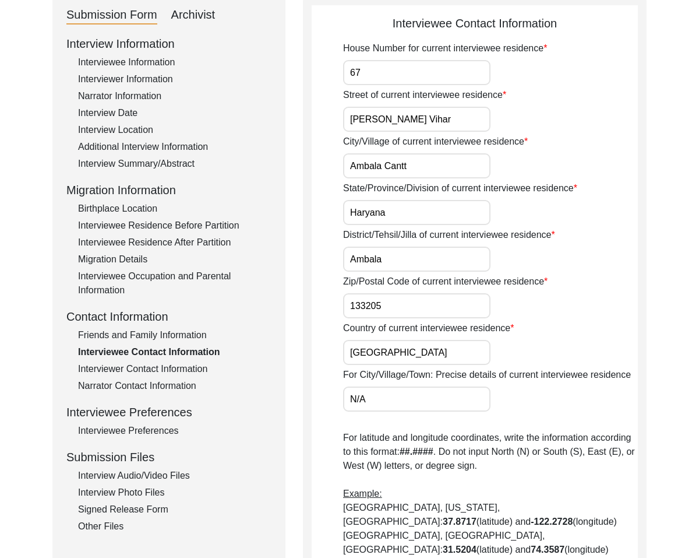
drag, startPoint x: 450, startPoint y: 128, endPoint x: 603, endPoint y: 221, distance: 179.1
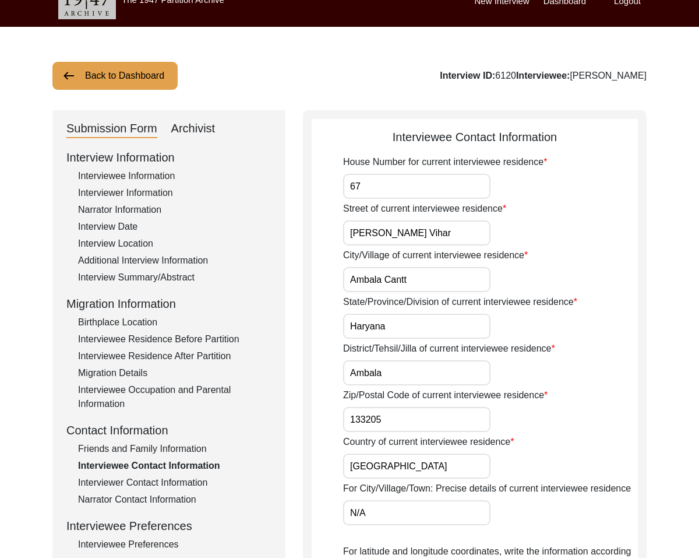
drag, startPoint x: 392, startPoint y: 72, endPoint x: 105, endPoint y: -12, distance: 298.6
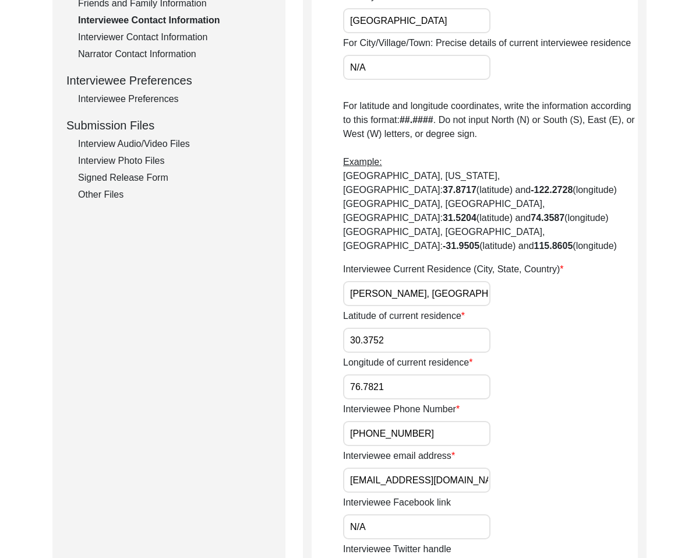
scroll to position [778, 0]
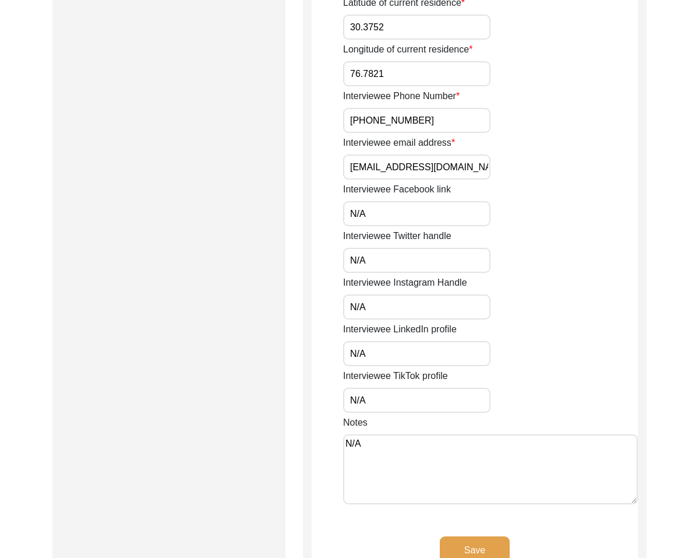
click at [477, 536] on button "Save" at bounding box center [475, 550] width 70 height 28
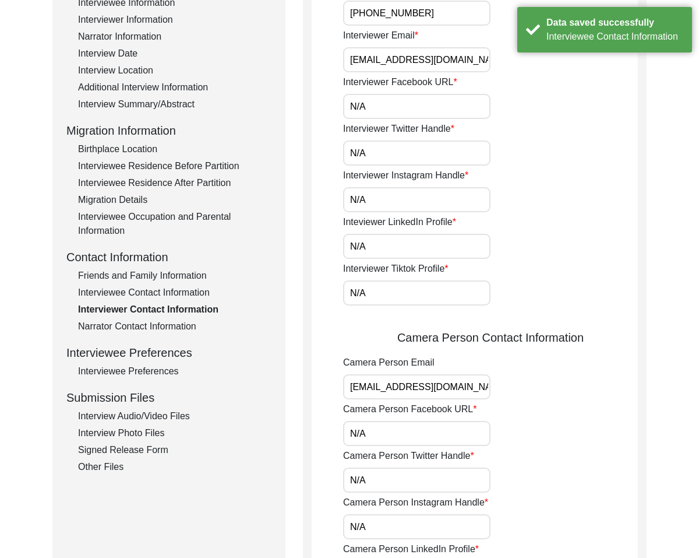
scroll to position [0, 0]
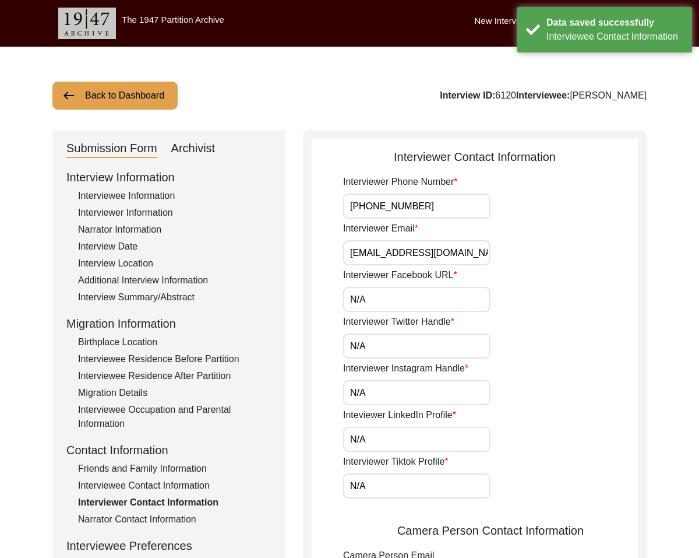
drag, startPoint x: 428, startPoint y: 205, endPoint x: 248, endPoint y: 184, distance: 181.3
click at [248, 184] on div "Submission Form Archivist Interview Information Interviewee Information Intervi…" at bounding box center [349, 543] width 594 height 826
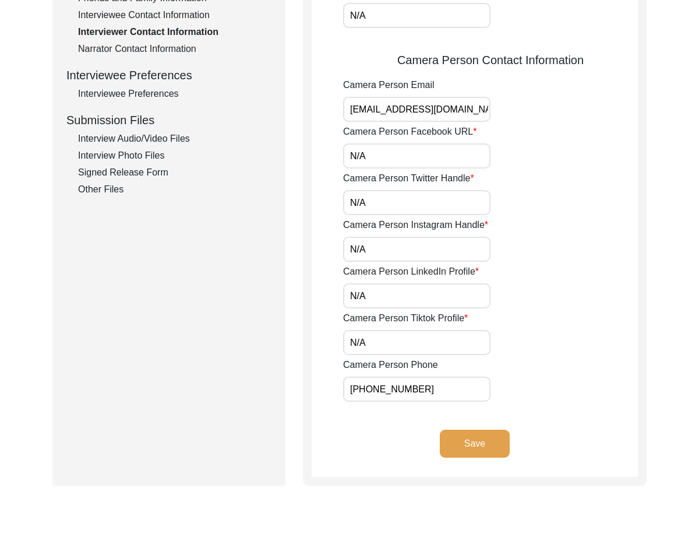
scroll to position [471, 0]
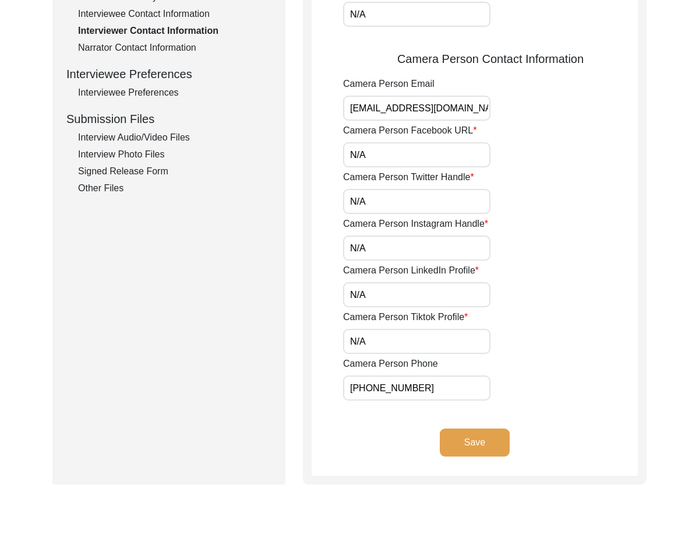
click at [458, 395] on input "[PHONE_NUMBER]" at bounding box center [416, 387] width 147 height 25
click at [615, 440] on div "Save" at bounding box center [475, 451] width 326 height 47
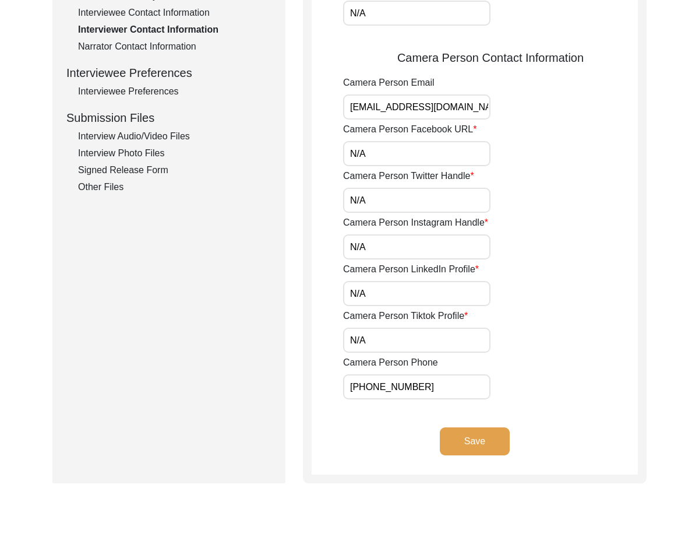
click at [550, 402] on app-interviewer-contact-information "Interviewer Contact Information Interviewer Phone Number [PHONE_NUMBER] Intervi…" at bounding box center [475, 74] width 326 height 799
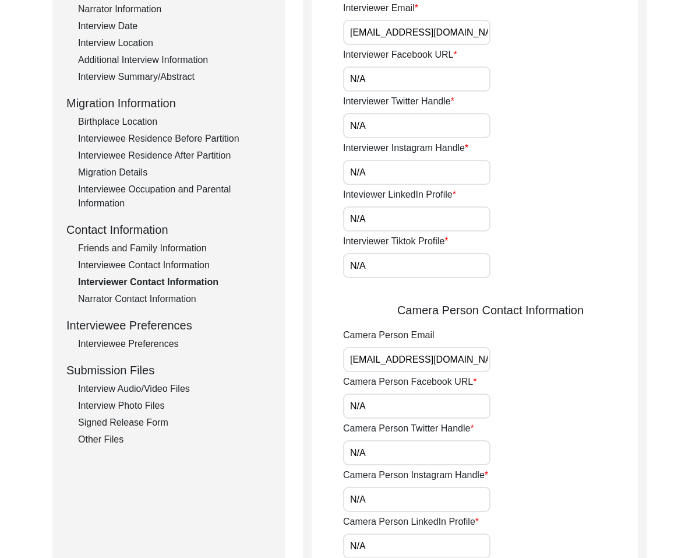
scroll to position [210, 0]
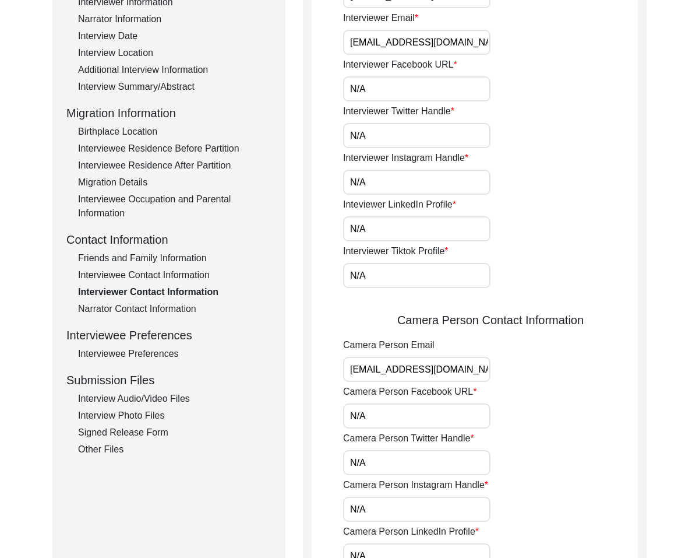
click at [152, 311] on div "Narrator Contact Information" at bounding box center [174, 309] width 193 height 14
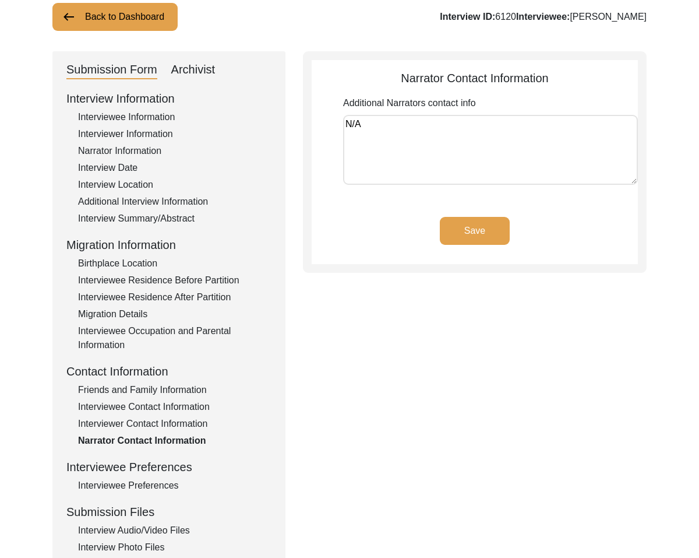
scroll to position [85, 0]
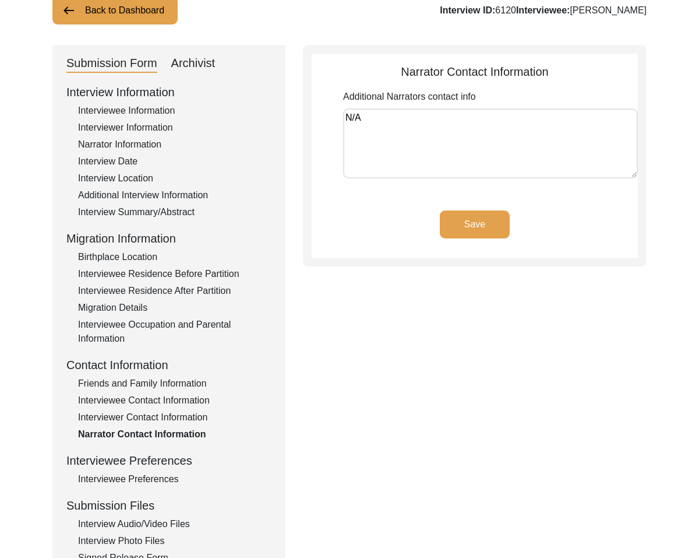
click at [154, 480] on div "Interviewee Preferences" at bounding box center [174, 479] width 193 height 14
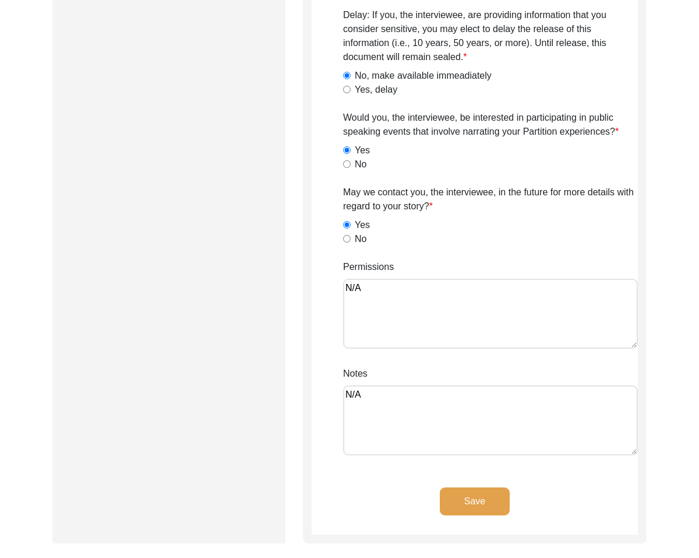
scroll to position [830, 0]
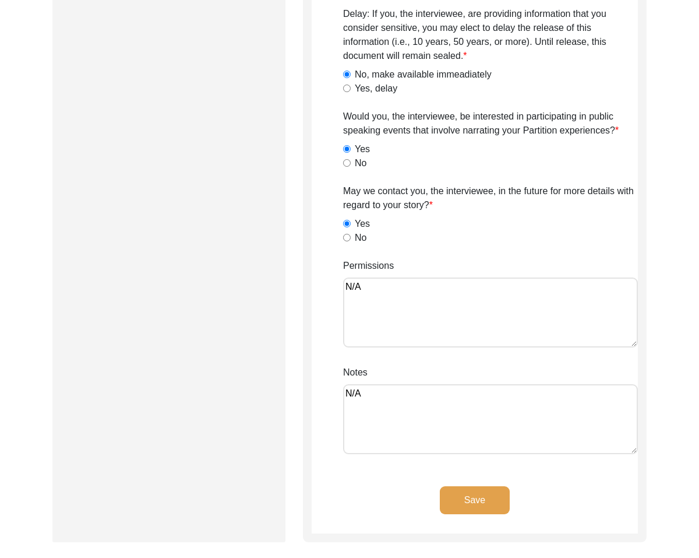
drag, startPoint x: 404, startPoint y: 393, endPoint x: 43, endPoint y: 372, distance: 361.4
drag, startPoint x: 434, startPoint y: 287, endPoint x: 152, endPoint y: 253, distance: 283.5
click at [437, 405] on textarea "N/A" at bounding box center [490, 419] width 295 height 70
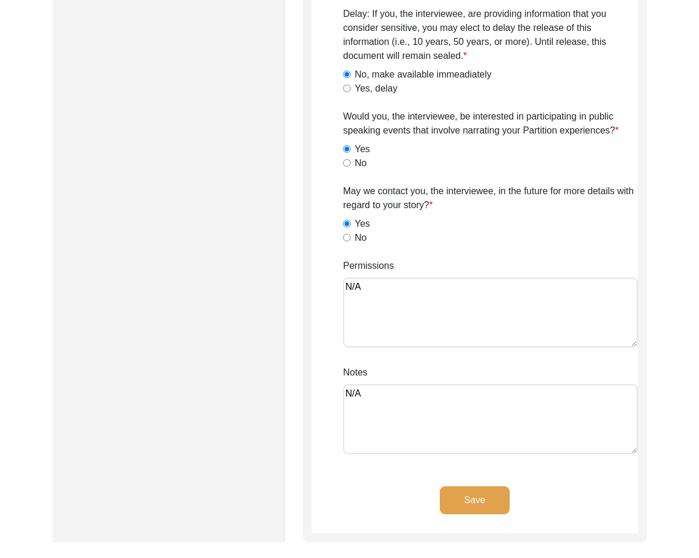
click at [420, 365] on div "Notes N/A" at bounding box center [490, 411] width 295 height 93
click at [471, 497] on button "Save" at bounding box center [475, 500] width 70 height 28
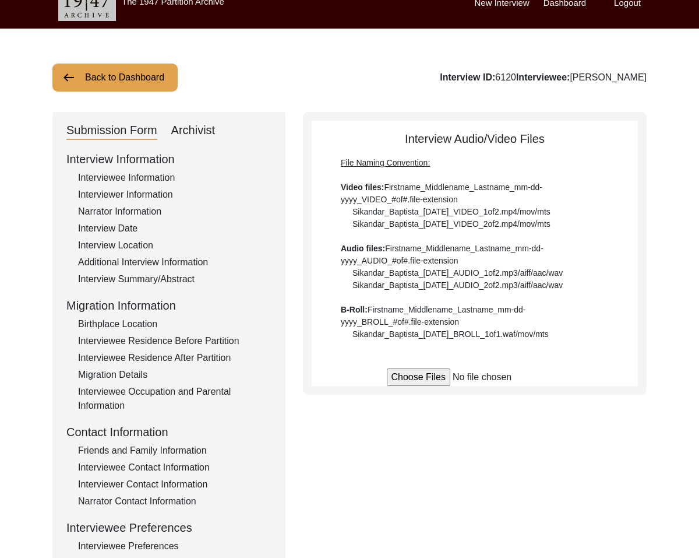
scroll to position [17, 0]
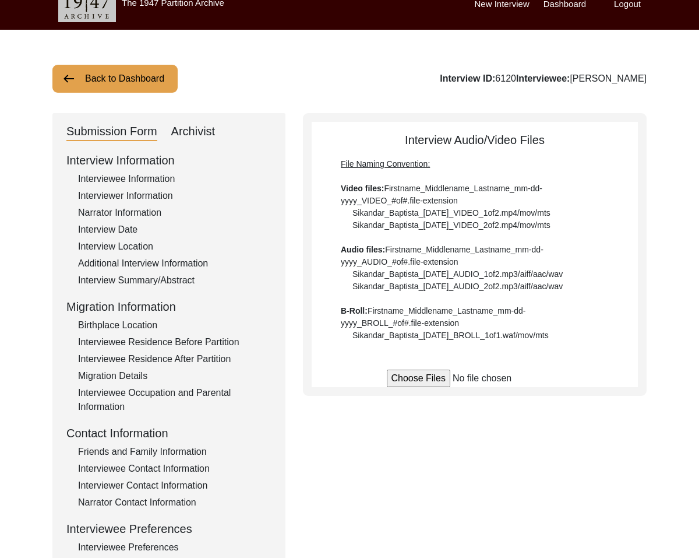
click at [133, 169] on div "Interview Information Interviewee Information Interviewer Information Narrator …" at bounding box center [168, 401] width 205 height 498
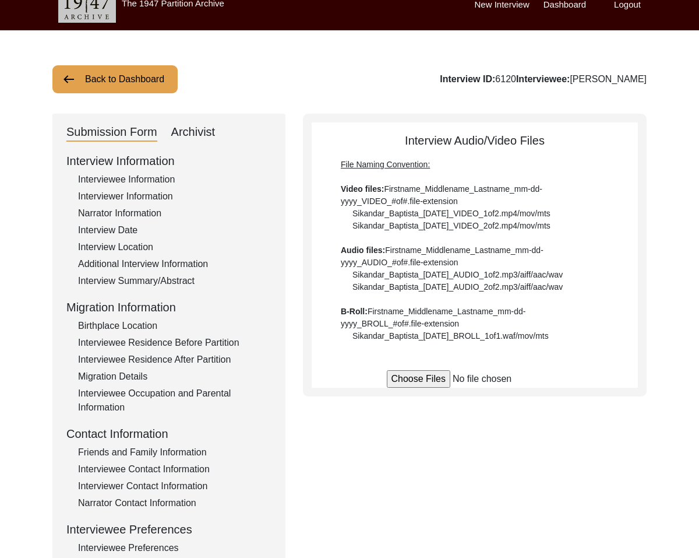
click at [132, 173] on div "Interviewee Information" at bounding box center [174, 180] width 193 height 14
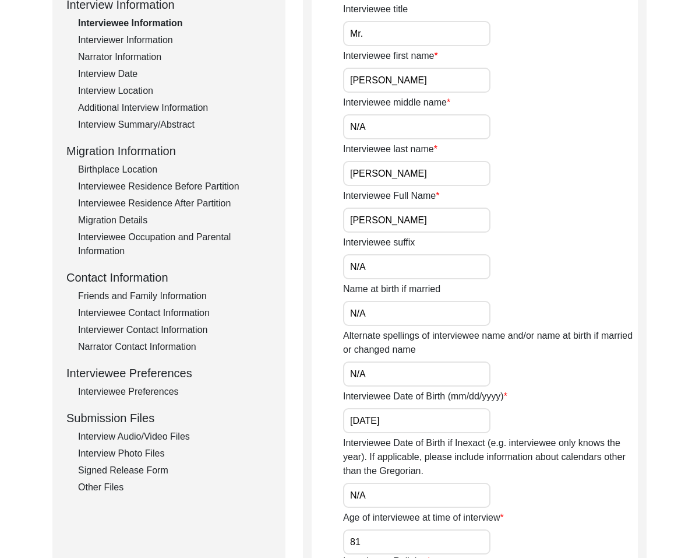
scroll to position [0, 0]
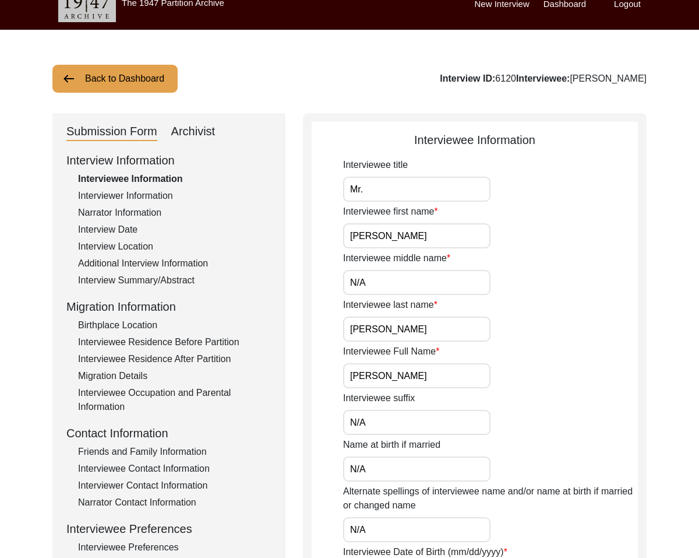
click at [114, 326] on div "Birthplace Location" at bounding box center [174, 325] width 193 height 14
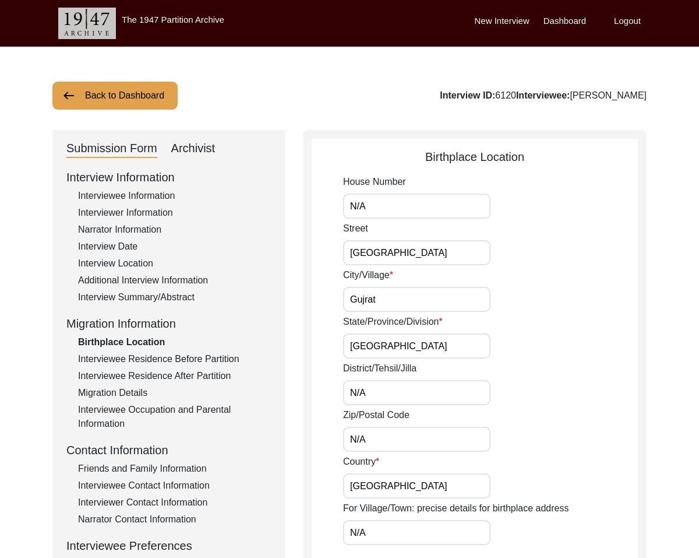
click at [154, 360] on div "Interviewee Residence Before Partition" at bounding box center [174, 359] width 193 height 14
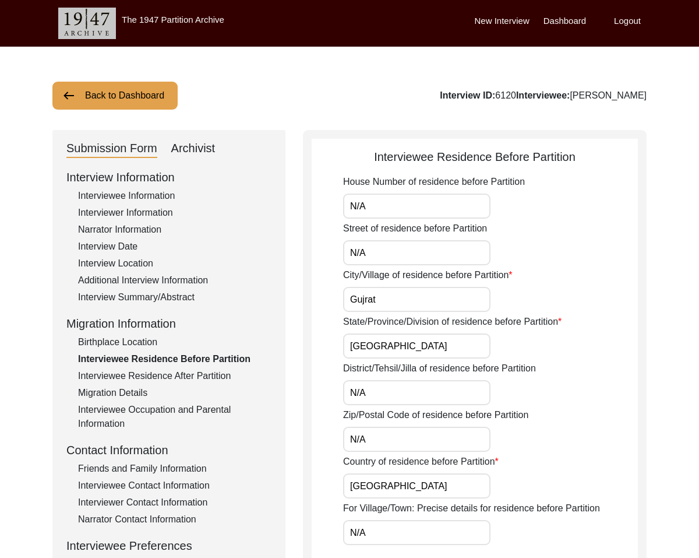
click at [158, 379] on div "Interviewee Residence After Partition" at bounding box center [174, 376] width 193 height 14
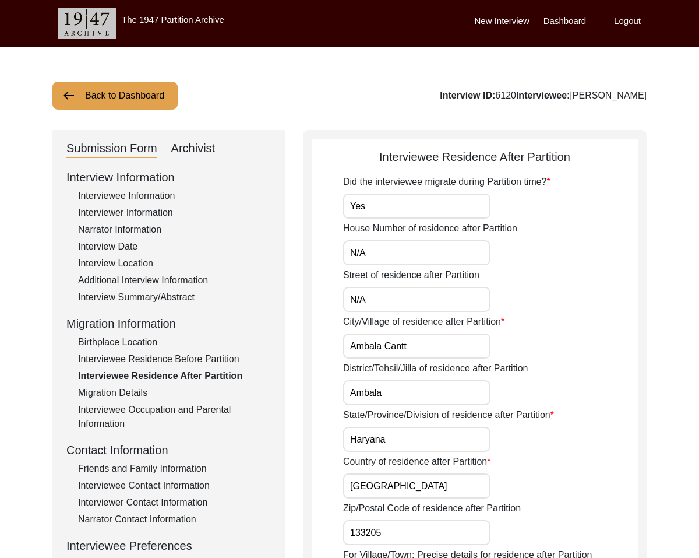
click at [399, 400] on input "Ambala" at bounding box center [416, 392] width 147 height 25
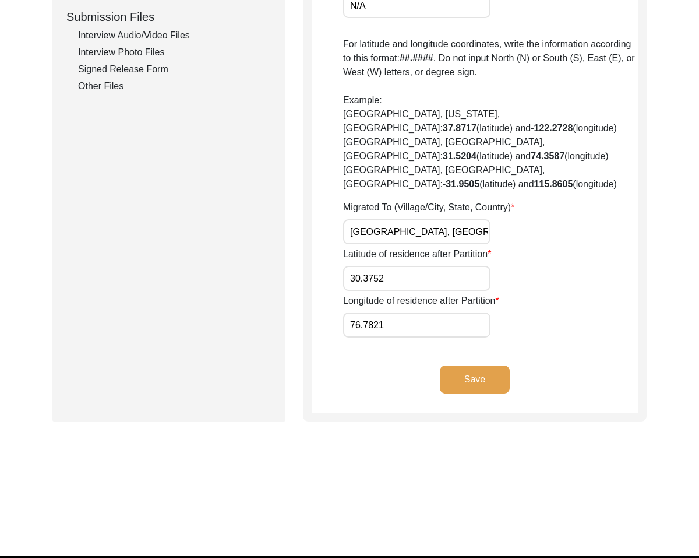
scroll to position [576, 0]
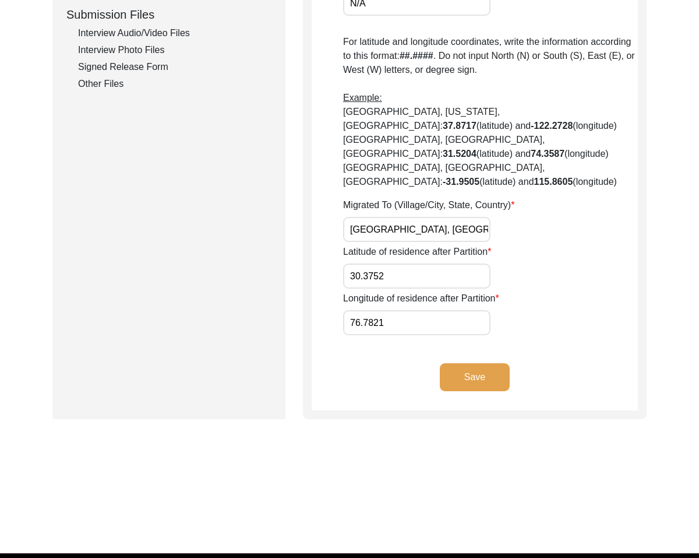
drag, startPoint x: 478, startPoint y: 346, endPoint x: 614, endPoint y: 316, distance: 138.4
click at [381, 217] on input "[GEOGRAPHIC_DATA], [GEOGRAPHIC_DATA], [GEOGRAPHIC_DATA]" at bounding box center [416, 229] width 147 height 25
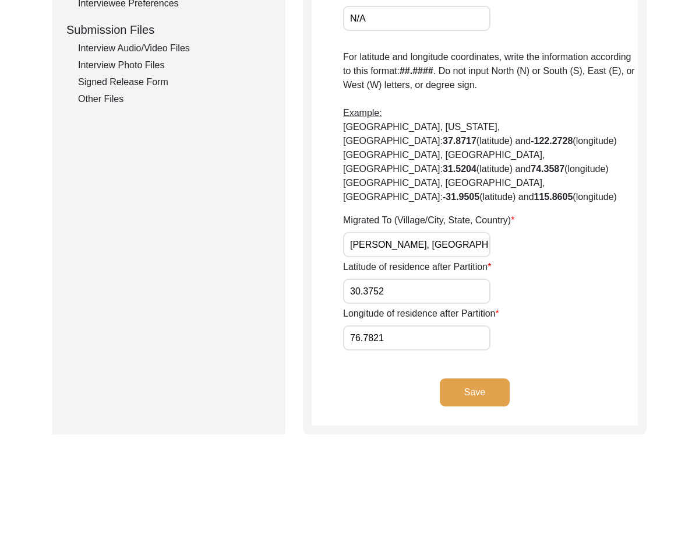
scroll to position [562, 0]
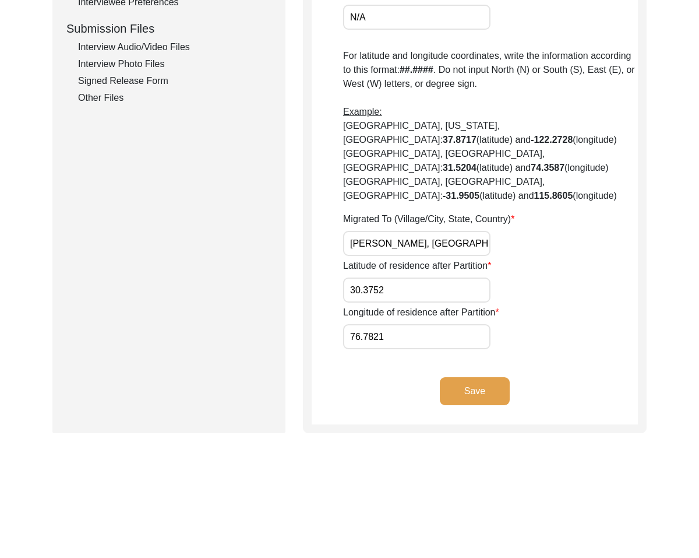
click at [451, 377] on button "Save" at bounding box center [475, 391] width 70 height 28
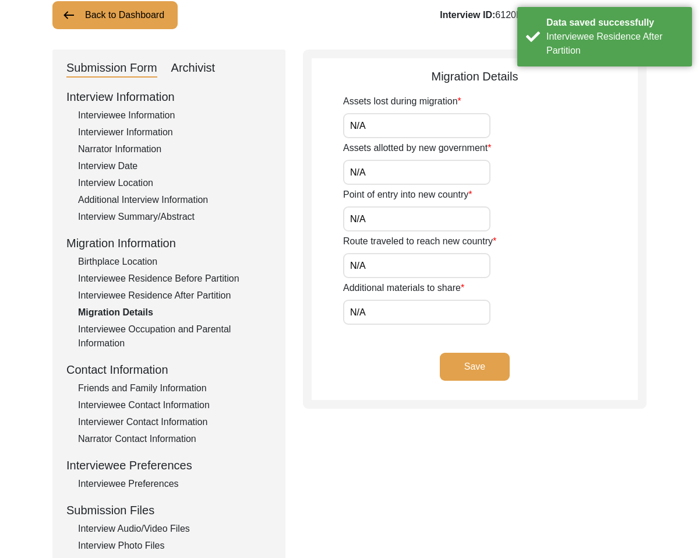
scroll to position [0, 0]
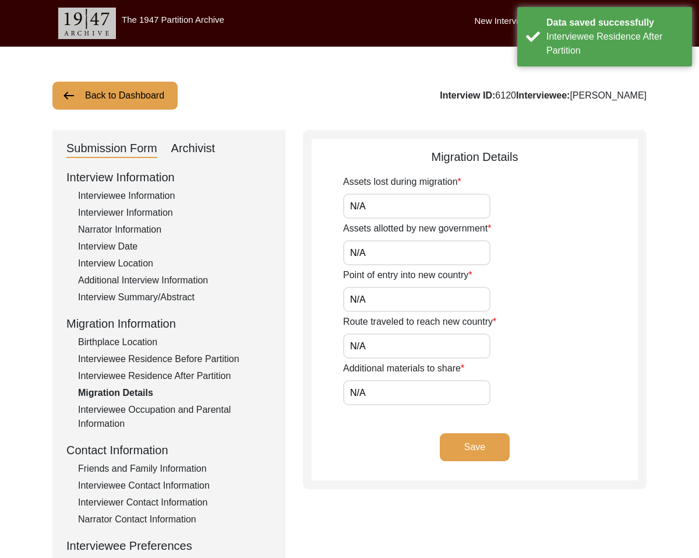
click at [154, 412] on div "Interviewee Occupation and Parental Information" at bounding box center [174, 417] width 193 height 28
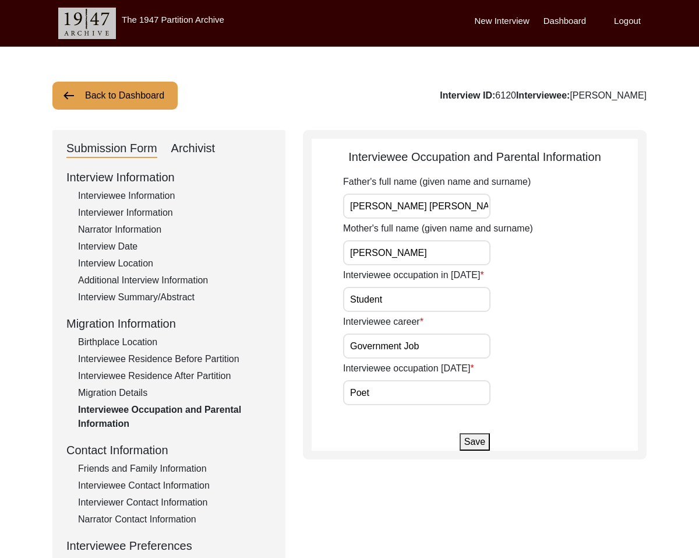
click at [177, 488] on div "Interviewee Contact Information" at bounding box center [174, 485] width 193 height 14
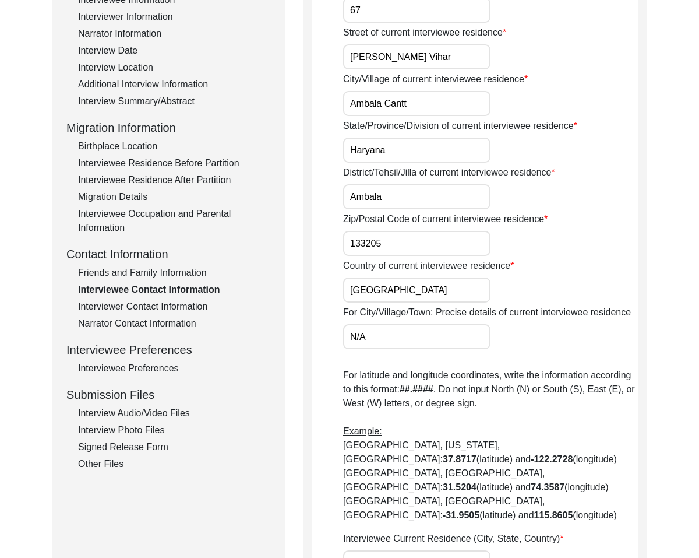
scroll to position [198, 0]
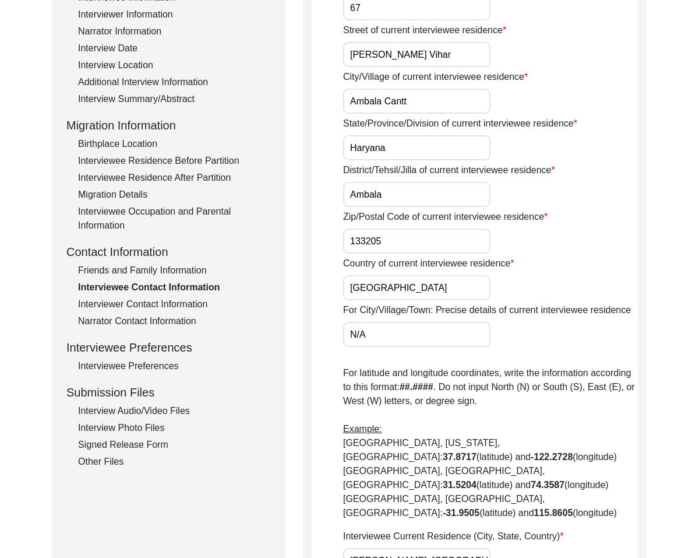
click at [424, 201] on input "Ambala" at bounding box center [416, 194] width 147 height 25
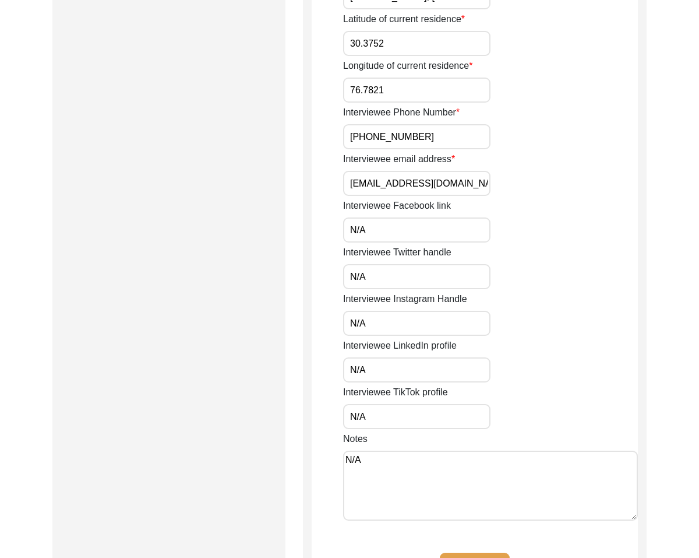
scroll to position [951, 0]
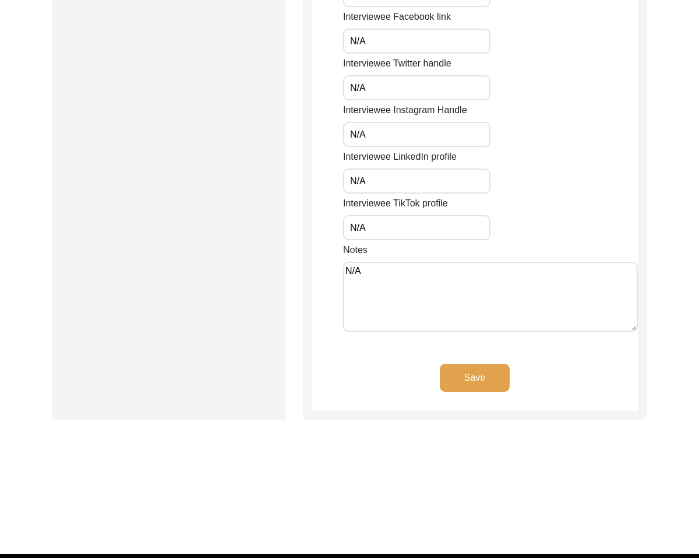
click at [452, 364] on button "Save" at bounding box center [475, 378] width 70 height 28
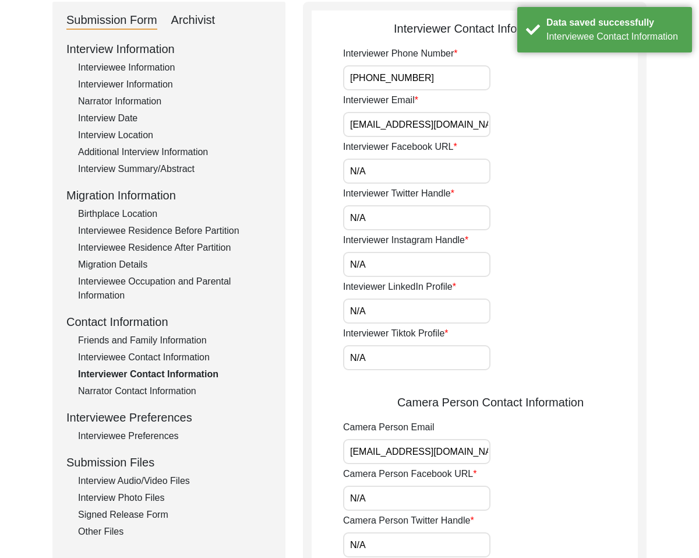
scroll to position [131, 0]
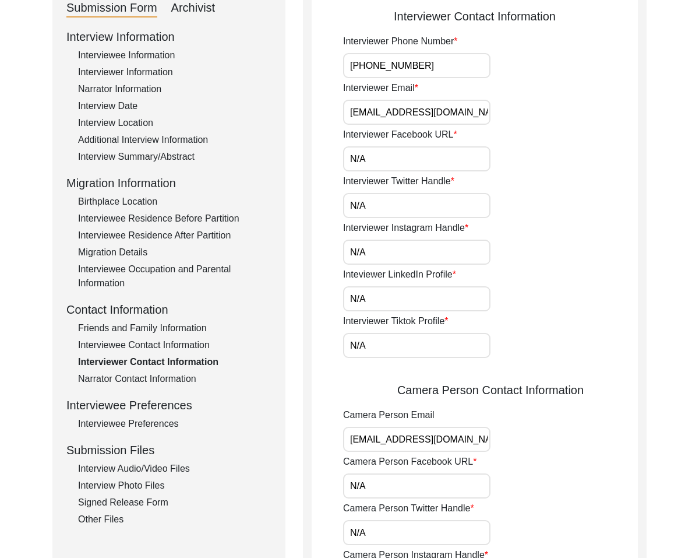
click at [148, 254] on div "Migration Details" at bounding box center [174, 252] width 193 height 14
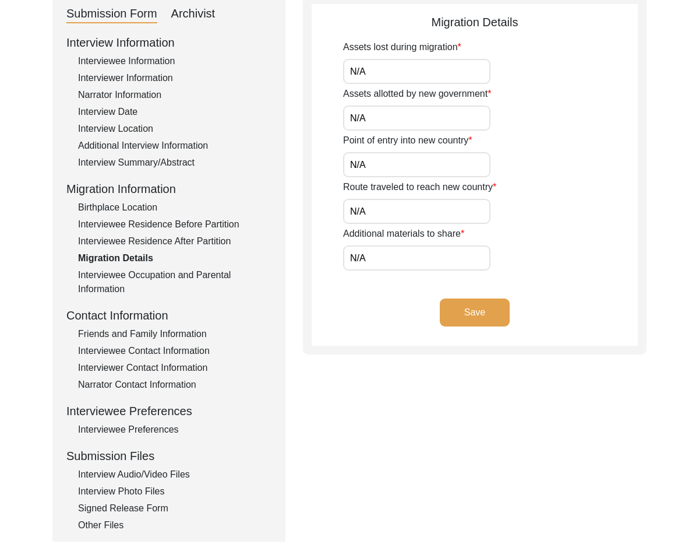
scroll to position [134, 0]
click at [148, 277] on div "Interviewee Occupation and Parental Information" at bounding box center [174, 283] width 193 height 28
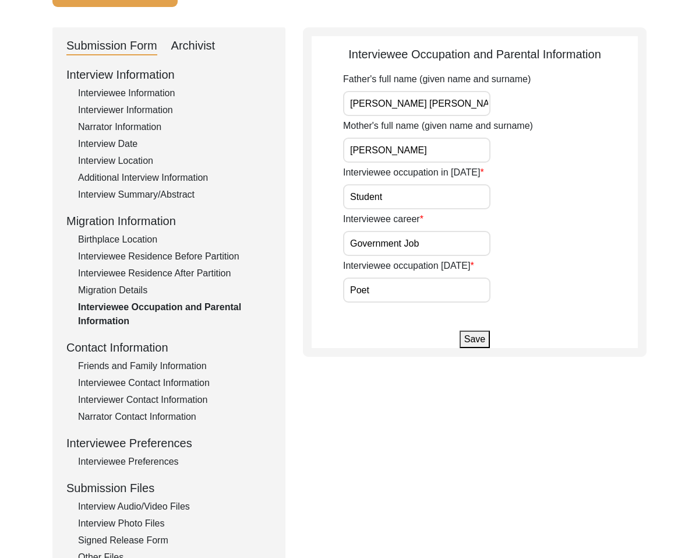
scroll to position [101, 0]
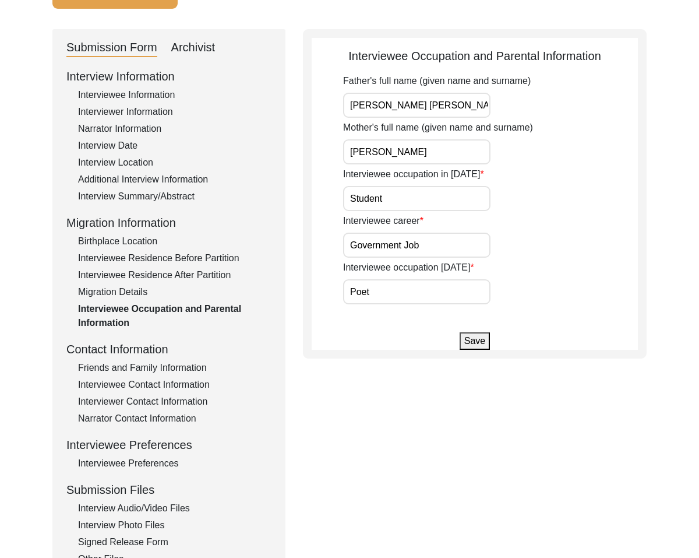
click at [126, 371] on div "Friends and Family Information" at bounding box center [174, 368] width 193 height 14
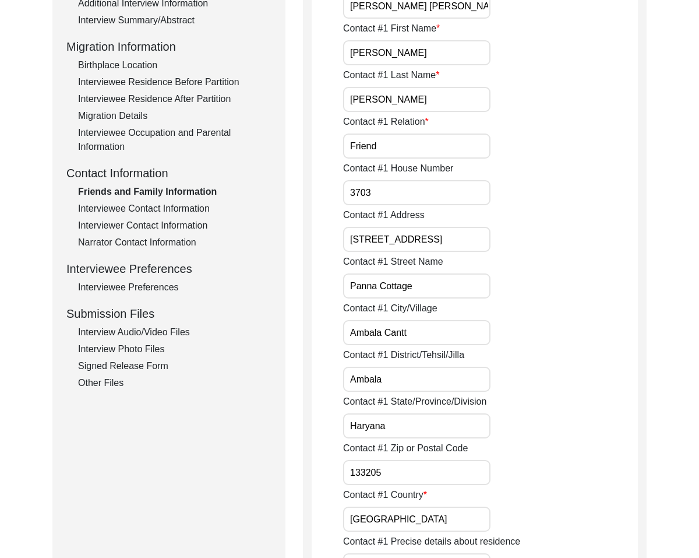
scroll to position [302, 0]
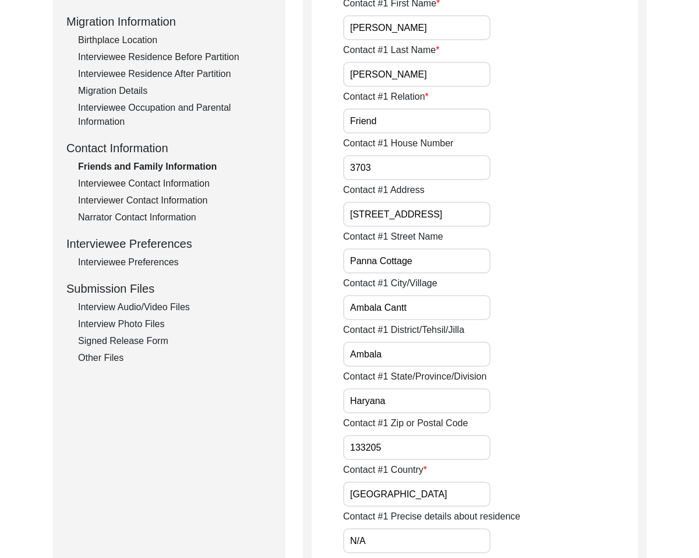
click at [441, 348] on input "Ambala" at bounding box center [416, 354] width 147 height 25
click at [428, 358] on input "Ambala" at bounding box center [416, 354] width 147 height 25
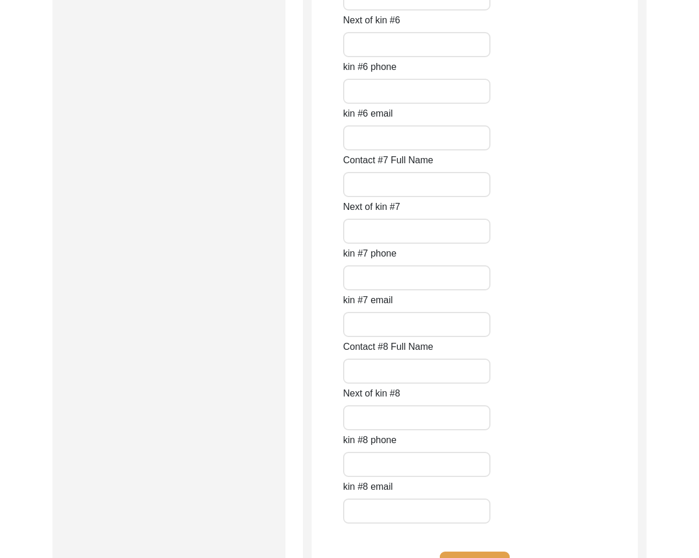
scroll to position [5164, 0]
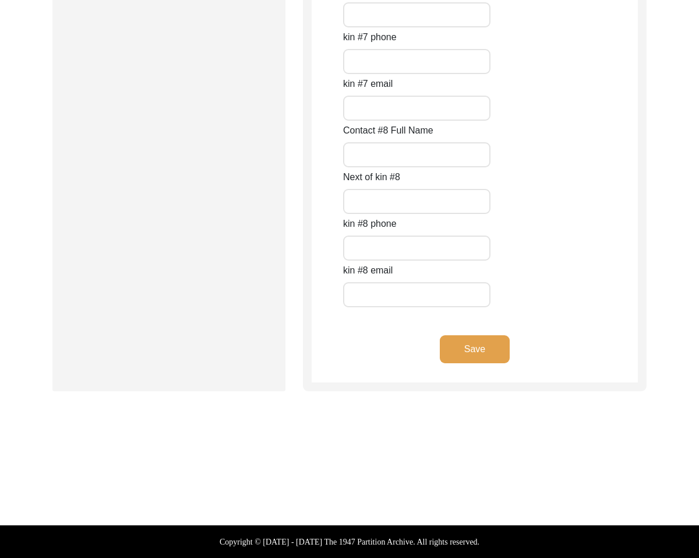
click at [485, 358] on button "Save" at bounding box center [475, 349] width 70 height 28
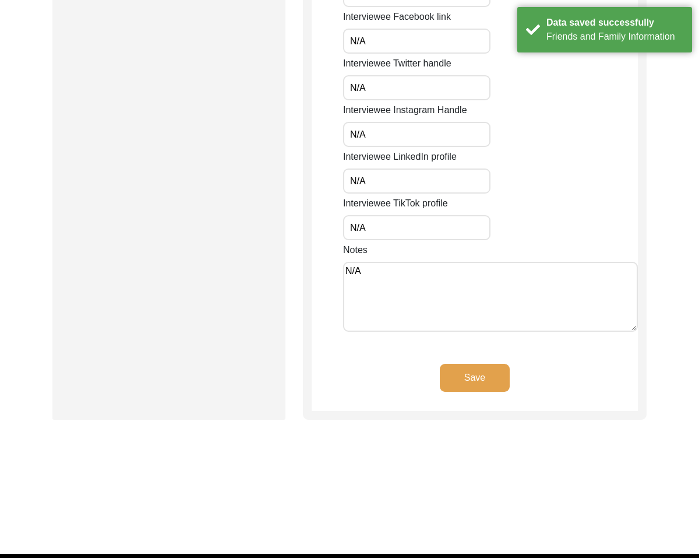
click at [483, 364] on button "Save" at bounding box center [475, 378] width 70 height 28
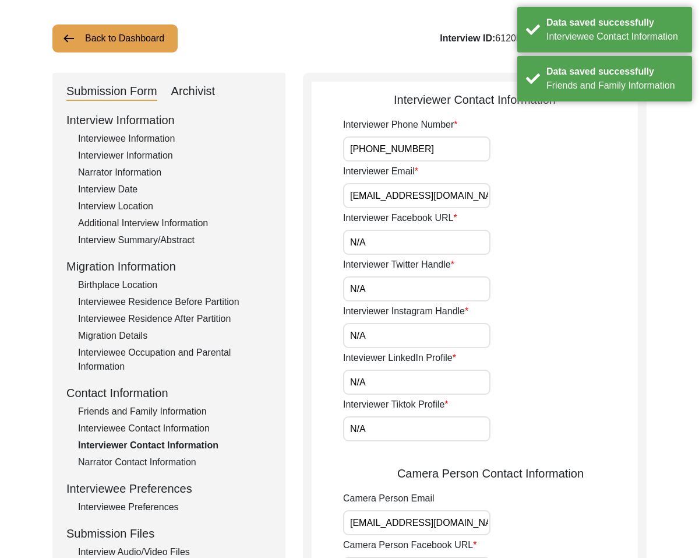
scroll to position [0, 0]
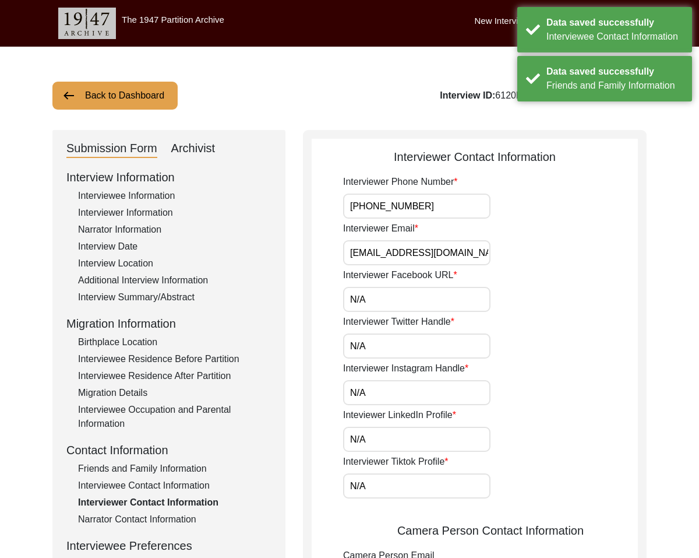
click at [138, 195] on div "Interviewee Information" at bounding box center [174, 196] width 193 height 14
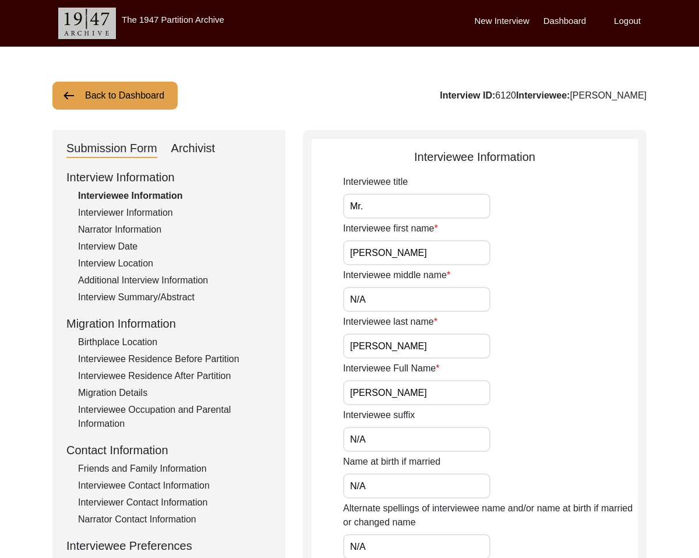
click at [89, 206] on div "Interviewer Information" at bounding box center [174, 213] width 193 height 14
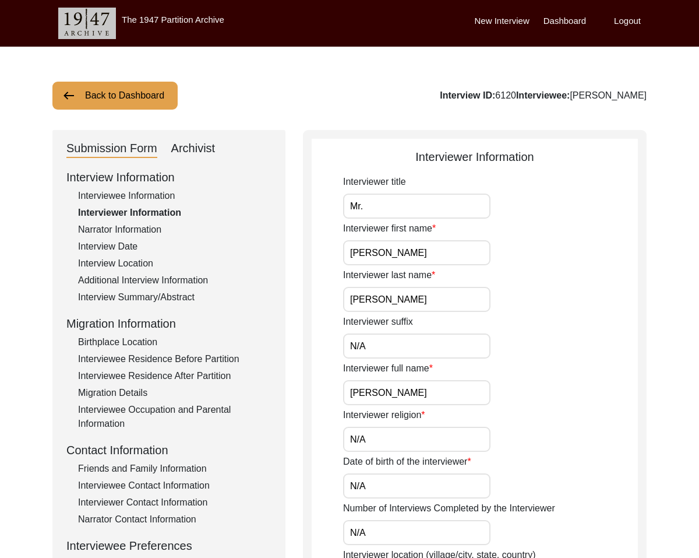
click at [107, 226] on div "Narrator Information" at bounding box center [174, 230] width 193 height 14
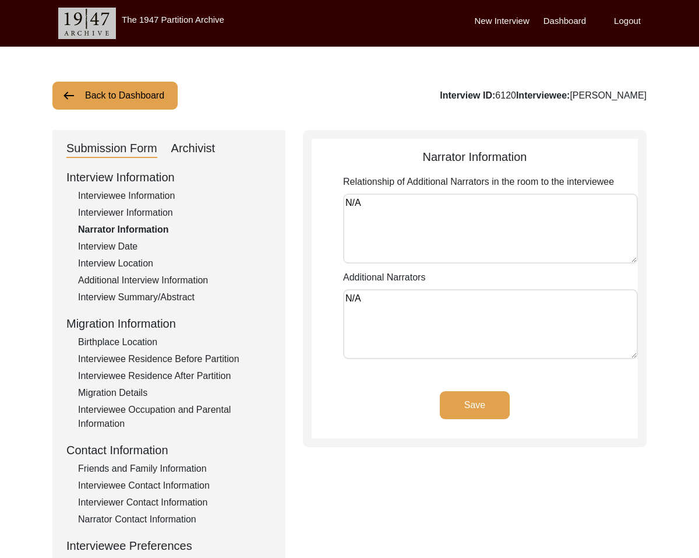
click at [110, 244] on div "Interview Date" at bounding box center [174, 247] width 193 height 14
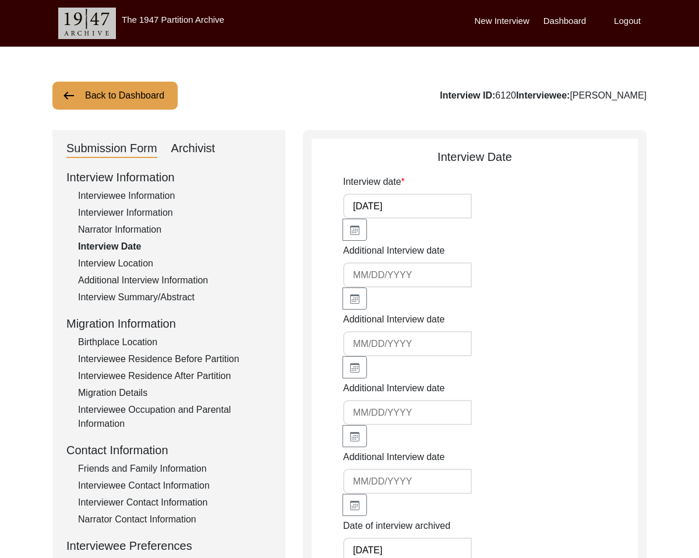
click at [120, 258] on div "Interview Location" at bounding box center [174, 263] width 193 height 14
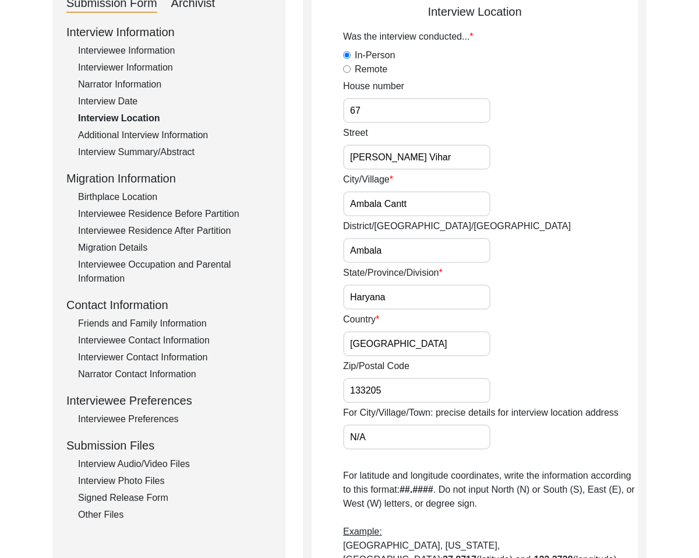
scroll to position [147, 0]
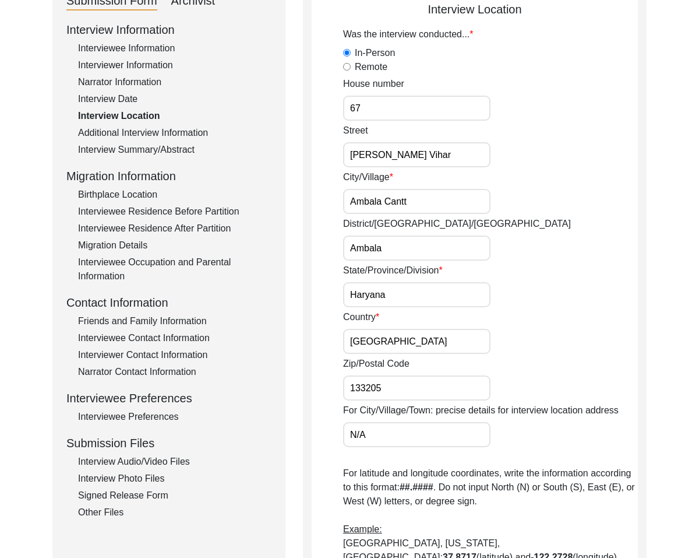
click at [395, 253] on input "Ambala" at bounding box center [416, 247] width 147 height 25
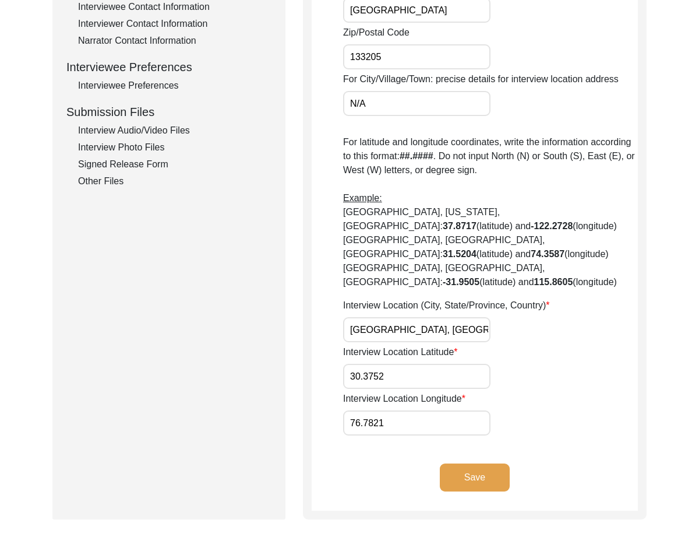
scroll to position [523, 0]
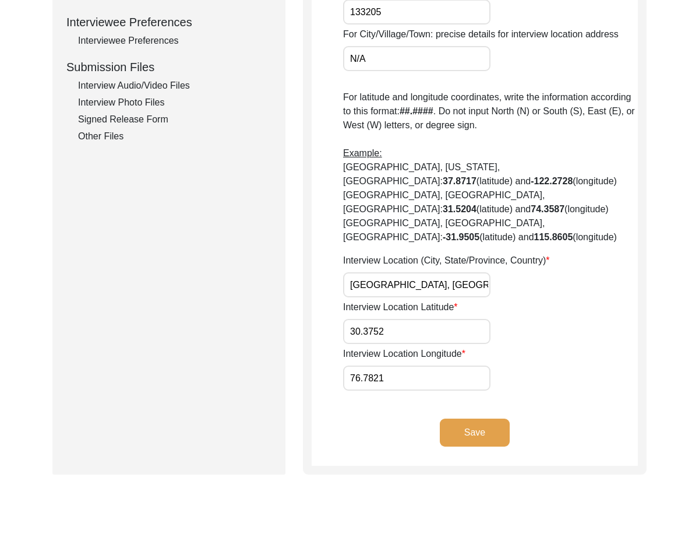
click at [381, 272] on input "[GEOGRAPHIC_DATA], [GEOGRAPHIC_DATA], [GEOGRAPHIC_DATA]" at bounding box center [416, 284] width 147 height 25
click at [459, 418] on button "Save" at bounding box center [475, 432] width 70 height 28
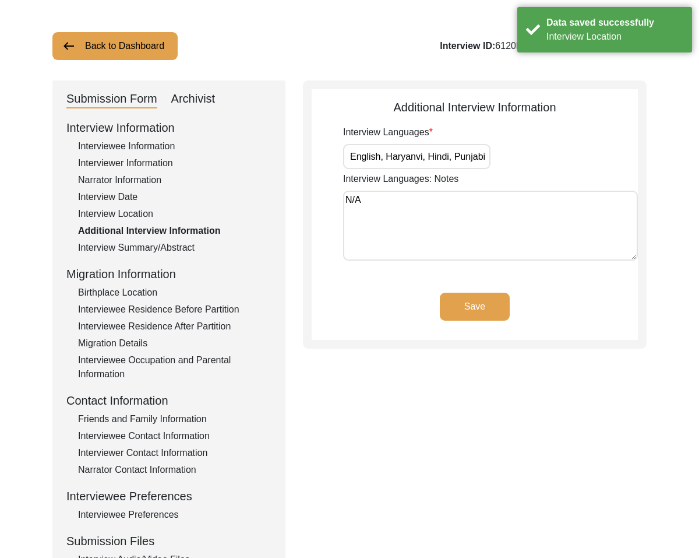
scroll to position [0, 0]
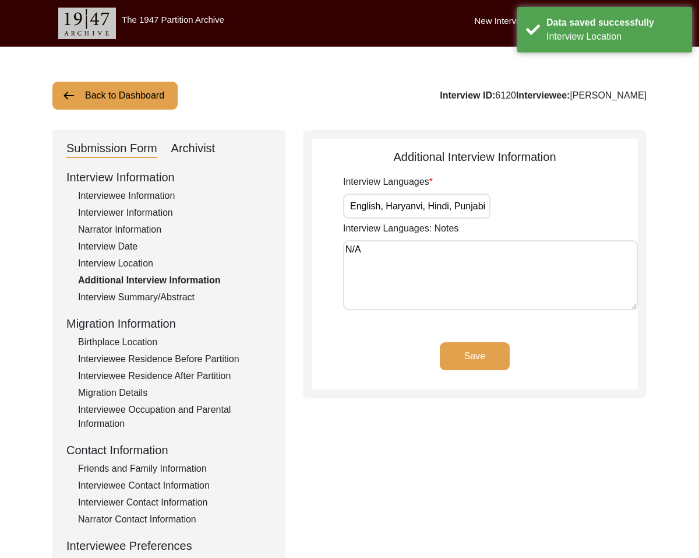
click at [487, 358] on button "Save" at bounding box center [475, 356] width 70 height 28
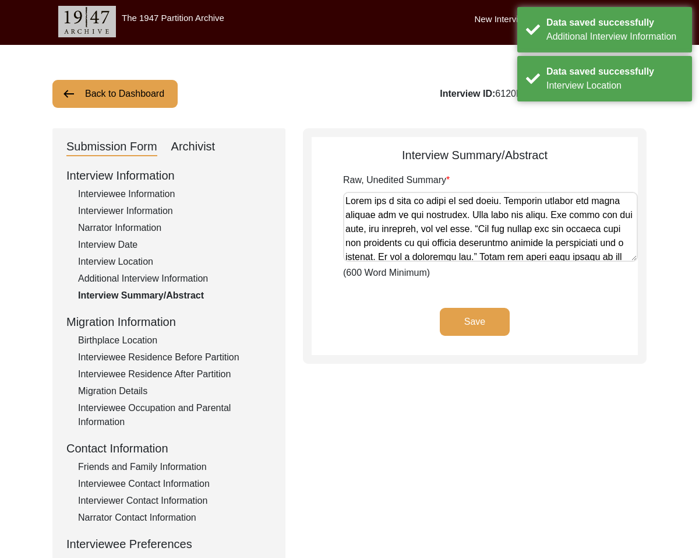
click at [481, 335] on div "Save" at bounding box center [475, 331] width 326 height 47
click at [477, 323] on button "Save" at bounding box center [475, 322] width 70 height 28
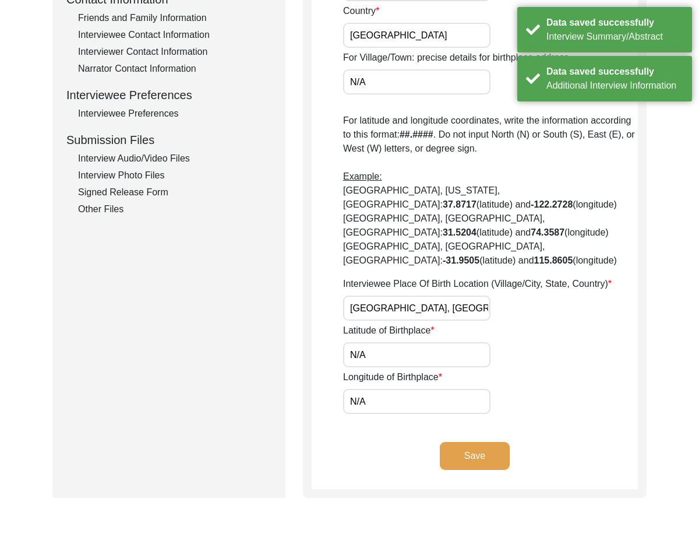
scroll to position [451, 0]
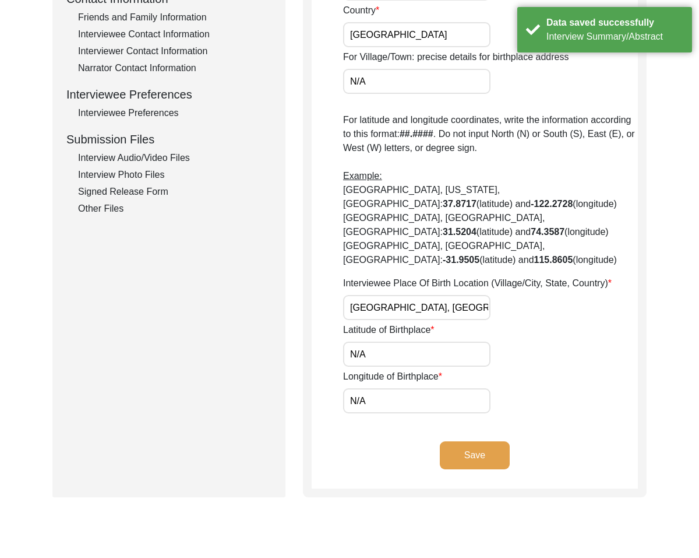
click at [497, 441] on button "Save" at bounding box center [475, 455] width 70 height 28
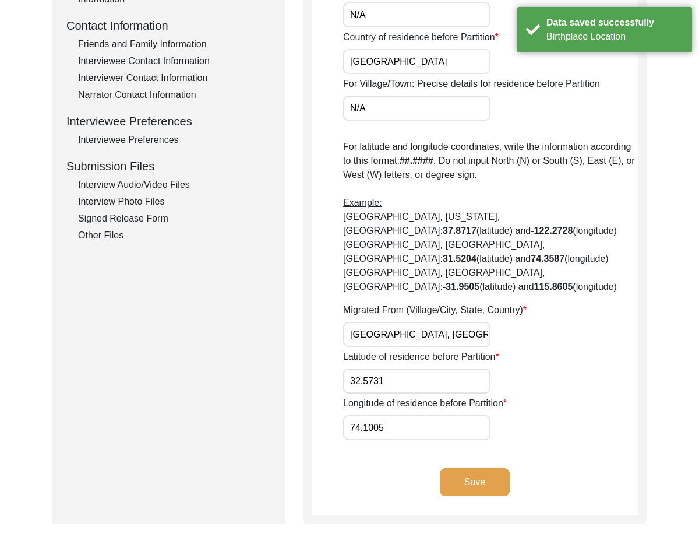
scroll to position [529, 0]
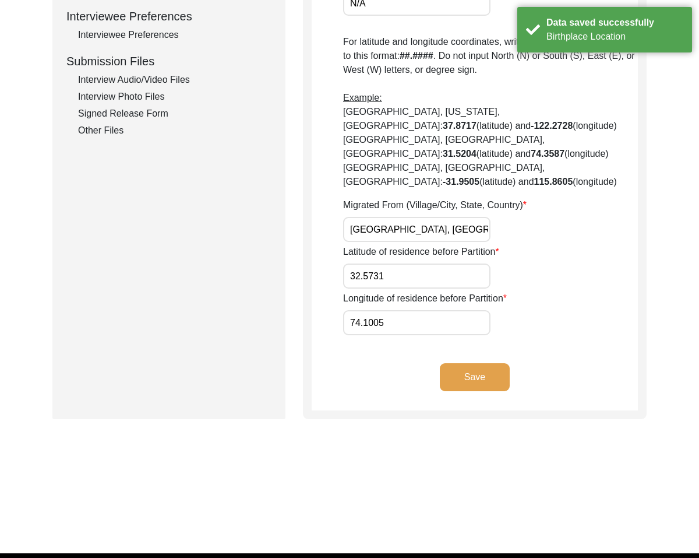
click at [481, 363] on button "Save" at bounding box center [475, 377] width 70 height 28
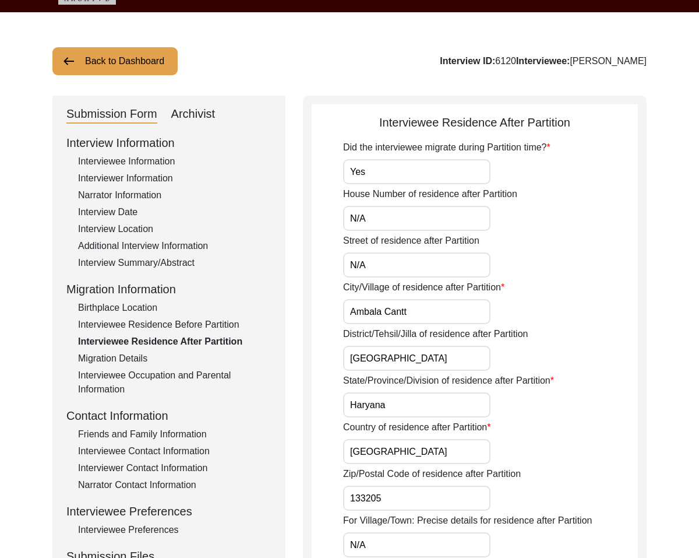
scroll to position [37, 0]
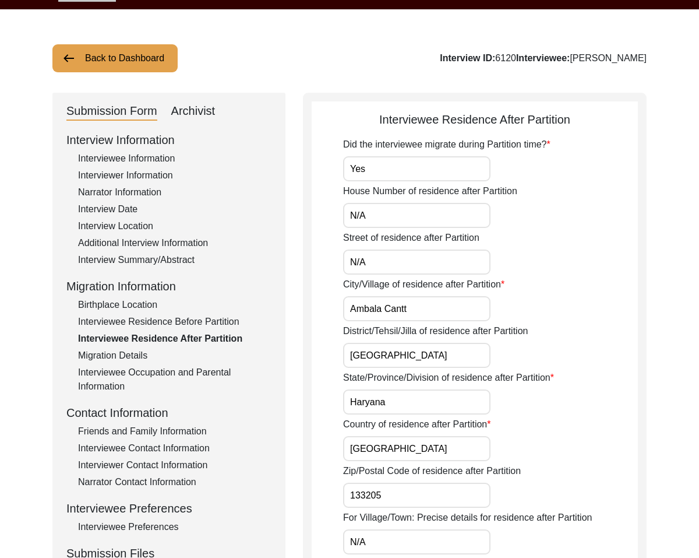
click at [99, 161] on div "Interviewee Information" at bounding box center [174, 159] width 193 height 14
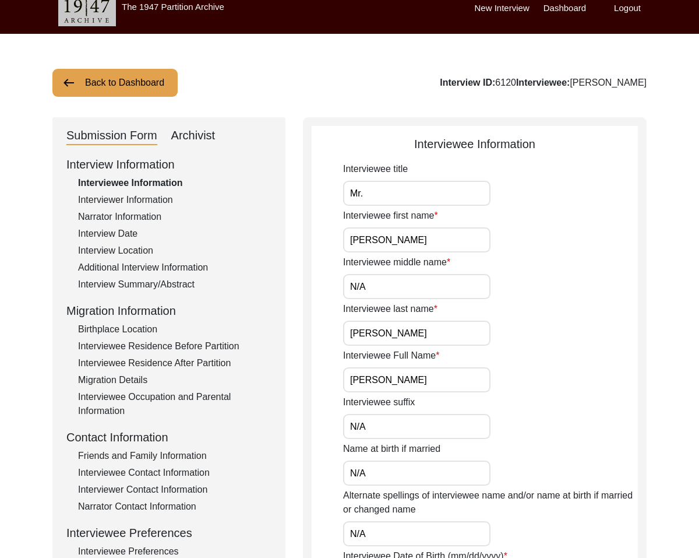
scroll to position [0, 0]
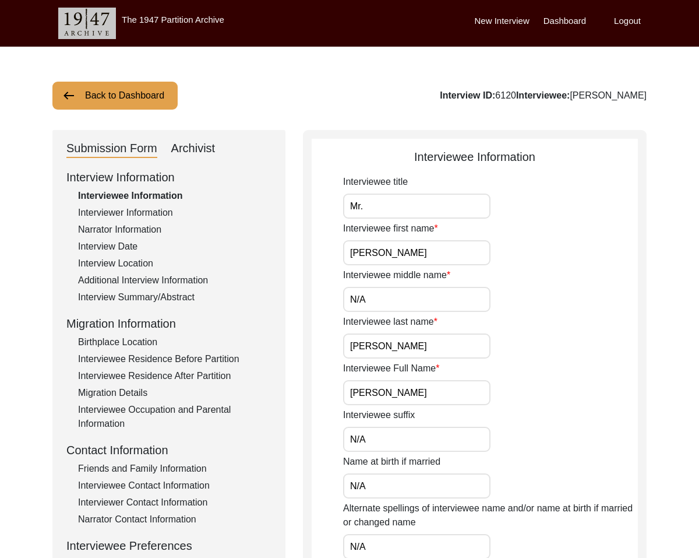
drag, startPoint x: 372, startPoint y: 208, endPoint x: 314, endPoint y: 168, distance: 70.8
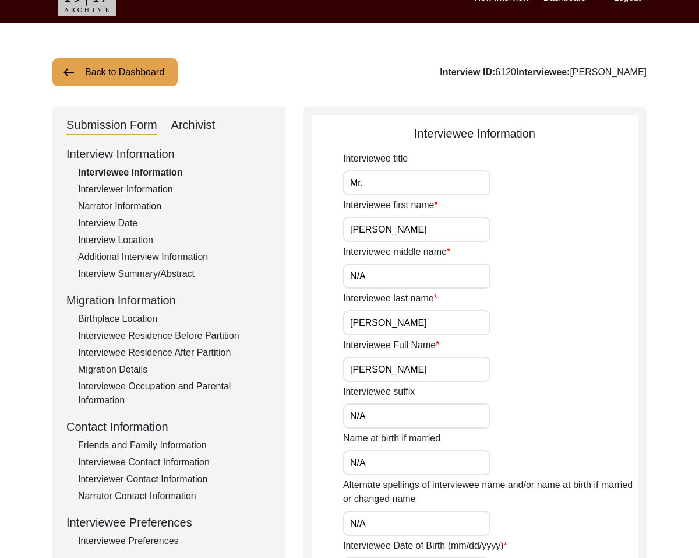
scroll to position [21, 0]
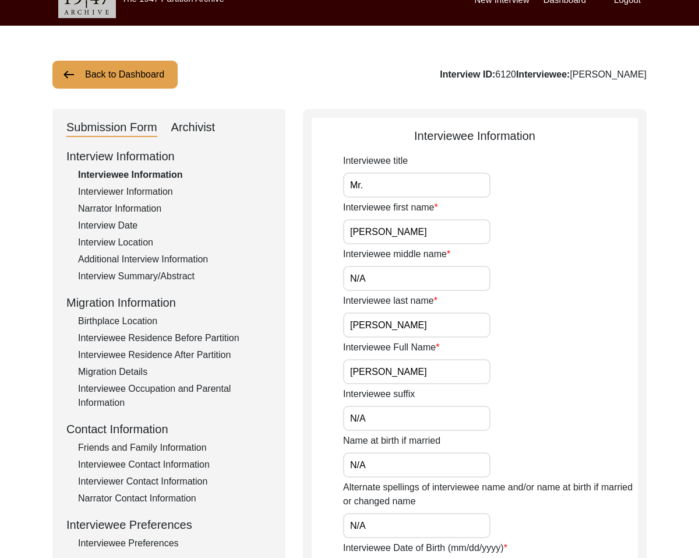
click at [393, 193] on input "Mr." at bounding box center [416, 185] width 147 height 25
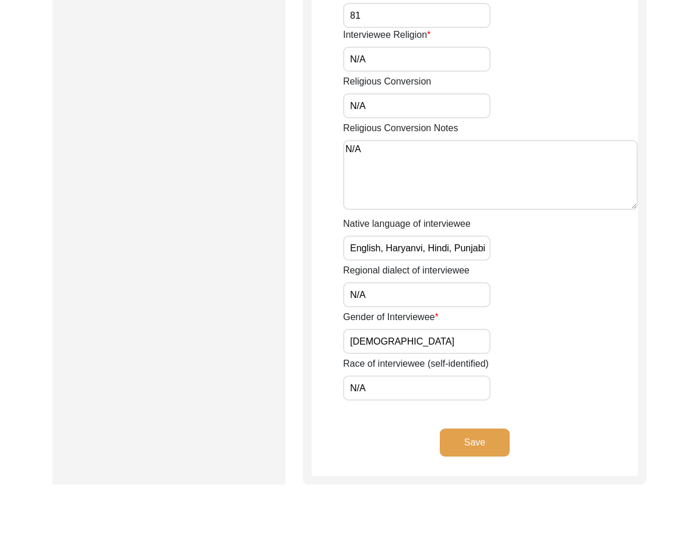
scroll to position [706, 0]
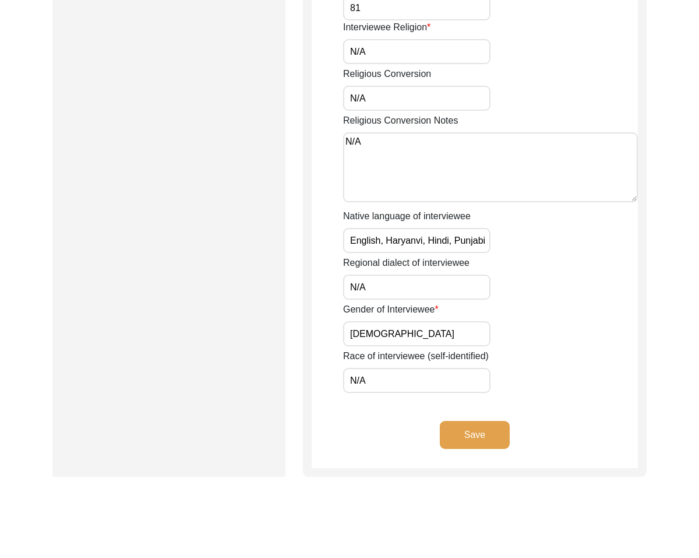
drag, startPoint x: 347, startPoint y: 238, endPoint x: 585, endPoint y: 263, distance: 238.5
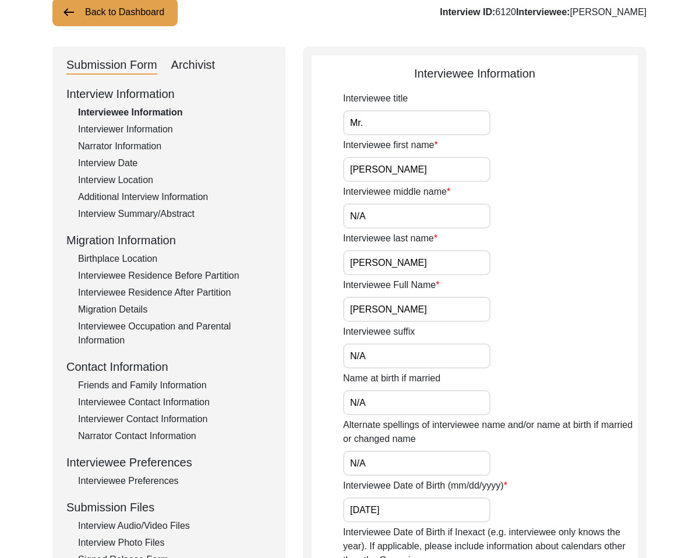
scroll to position [82, 0]
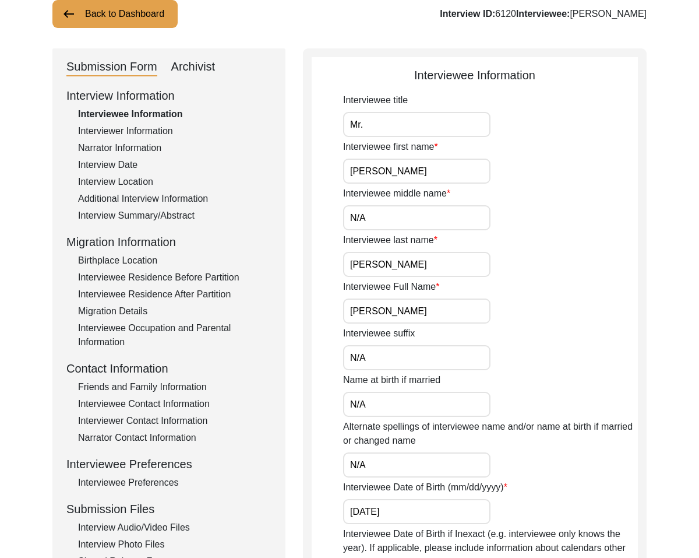
click at [149, 127] on div "Interviewer Information" at bounding box center [174, 131] width 193 height 14
